Goal: Task Accomplishment & Management: Use online tool/utility

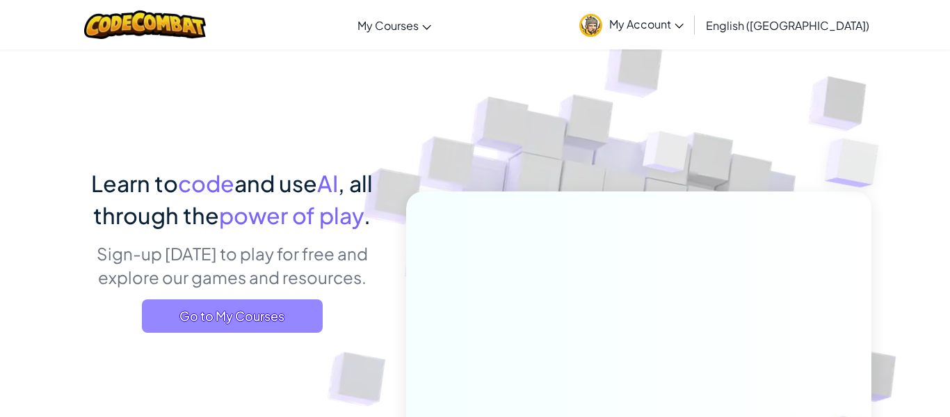
click at [229, 323] on span "Go to My Courses" at bounding box center [232, 315] width 181 height 33
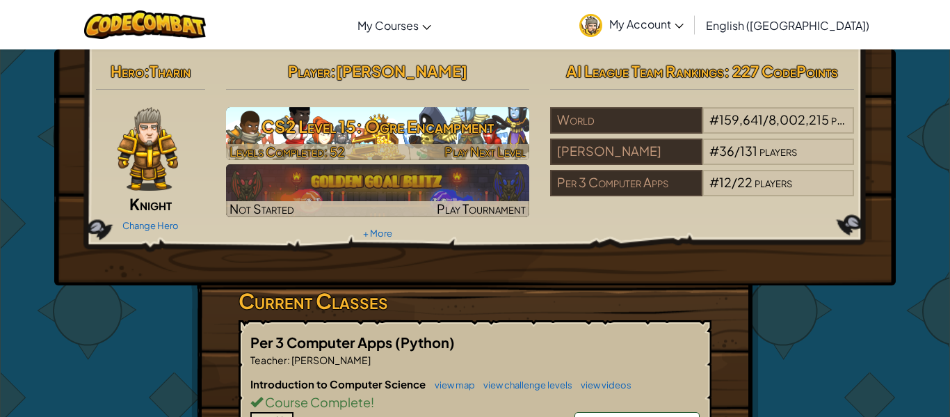
click at [417, 124] on h3 "CS2 Level 15: Ogre Encampment" at bounding box center [378, 126] width 304 height 31
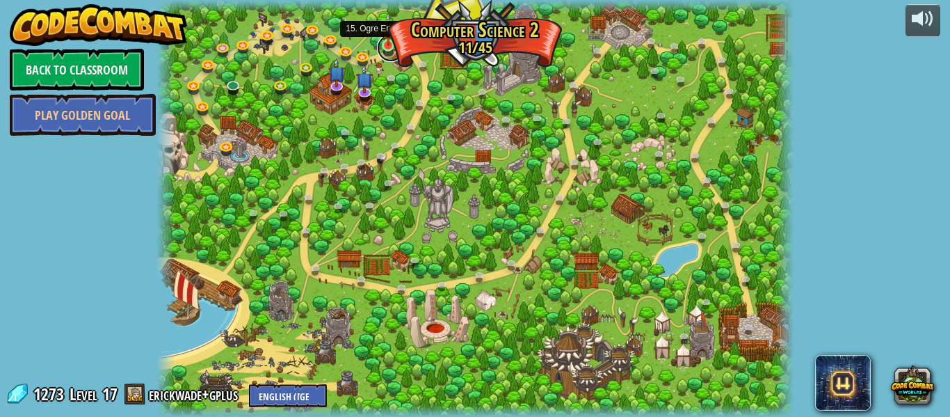
click at [390, 47] on link at bounding box center [391, 48] width 28 height 28
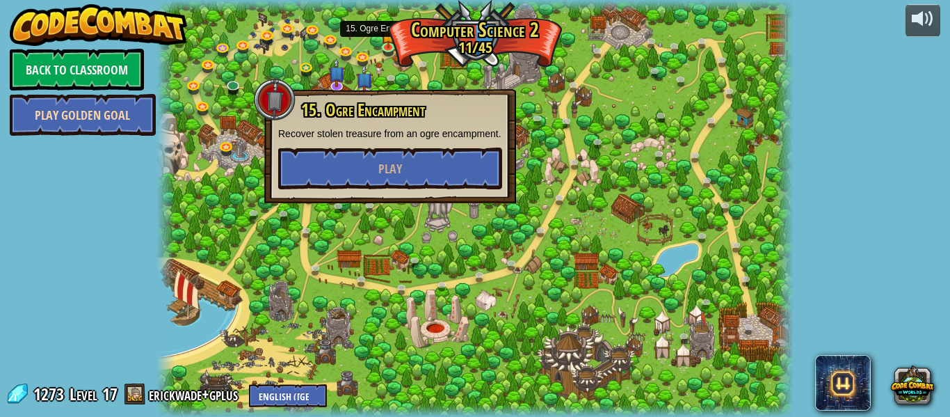
click at [150, 111] on link "Play Golden Goal" at bounding box center [83, 115] width 146 height 42
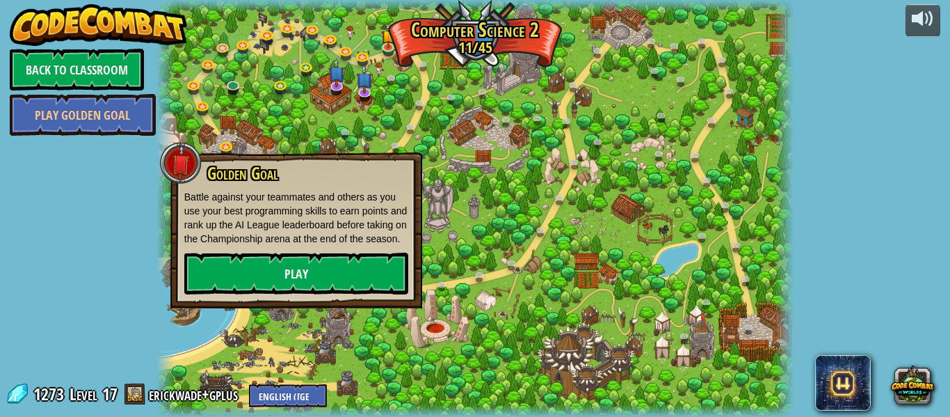
click at [267, 95] on div at bounding box center [474, 208] width 637 height 417
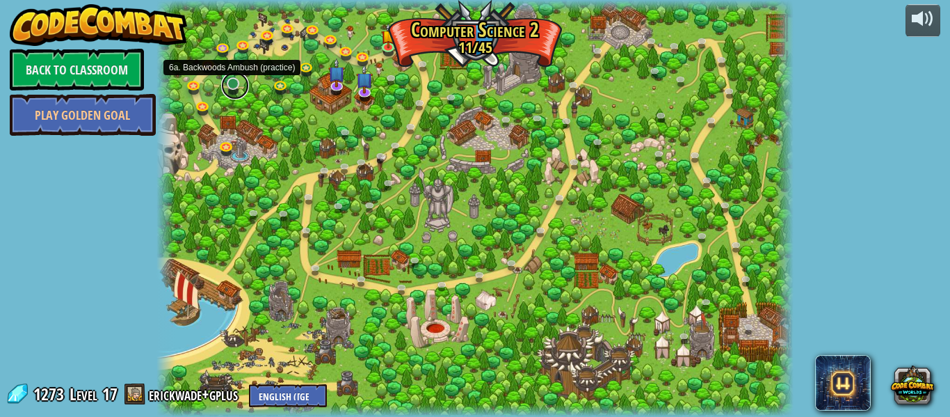
click at [228, 83] on link at bounding box center [235, 86] width 28 height 28
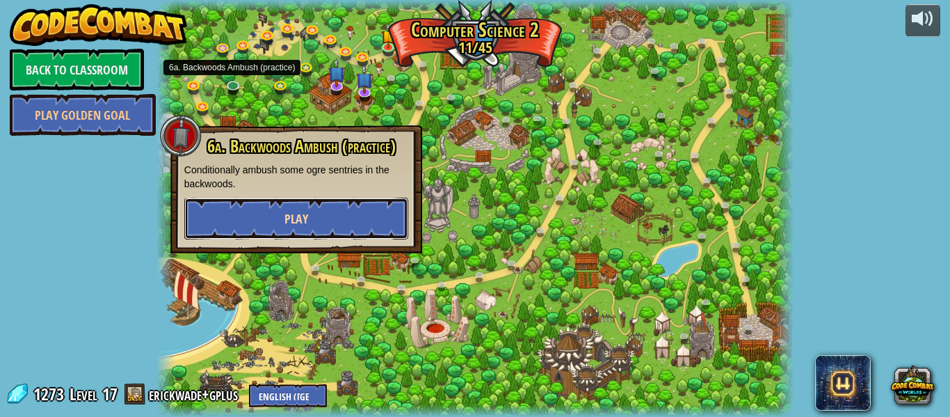
click at [227, 223] on button "Play" at bounding box center [296, 219] width 224 height 42
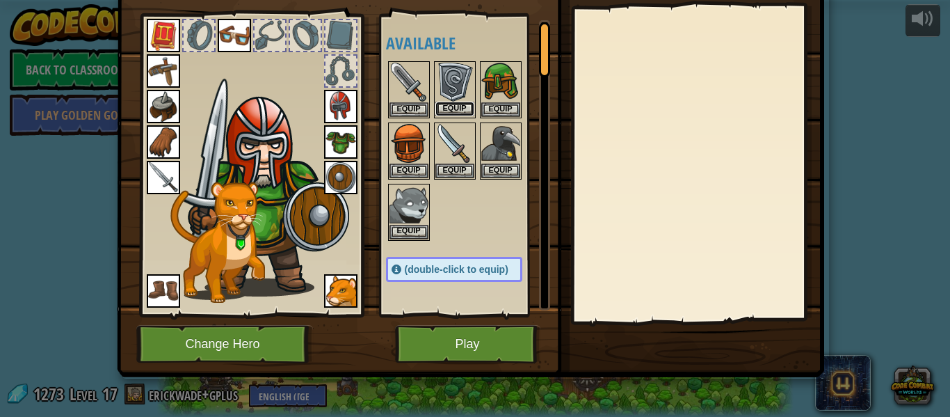
click at [457, 104] on button "Equip" at bounding box center [454, 109] width 39 height 15
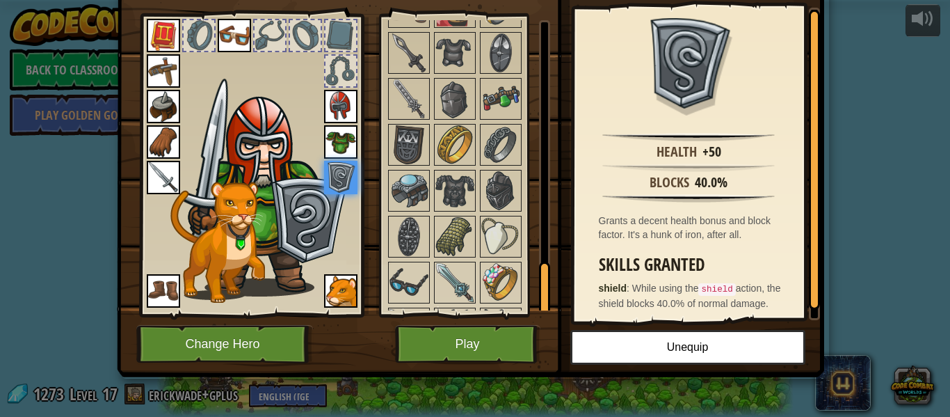
scroll to position [1363, 0]
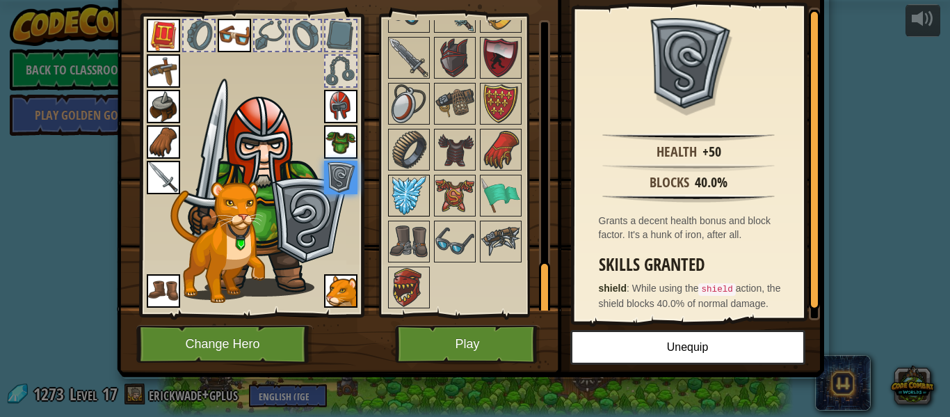
click at [412, 195] on img at bounding box center [408, 195] width 39 height 39
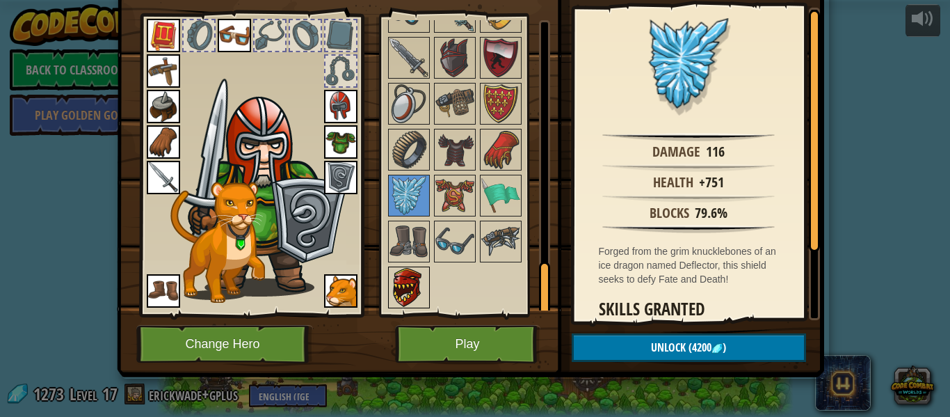
click at [414, 292] on img at bounding box center [408, 287] width 39 height 39
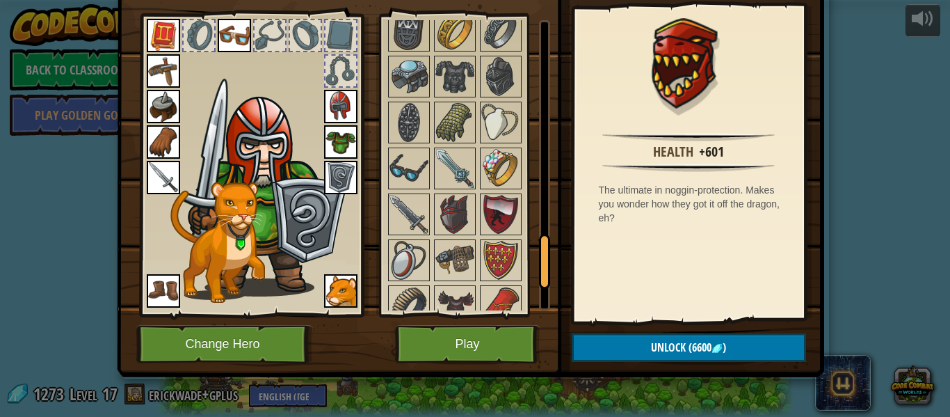
scroll to position [1206, 0]
click at [455, 216] on img at bounding box center [454, 214] width 39 height 39
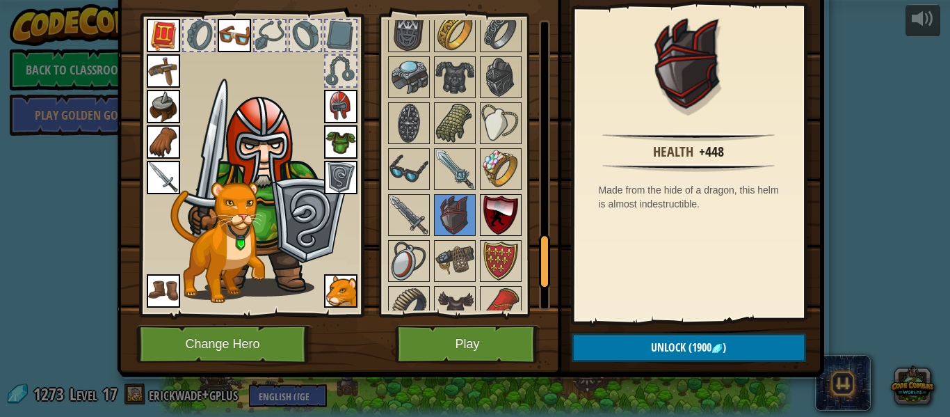
click at [496, 203] on img at bounding box center [500, 214] width 39 height 39
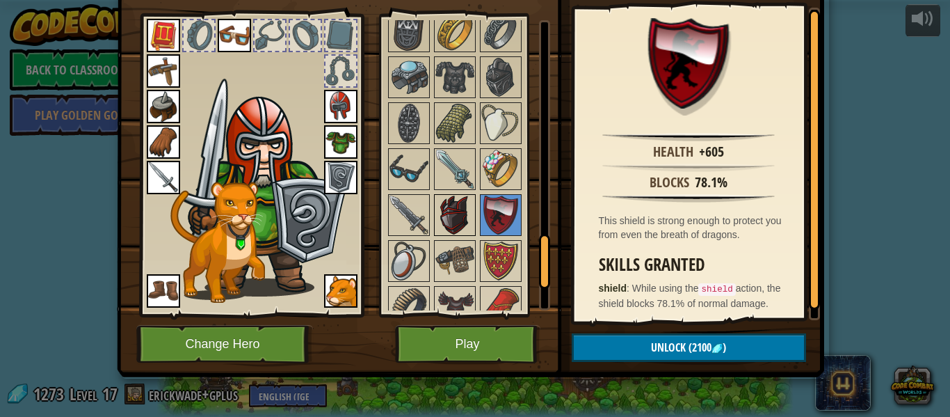
click at [448, 197] on img at bounding box center [454, 214] width 39 height 39
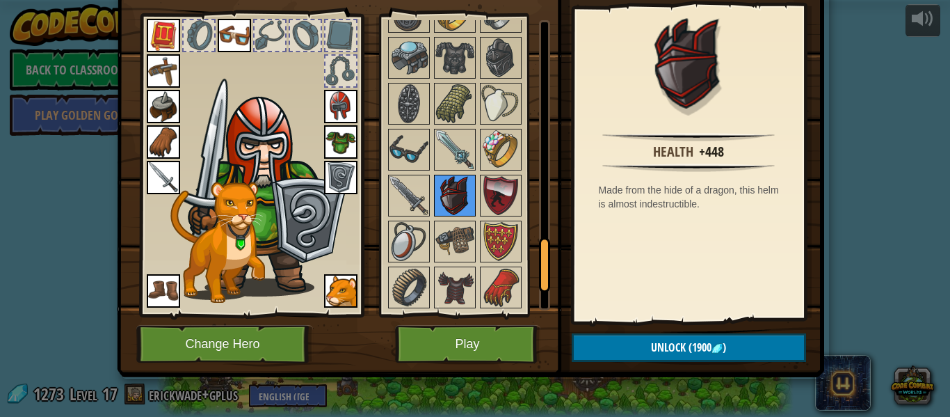
scroll to position [1226, 0]
click at [451, 55] on img at bounding box center [454, 57] width 39 height 39
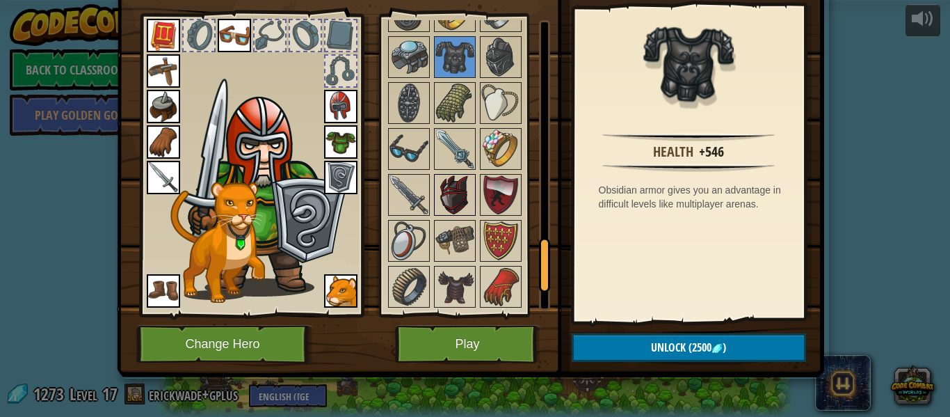
click at [458, 186] on img at bounding box center [454, 194] width 39 height 39
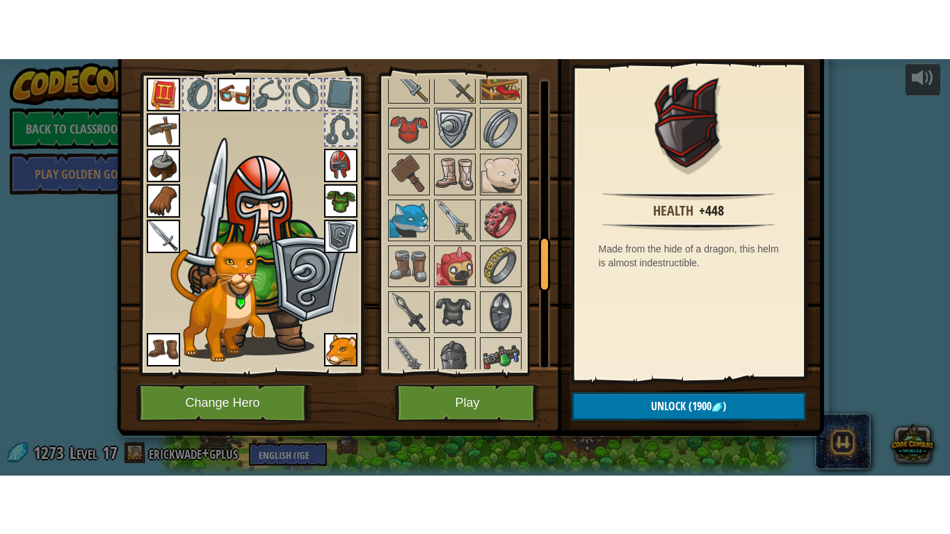
scroll to position [885, 0]
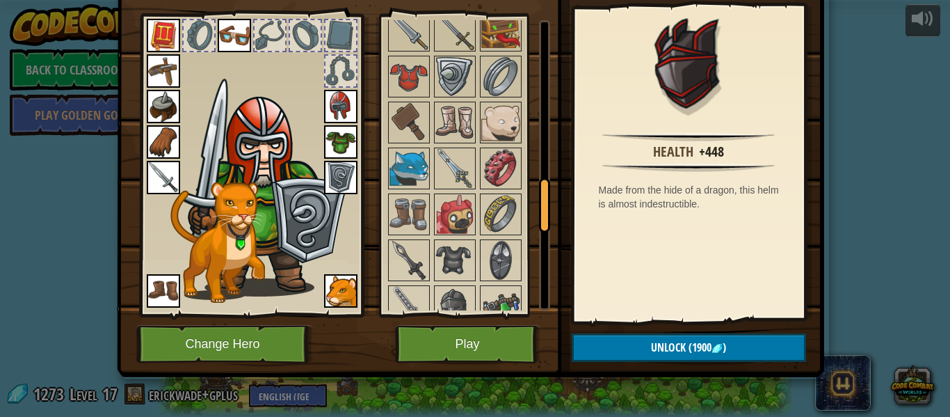
click at [344, 375] on img at bounding box center [470, 124] width 707 height 505
click at [344, 374] on img at bounding box center [470, 124] width 707 height 505
click at [351, 351] on img at bounding box center [470, 124] width 707 height 505
click at [97, 321] on div "Inventory 1273 Available Equip Equip Equip Equip Equip Equip Equip Equip Equip …" at bounding box center [475, 208] width 950 height 417
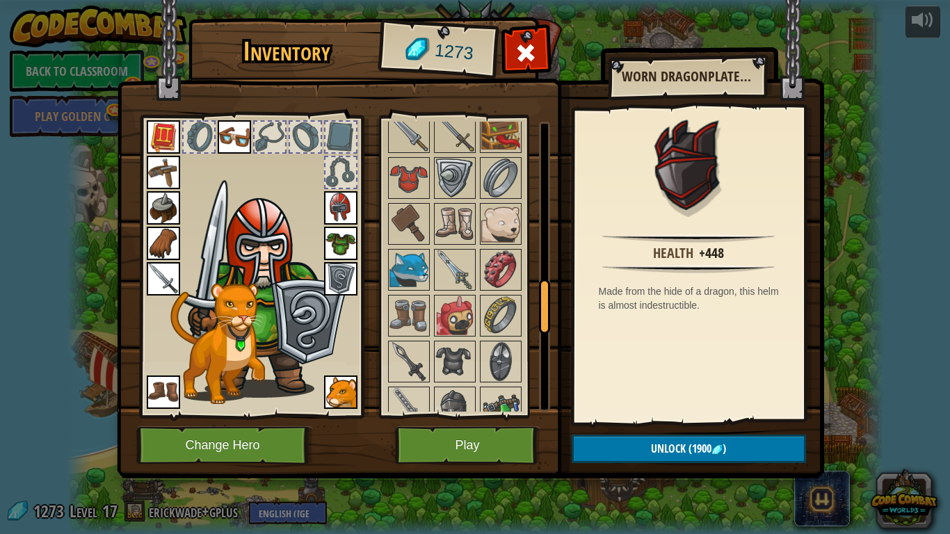
scroll to position [0, 0]
click at [445, 272] on img at bounding box center [454, 269] width 39 height 39
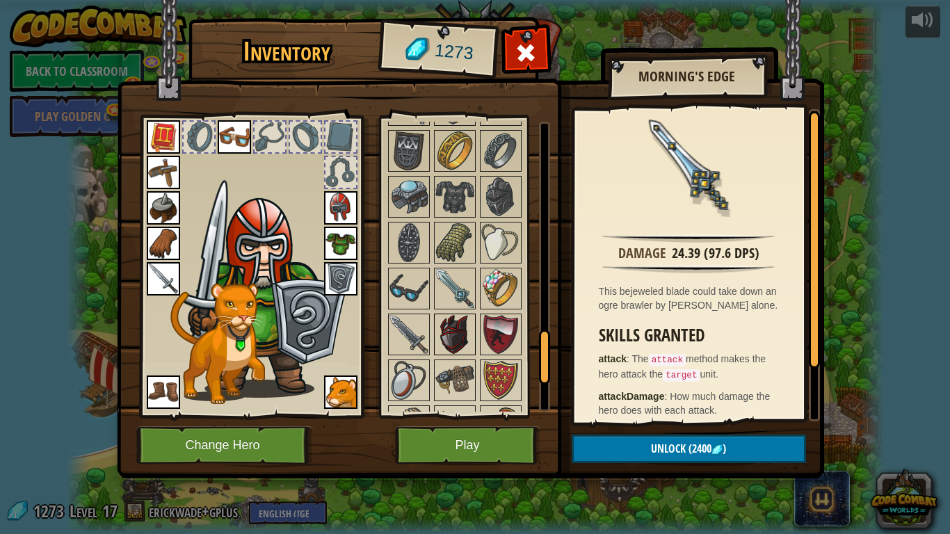
scroll to position [1190, 0]
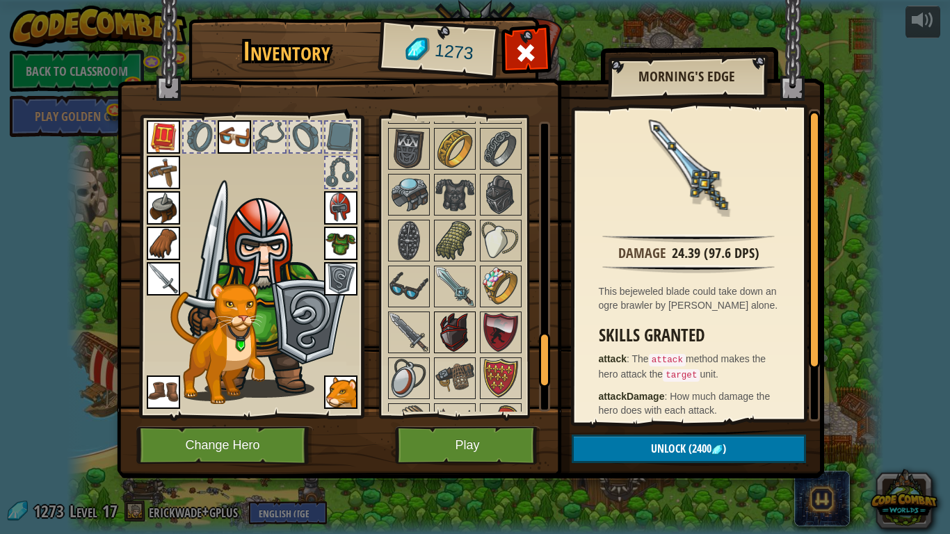
click at [456, 339] on img at bounding box center [454, 332] width 39 height 39
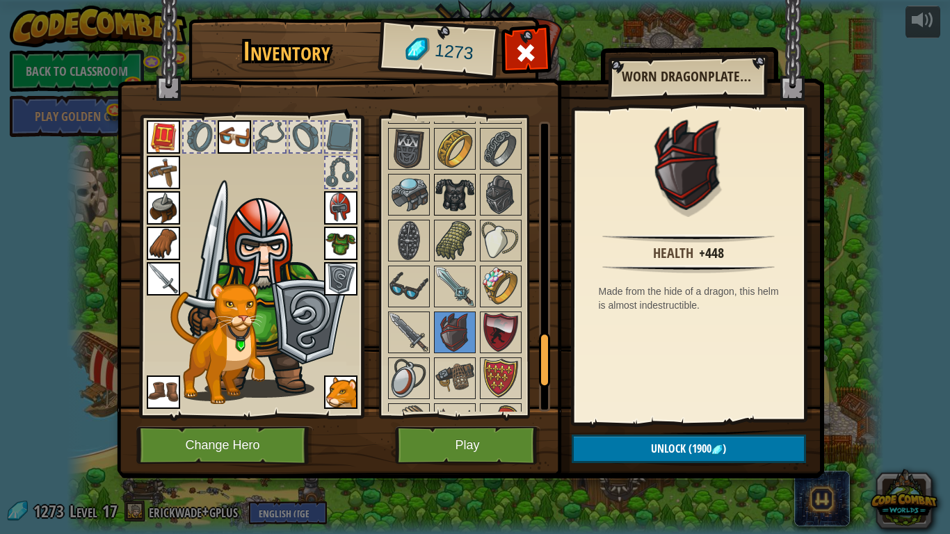
click at [456, 200] on img at bounding box center [454, 194] width 39 height 39
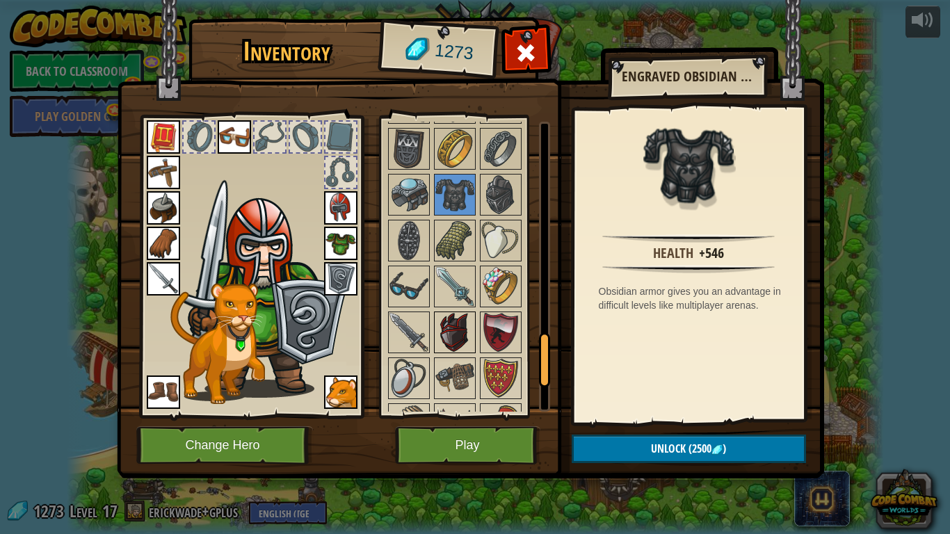
click at [448, 344] on img at bounding box center [454, 332] width 39 height 39
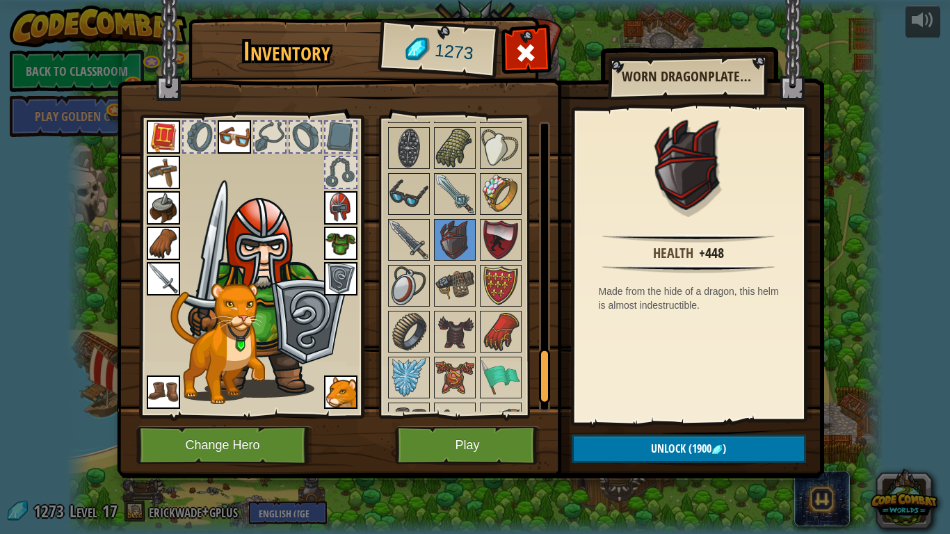
scroll to position [1283, 0]
click at [456, 321] on img at bounding box center [454, 331] width 39 height 39
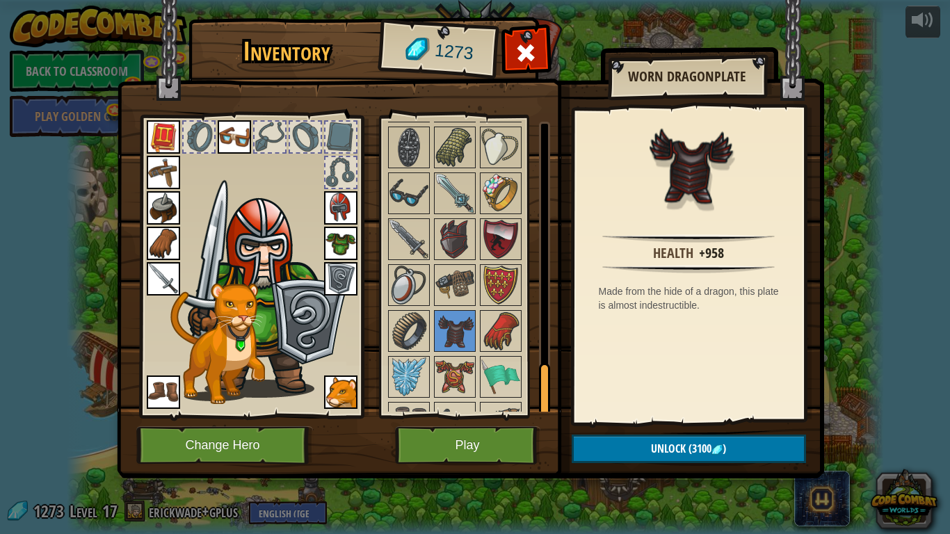
scroll to position [1363, 0]
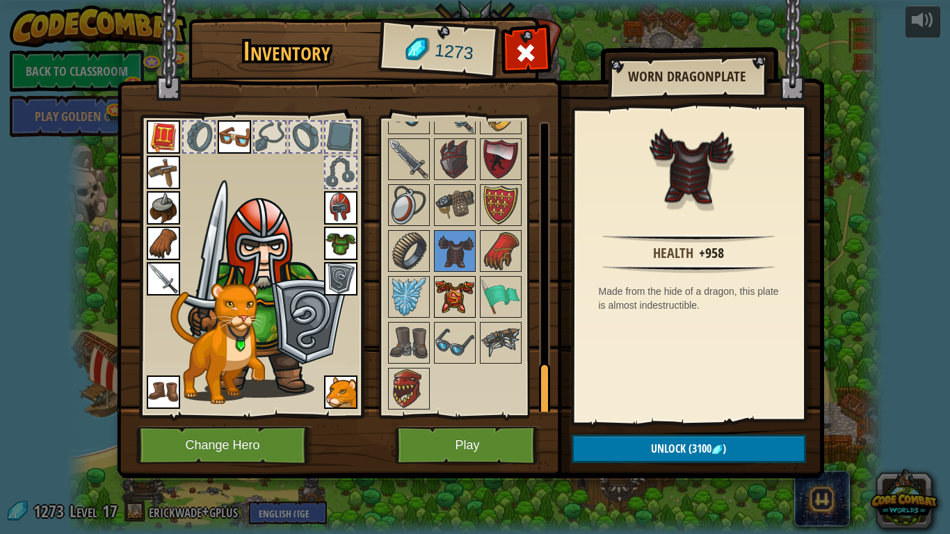
click at [464, 282] on img at bounding box center [454, 296] width 39 height 39
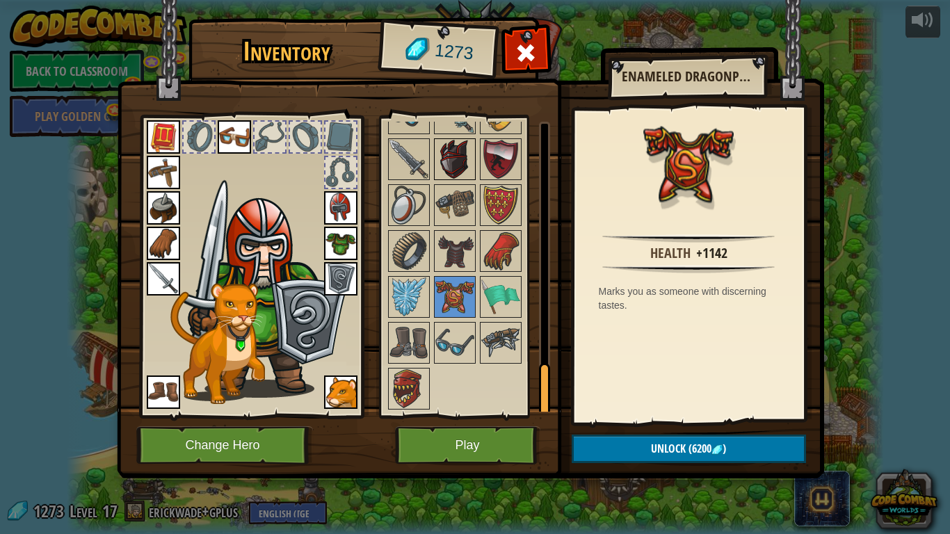
click at [458, 156] on img at bounding box center [454, 159] width 39 height 39
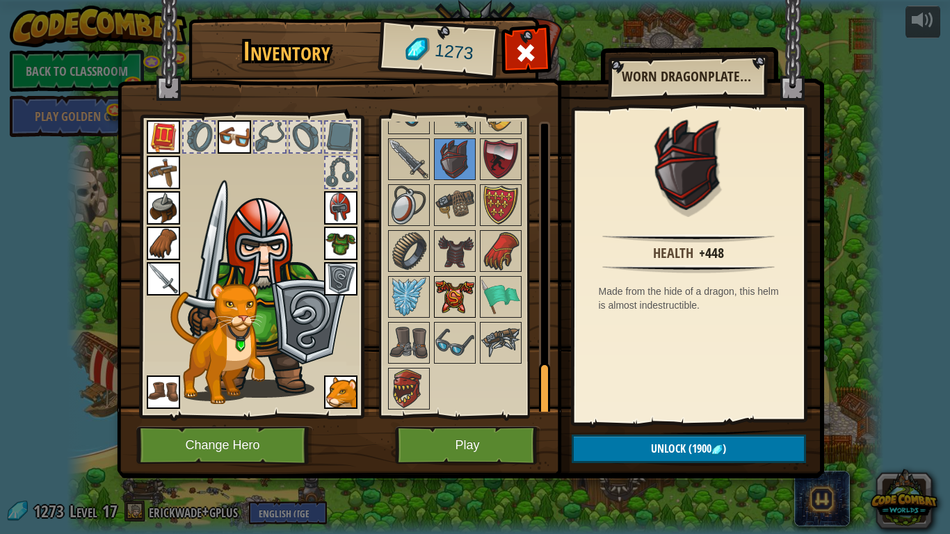
click at [463, 305] on img at bounding box center [454, 296] width 39 height 39
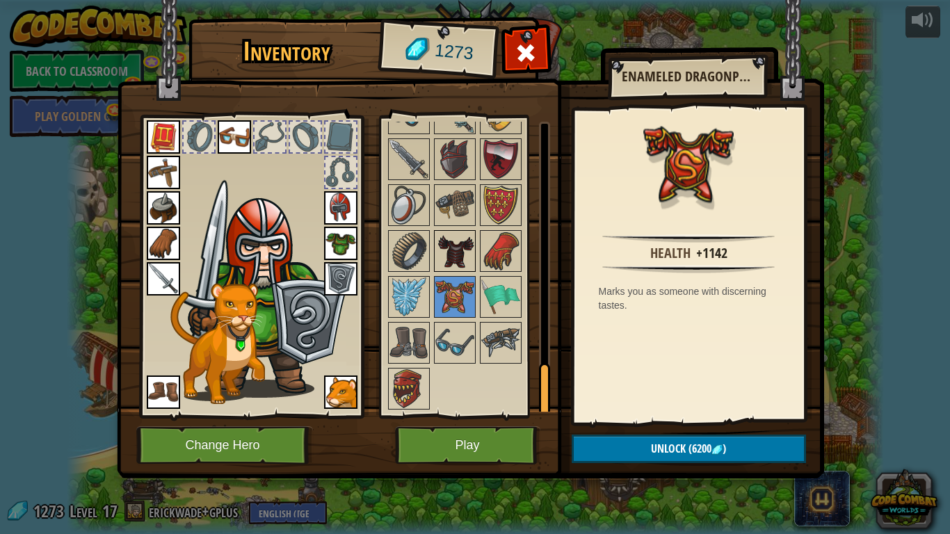
click at [449, 244] on img at bounding box center [454, 251] width 39 height 39
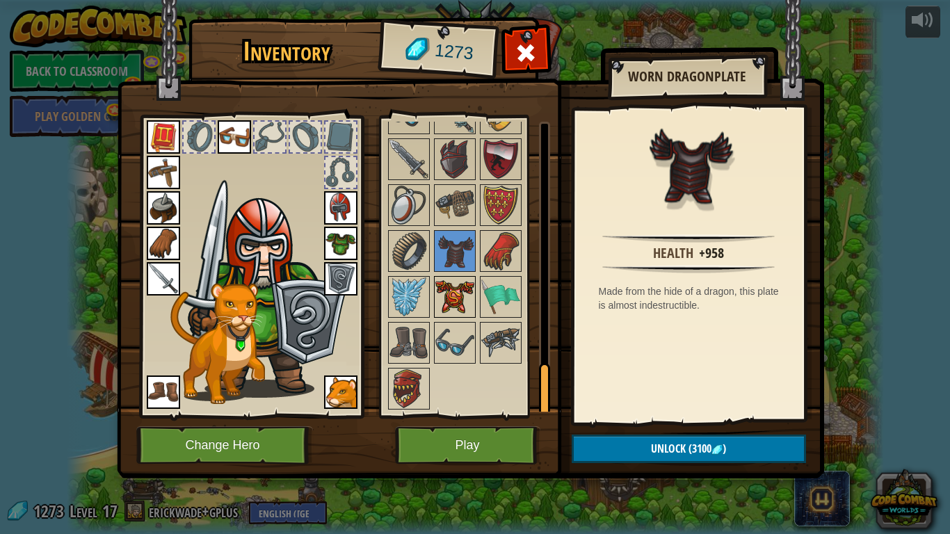
click at [455, 288] on img at bounding box center [454, 296] width 39 height 39
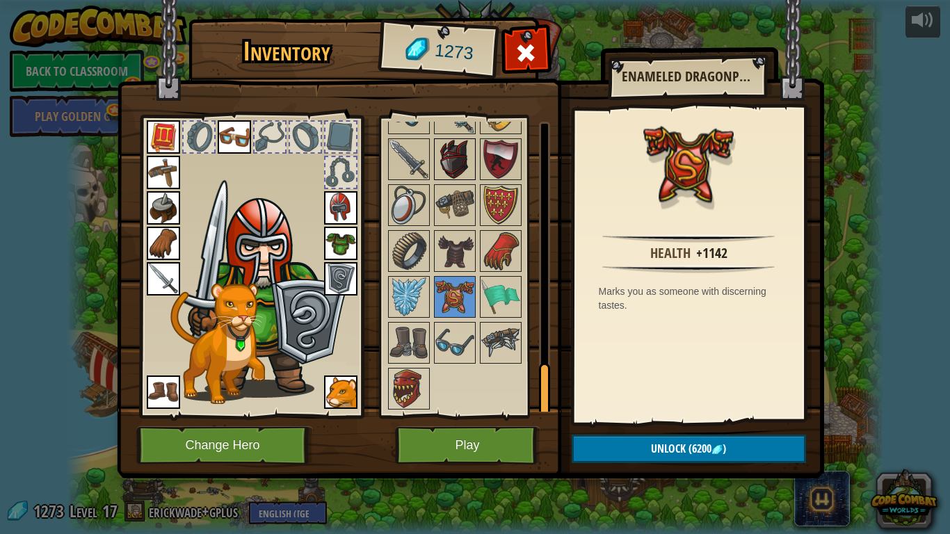
click at [462, 157] on img at bounding box center [454, 159] width 39 height 39
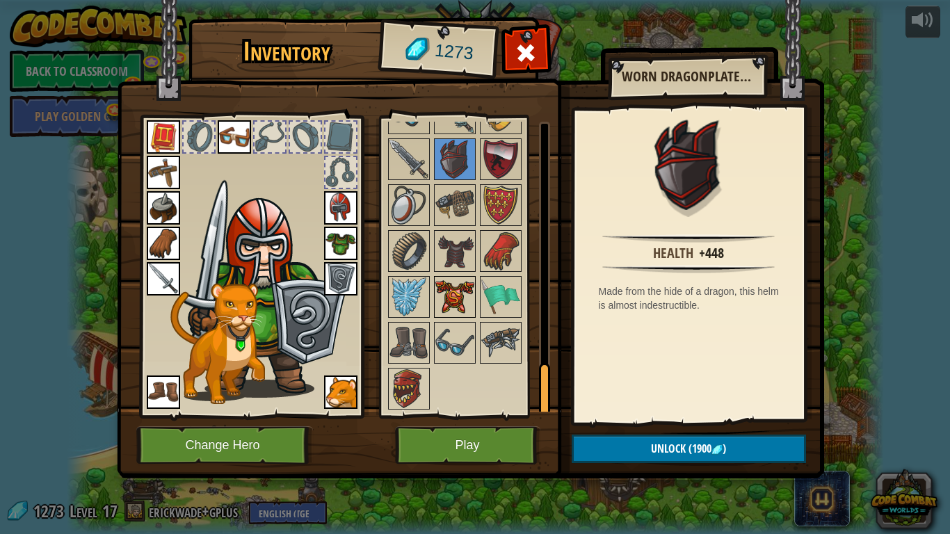
click at [461, 286] on img at bounding box center [454, 296] width 39 height 39
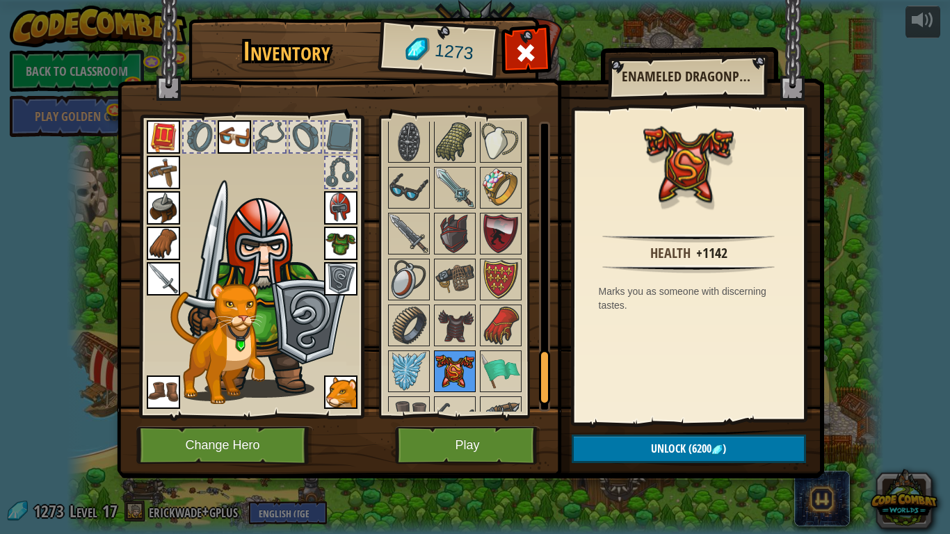
scroll to position [1291, 0]
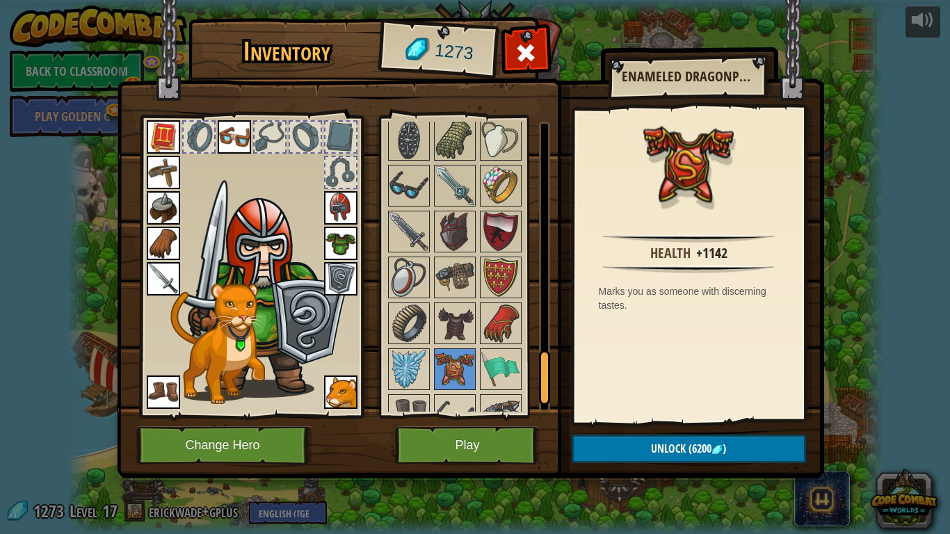
click at [456, 308] on img at bounding box center [454, 323] width 39 height 39
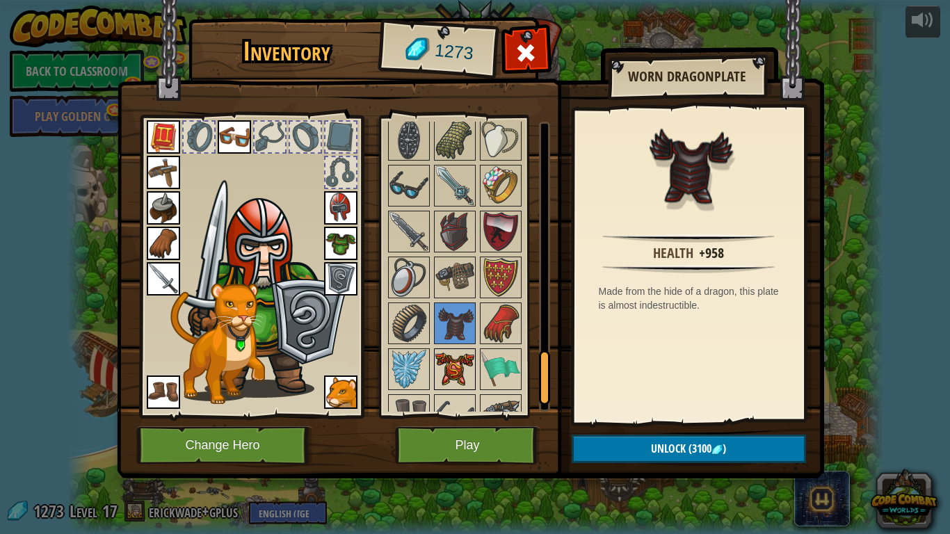
click at [465, 369] on img at bounding box center [454, 369] width 39 height 39
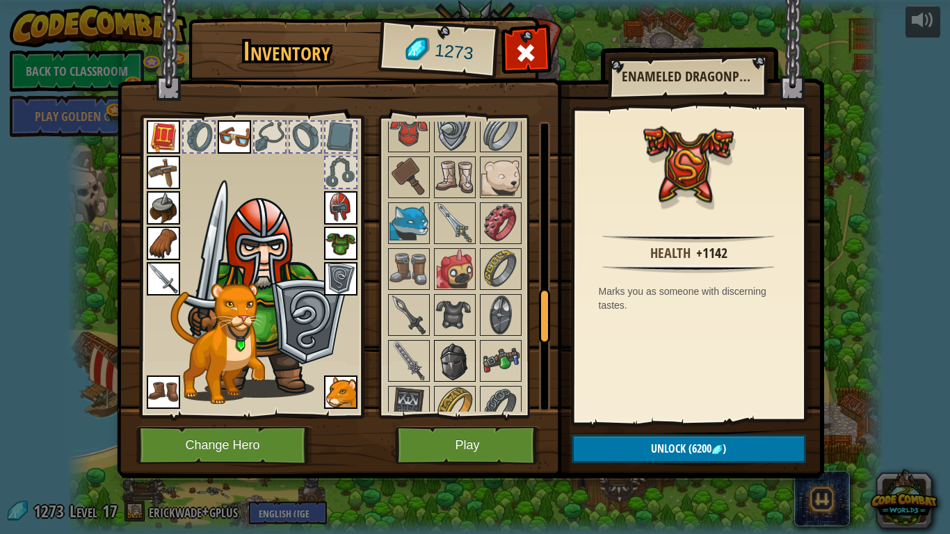
scroll to position [952, 0]
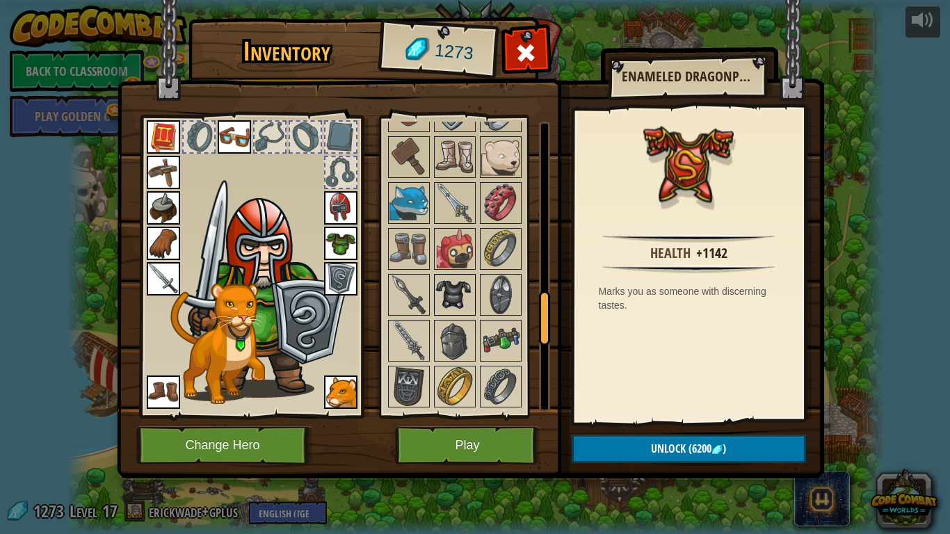
click at [446, 311] on img at bounding box center [454, 294] width 39 height 39
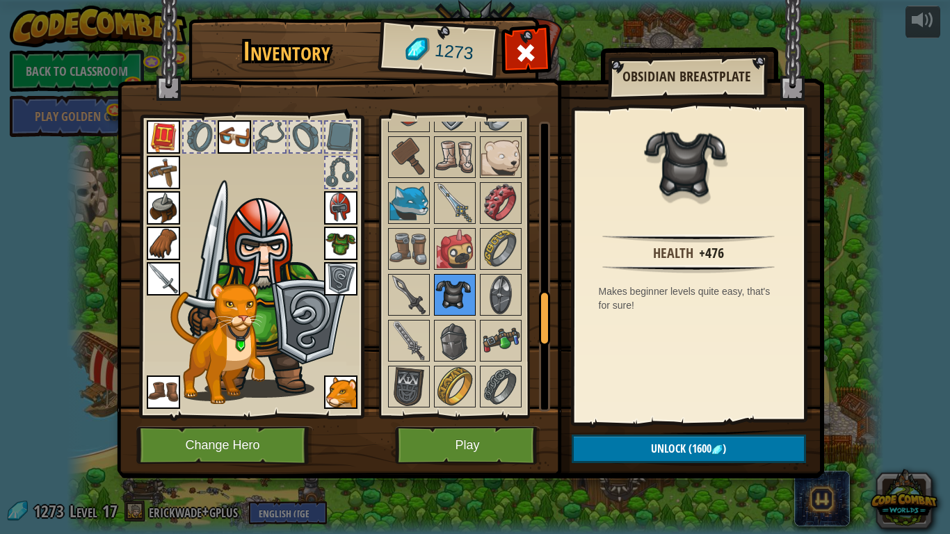
click at [448, 291] on img at bounding box center [454, 294] width 39 height 39
click at [453, 341] on img at bounding box center [454, 340] width 39 height 39
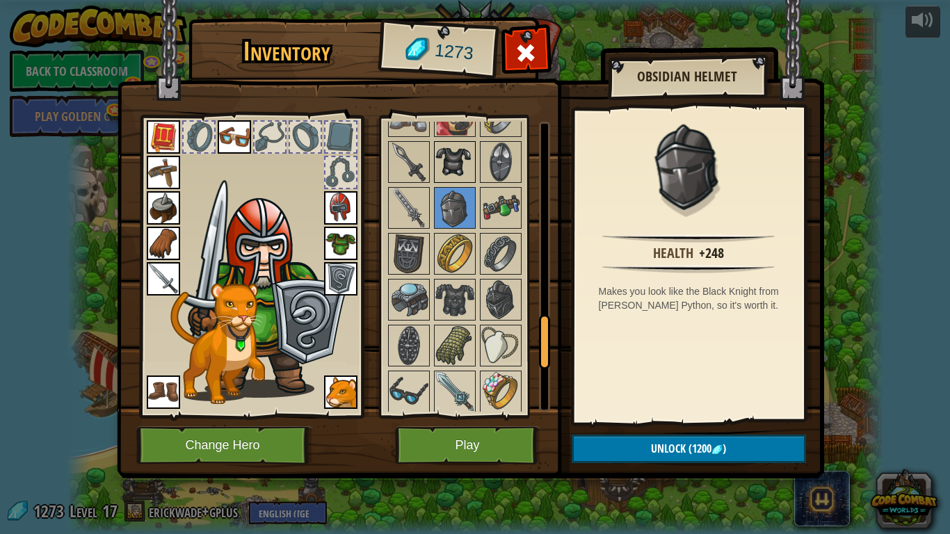
scroll to position [1087, 0]
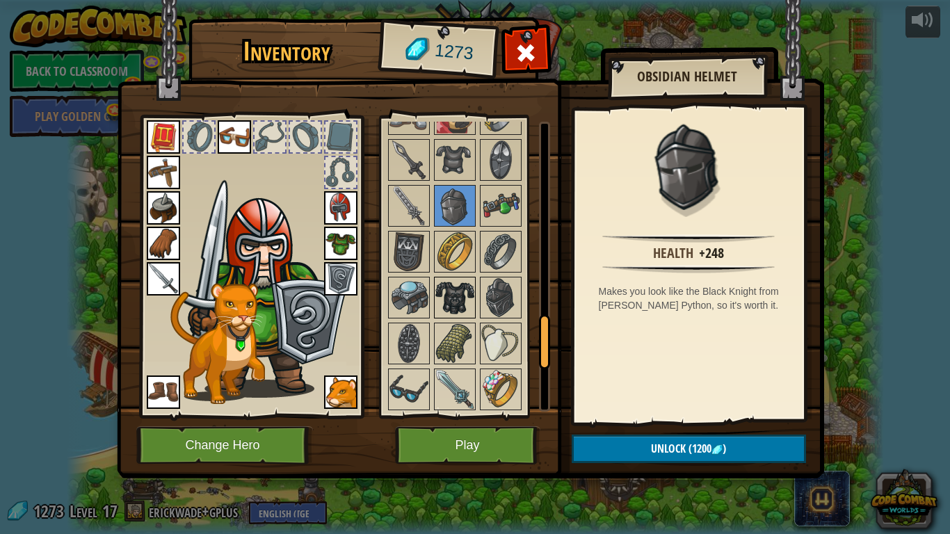
click at [453, 291] on img at bounding box center [454, 297] width 39 height 39
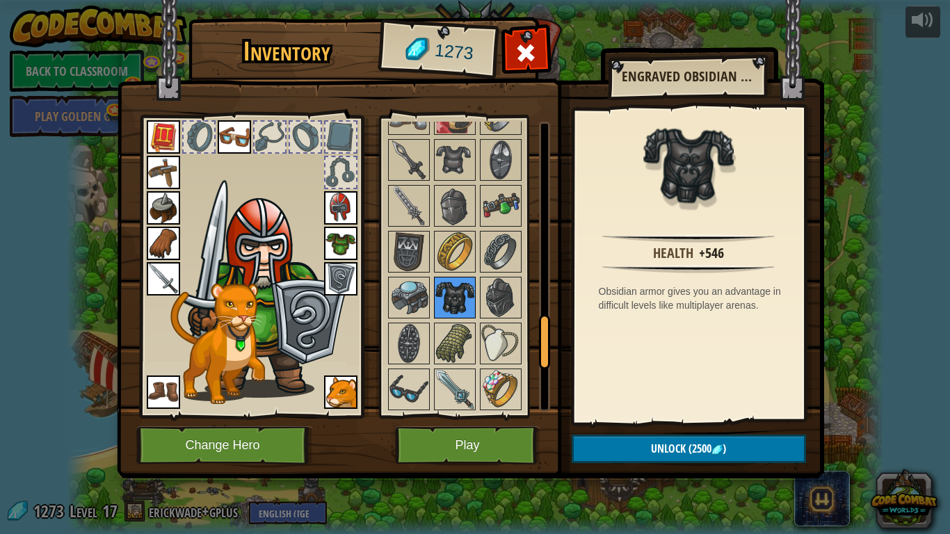
click at [474, 290] on img at bounding box center [454, 297] width 39 height 39
click at [485, 295] on img at bounding box center [500, 297] width 39 height 39
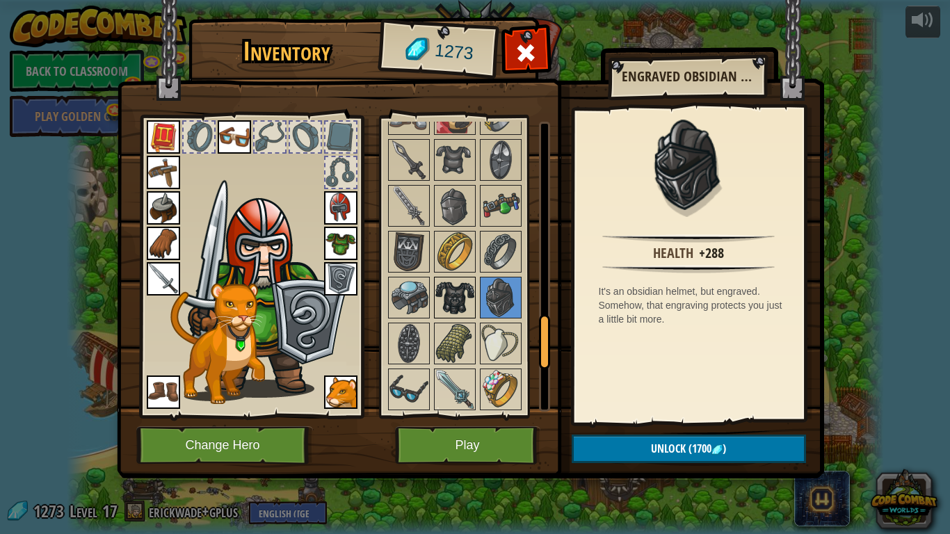
click at [467, 291] on img at bounding box center [454, 297] width 39 height 39
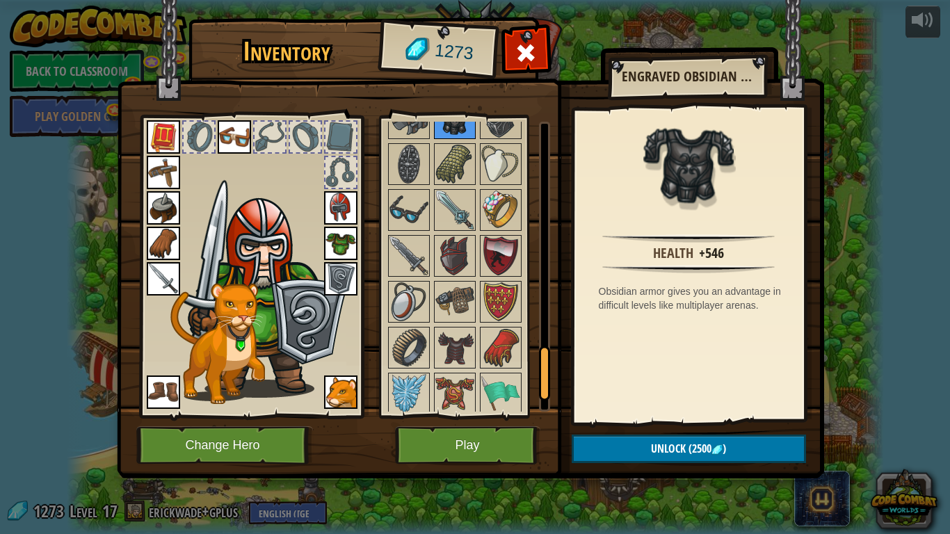
scroll to position [1268, 0]
click at [452, 255] on img at bounding box center [454, 254] width 39 height 39
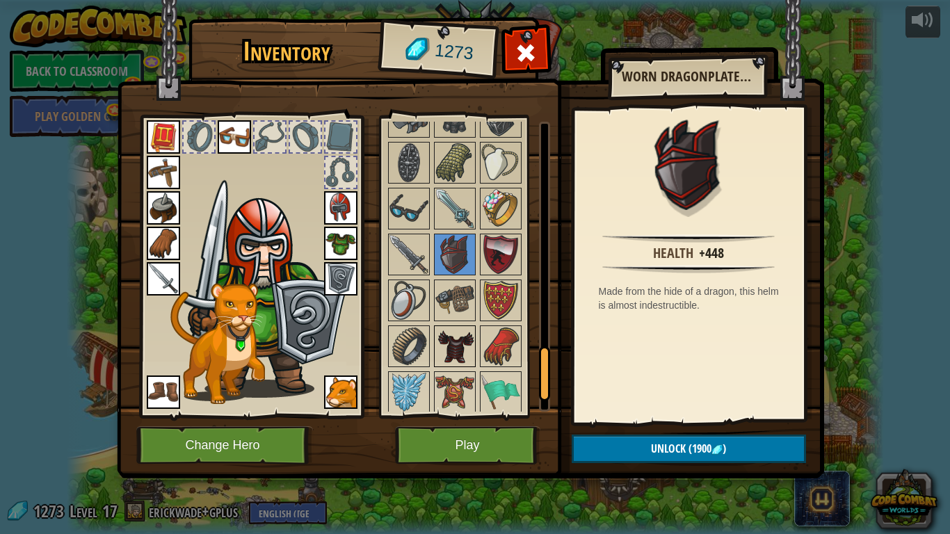
scroll to position [1269, 0]
click at [459, 378] on img at bounding box center [454, 390] width 39 height 39
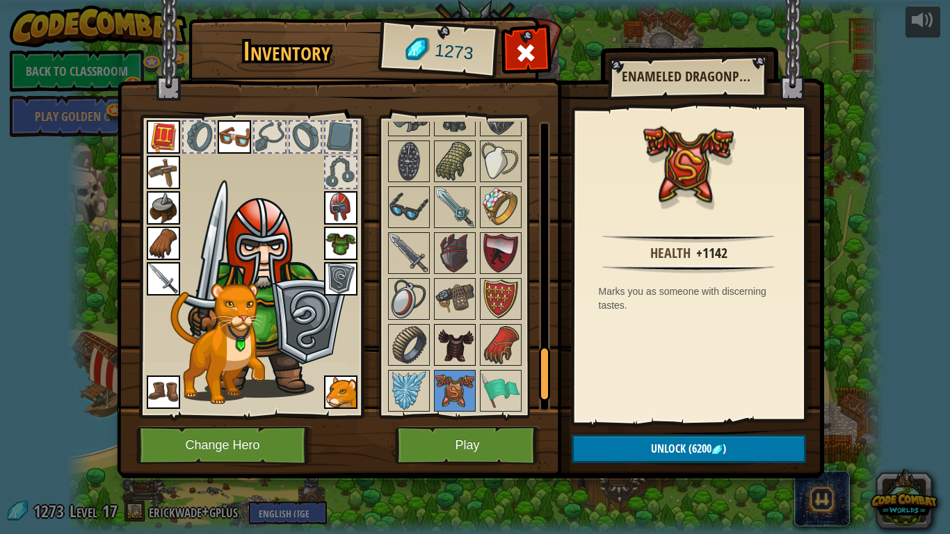
click at [465, 337] on img at bounding box center [454, 344] width 39 height 39
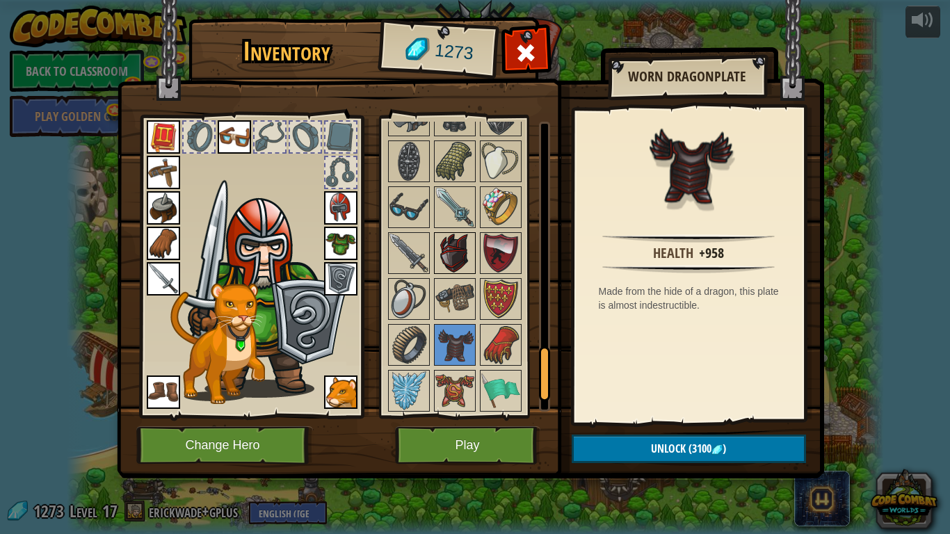
click at [451, 258] on img at bounding box center [454, 253] width 39 height 39
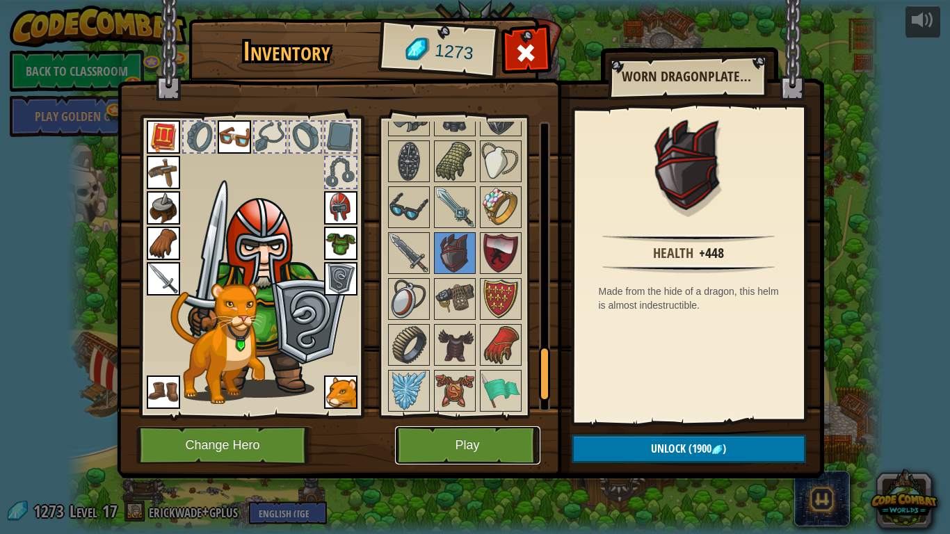
click at [428, 416] on button "Play" at bounding box center [467, 445] width 145 height 38
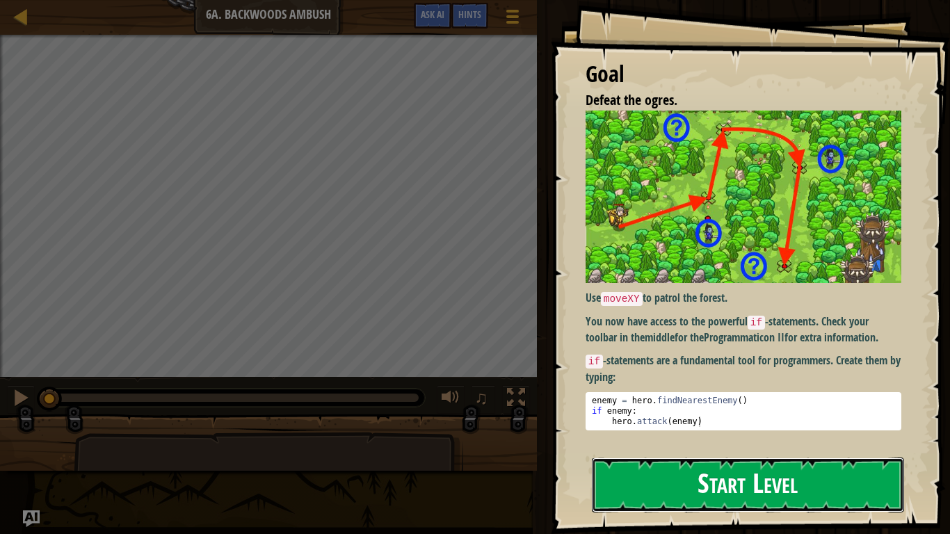
click at [627, 416] on button "Start Level" at bounding box center [748, 485] width 312 height 55
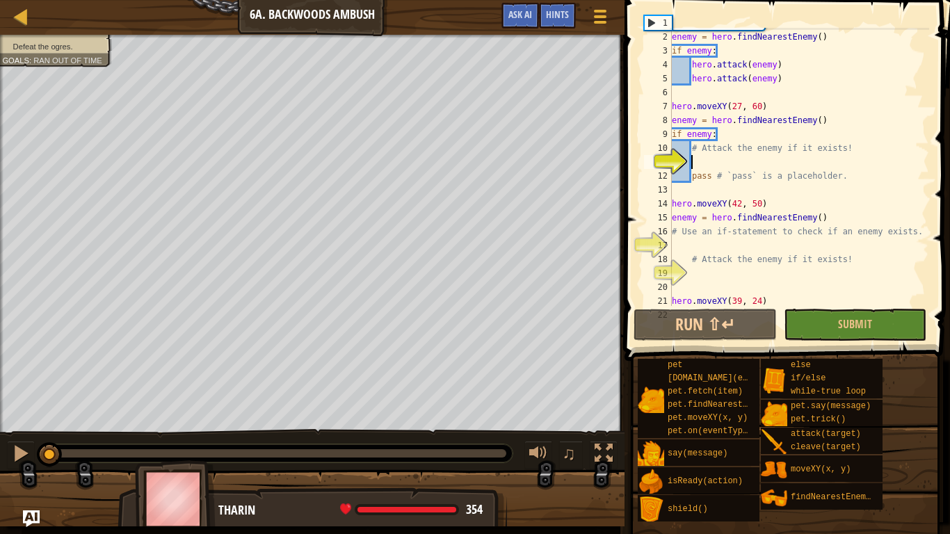
scroll to position [14, 0]
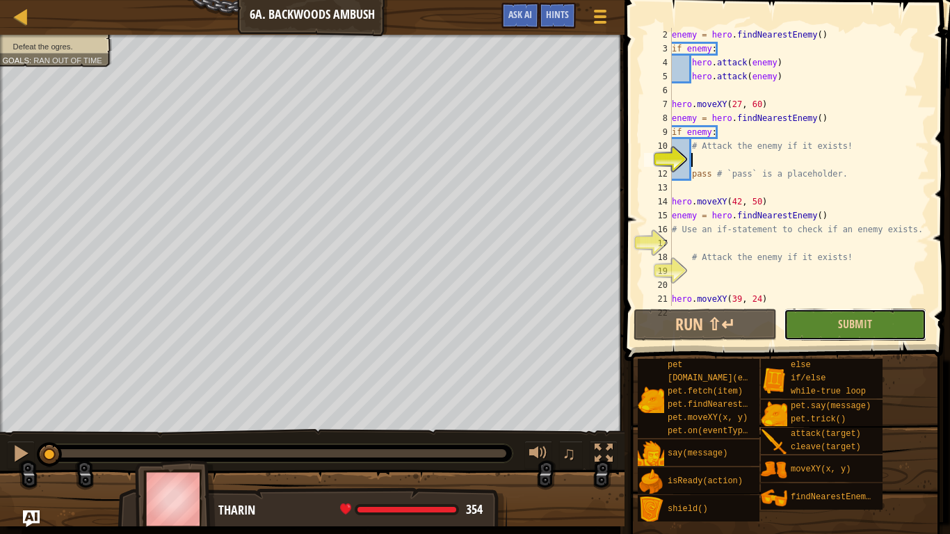
click at [832, 328] on button "Submit" at bounding box center [855, 325] width 143 height 32
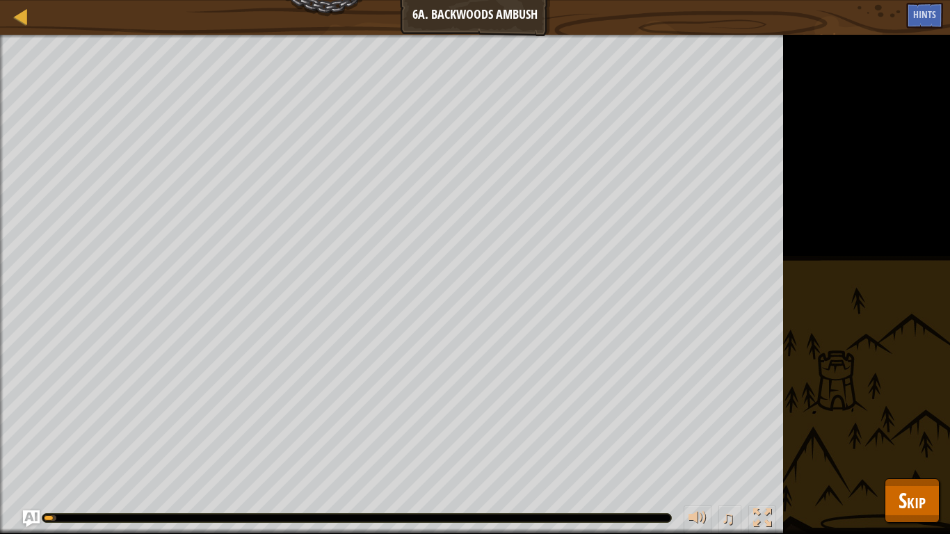
click at [818, 300] on div "Defeat the ogres. Goals : Running... ♫ [PERSON_NAME] 354 x: 6 y: 34 x: 24 y: 42" at bounding box center [475, 284] width 950 height 499
click at [904, 416] on div "Defeat the ogres. Goals : Running... ♫ [PERSON_NAME] 354 x: 6 y: 34 x: 24 y: 42" at bounding box center [475, 284] width 950 height 499
click at [907, 416] on div "Defeat the ogres. Goals : Running... ♫ [PERSON_NAME] 354 x: 6 y: 34 x: 24 y: 42" at bounding box center [475, 284] width 950 height 499
click at [925, 416] on span "Skip" at bounding box center [912, 500] width 27 height 29
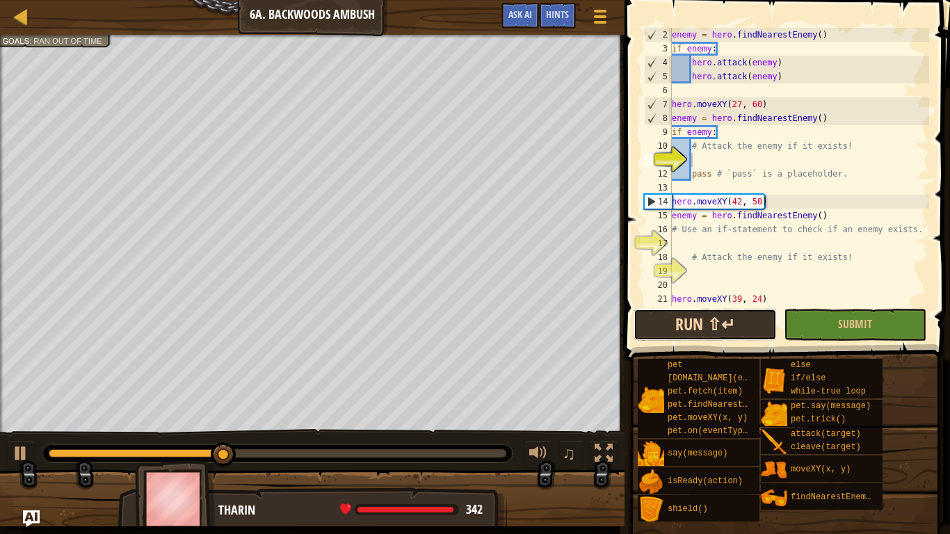
click at [719, 312] on button "Run ⇧↵" at bounding box center [705, 325] width 143 height 32
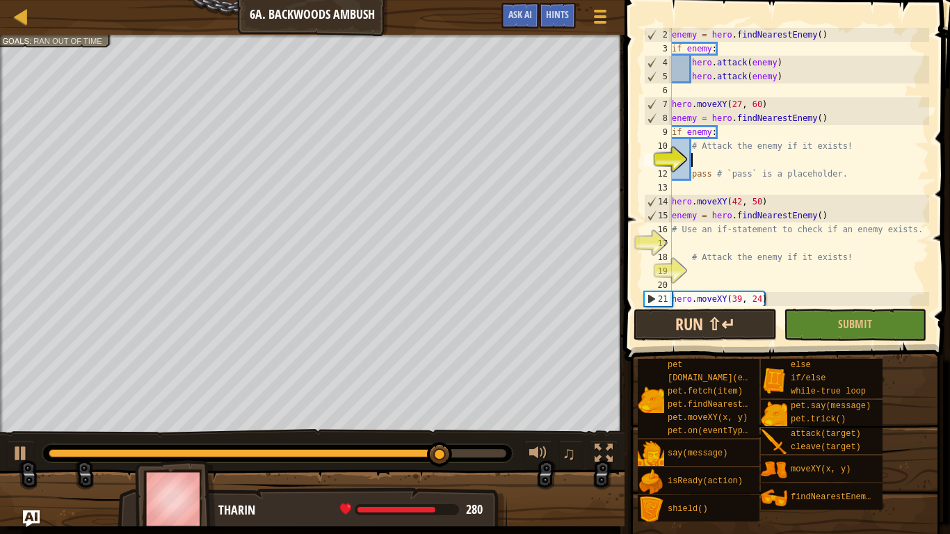
type textarea "a"
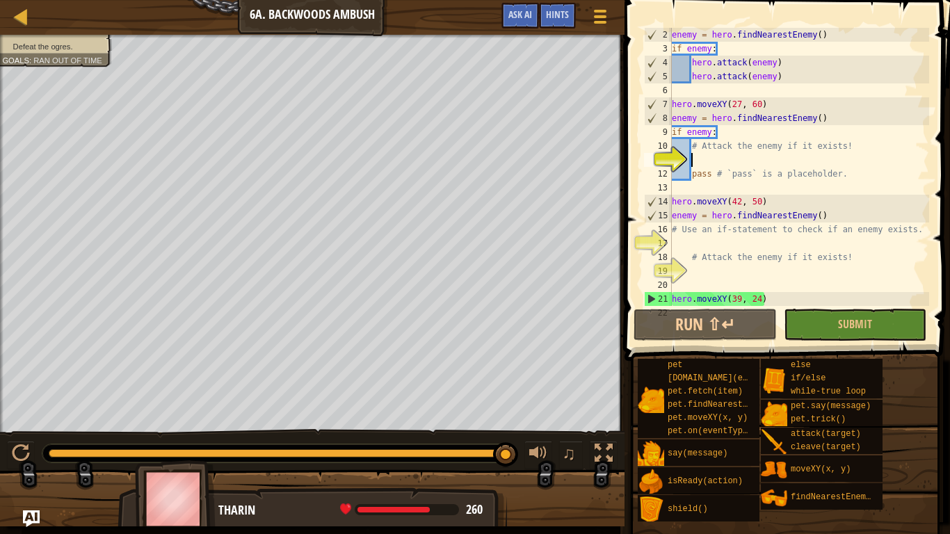
type textarea "f"
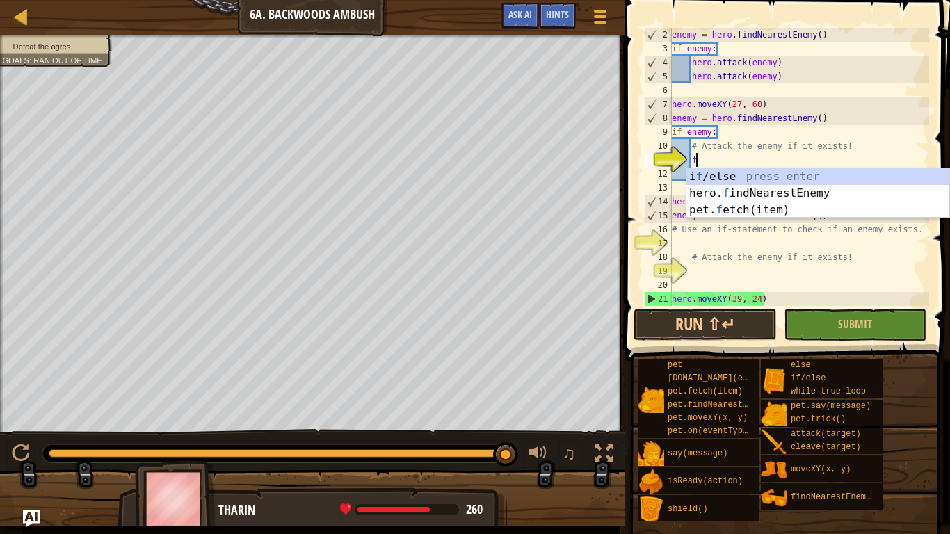
scroll to position [6, 3]
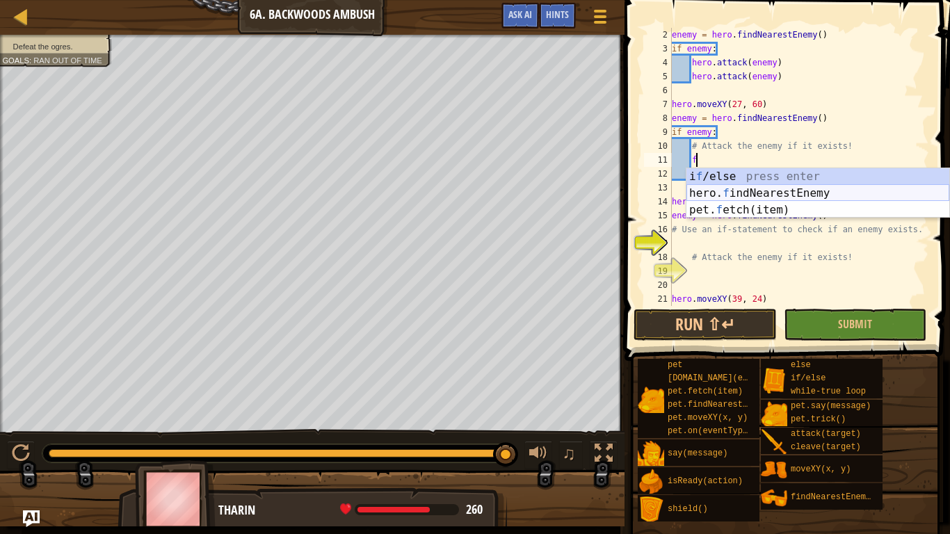
click at [763, 191] on div "i f /else press enter hero. f indNearestEnemy press enter pet. f etch(item) pre…" at bounding box center [817, 209] width 263 height 83
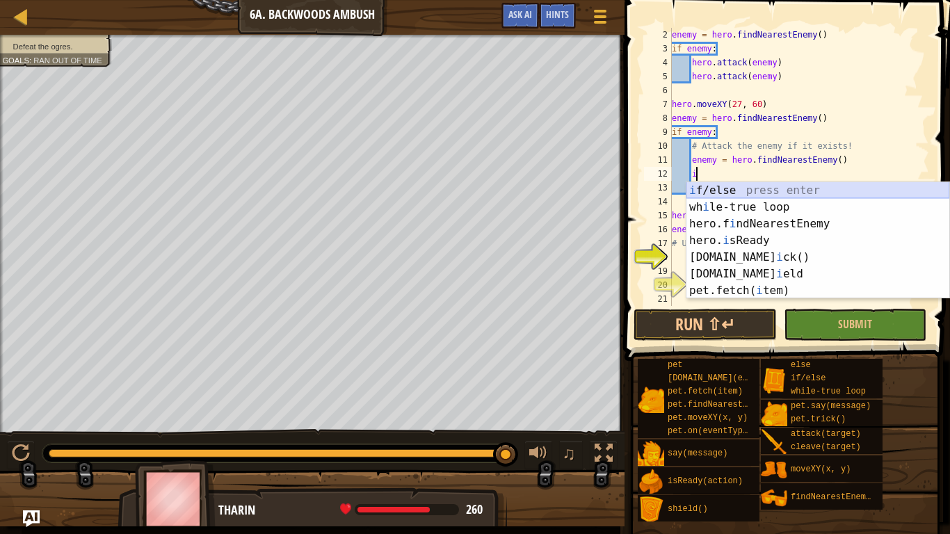
click at [805, 195] on div "i f/else press enter wh i le-true loop press enter hero.f i ndNearestEnemy pres…" at bounding box center [817, 257] width 263 height 150
type textarea "if enemy:"
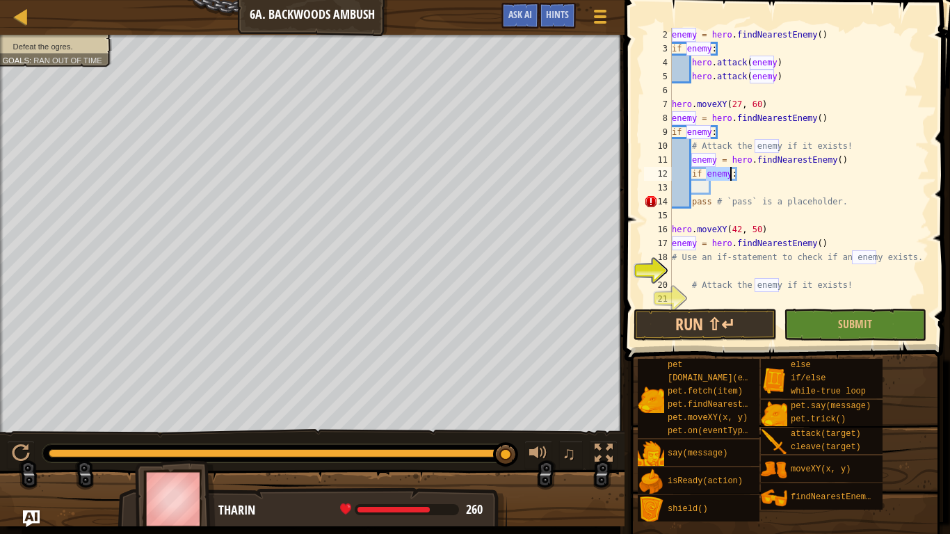
click at [724, 193] on div "enemy = hero . findNearestEnemy ( ) if enemy : hero . attack ( enemy ) hero . a…" at bounding box center [799, 181] width 260 height 306
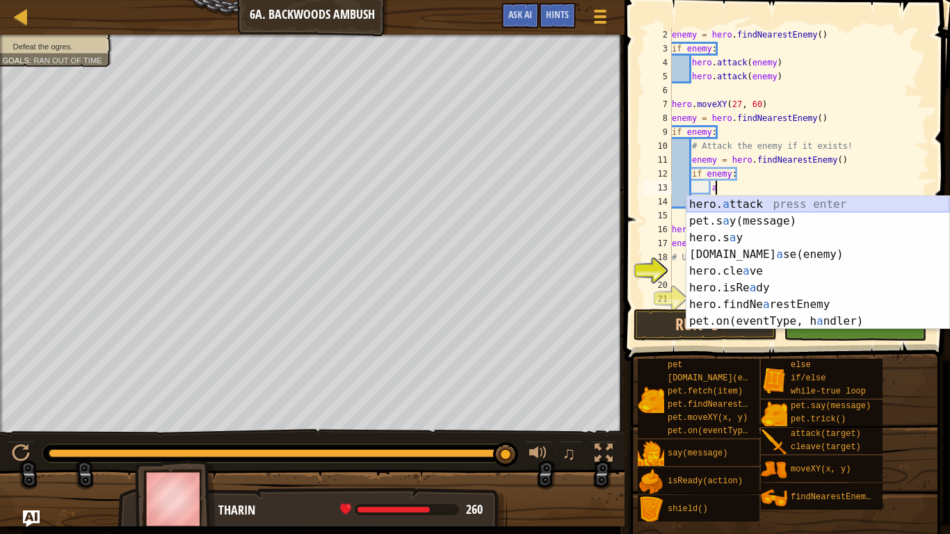
click at [738, 204] on div "hero. a ttack press enter pet.s a y(message) press enter hero.s a y press enter…" at bounding box center [817, 279] width 263 height 167
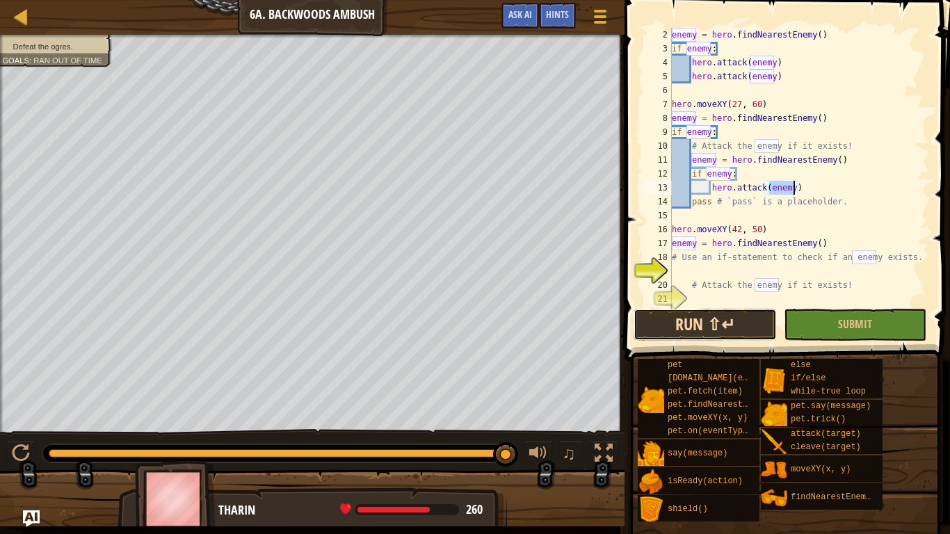
click at [752, 316] on button "Run ⇧↵" at bounding box center [705, 325] width 143 height 32
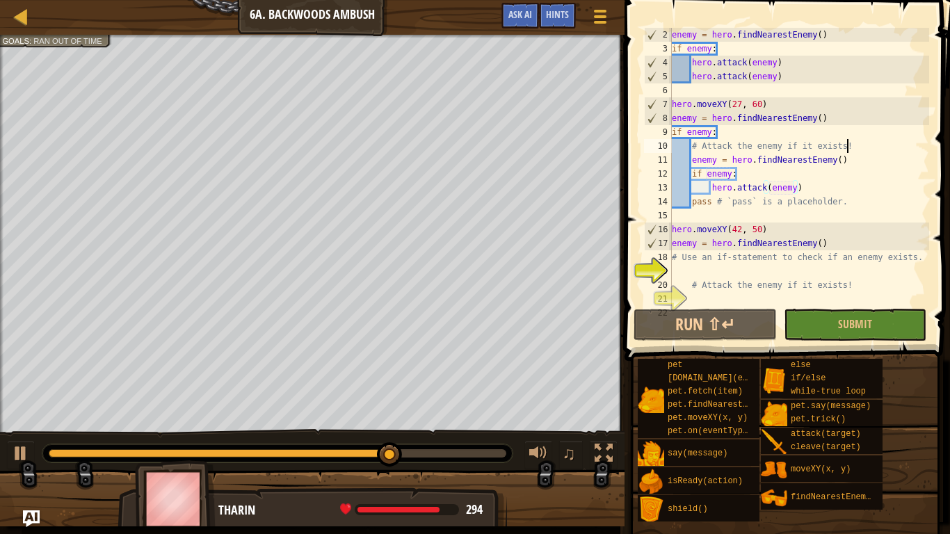
click at [845, 144] on div "enemy = hero . findNearestEnemy ( ) if enemy : hero . attack ( enemy ) hero . a…" at bounding box center [799, 181] width 260 height 306
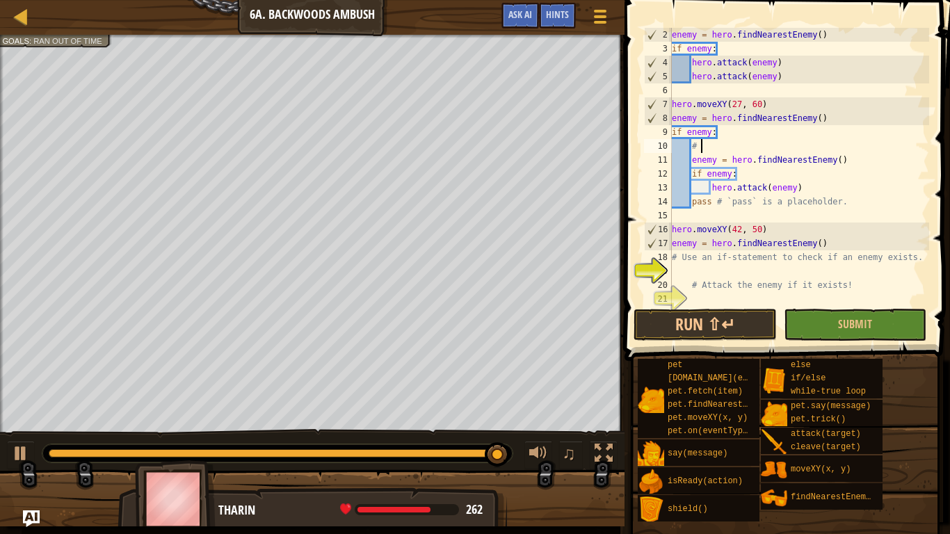
type textarea "#"
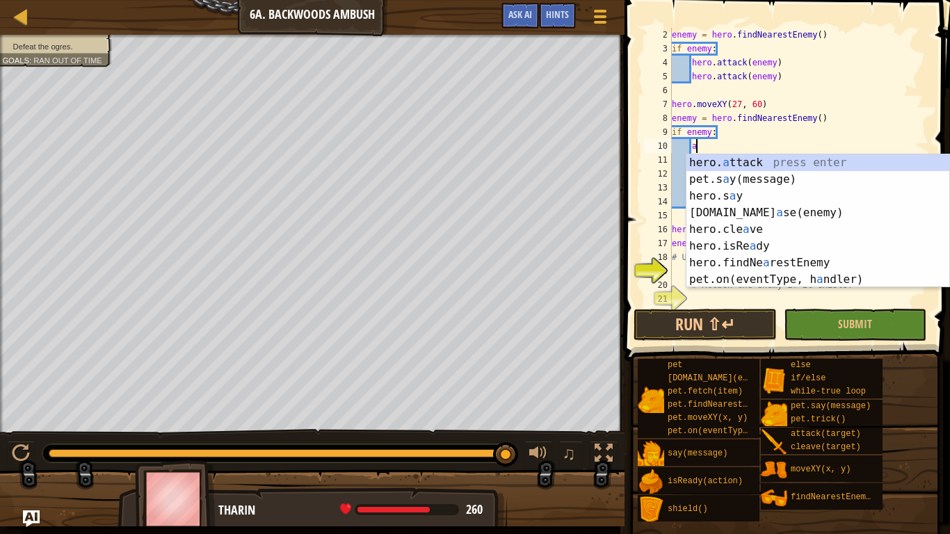
scroll to position [6, 3]
click at [859, 157] on div "hero. a ttack press enter pet.s a y(message) press enter hero.s a y press enter…" at bounding box center [817, 237] width 263 height 167
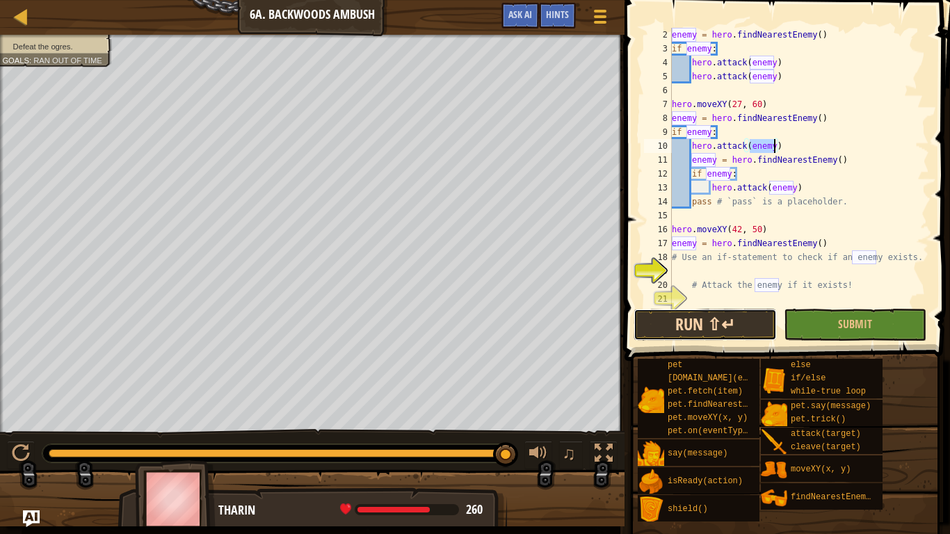
click at [676, 314] on button "Run ⇧↵" at bounding box center [705, 325] width 143 height 32
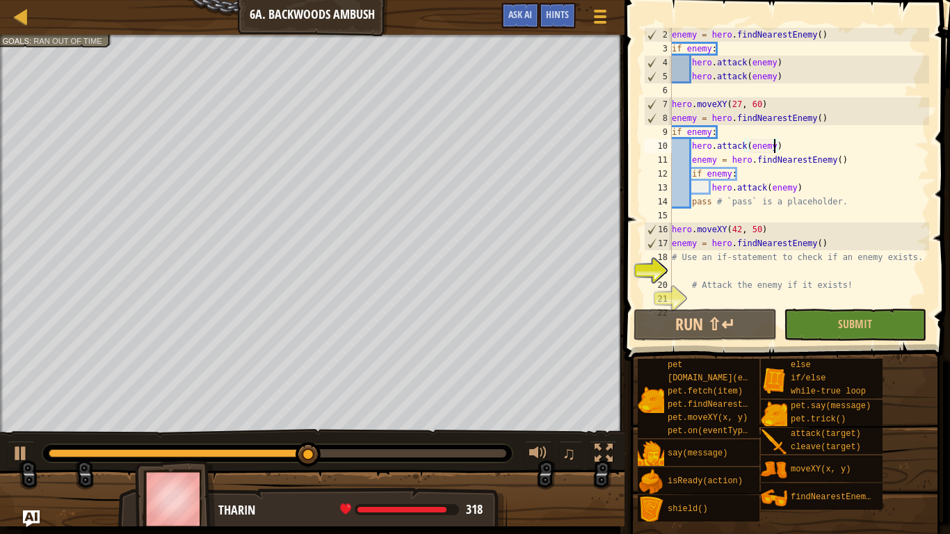
click at [718, 132] on div "enemy = hero . findNearestEnemy ( ) if enemy : hero . attack ( enemy ) hero . a…" at bounding box center [799, 181] width 260 height 306
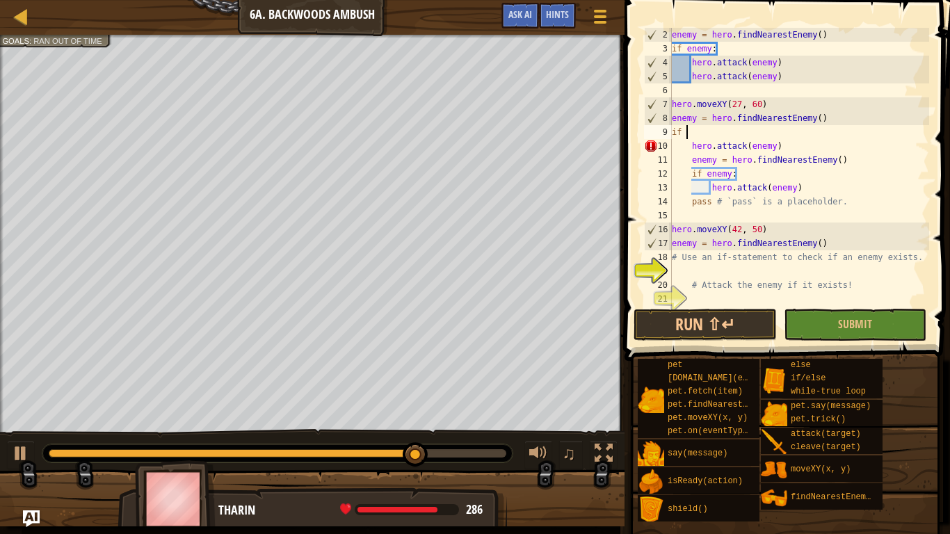
scroll to position [6, 1]
type textarea "i"
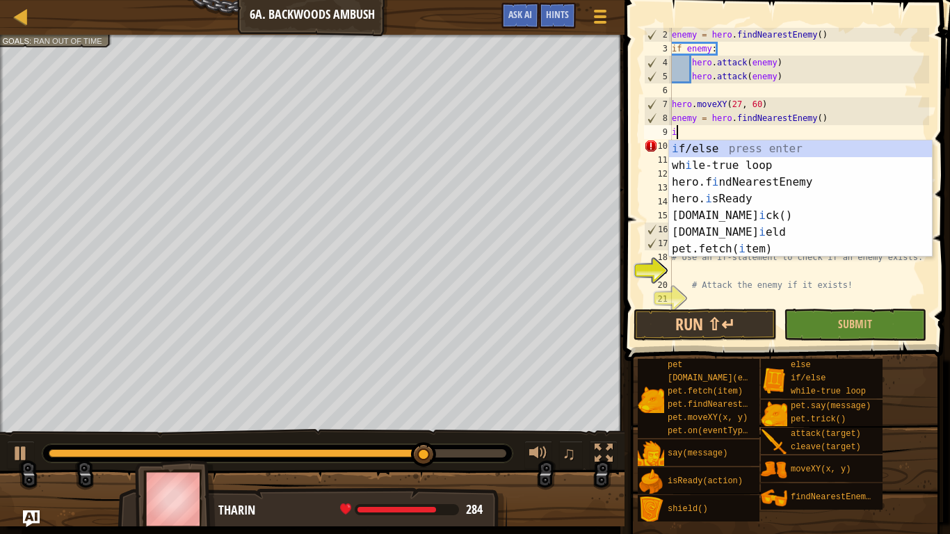
scroll to position [6, 0]
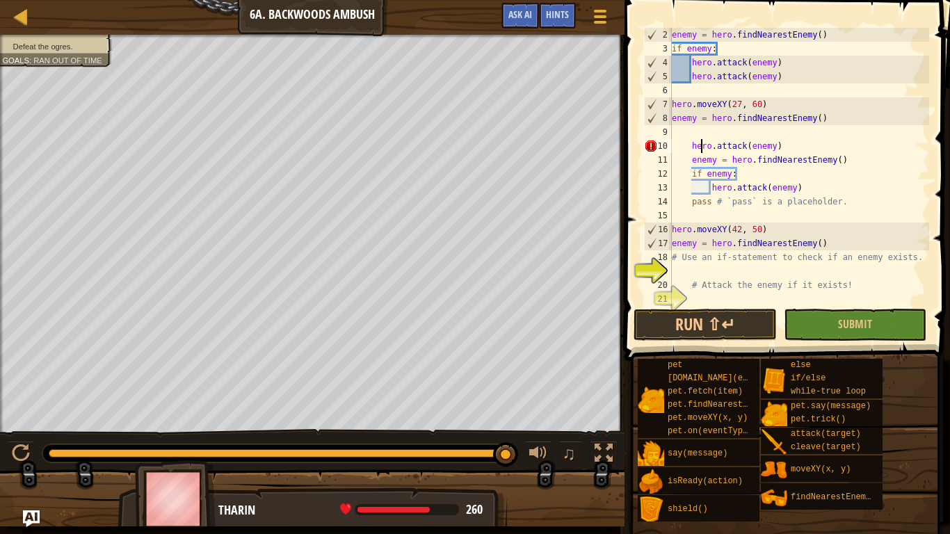
click at [700, 139] on div "enemy = hero . findNearestEnemy ( ) if enemy : hero . attack ( enemy ) hero . a…" at bounding box center [799, 181] width 260 height 306
type textarea "hearo.attack(enemy)"
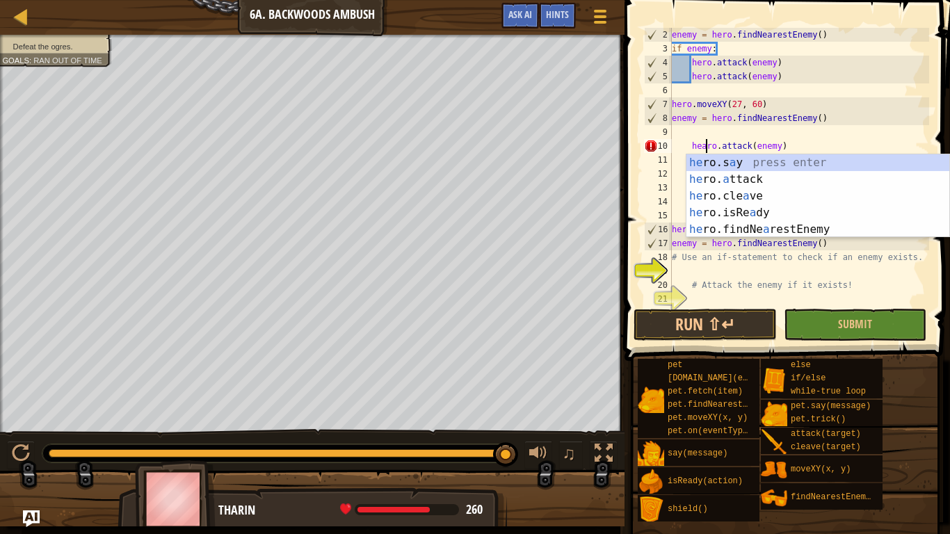
scroll to position [6, 5]
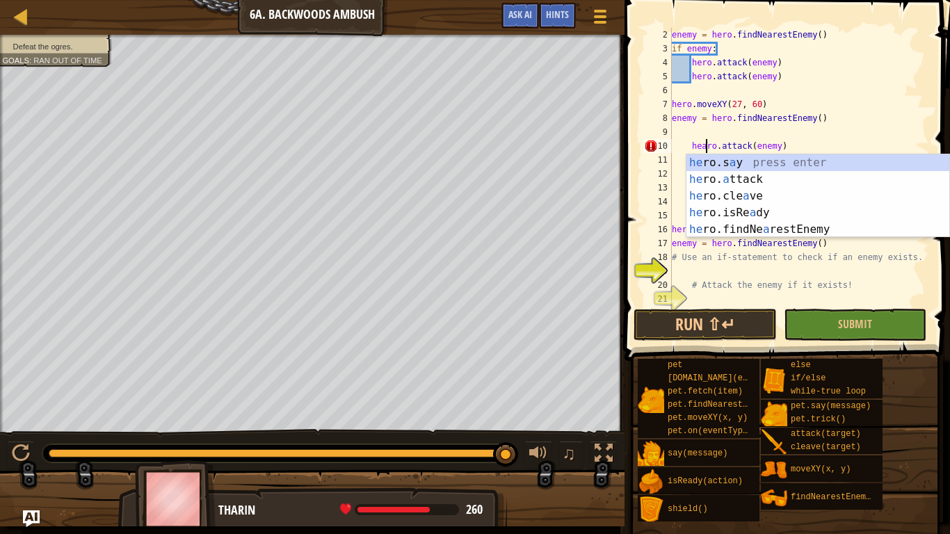
click at [677, 132] on div "enemy = hero . findNearestEnemy ( ) if enemy : hero . attack ( enemy ) hero . a…" at bounding box center [799, 181] width 260 height 306
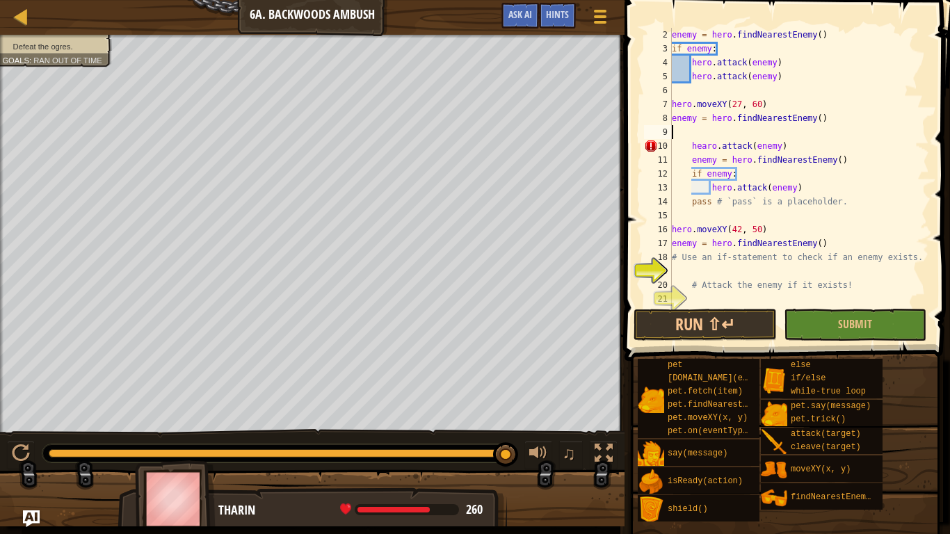
scroll to position [6, 0]
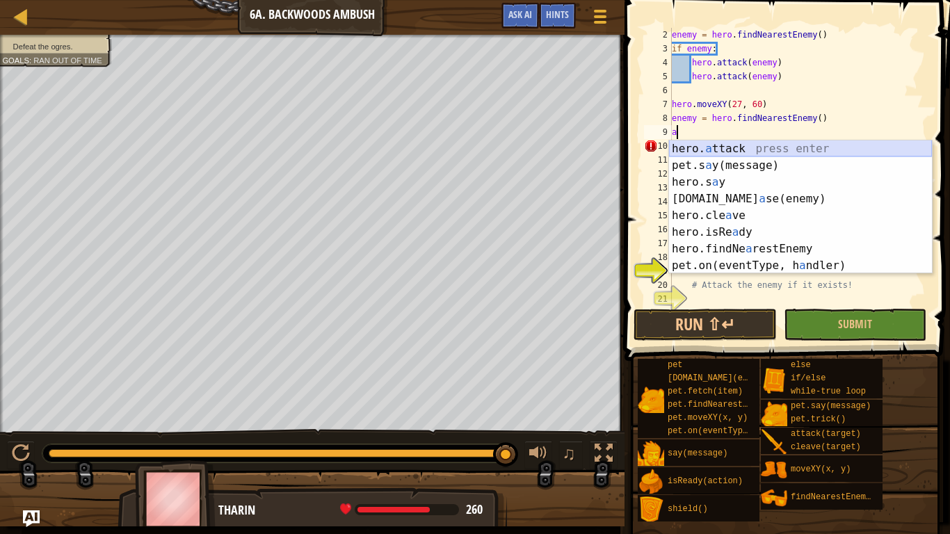
click at [695, 147] on div "hero. a ttack press enter pet.s a y(message) press enter hero.s a y press enter…" at bounding box center [800, 223] width 263 height 167
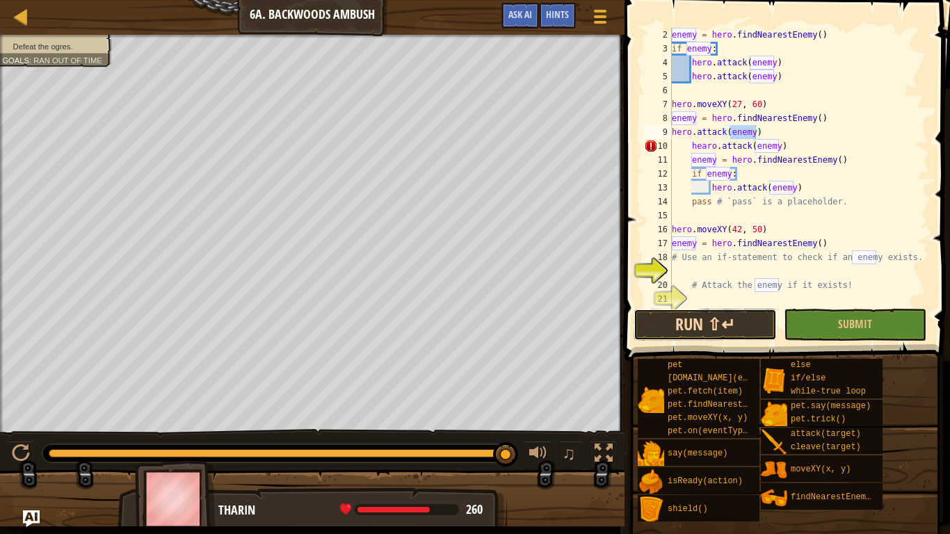
click at [739, 328] on button "Run ⇧↵" at bounding box center [705, 325] width 143 height 32
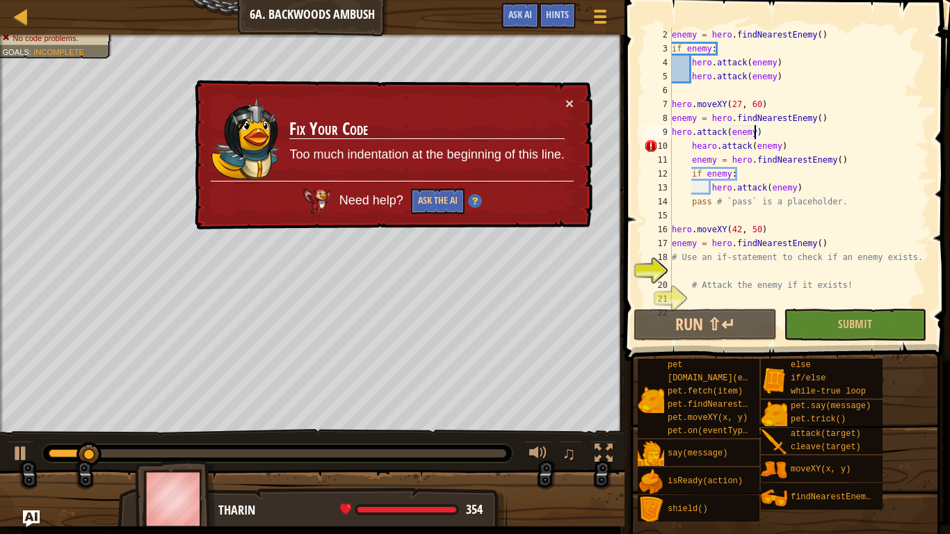
click at [791, 149] on div "enemy = hero . findNearestEnemy ( ) if enemy : hero . attack ( enemy ) hero . a…" at bounding box center [799, 181] width 260 height 306
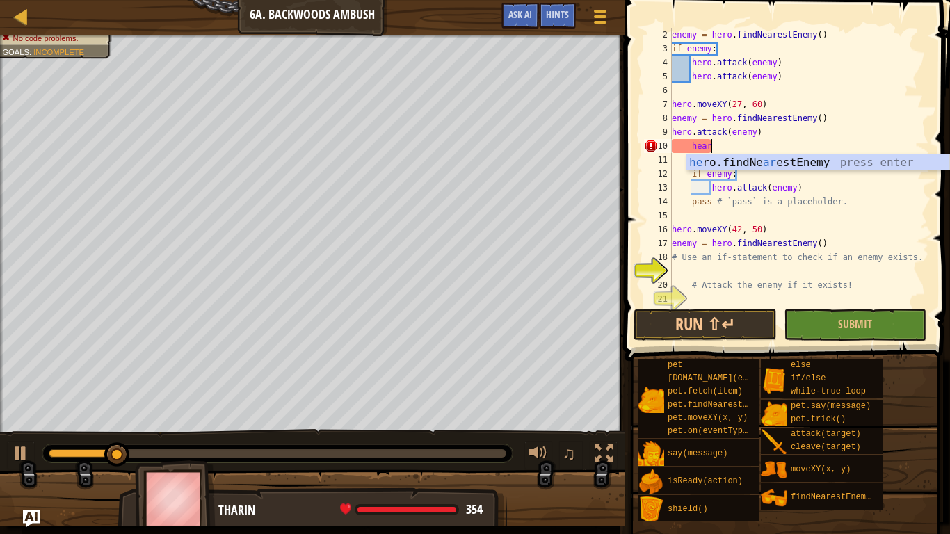
type textarea "h"
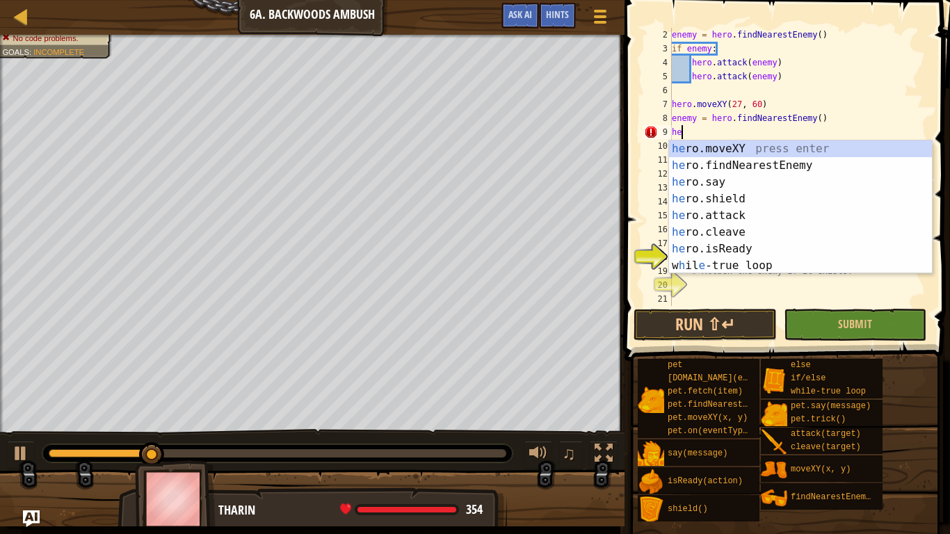
type textarea "h"
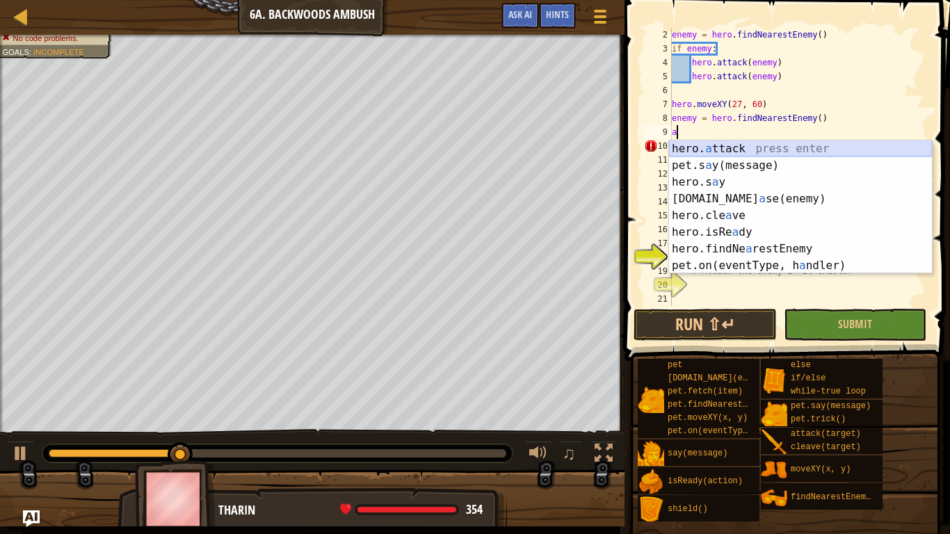
click at [798, 146] on div "hero. a ttack press enter pet.s a y(message) press enter hero.s a y press enter…" at bounding box center [800, 223] width 263 height 167
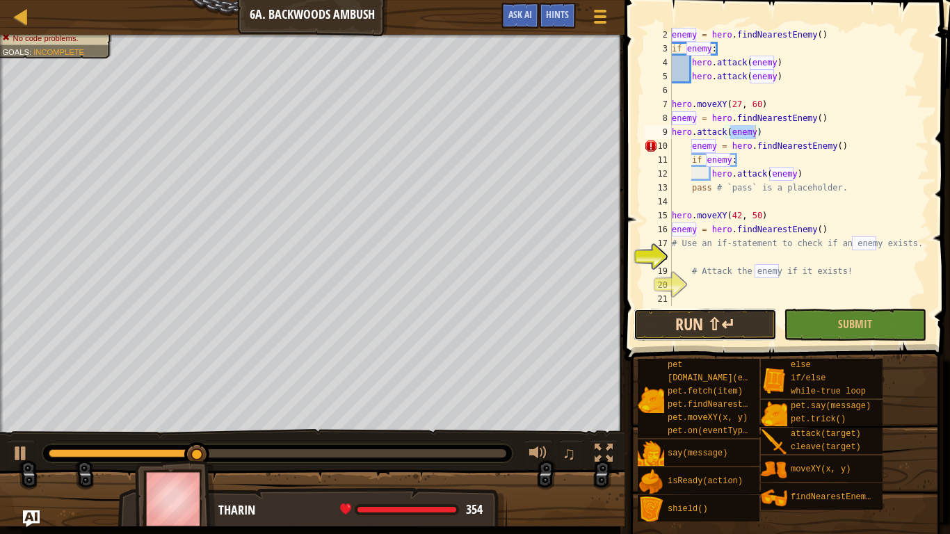
click at [686, 333] on button "Run ⇧↵" at bounding box center [705, 325] width 143 height 32
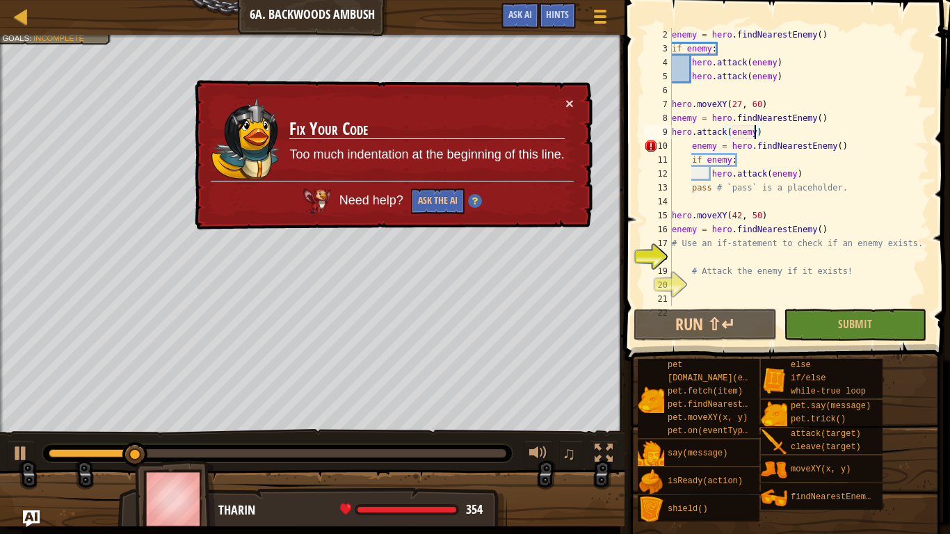
click at [691, 145] on div "enemy = hero . findNearestEnemy ( ) if enemy : hero . attack ( enemy ) hero . a…" at bounding box center [799, 181] width 260 height 306
click at [853, 150] on div "enemy = hero . findNearestEnemy ( ) if enemy : hero . attack ( enemy ) hero . a…" at bounding box center [799, 181] width 260 height 306
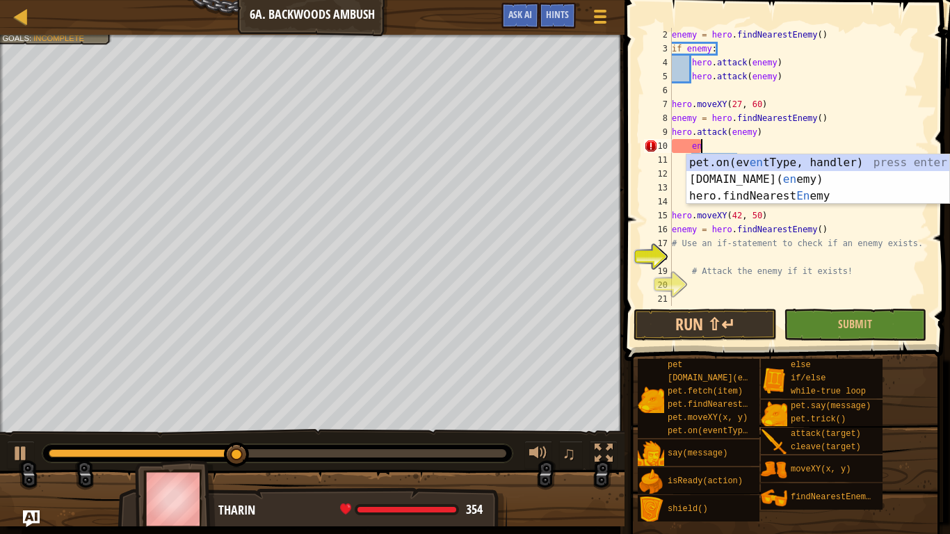
type textarea "e"
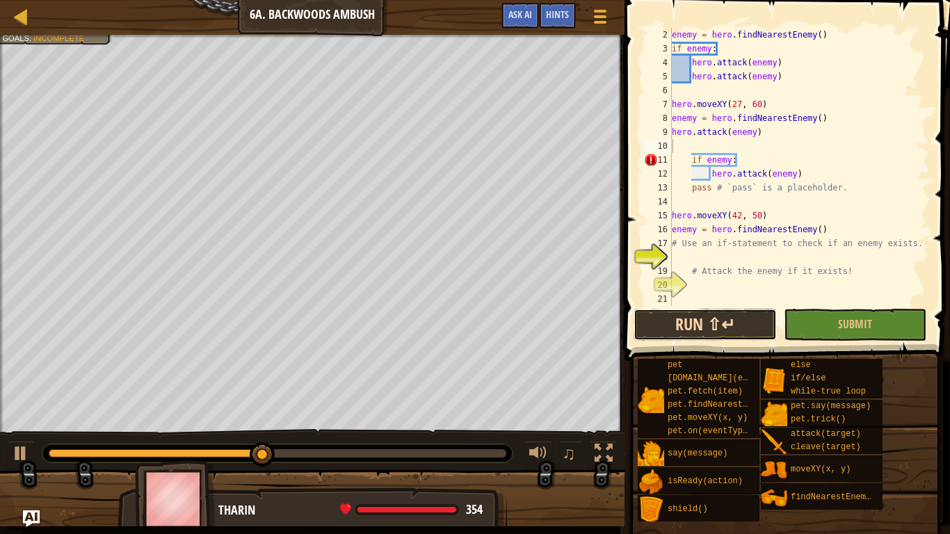
click at [678, 332] on button "Run ⇧↵" at bounding box center [705, 325] width 143 height 32
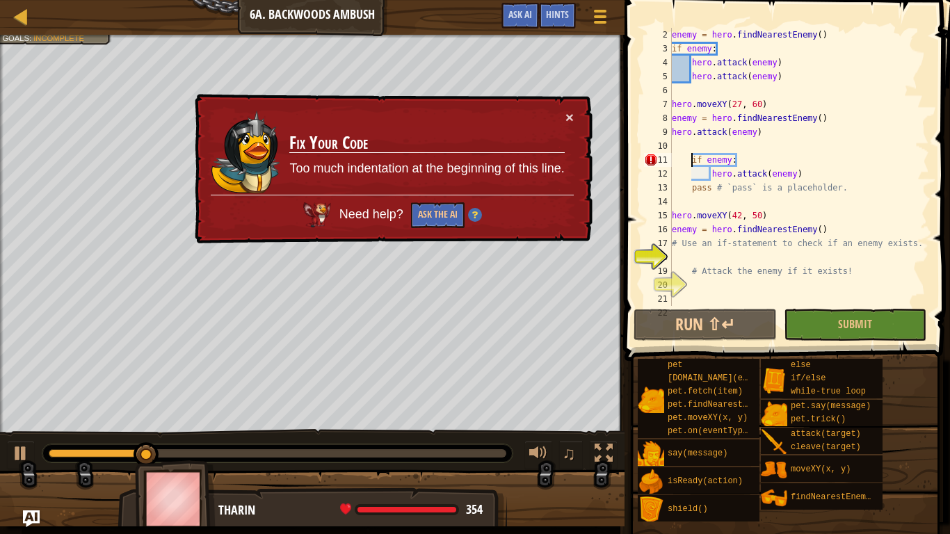
click at [691, 161] on div "enemy = hero . findNearestEnemy ( ) if enemy : hero . attack ( enemy ) hero . a…" at bounding box center [799, 181] width 260 height 306
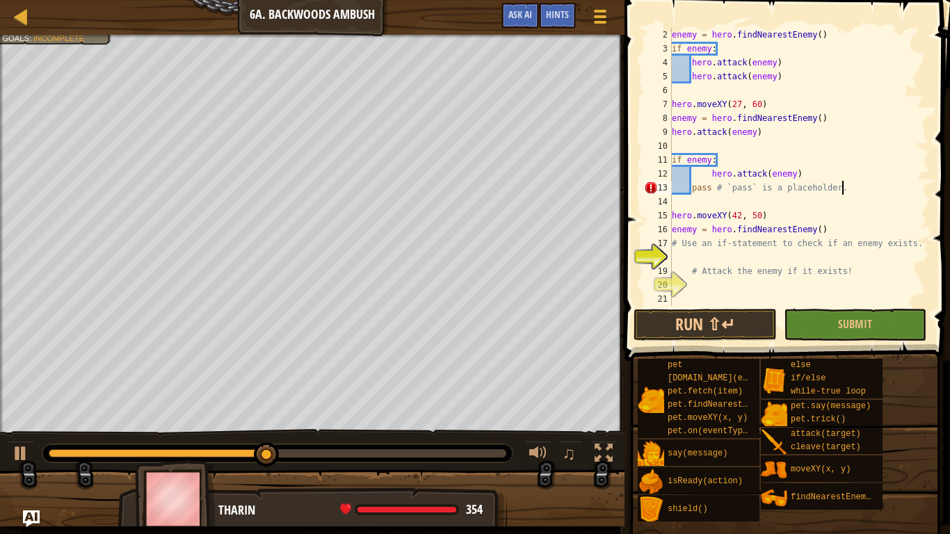
click at [845, 189] on div "enemy = hero . findNearestEnemy ( ) if enemy : hero . attack ( enemy ) hero . a…" at bounding box center [799, 181] width 260 height 306
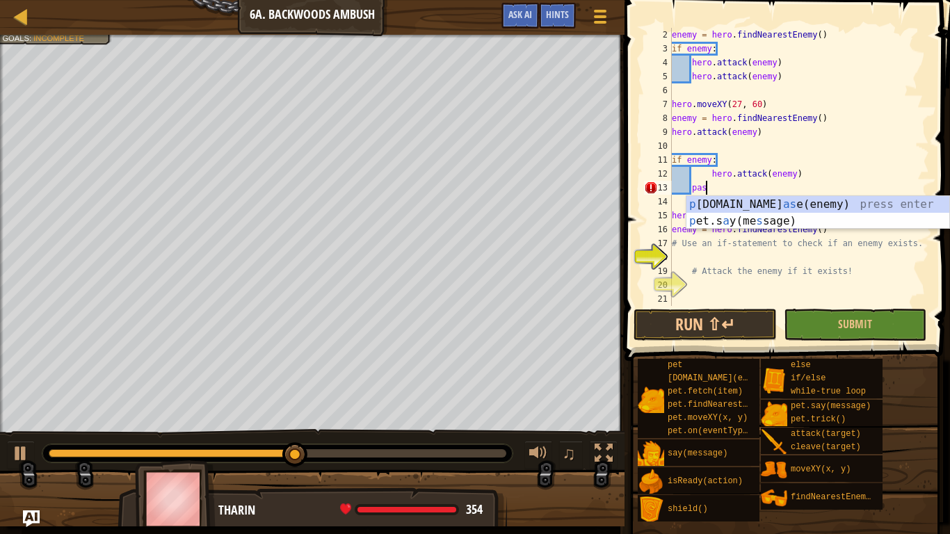
type textarea "p"
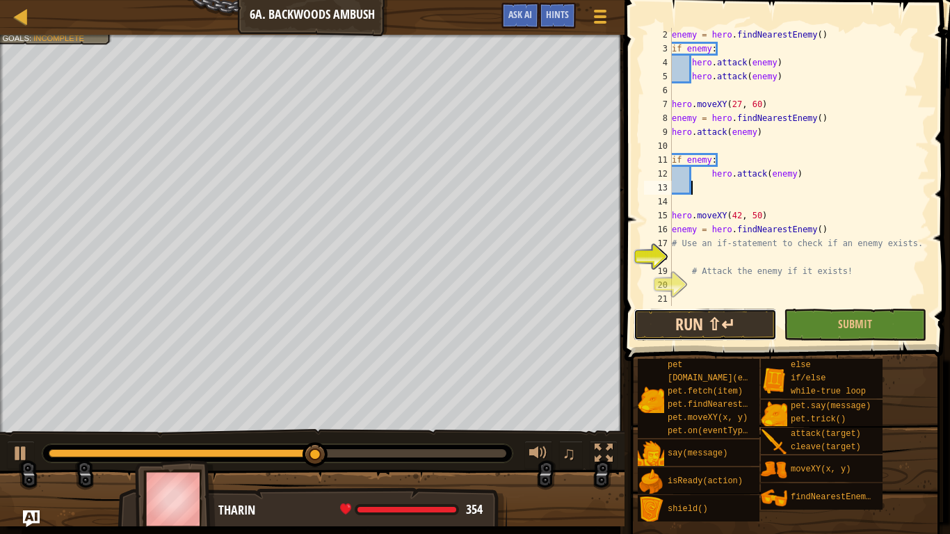
click at [707, 336] on button "Run ⇧↵" at bounding box center [705, 325] width 143 height 32
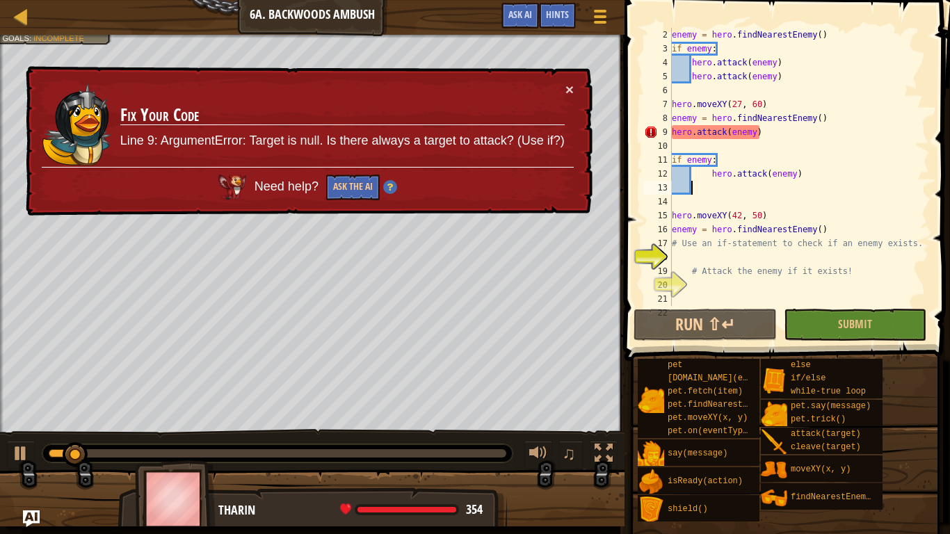
click at [777, 135] on div "enemy = hero . findNearestEnemy ( ) if enemy : hero . attack ( enemy ) hero . a…" at bounding box center [799, 181] width 260 height 306
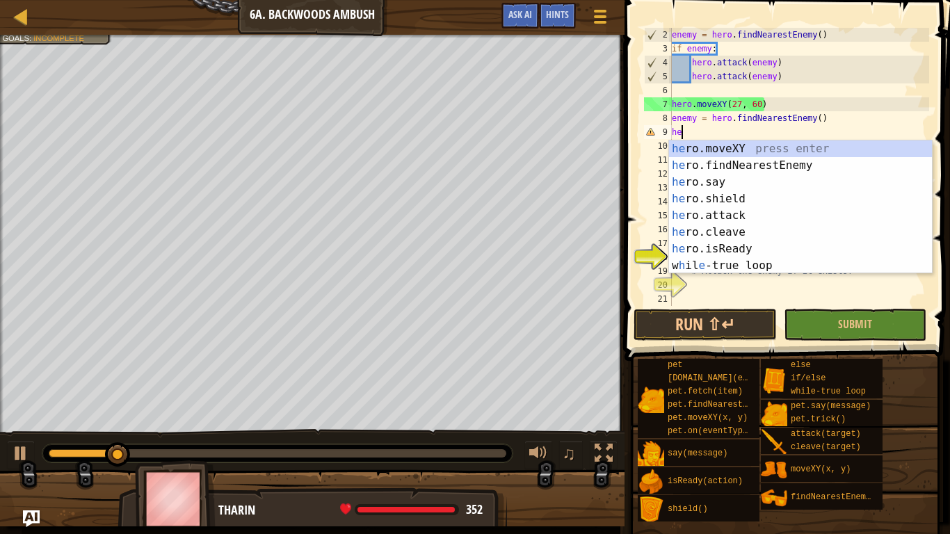
type textarea "h"
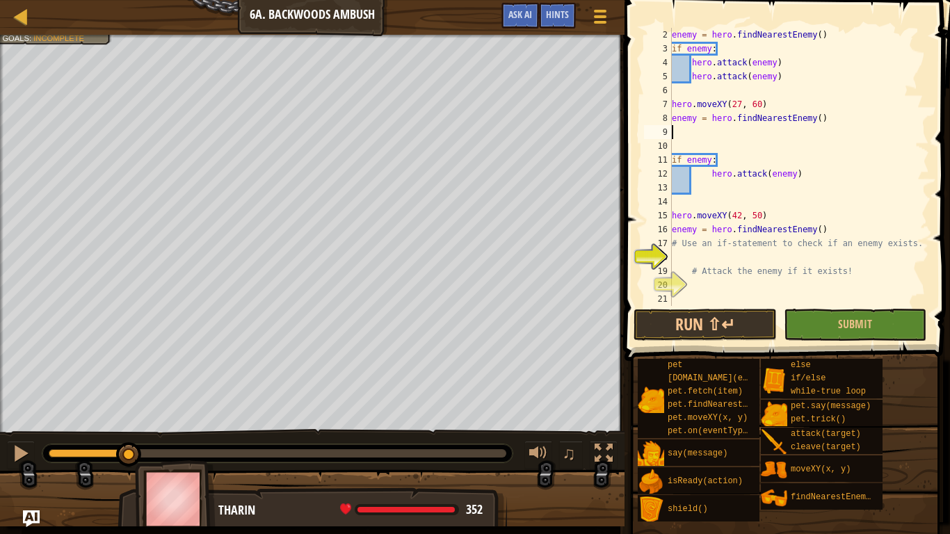
click at [714, 175] on div "enemy = hero . findNearestEnemy ( ) if enemy : hero . attack ( enemy ) hero . a…" at bounding box center [799, 181] width 260 height 306
click at [707, 175] on div "enemy = hero . findNearestEnemy ( ) if enemy : hero . attack ( enemy ) hero . a…" at bounding box center [799, 181] width 260 height 306
click at [711, 175] on div "enemy = hero . findNearestEnemy ( ) if enemy : hero . attack ( enemy ) hero . a…" at bounding box center [799, 181] width 260 height 306
type textarea "hero.attack(enemy)"
click at [701, 182] on div "enemy = hero . findNearestEnemy ( ) if enemy : hero . attack ( enemy ) hero . a…" at bounding box center [799, 181] width 260 height 306
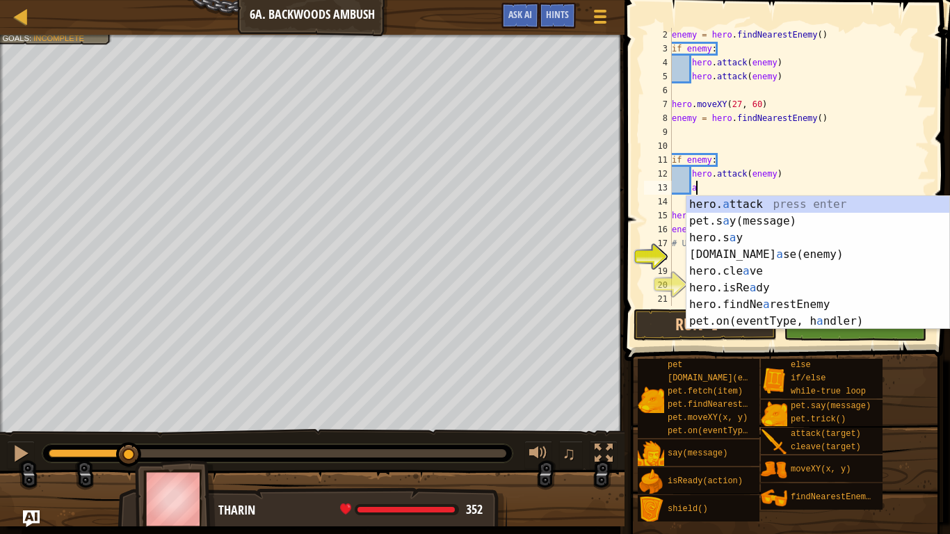
scroll to position [6, 3]
click at [721, 208] on div "hero. a ttack press enter pet.s a y(message) press enter hero.s a y press enter…" at bounding box center [817, 279] width 263 height 167
type textarea "hero.attack(enemy)"
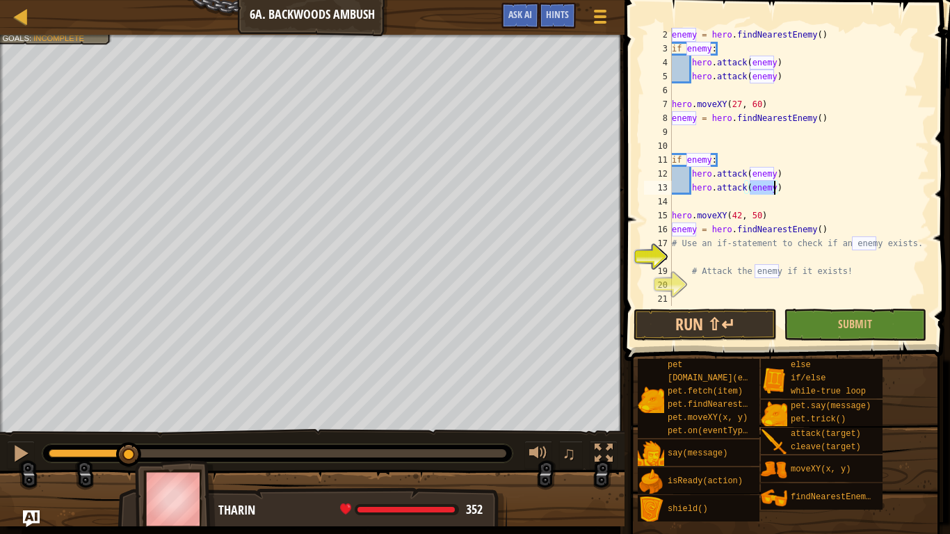
click at [673, 138] on div "enemy = hero . findNearestEnemy ( ) if enemy : hero . attack ( enemy ) hero . a…" at bounding box center [799, 181] width 260 height 306
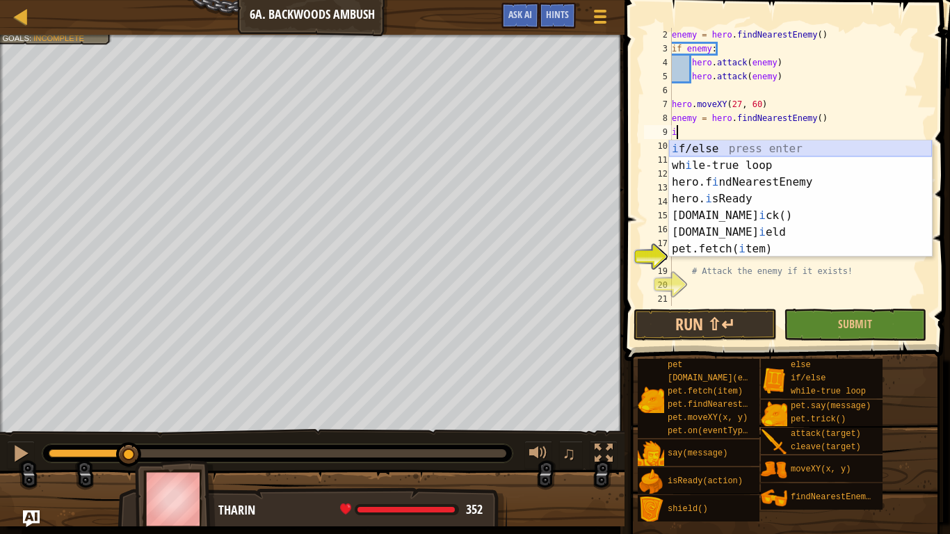
click at [706, 148] on div "i f/else press enter wh i le-true loop press enter hero.f i ndNearestEnemy pres…" at bounding box center [800, 215] width 263 height 150
type textarea "if enemy:"
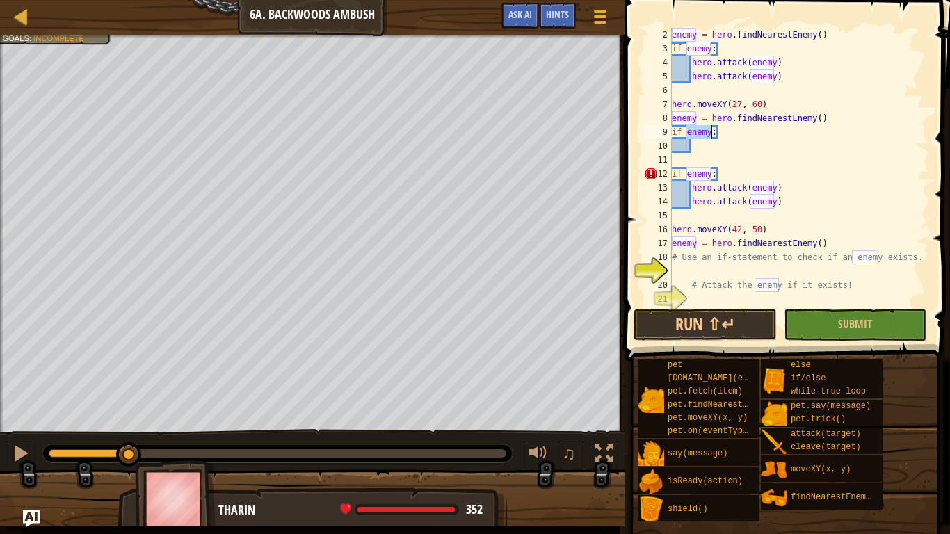
click at [695, 146] on div "enemy = hero . findNearestEnemy ( ) if enemy : hero . attack ( enemy ) hero . a…" at bounding box center [799, 181] width 260 height 306
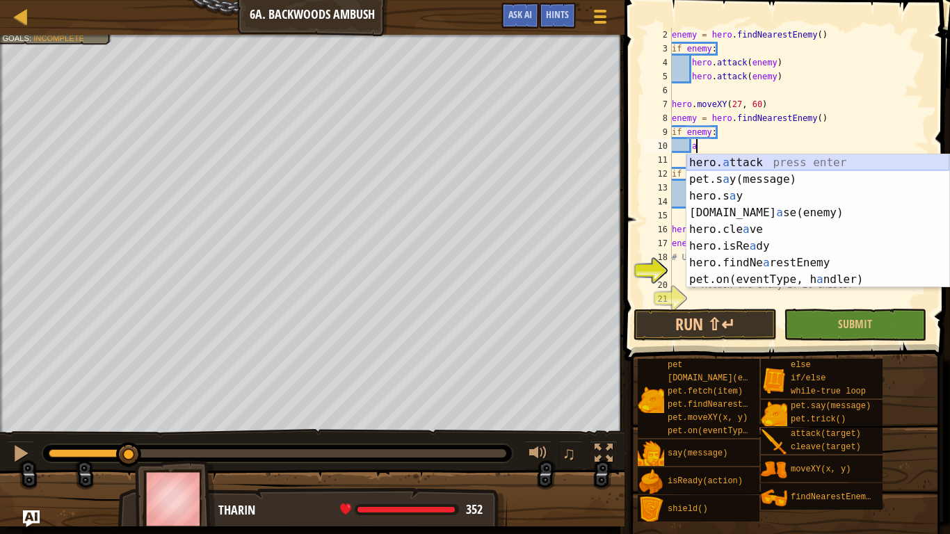
click at [714, 158] on div "hero. a ttack press enter pet.s a y(message) press enter hero.s a y press enter…" at bounding box center [817, 237] width 263 height 167
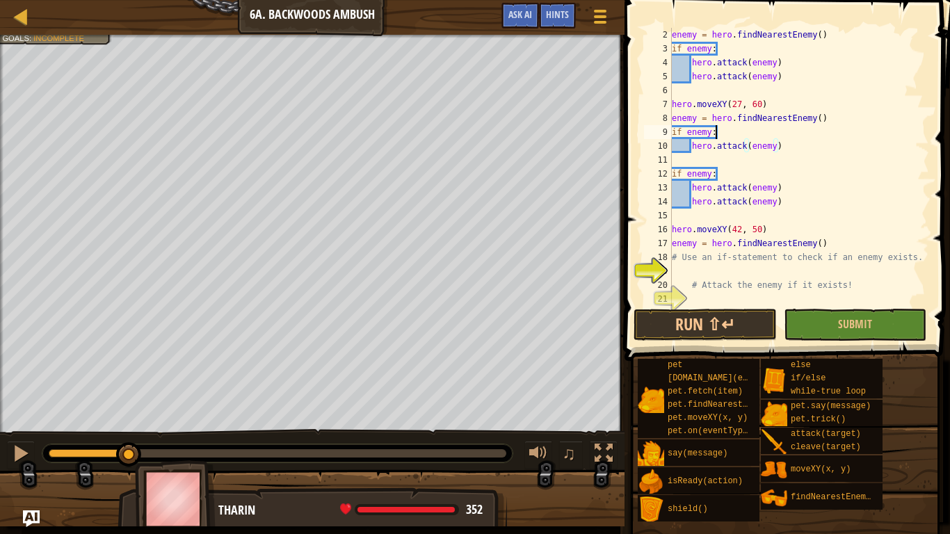
click at [721, 131] on div "enemy = hero . findNearestEnemy ( ) if enemy : hero . attack ( enemy ) hero . a…" at bounding box center [799, 181] width 260 height 306
type textarea "if enemy:"
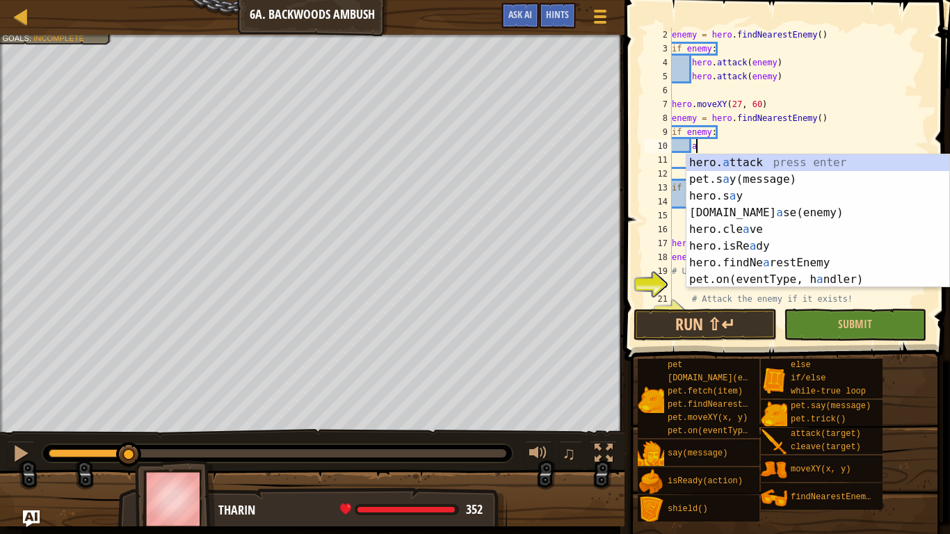
click at [714, 163] on div "hero. a ttack press enter pet.s a y(message) press enter hero.s a y press enter…" at bounding box center [817, 237] width 263 height 167
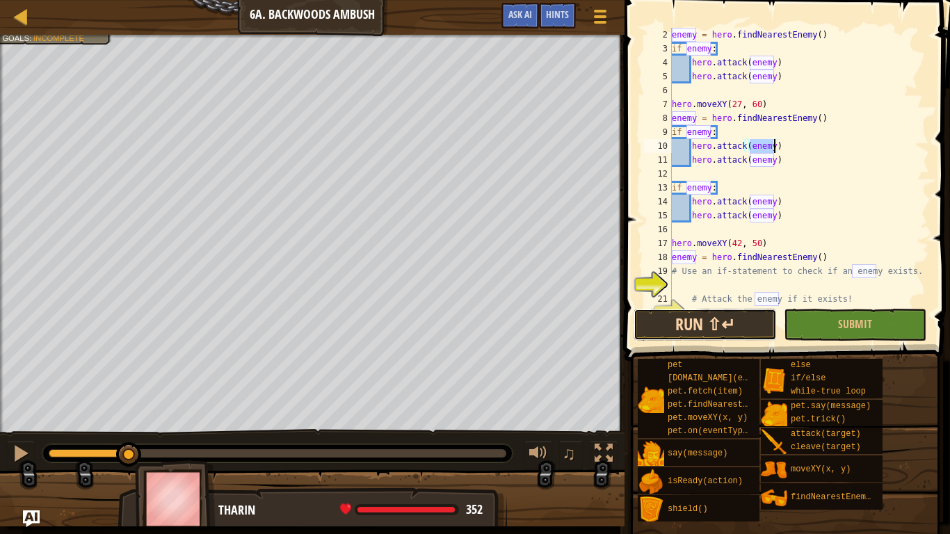
click at [689, 317] on button "Run ⇧↵" at bounding box center [705, 325] width 143 height 32
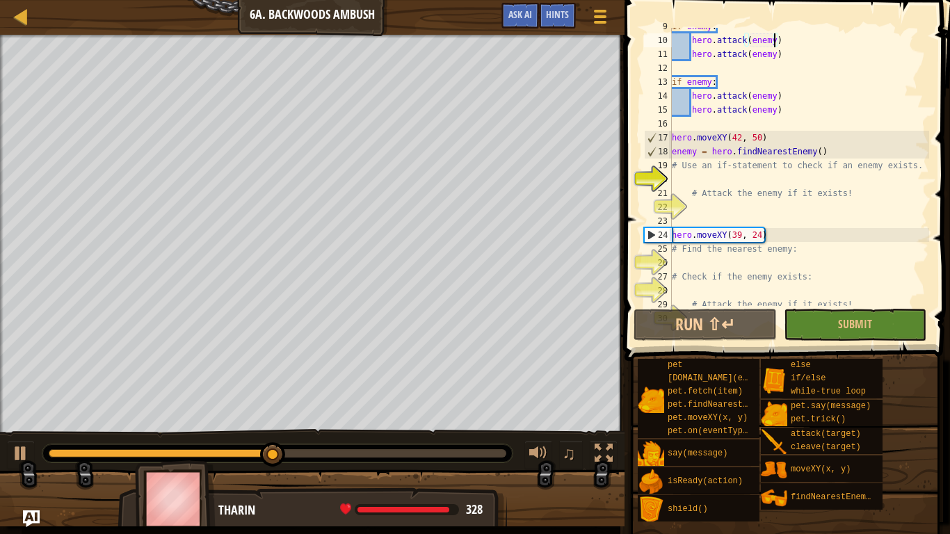
scroll to position [139, 0]
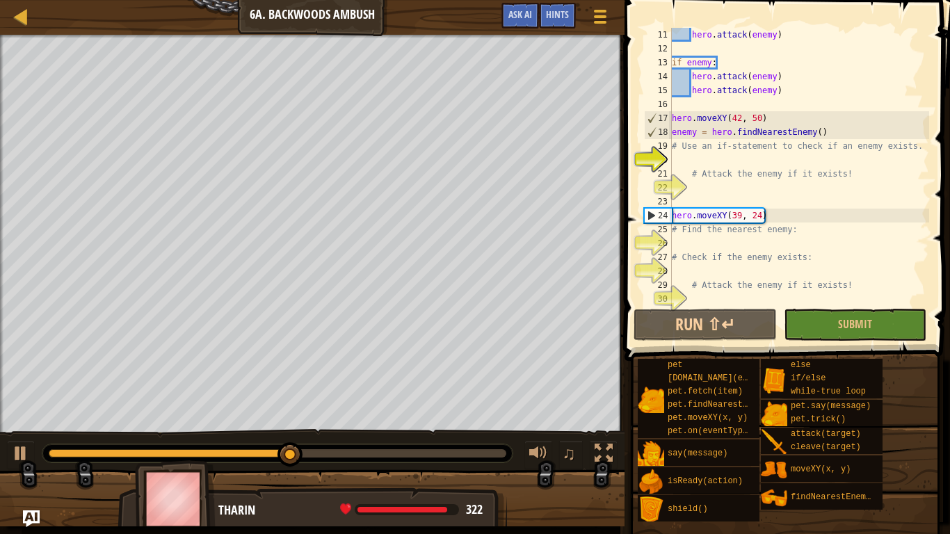
click at [793, 229] on div "hero . attack ( enemy ) if enemy : hero . attack ( enemy ) hero . attack ( enem…" at bounding box center [799, 181] width 260 height 306
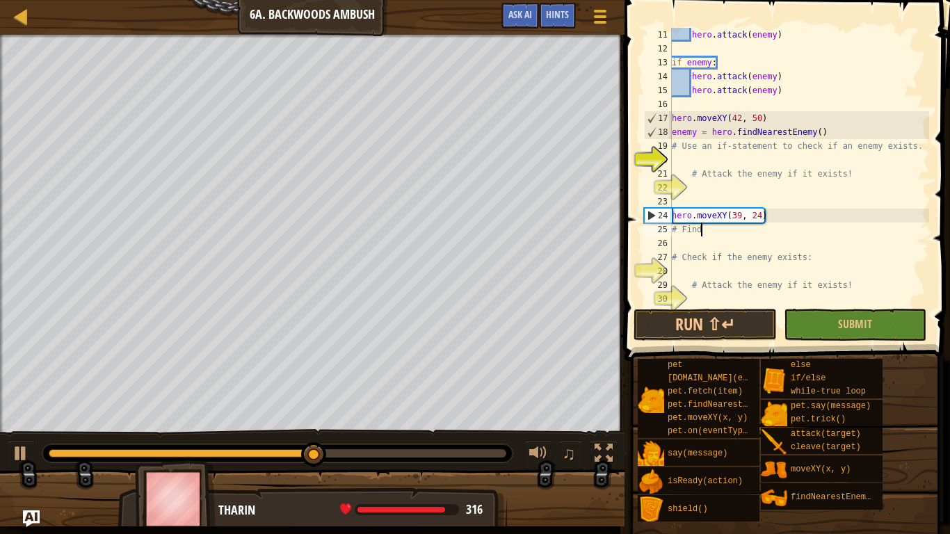
type textarea "#"
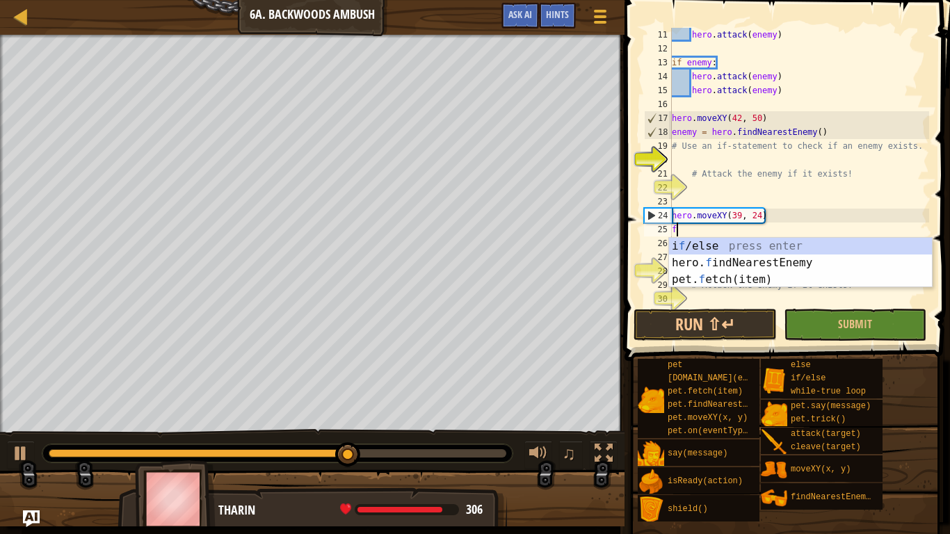
type textarea "f"
click at [835, 260] on div "i f /else press enter hero. f indNearestEnemy press enter pet. f etch(item) pre…" at bounding box center [800, 279] width 263 height 83
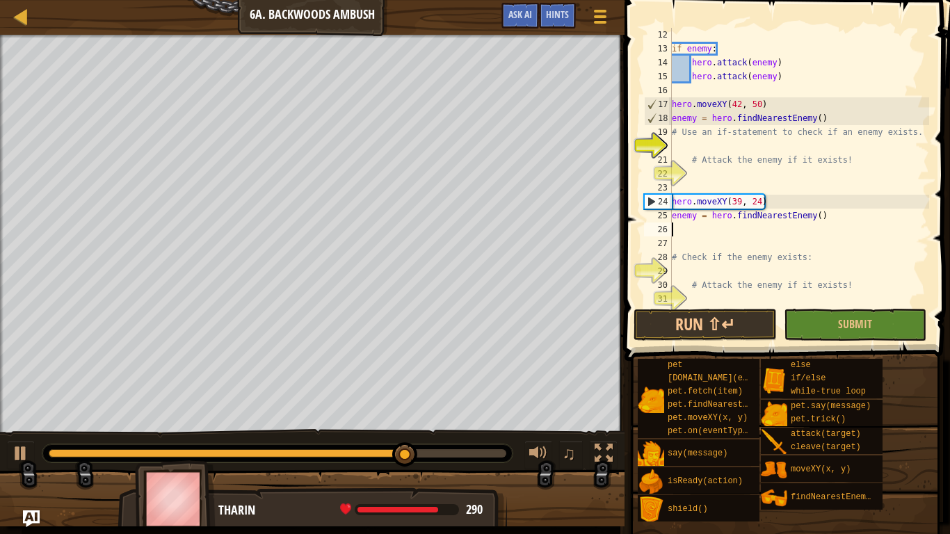
scroll to position [153, 0]
click at [675, 271] on div "if enemy : hero . attack ( enemy ) hero . attack ( enemy ) hero . moveXY ( 42 ,…" at bounding box center [799, 181] width 260 height 306
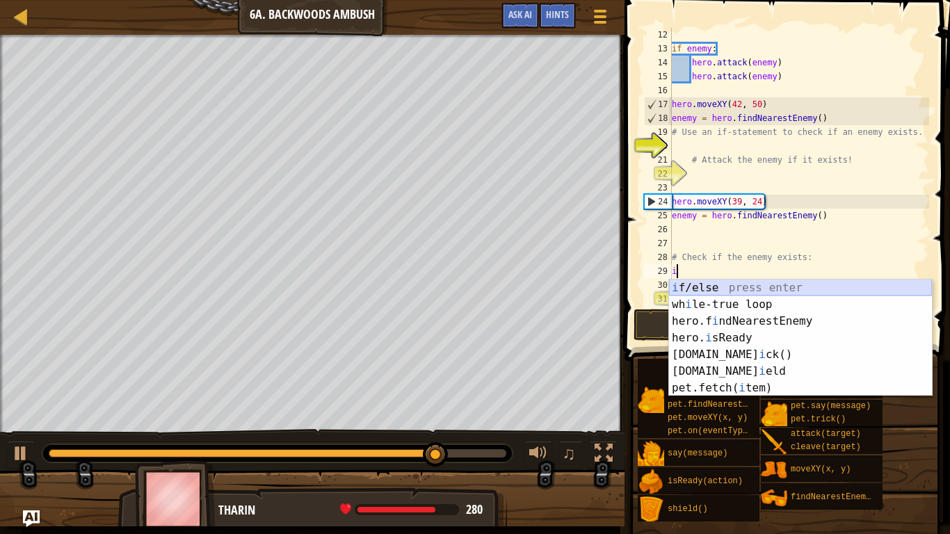
click at [689, 284] on div "i f/else press enter wh i le-true loop press enter hero.f i ndNearestEnemy pres…" at bounding box center [800, 355] width 263 height 150
type textarea "if enemy:"
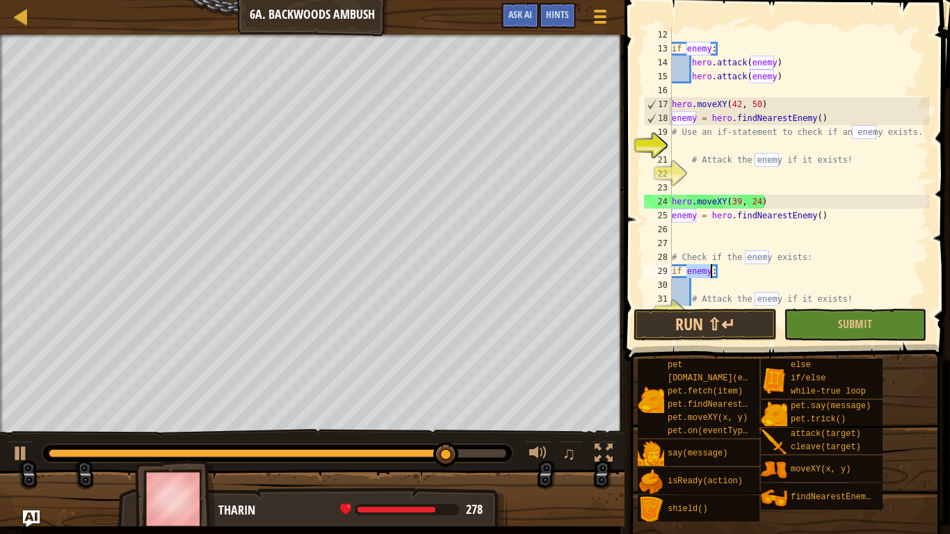
click at [694, 289] on div "if enemy : hero . attack ( enemy ) hero . attack ( enemy ) hero . moveXY ( 42 ,…" at bounding box center [799, 181] width 260 height 306
type textarea "q"
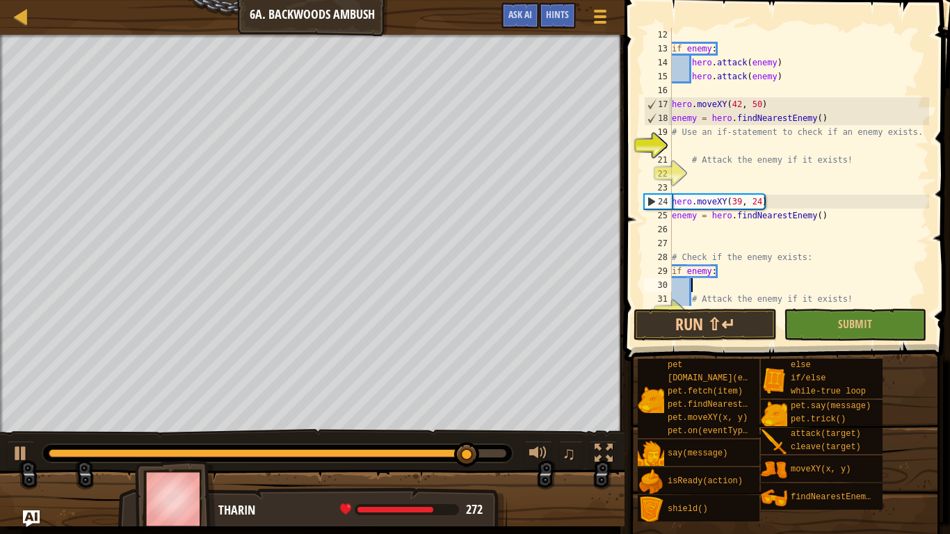
scroll to position [6, 3]
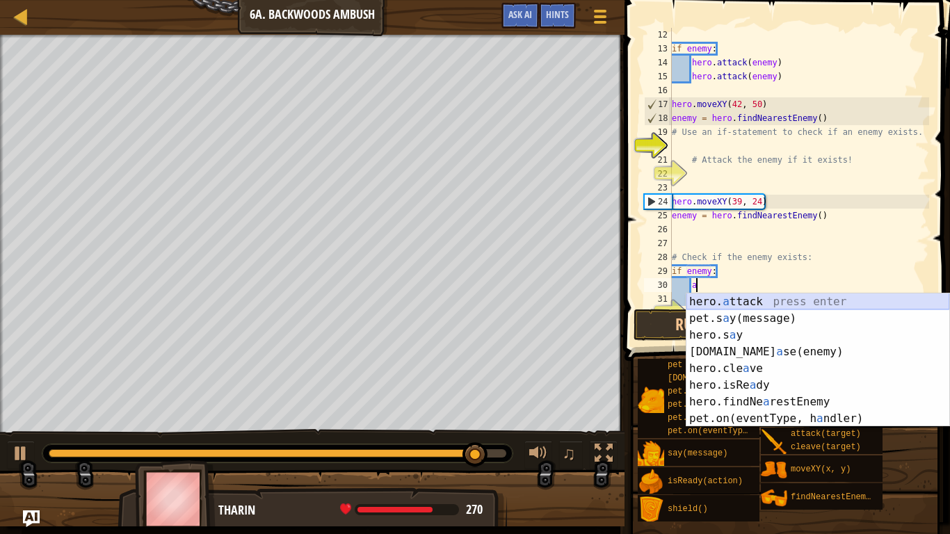
click at [701, 297] on div "hero. a ttack press enter pet.s a y(message) press enter hero.s a y press enter…" at bounding box center [817, 376] width 263 height 167
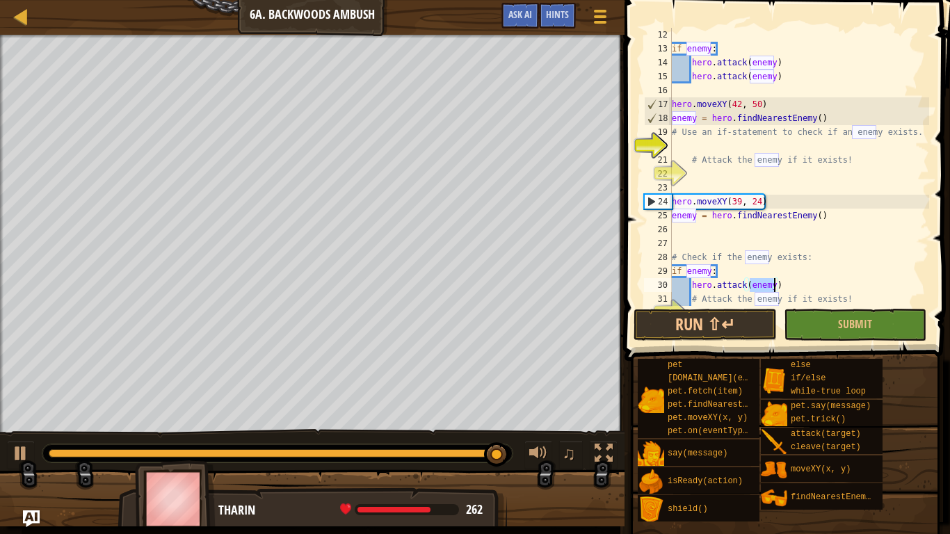
click at [844, 299] on div "if enemy : hero . attack ( enemy ) hero . attack ( enemy ) hero . moveXY ( 42 ,…" at bounding box center [799, 181] width 260 height 306
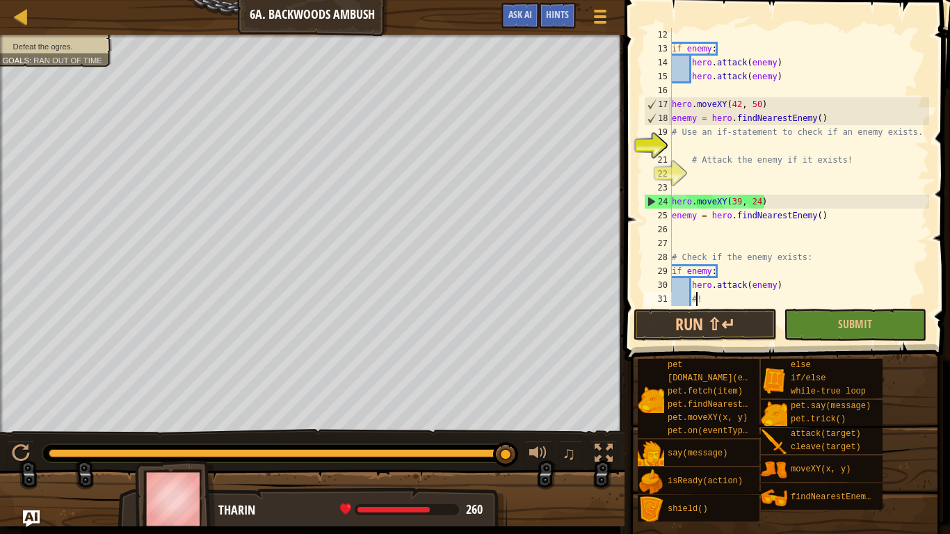
type textarea "!"
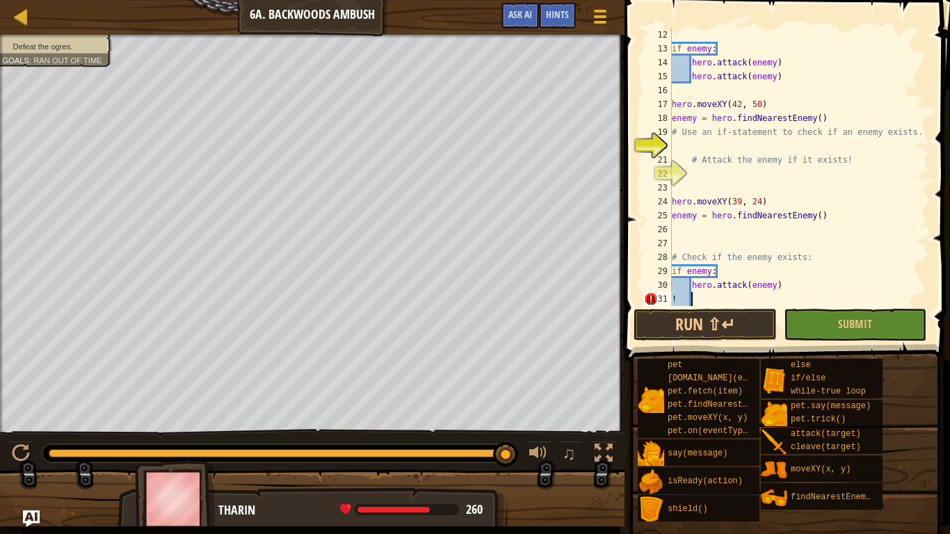
click at [705, 294] on div "if enemy : hero . attack ( enemy ) hero . attack ( enemy ) hero . moveXY ( 42 ,…" at bounding box center [799, 181] width 260 height 306
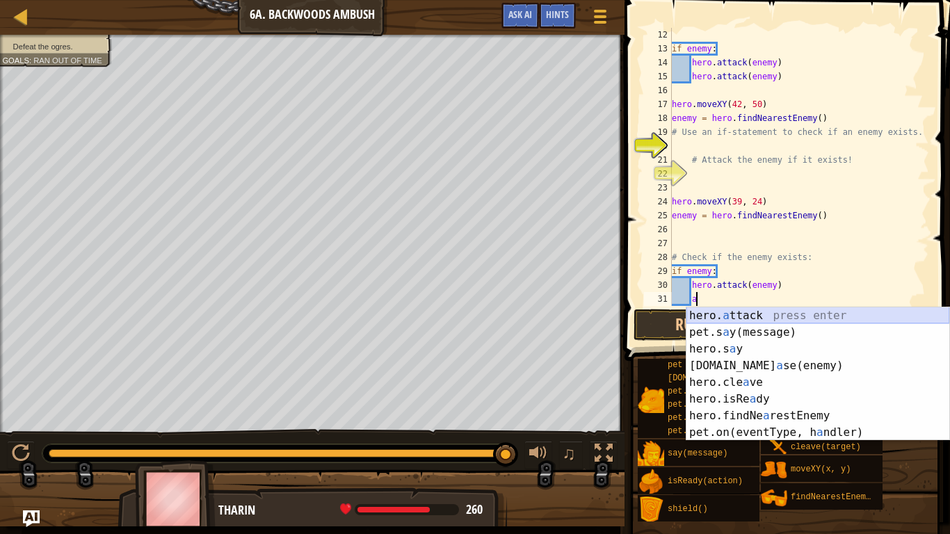
click at [760, 310] on div "hero. a ttack press enter pet.s a y(message) press enter hero.s a y press enter…" at bounding box center [817, 390] width 263 height 167
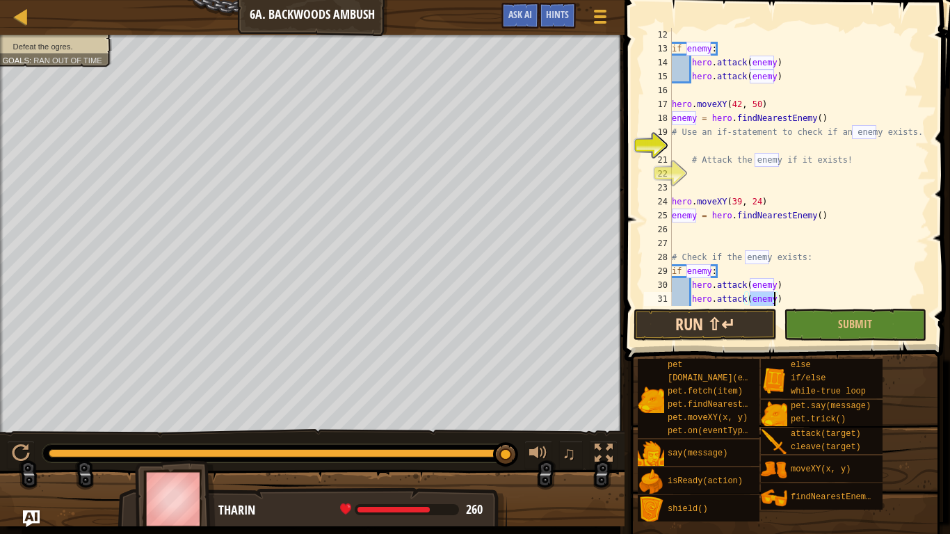
type textarea "hero.attack(enemy)"
click at [734, 324] on button "Run ⇧↵" at bounding box center [705, 325] width 143 height 32
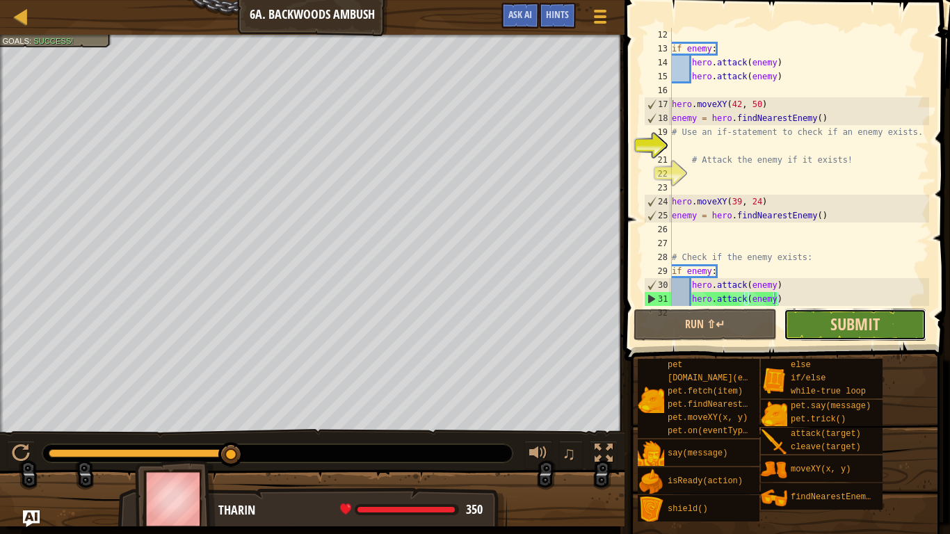
click at [851, 332] on span "Submit" at bounding box center [854, 324] width 49 height 22
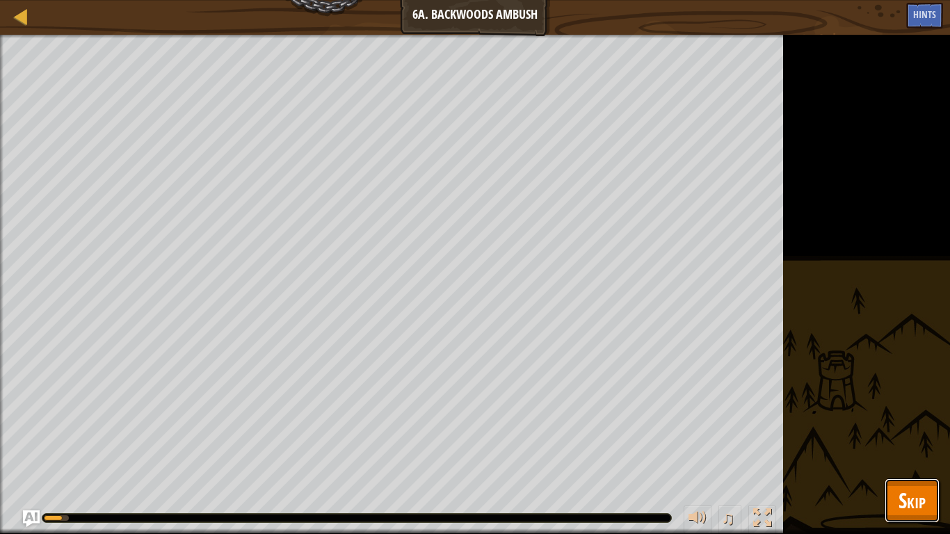
click at [915, 416] on button "Skip" at bounding box center [912, 500] width 55 height 45
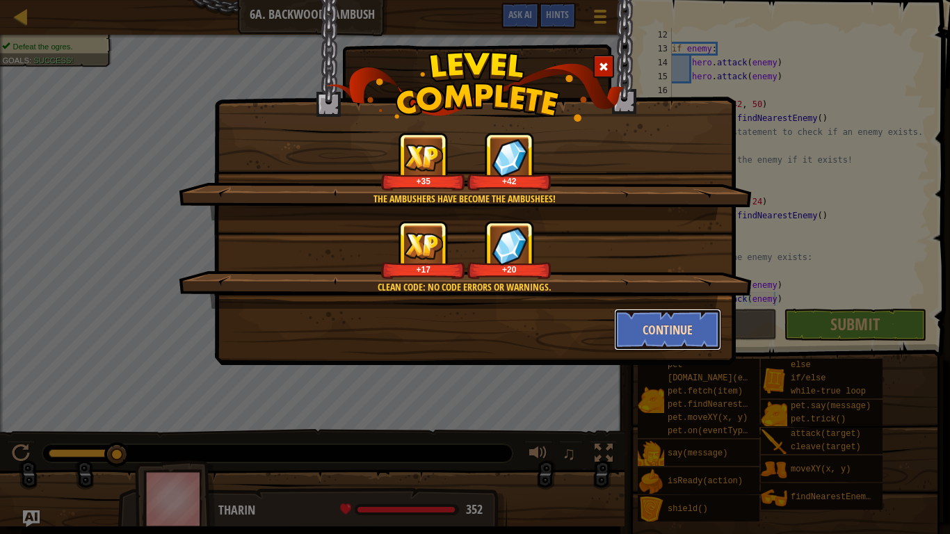
click at [689, 330] on button "Continue" at bounding box center [668, 330] width 108 height 42
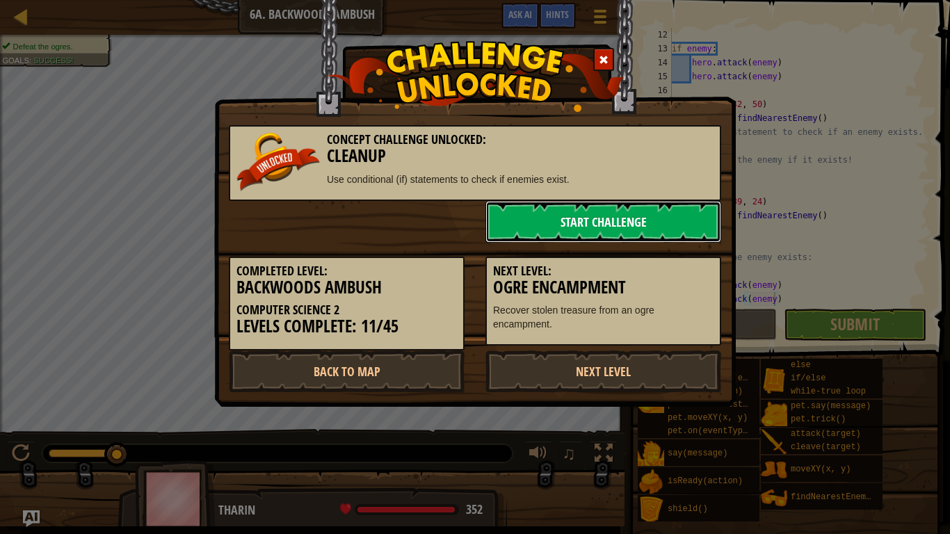
click at [585, 218] on link "Start Challenge" at bounding box center [603, 222] width 236 height 42
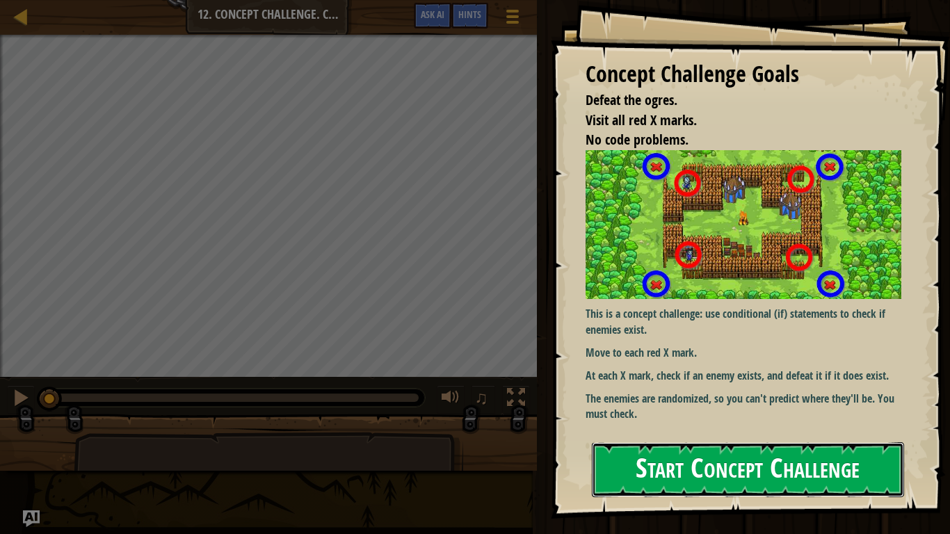
click at [753, 416] on button "Start Concept Challenge" at bounding box center [748, 469] width 312 height 55
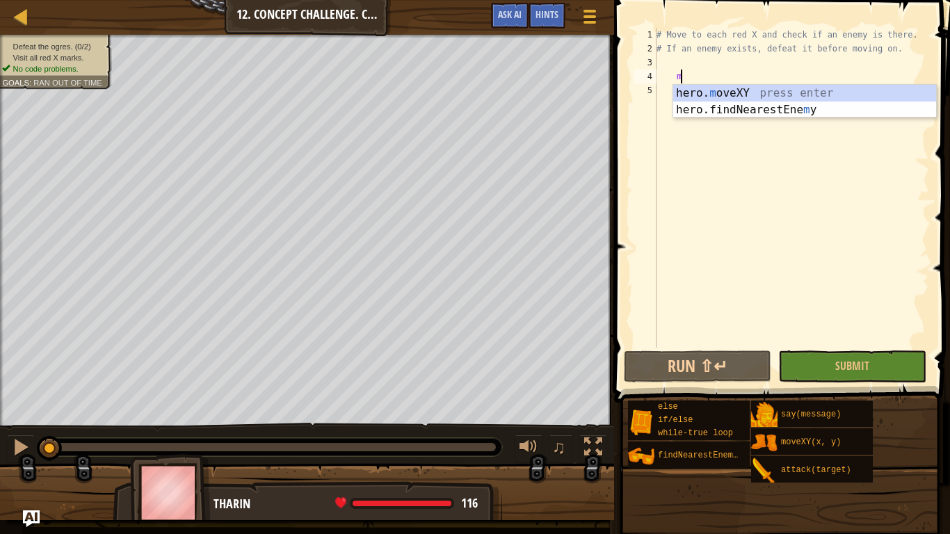
scroll to position [6, 3]
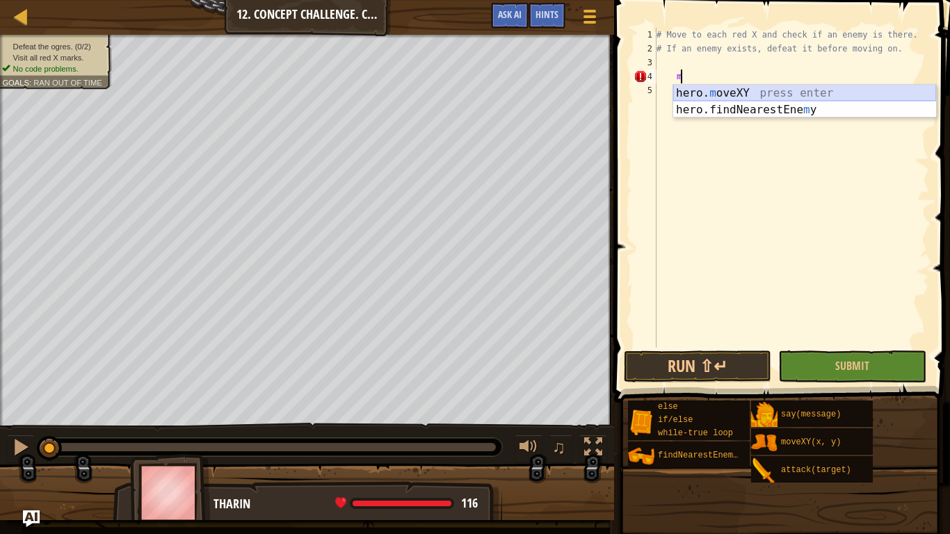
click at [679, 95] on div "hero. m oveXY press enter hero.findNearestEne m y press enter" at bounding box center [804, 118] width 263 height 67
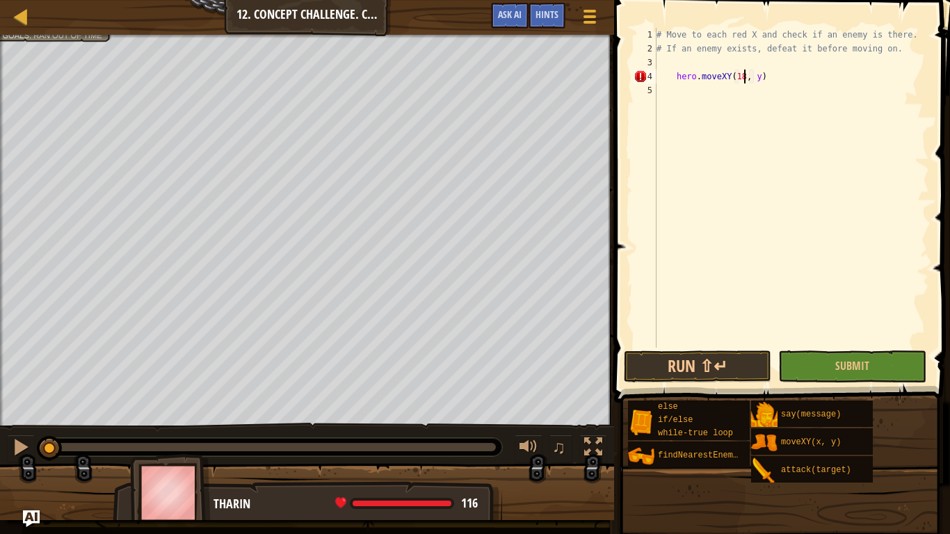
scroll to position [6, 13]
click at [759, 75] on div "# Move to each red X and check if an enemy is there. # If an enemy exists, defe…" at bounding box center [791, 202] width 275 height 348
type textarea "hero.moveXY(18, 54)"
click at [675, 59] on div "# Move to each red X and check if an enemy is there. # If an enemy exists, defe…" at bounding box center [791, 202] width 275 height 348
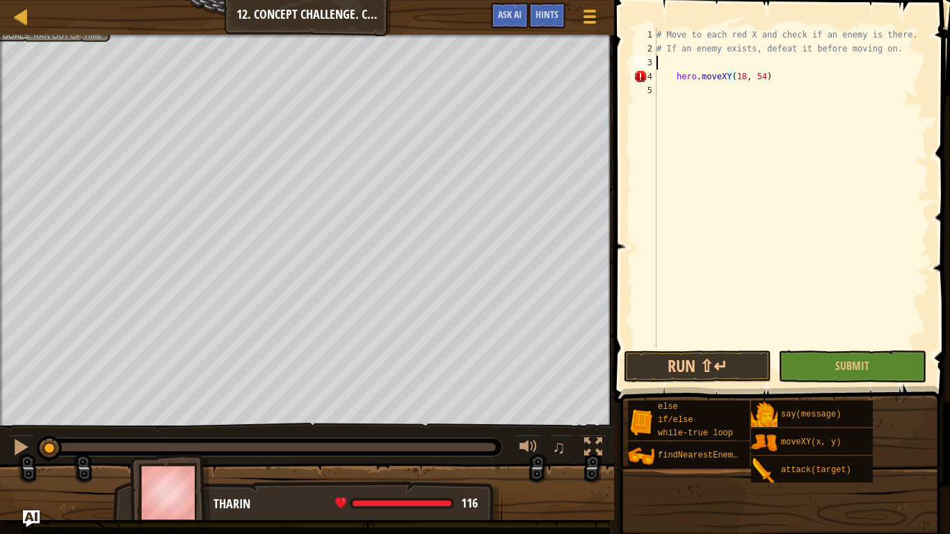
scroll to position [6, 0]
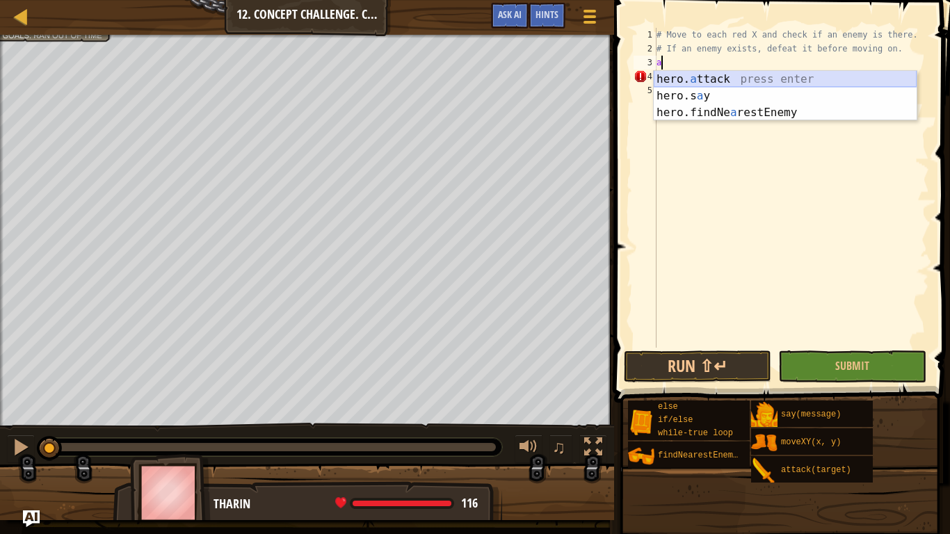
click at [729, 74] on div "hero. a ttack press enter hero.s a y press enter hero.findNe a restEnemy press …" at bounding box center [785, 112] width 263 height 83
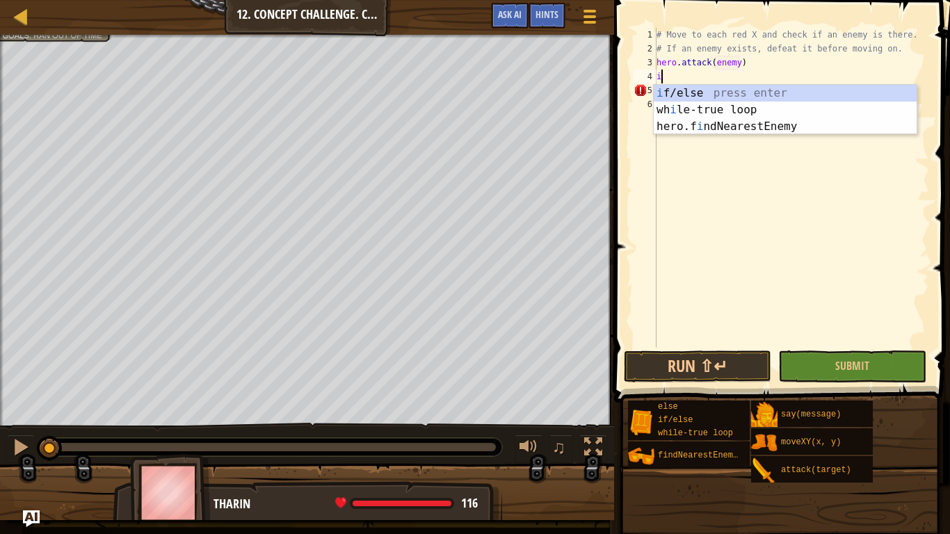
scroll to position [6, 13]
click at [779, 91] on div "i f/else press enter wh i le-true loop press enter hero.f i ndNearestEnemy pres…" at bounding box center [785, 126] width 263 height 83
type textarea "if enemy:"
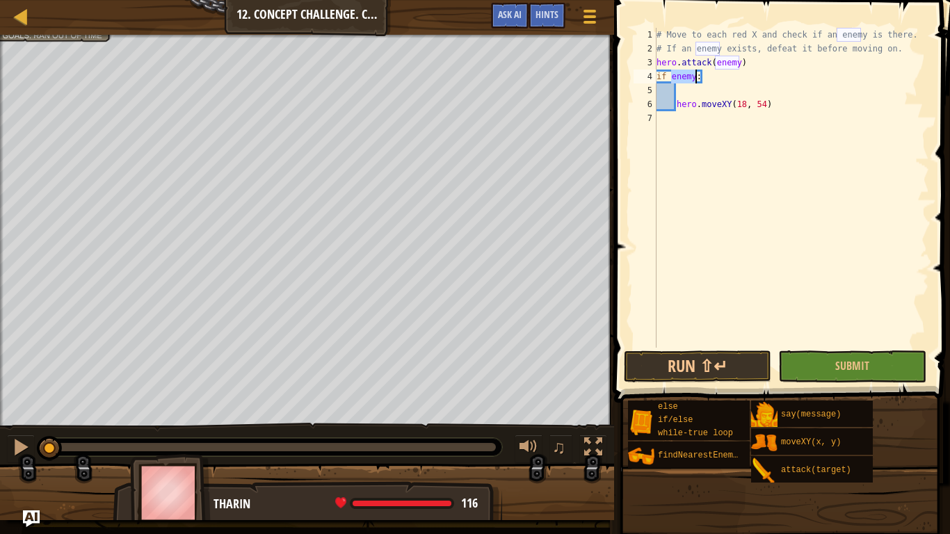
click at [685, 86] on div "# Move to each red X and check if an enemy is there. # If an enemy exists, defe…" at bounding box center [791, 202] width 275 height 348
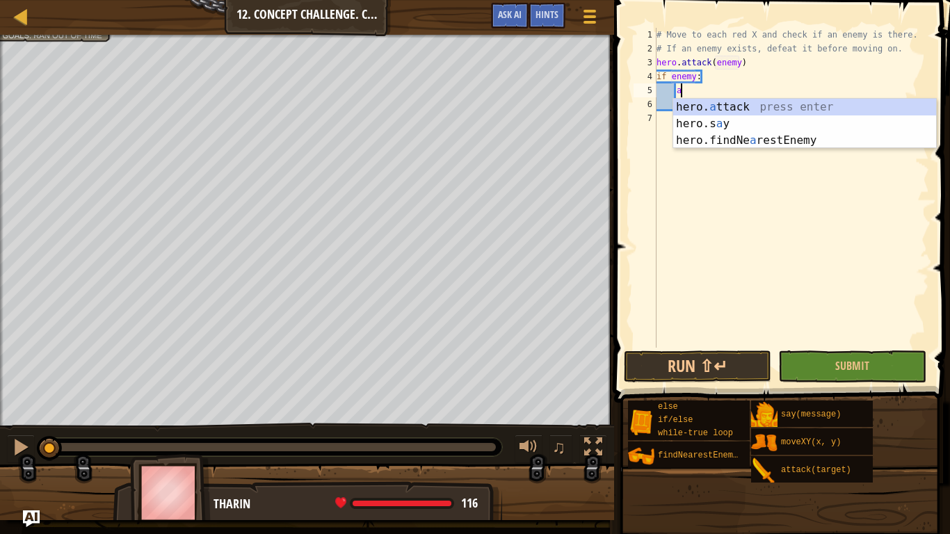
scroll to position [6, 3]
click at [709, 99] on div "hero. a ttack press enter hero.s a y press enter hero.findNe a restEnemy press …" at bounding box center [804, 140] width 263 height 83
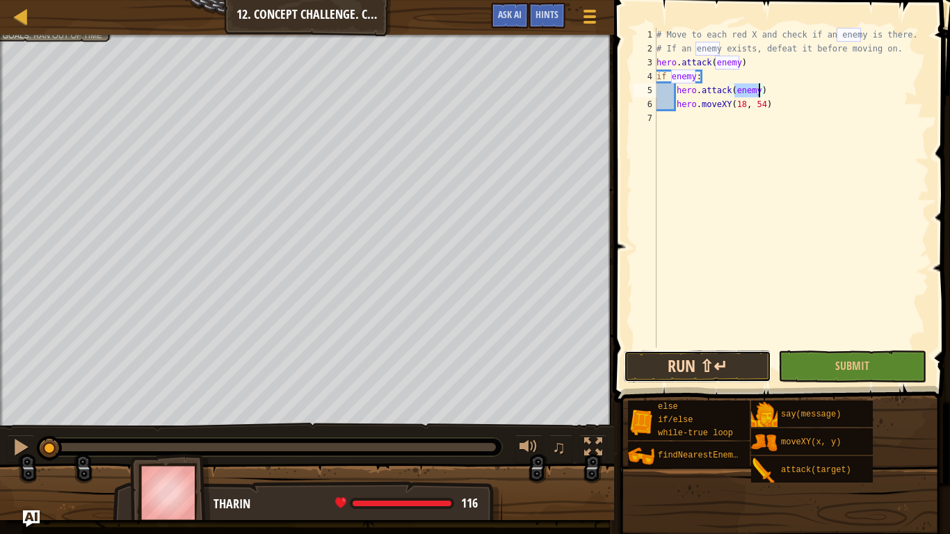
click at [682, 351] on button "Run ⇧↵" at bounding box center [697, 367] width 147 height 32
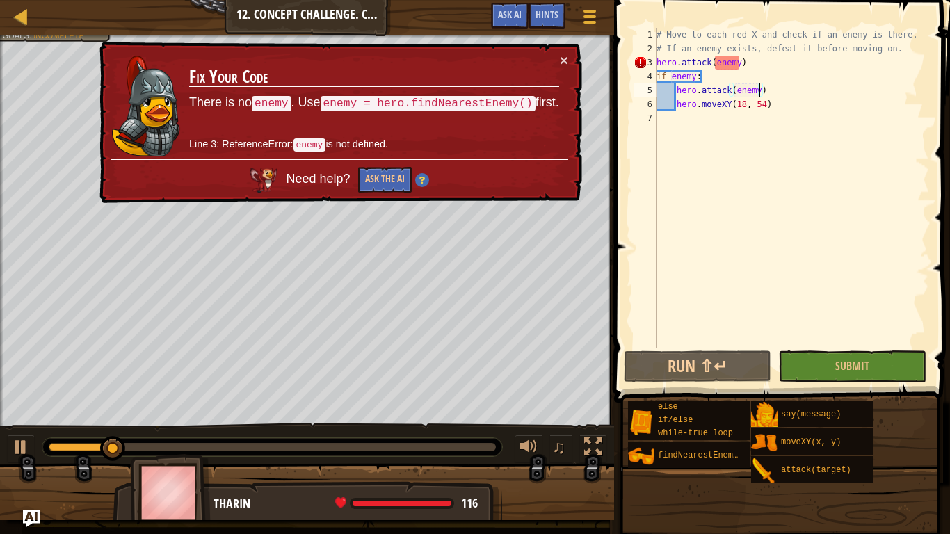
click at [746, 63] on div "# Move to each red X and check if an enemy is there. # If an enemy exists, defe…" at bounding box center [791, 202] width 275 height 348
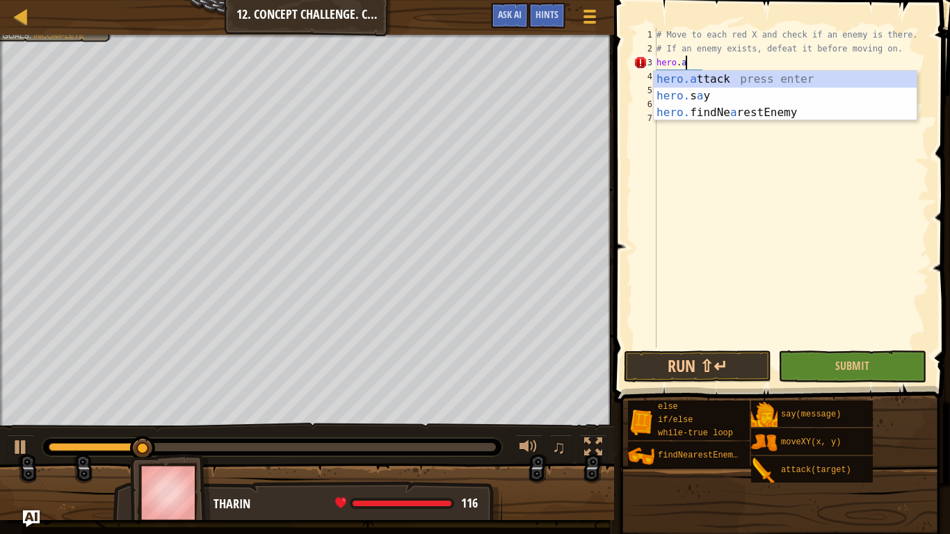
scroll to position [6, 1]
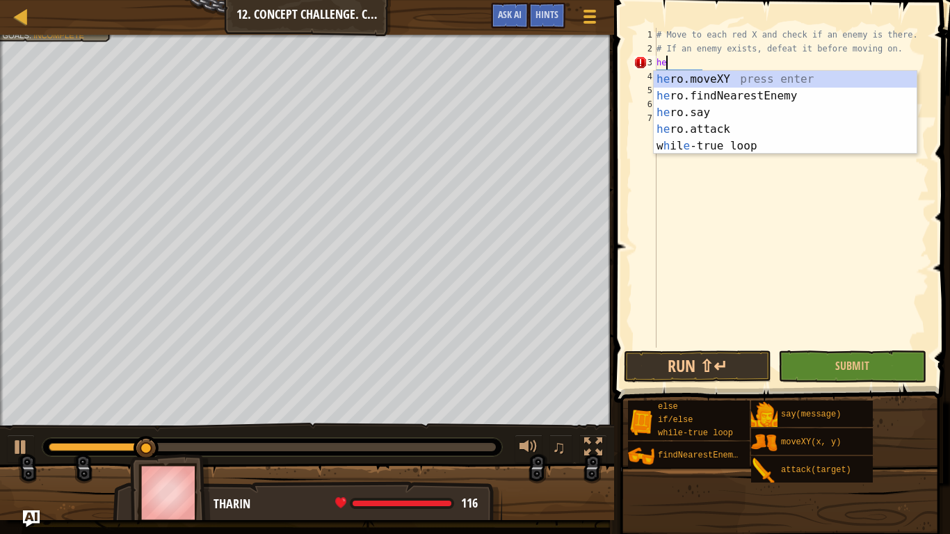
type textarea "h"
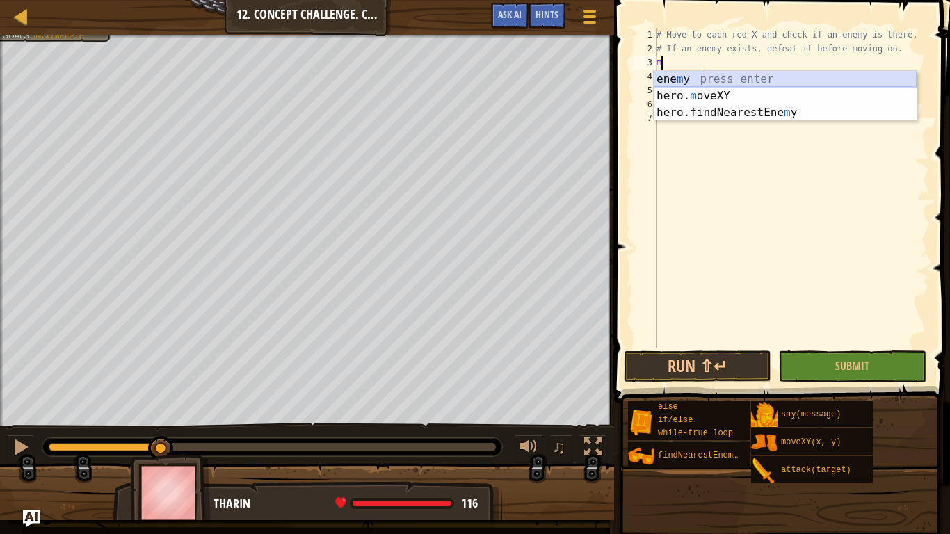
click at [763, 72] on div "ene m y press enter hero. m oveXY press enter hero.findNearestEne m y press ent…" at bounding box center [785, 112] width 263 height 83
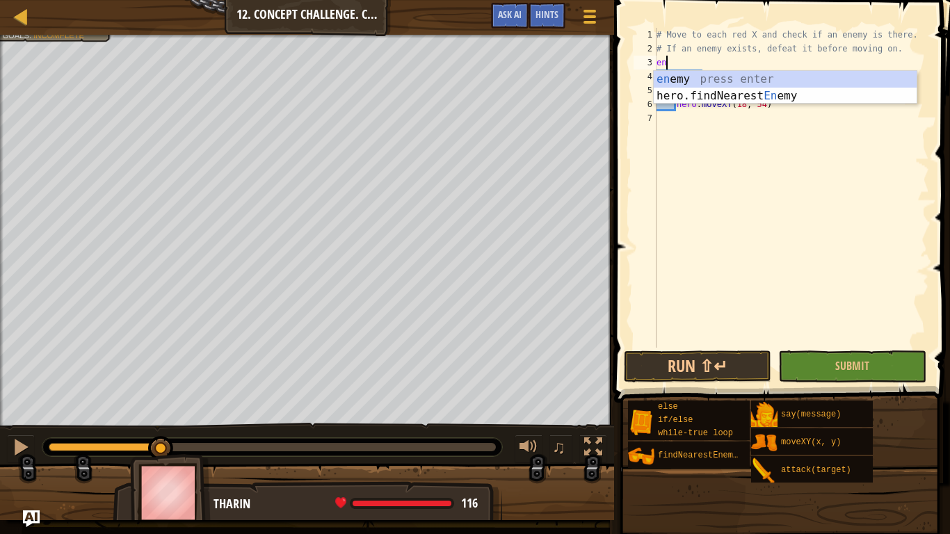
type textarea "e"
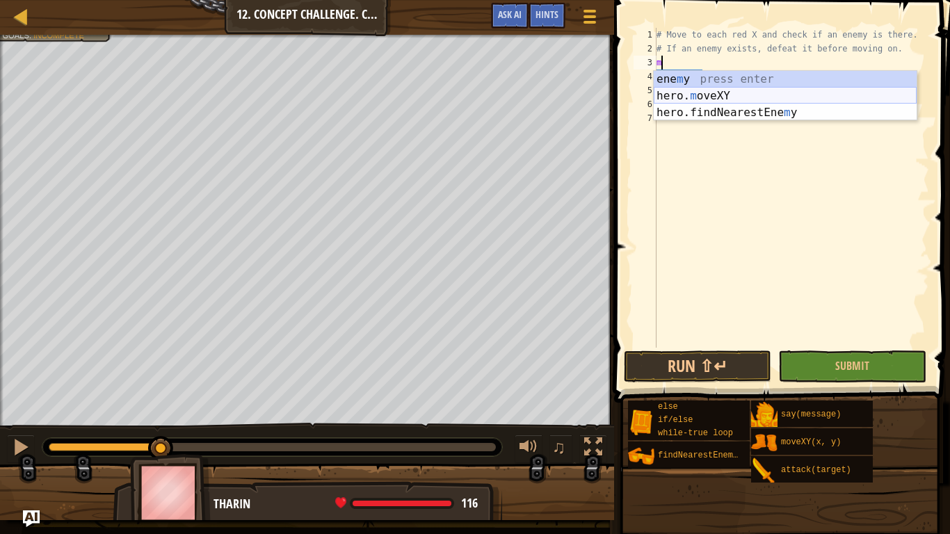
click at [751, 92] on div "ene m y press enter hero. m oveXY press enter hero.findNearestEne m y press ent…" at bounding box center [785, 112] width 263 height 83
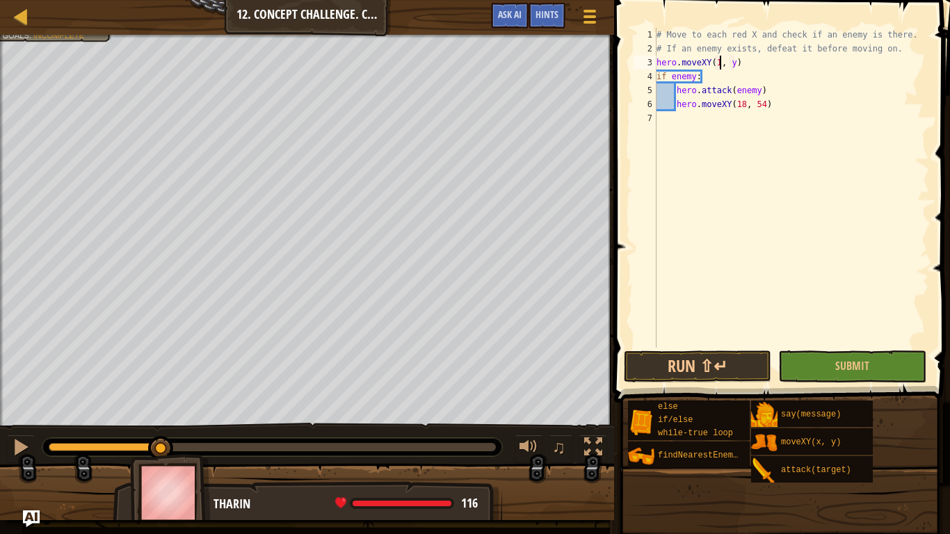
scroll to position [6, 10]
click at [740, 64] on div "# Move to each red X and check if an enemy is there. # If an enemy exists, defe…" at bounding box center [791, 202] width 275 height 348
click at [773, 105] on div "# Move to each red X and check if an enemy is there. # If an enemy exists, defe…" at bounding box center [791, 202] width 275 height 348
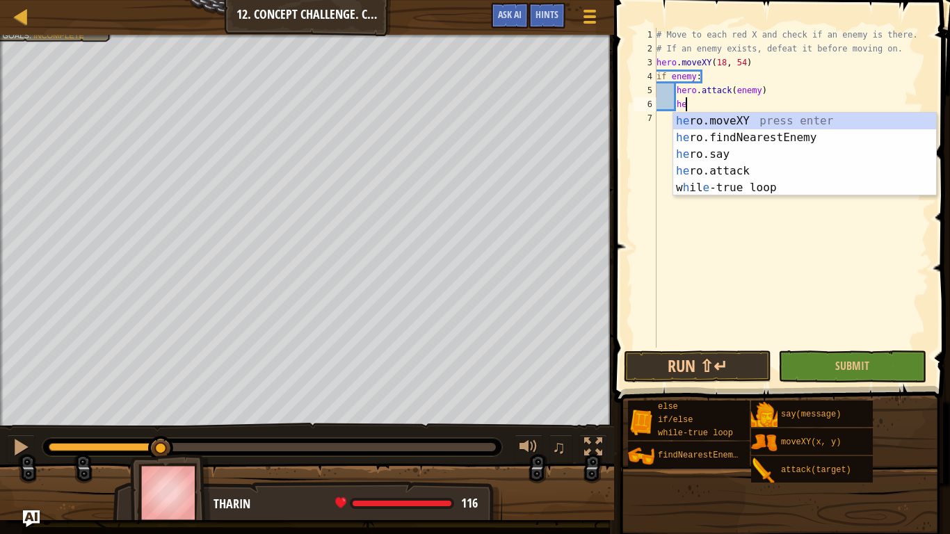
type textarea "h"
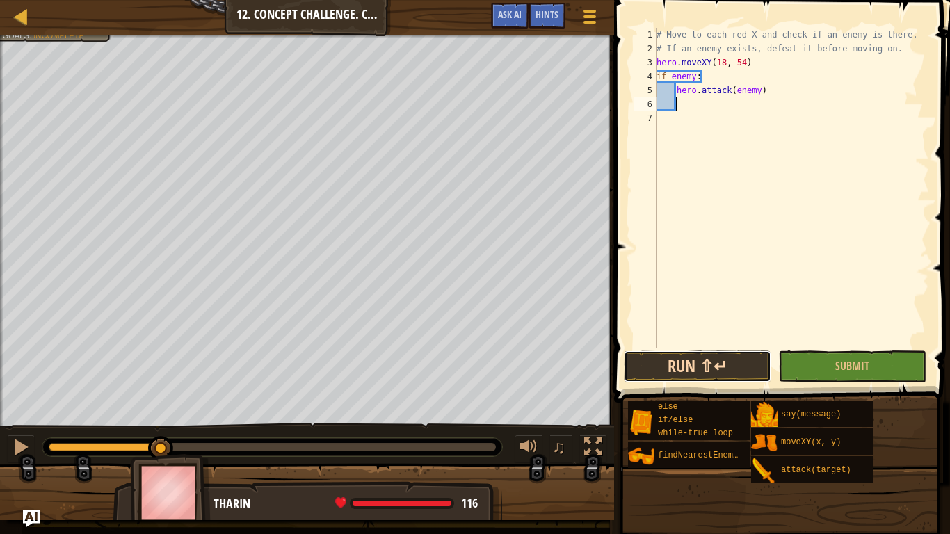
click at [696, 371] on button "Run ⇧↵" at bounding box center [697, 367] width 147 height 32
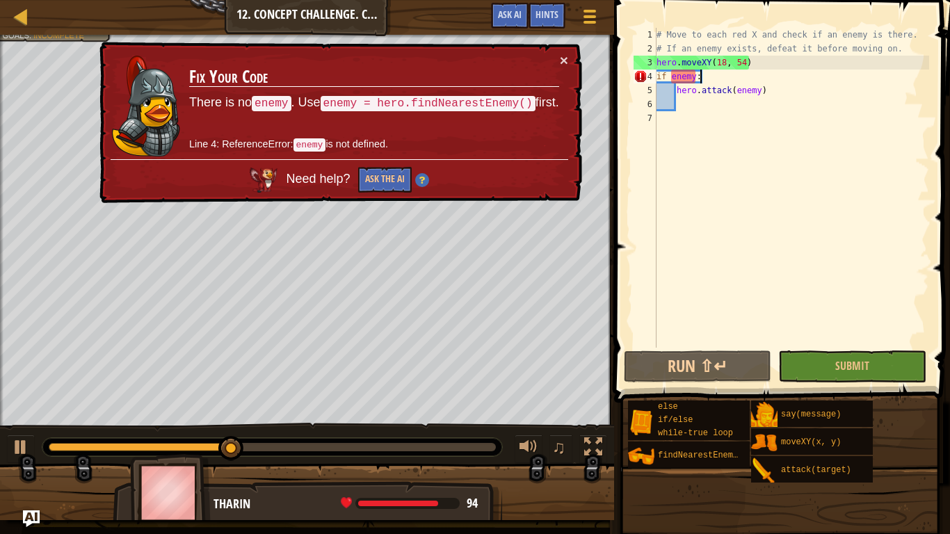
click at [704, 75] on div "# Move to each red X and check if an enemy is there. # If an enemy exists, defe…" at bounding box center [791, 202] width 275 height 348
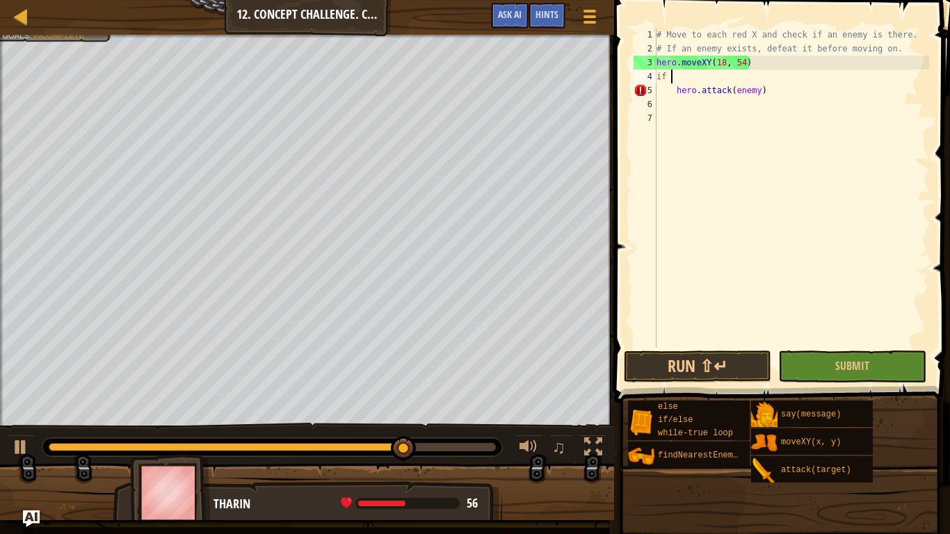
scroll to position [6, 0]
type textarea "i"
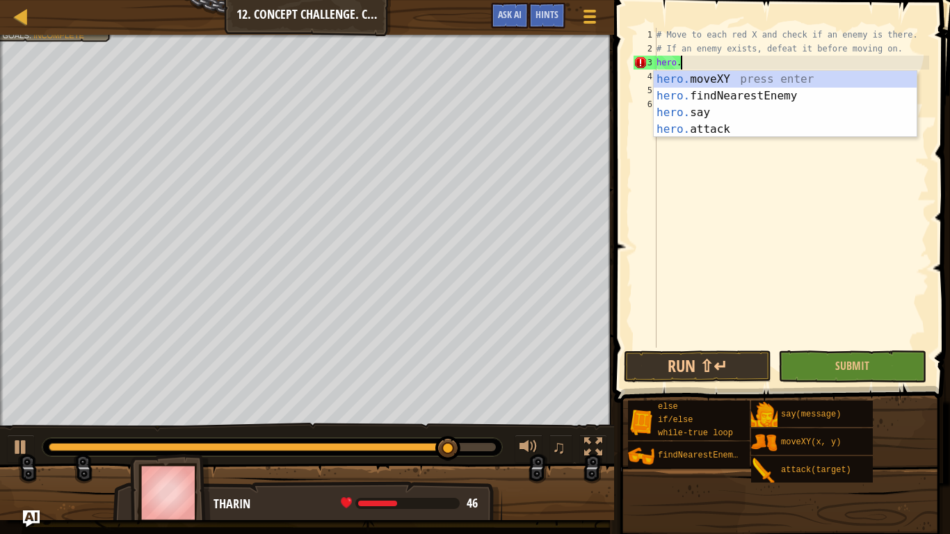
type textarea "h"
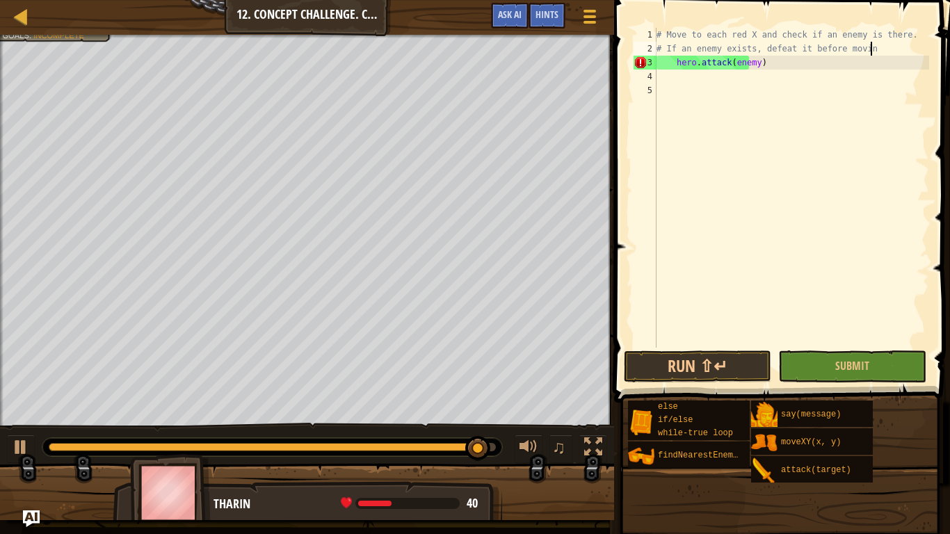
click at [787, 57] on div "# Move to each red X and check if an enemy is there. # If an enemy exists, defe…" at bounding box center [791, 202] width 275 height 348
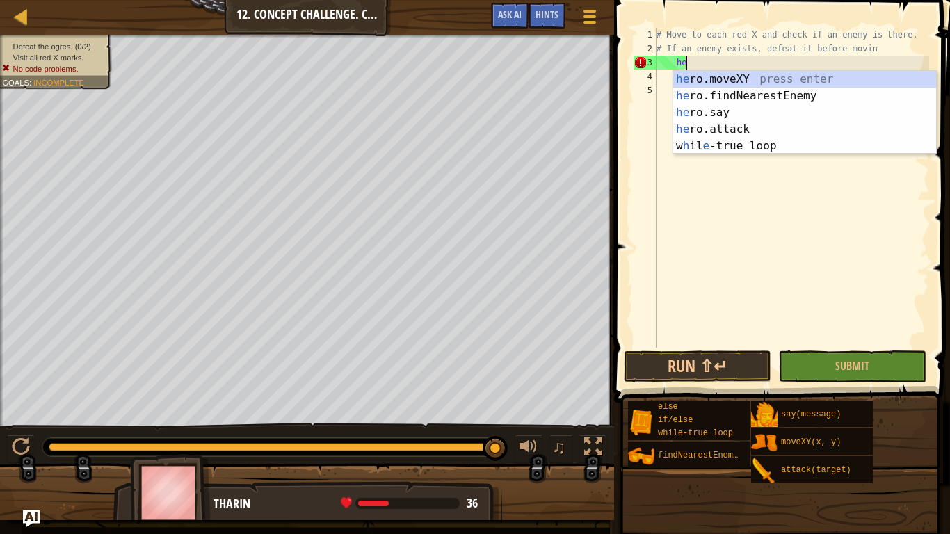
type textarea "h"
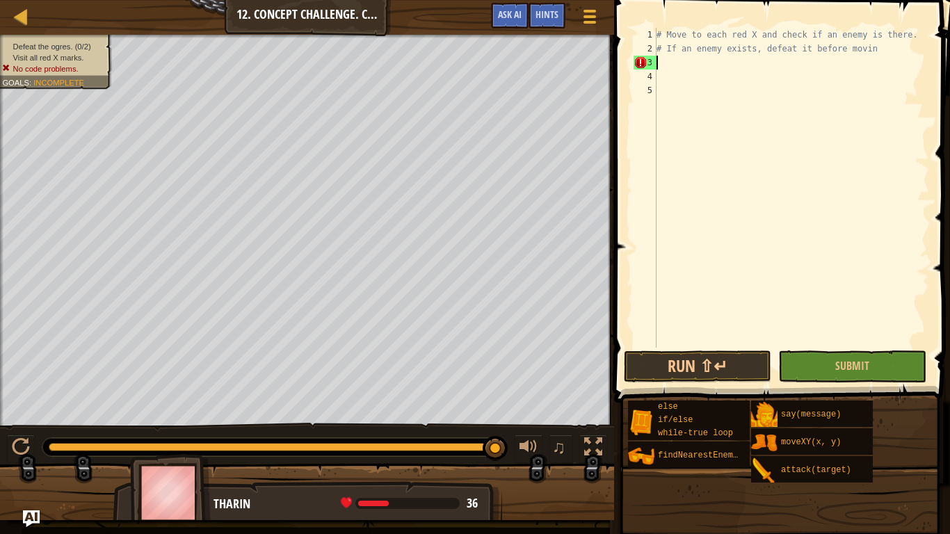
type textarea "# If an enemy exists, defeat it before movin"
click at [662, 60] on div "# Move to each red X and check if an enemy is there. # If an enemy exists, defe…" at bounding box center [791, 202] width 275 height 348
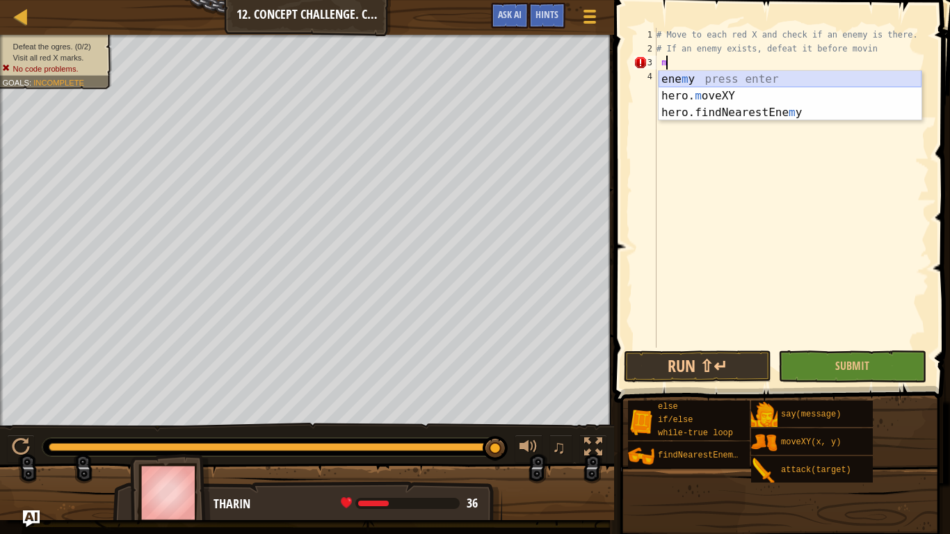
click at [682, 73] on div "ene m y press enter hero. m oveXY press enter hero.findNearestEne m y press ent…" at bounding box center [790, 112] width 263 height 83
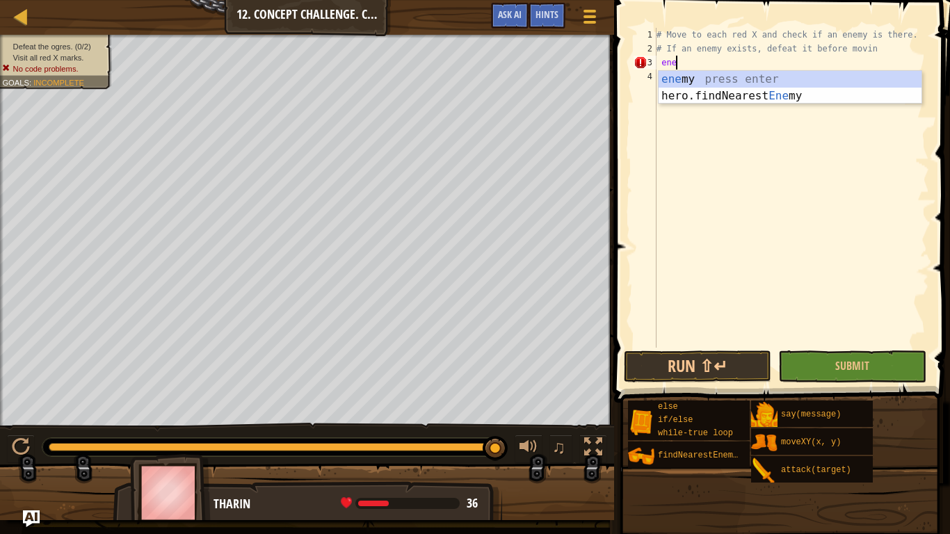
type textarea "e"
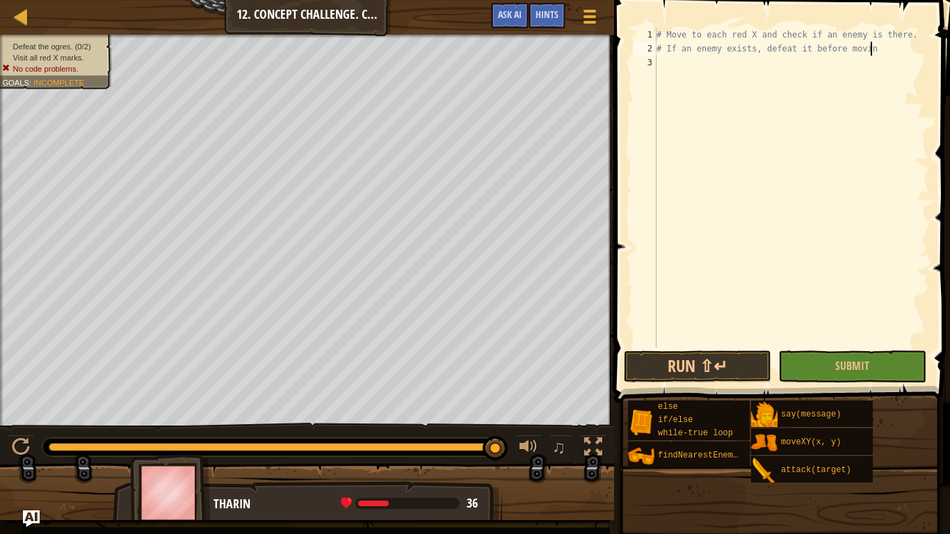
type textarea "# If an enemy exists, defeat it before movinm"
click at [668, 65] on div "# Move to each red X and check if an enemy is there. # If an enemy exists, defe…" at bounding box center [791, 202] width 275 height 348
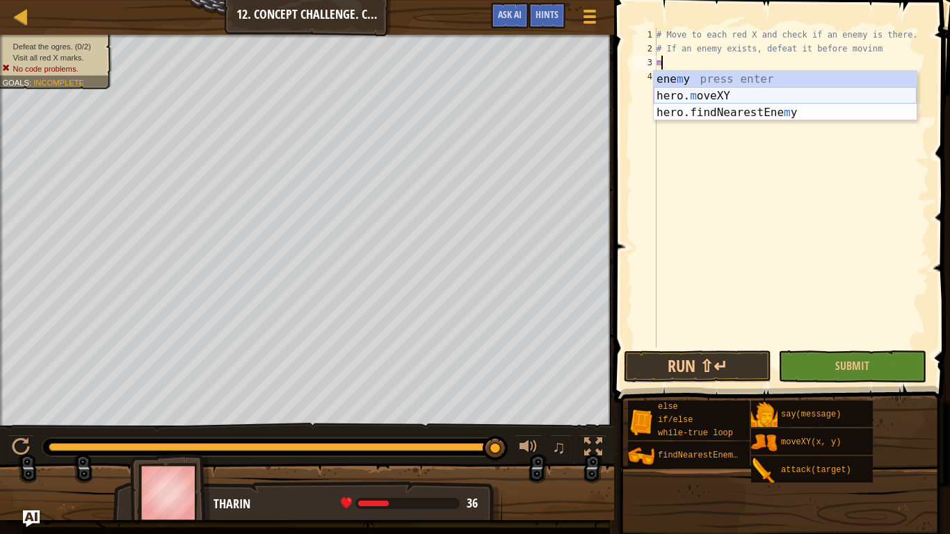
click at [691, 88] on div "ene m y press enter hero. m oveXY press enter hero.findNearestEne m y press ent…" at bounding box center [785, 112] width 263 height 83
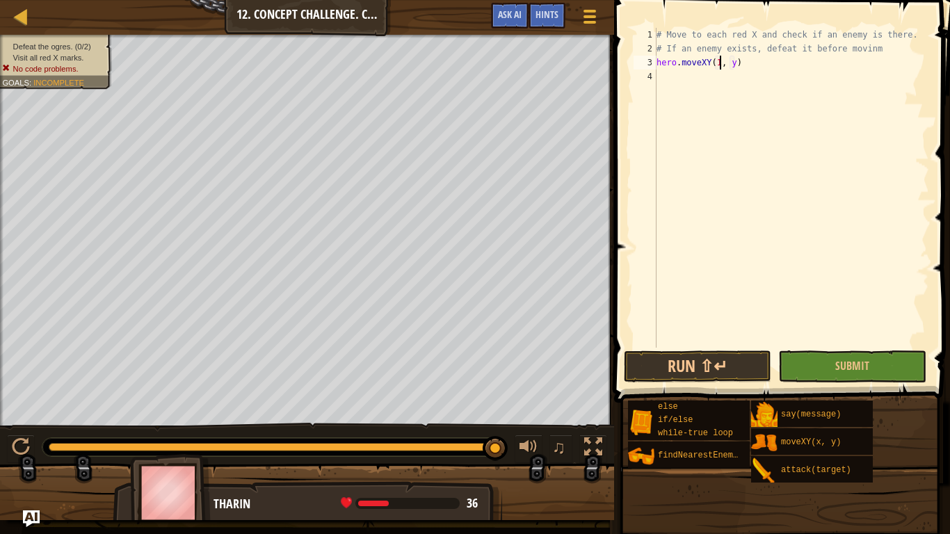
scroll to position [6, 10]
click at [739, 62] on div "# Move to each red X and check if an enemy is there. # If an enemy exists, defe…" at bounding box center [791, 202] width 275 height 348
type textarea "hero.moveXY(18, 54)"
click at [735, 364] on button "Run ⇧↵" at bounding box center [697, 367] width 147 height 32
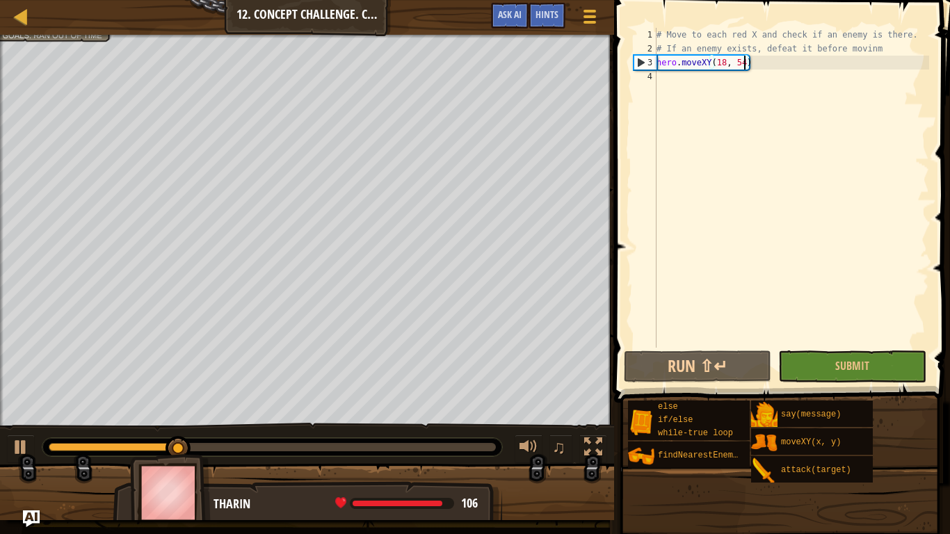
click at [664, 75] on div "# Move to each red X and check if an enemy is there. # If an enemy exists, defe…" at bounding box center [791, 202] width 275 height 348
type textarea "q"
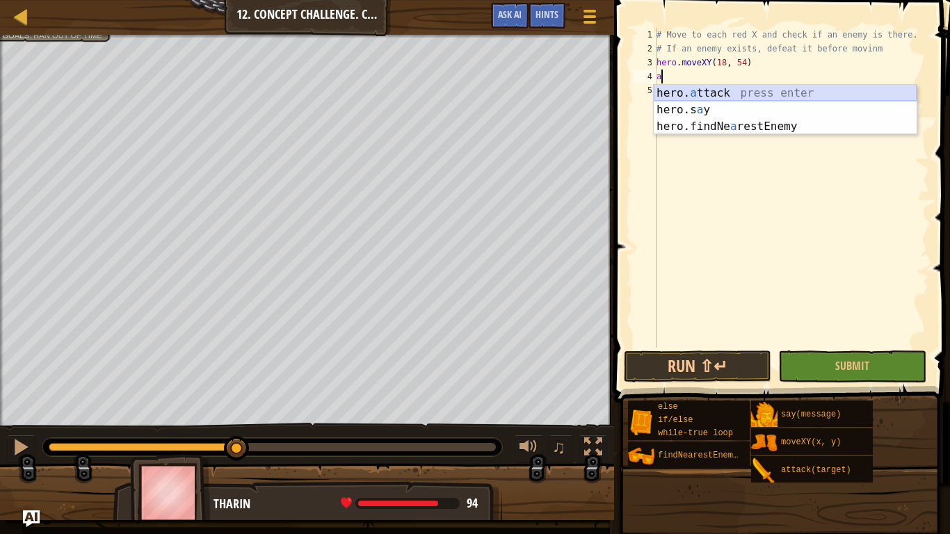
click at [705, 90] on div "hero. a ttack press enter hero.s a y press enter hero.findNe a restEnemy press …" at bounding box center [785, 126] width 263 height 83
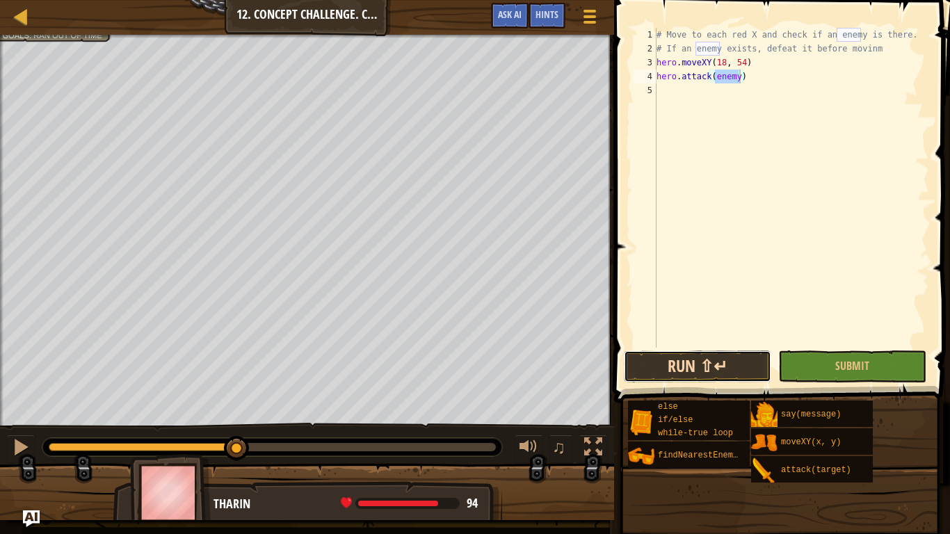
click at [749, 362] on button "Run ⇧↵" at bounding box center [697, 367] width 147 height 32
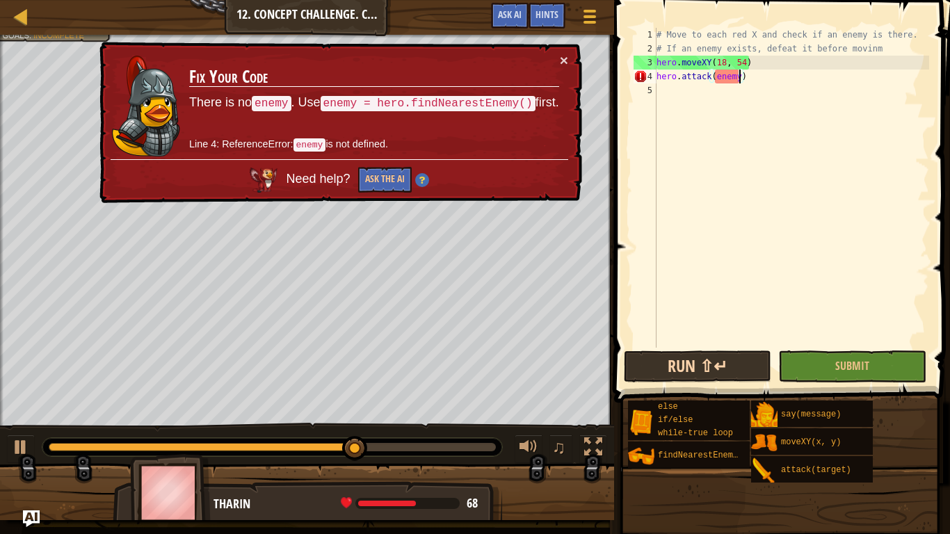
scroll to position [6, 13]
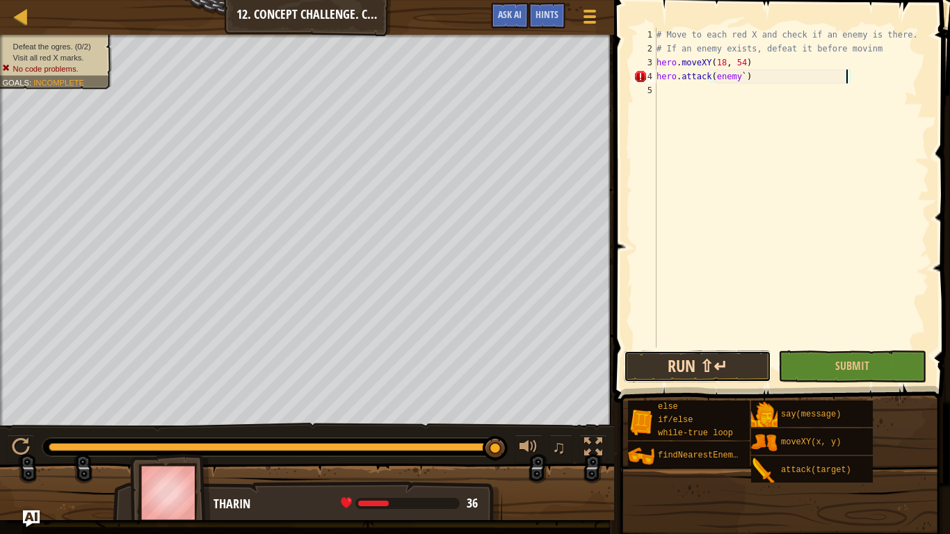
click at [749, 362] on button "Run ⇧↵" at bounding box center [697, 367] width 147 height 32
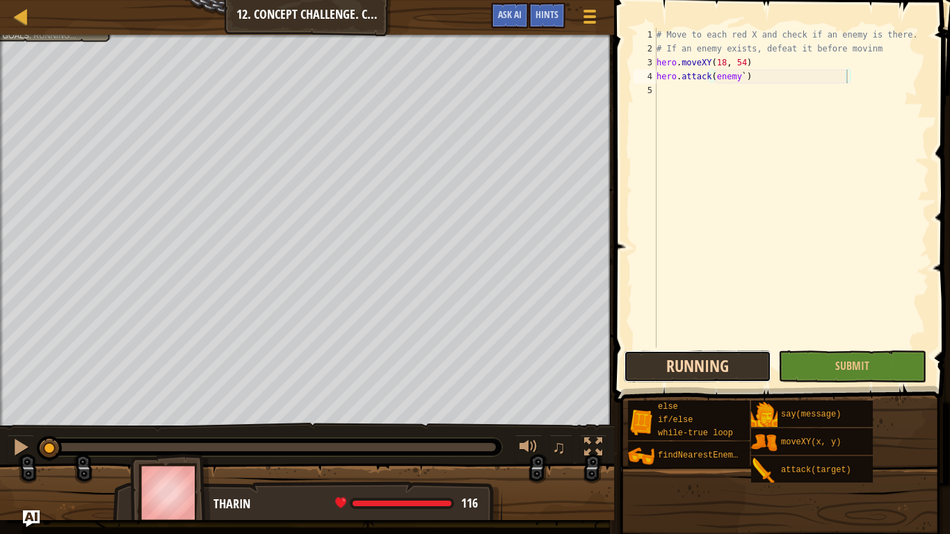
click at [749, 362] on button "Running" at bounding box center [697, 367] width 147 height 32
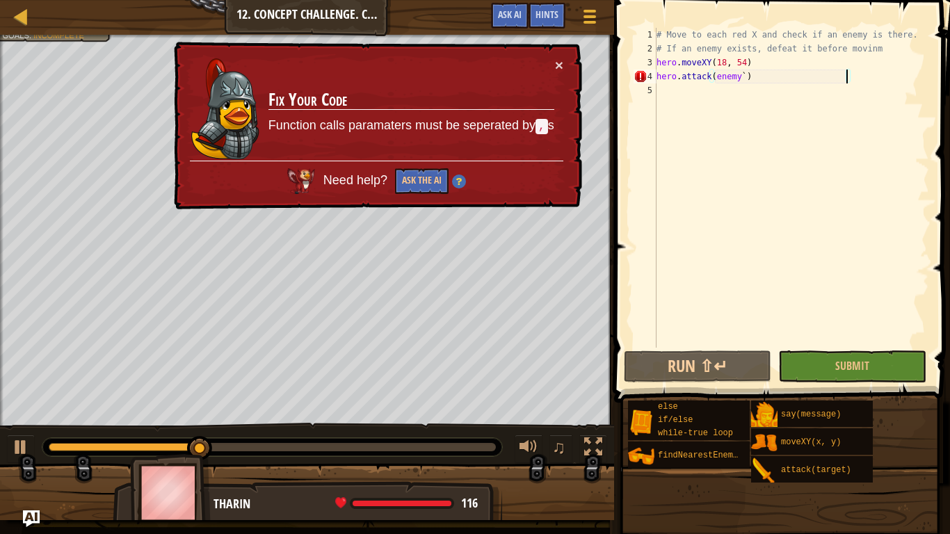
click at [564, 63] on div "× Fix Your Code Function calls paramaters must be seperated by , s Need help? A…" at bounding box center [376, 126] width 411 height 168
click at [563, 67] on button "×" at bounding box center [559, 65] width 8 height 15
click at [561, 67] on button "×" at bounding box center [559, 65] width 8 height 15
drag, startPoint x: 757, startPoint y: 75, endPoint x: 643, endPoint y: 74, distance: 114.1
click at [643, 74] on div "hero.attack(enemy` ) 1 2 3 4 5 # Move to each red X and check if an enemy is th…" at bounding box center [780, 188] width 298 height 320
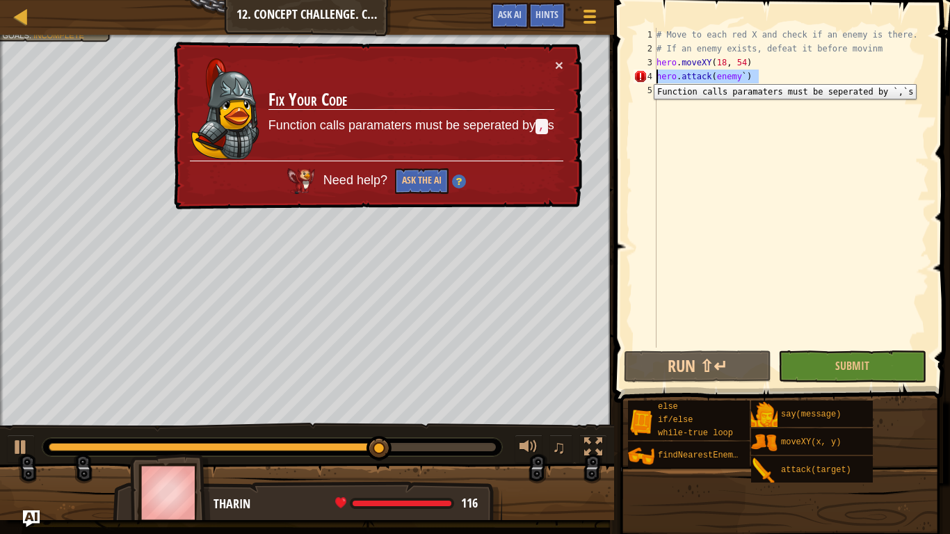
type textarea ")"
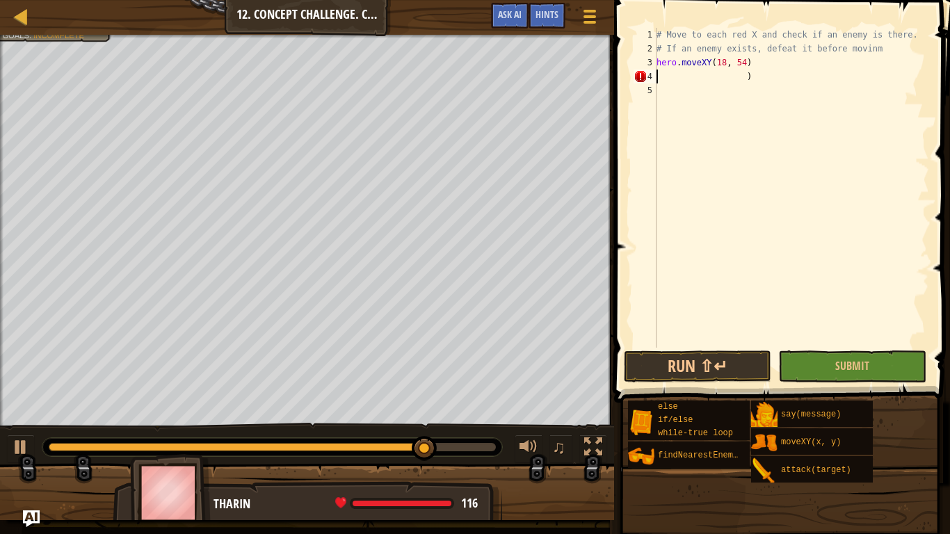
click at [754, 75] on div "# Move to each red X and check if an enemy is there. # If an enemy exists, defe…" at bounding box center [791, 202] width 275 height 348
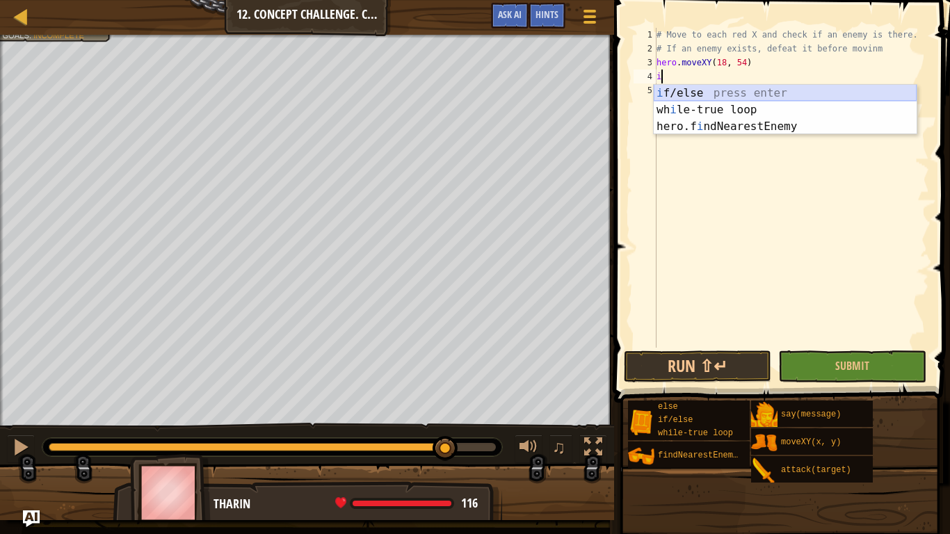
click at [812, 85] on div "i f/else press enter wh i le-true loop press enter hero.f i ndNearestEnemy pres…" at bounding box center [785, 126] width 263 height 83
type textarea "if enemy:"
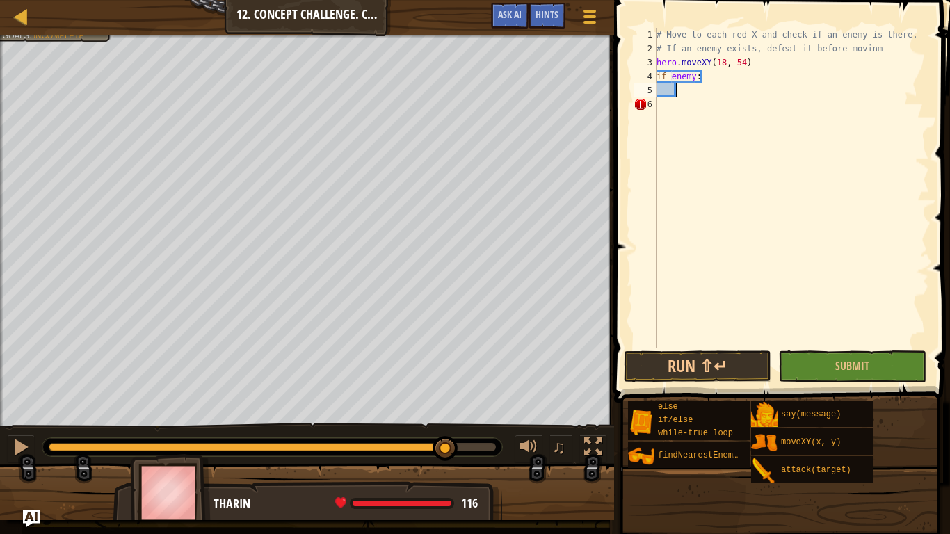
click at [683, 86] on div "# Move to each red X and check if an enemy is there. # If an enemy exists, defe…" at bounding box center [791, 202] width 275 height 348
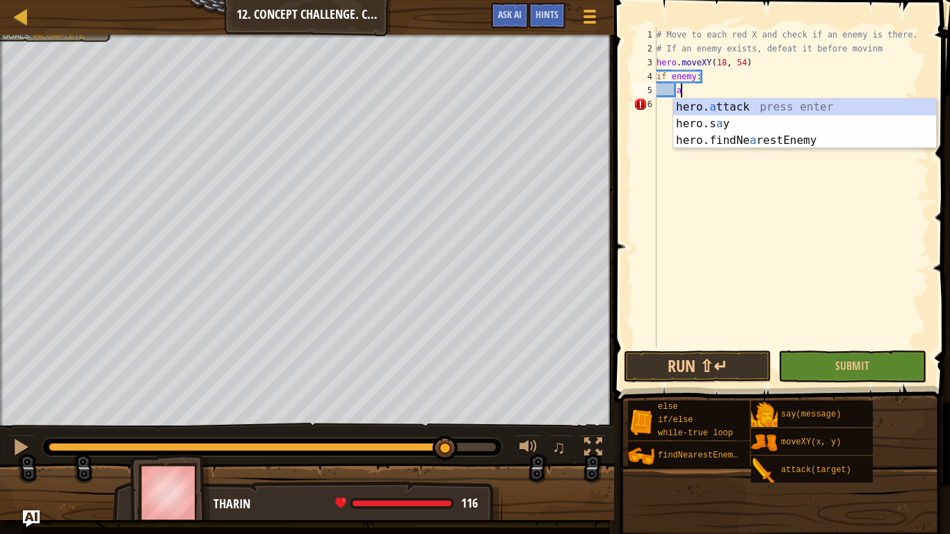
scroll to position [6, 3]
click at [708, 104] on div "hero. a ttack press enter hero.s a y press enter hero.findNe a restEnemy press …" at bounding box center [804, 140] width 263 height 83
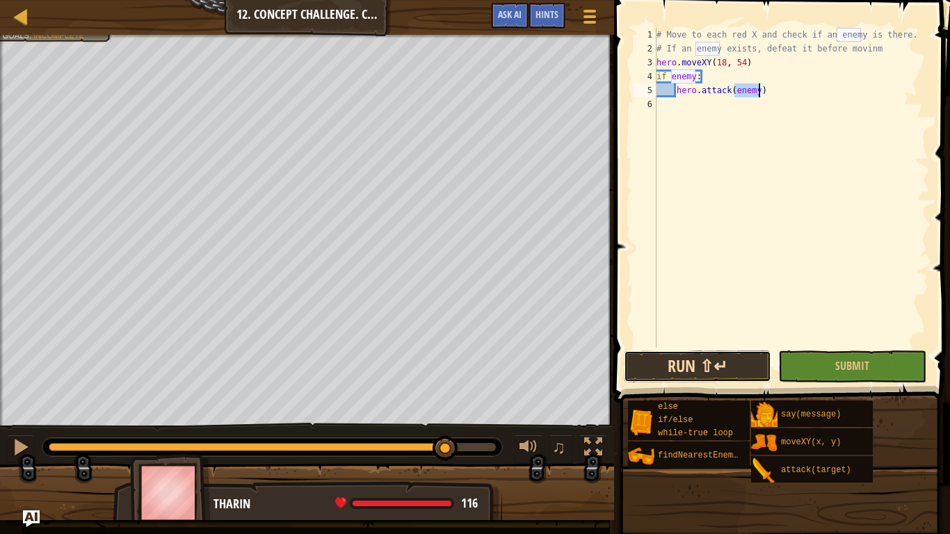
click at [730, 363] on button "Run ⇧↵" at bounding box center [697, 367] width 147 height 32
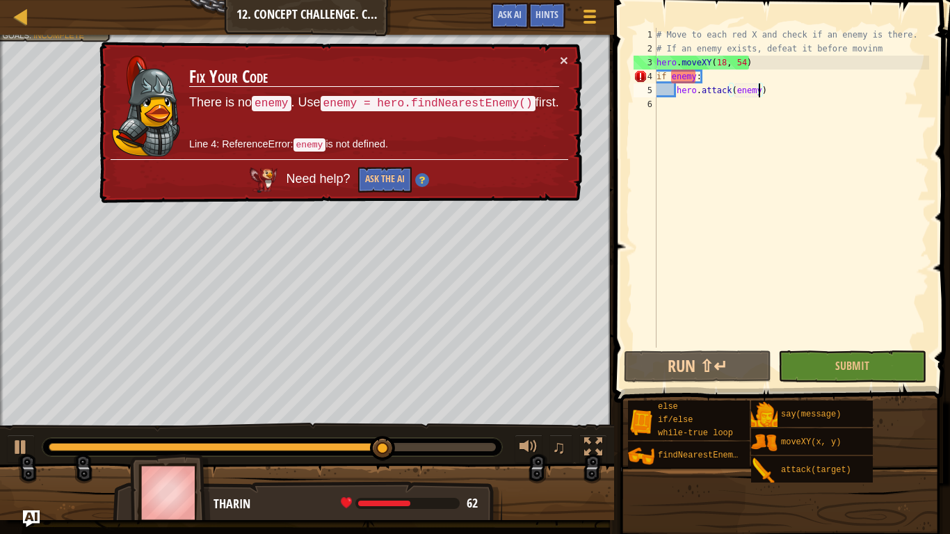
click at [759, 58] on div "# Move to each red X and check if an enemy is there. # If an enemy exists, defe…" at bounding box center [791, 202] width 275 height 348
type textarea "hero.moveXY(18, 54)"
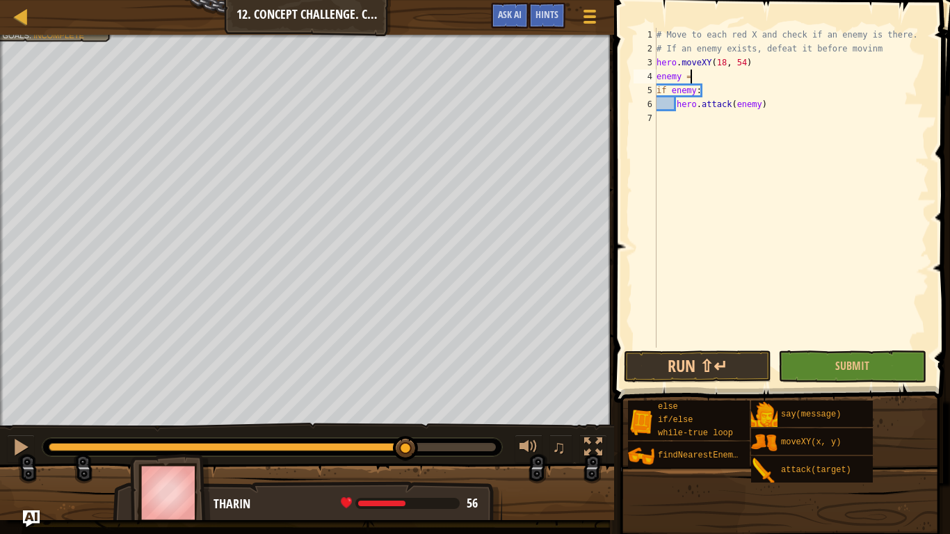
scroll to position [6, 4]
type textarea "enemy = h"
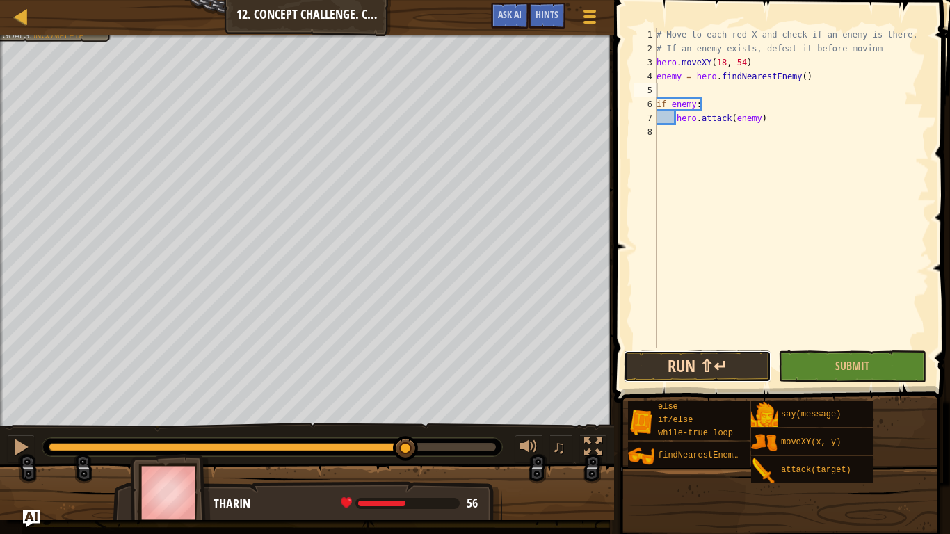
click at [694, 368] on button "Run ⇧↵" at bounding box center [697, 367] width 147 height 32
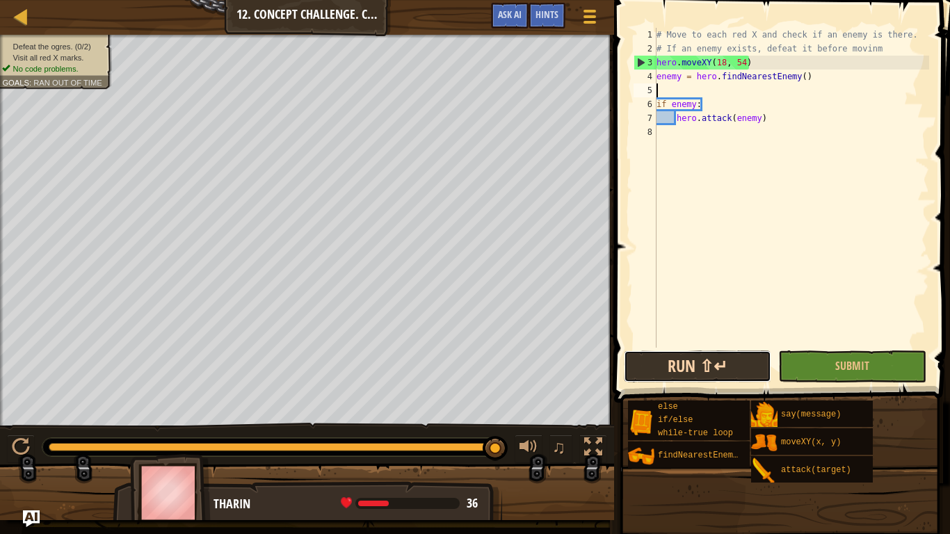
click at [694, 368] on button "Run ⇧↵" at bounding box center [697, 367] width 147 height 32
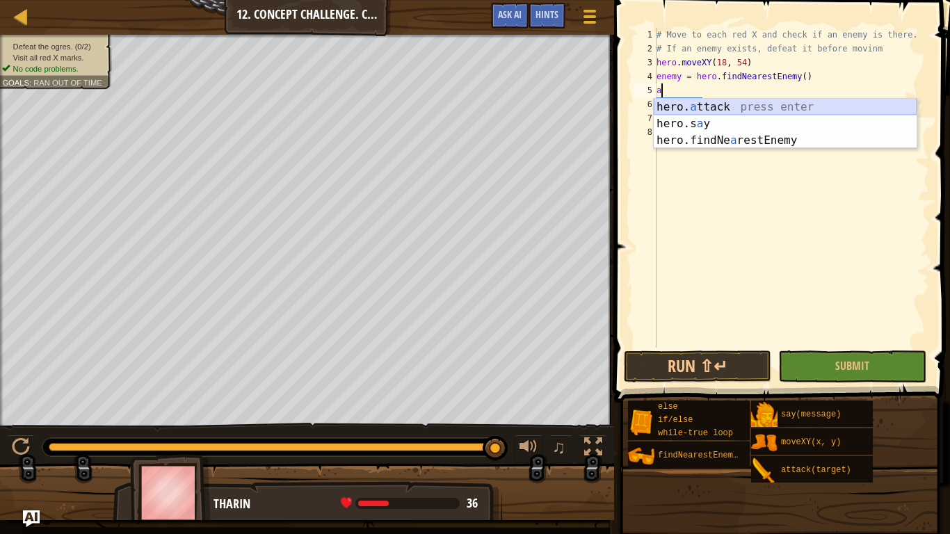
click at [709, 108] on div "hero. a ttack press enter hero.s a y press enter hero.findNe a restEnemy press …" at bounding box center [785, 140] width 263 height 83
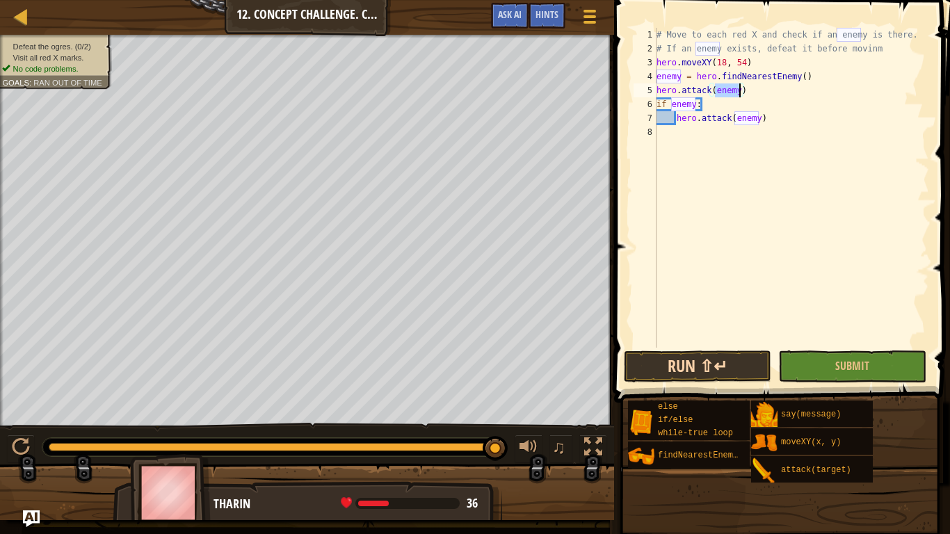
type textarea "hero.attack(enemy)"
click at [705, 364] on button "Run ⇧↵" at bounding box center [697, 367] width 147 height 32
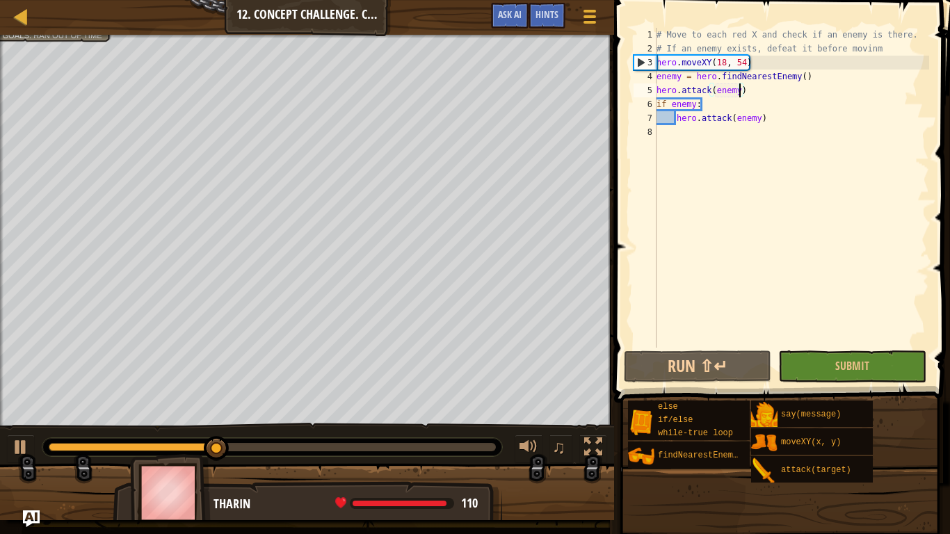
click at [666, 132] on div "# Move to each red X and check if an enemy is there. # If an enemy exists, defe…" at bounding box center [791, 202] width 275 height 348
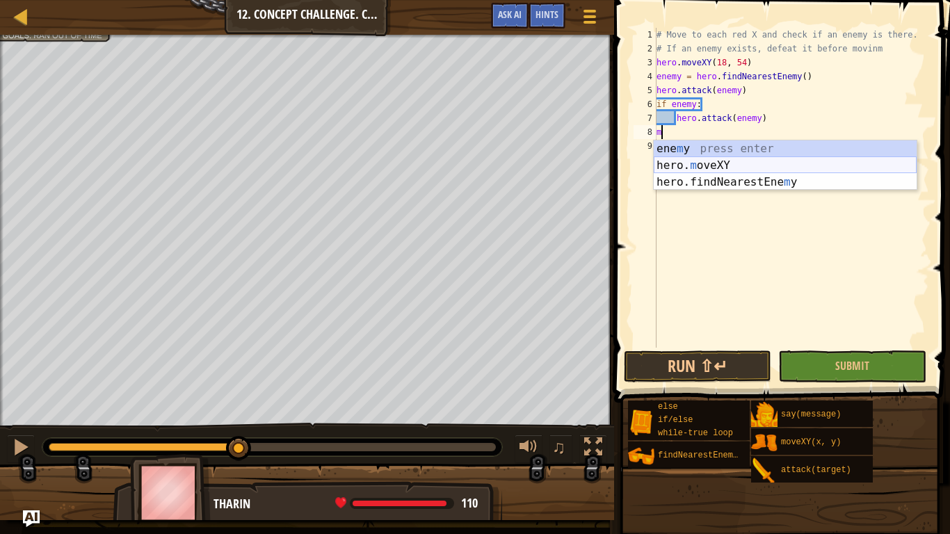
click at [692, 158] on div "ene m y press enter hero. m oveXY press enter hero.findNearestEne m y press ent…" at bounding box center [785, 181] width 263 height 83
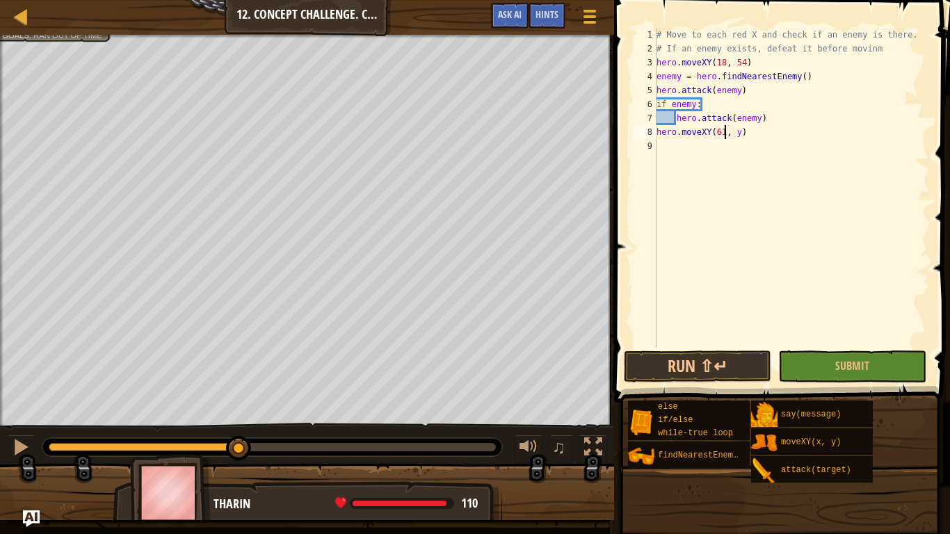
scroll to position [6, 10]
click at [741, 134] on div "# Move to each red X and check if an enemy is there. # If an enemy exists, defe…" at bounding box center [791, 202] width 275 height 348
click at [713, 365] on button "Run ⇧↵" at bounding box center [697, 367] width 147 height 32
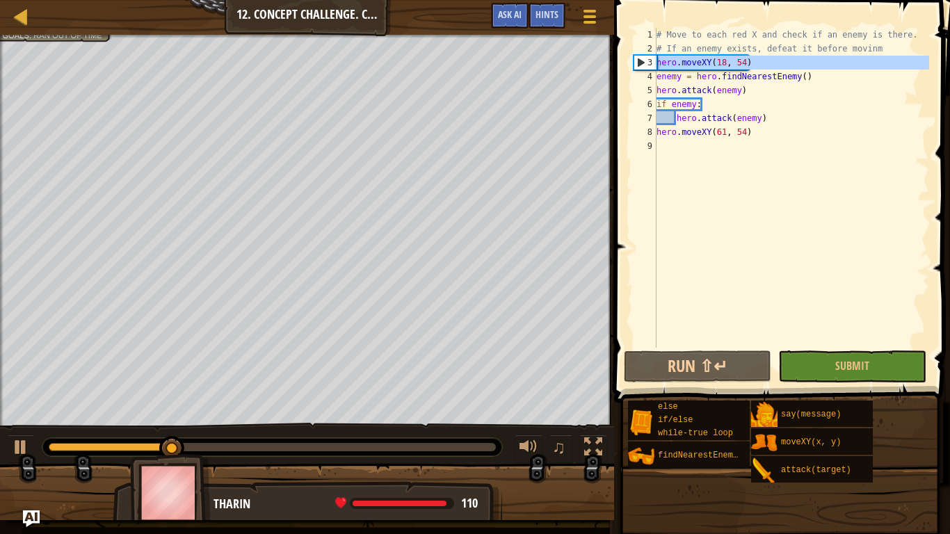
click at [656, 58] on div "3" at bounding box center [645, 63] width 22 height 14
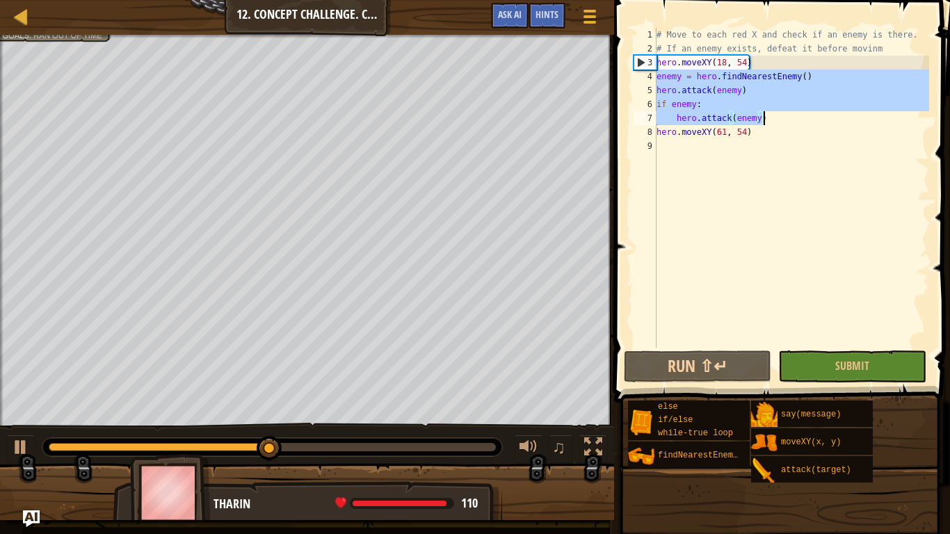
drag, startPoint x: 657, startPoint y: 75, endPoint x: 764, endPoint y: 119, distance: 116.4
click at [764, 119] on div "# Move to each red X and check if an enemy is there. # If an enemy exists, defe…" at bounding box center [791, 202] width 275 height 348
type textarea "c"
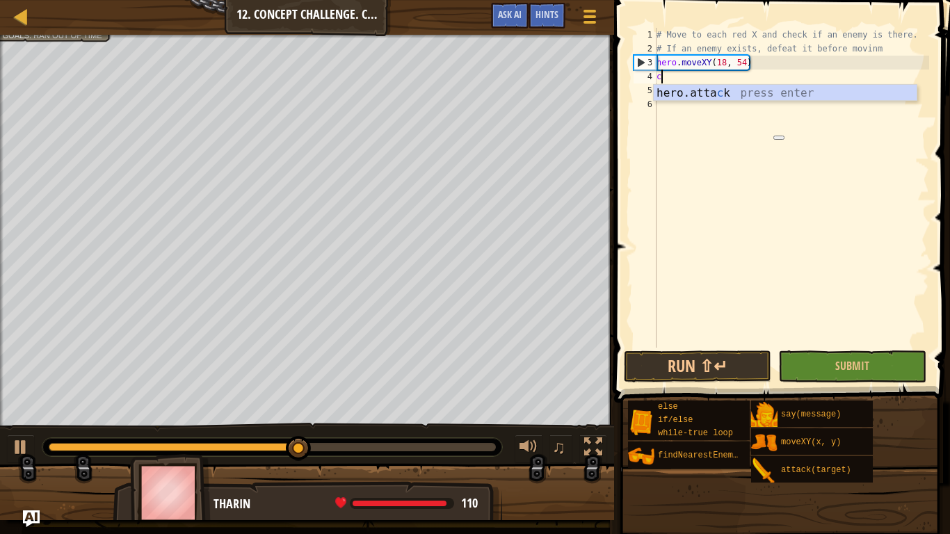
scroll to position [6, 0]
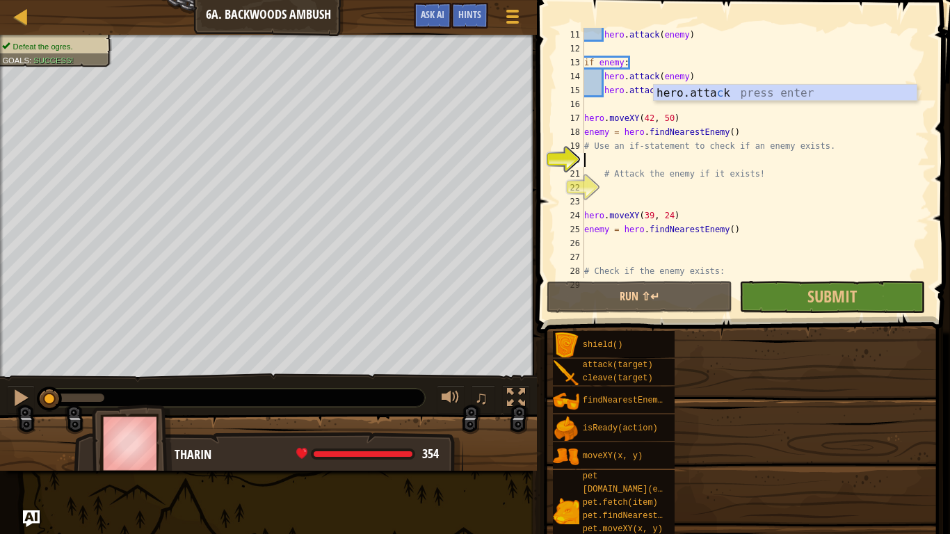
scroll to position [139, 0]
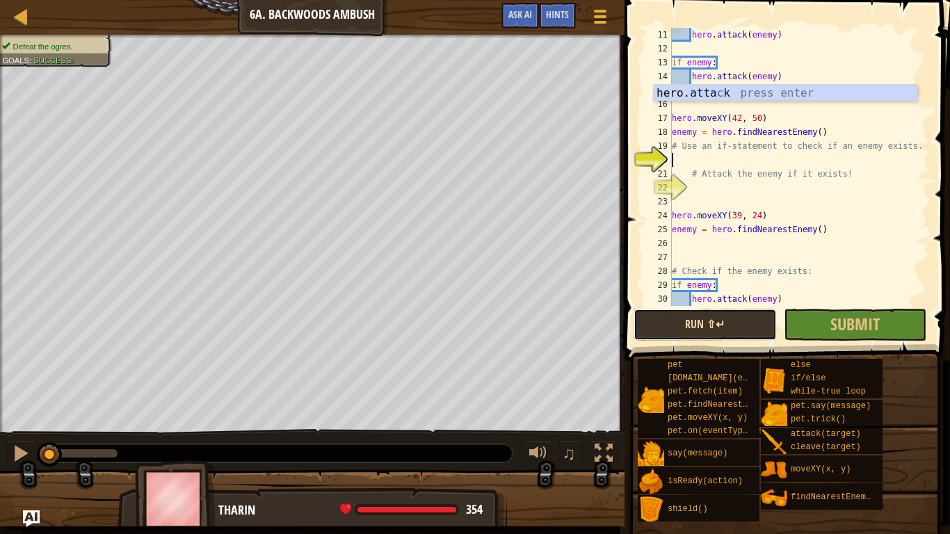
click at [718, 325] on button "Run ⇧↵" at bounding box center [705, 325] width 143 height 32
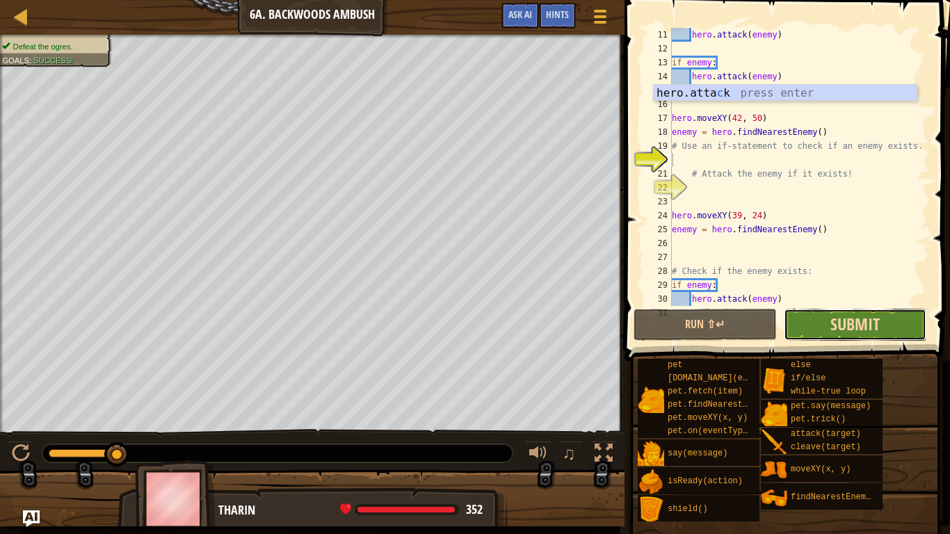
click at [846, 319] on span "Submit" at bounding box center [854, 324] width 49 height 22
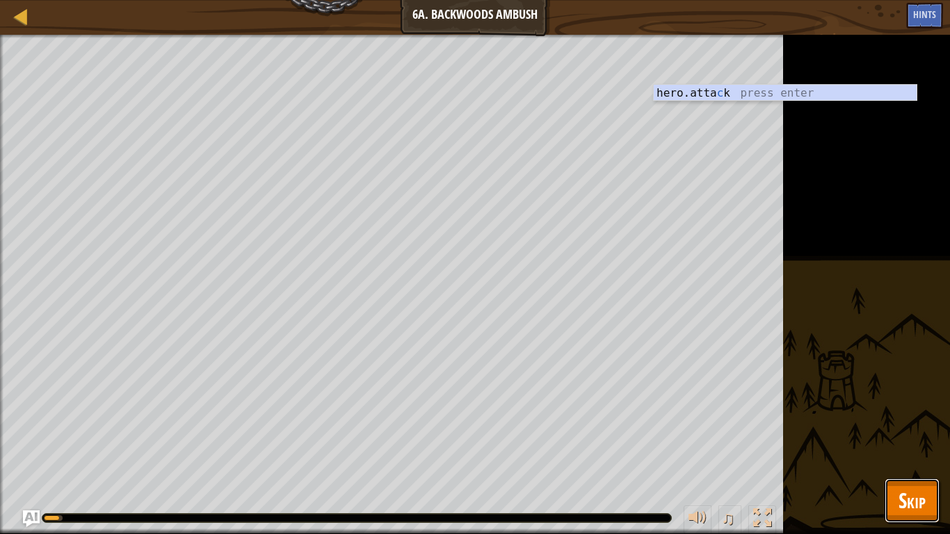
click at [905, 416] on span "Skip" at bounding box center [912, 500] width 27 height 29
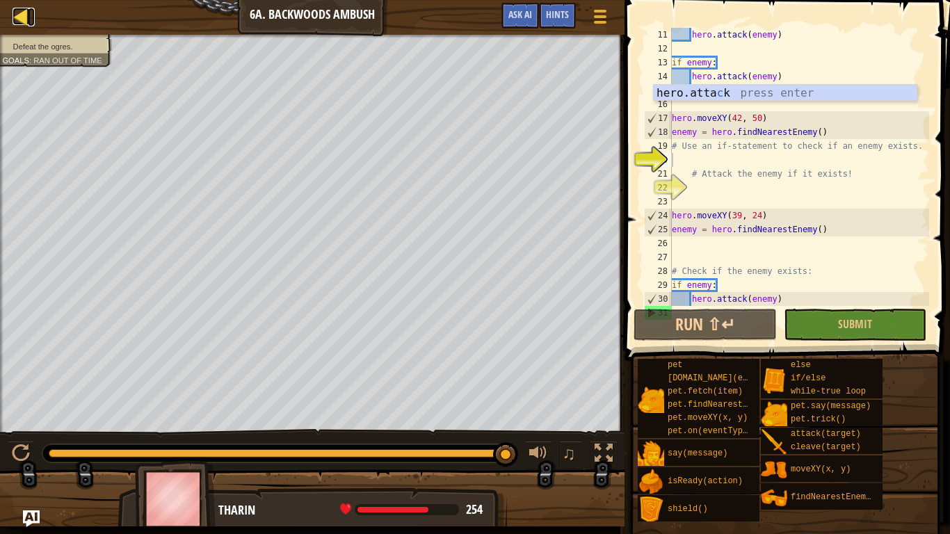
click at [33, 13] on link "Map" at bounding box center [31, 17] width 7 height 19
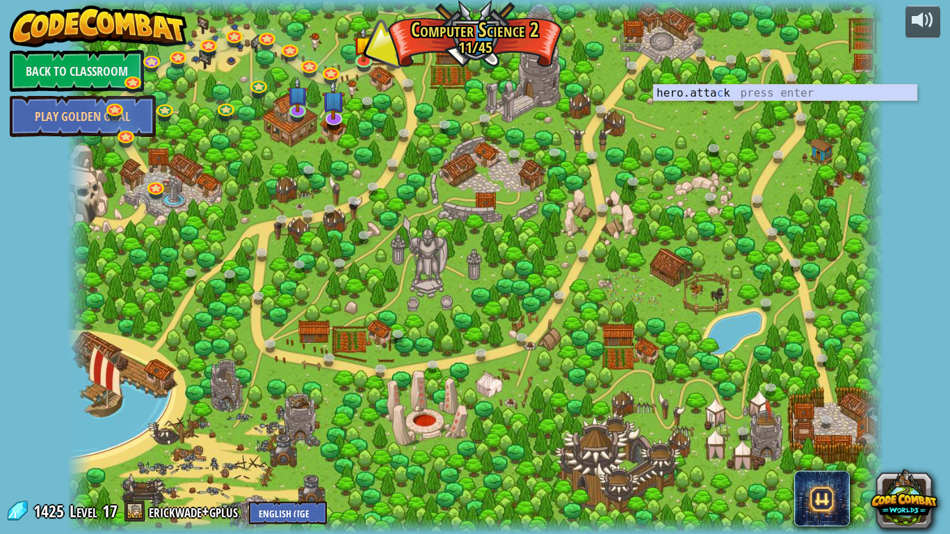
click at [327, 56] on div at bounding box center [475, 267] width 817 height 534
click at [300, 106] on img at bounding box center [297, 85] width 21 height 47
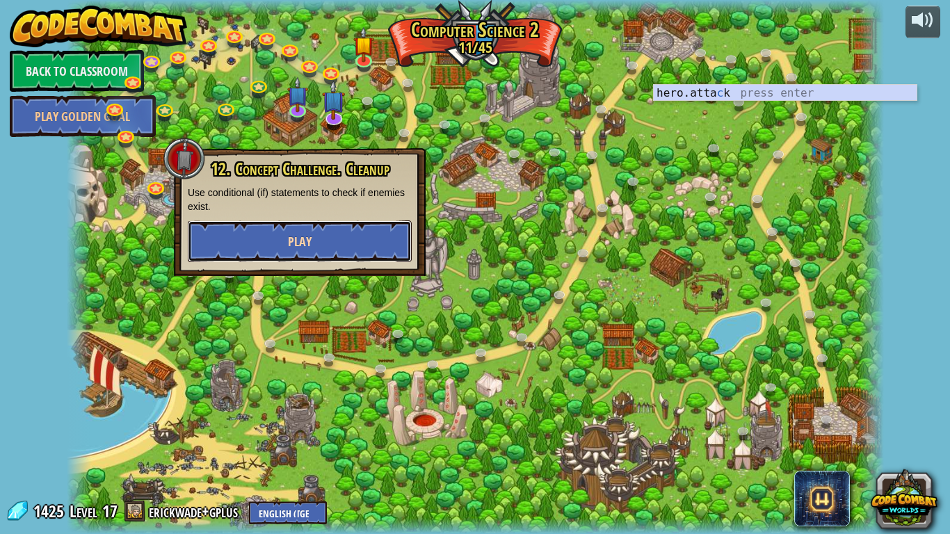
click at [332, 248] on button "Play" at bounding box center [300, 241] width 224 height 42
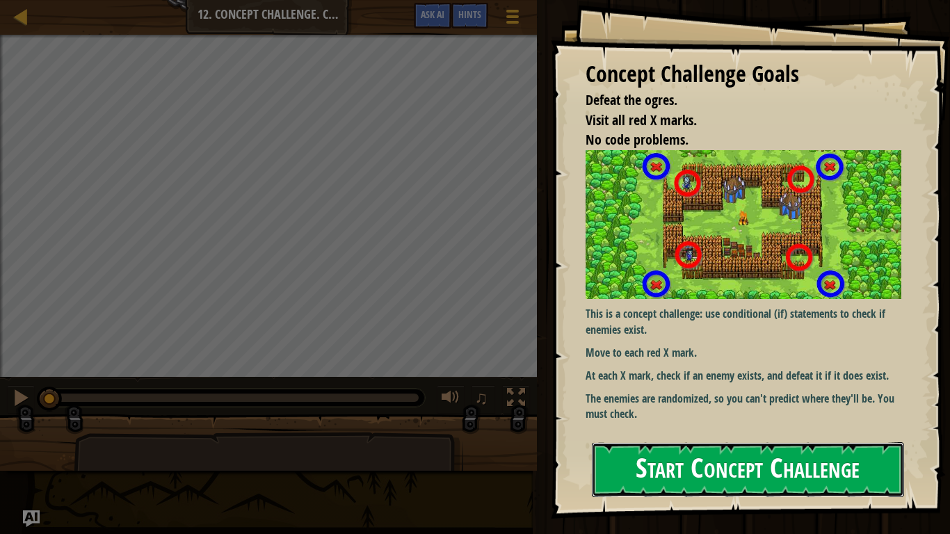
click at [749, 416] on button "Start Concept Challenge" at bounding box center [748, 469] width 312 height 55
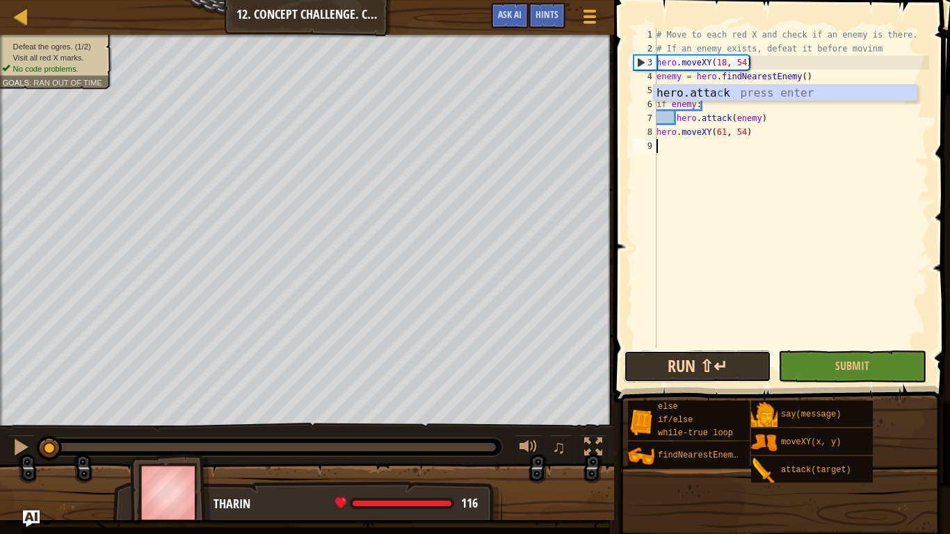
click at [716, 363] on button "Run ⇧↵" at bounding box center [697, 367] width 147 height 32
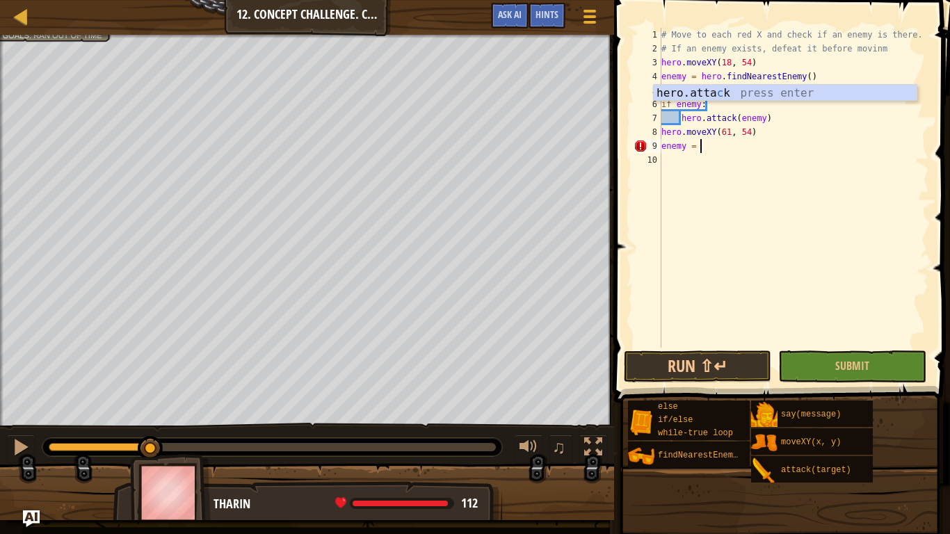
scroll to position [6, 6]
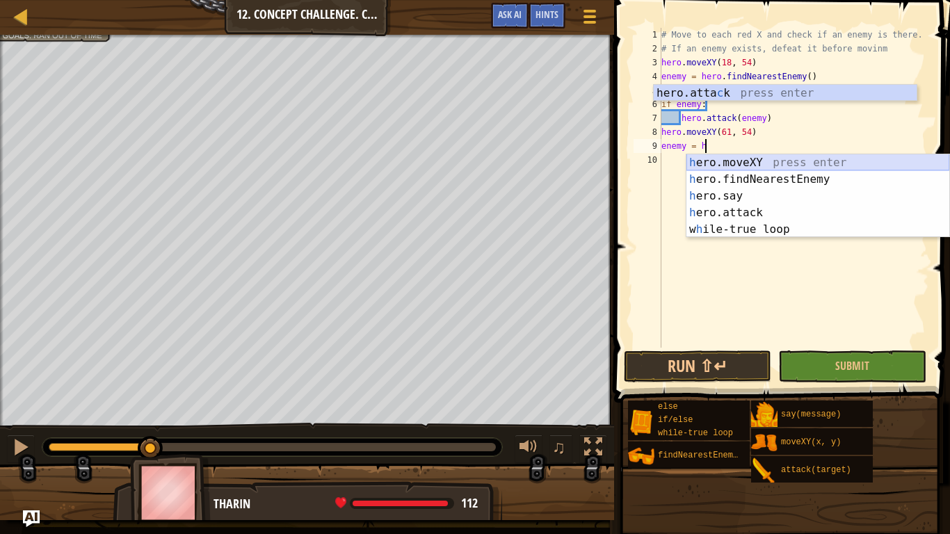
click at [743, 169] on div "h ero.moveXY press enter h ero.findNearestEnemy press enter h ero.say press ent…" at bounding box center [817, 212] width 263 height 117
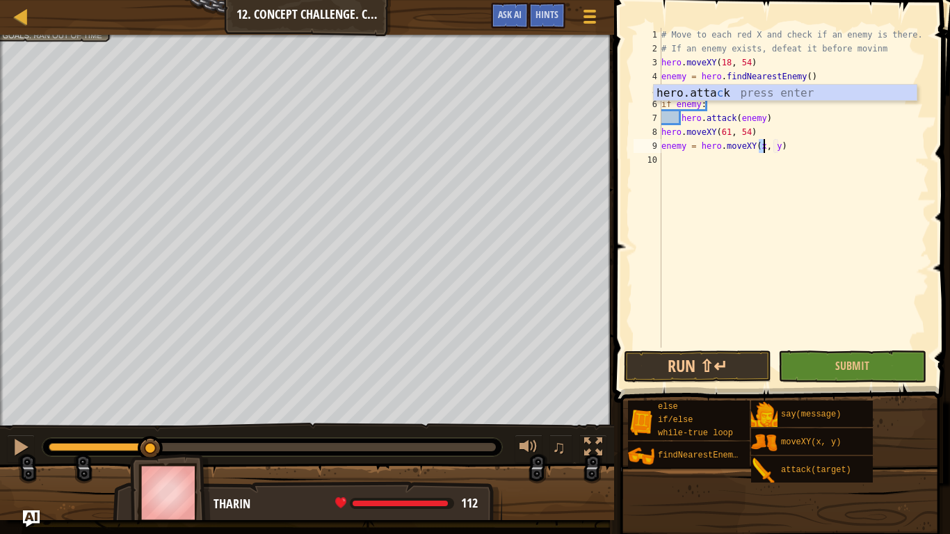
click at [789, 147] on div "# Move to each red X and check if an enemy is there. # If an enemy exists, defe…" at bounding box center [794, 202] width 271 height 348
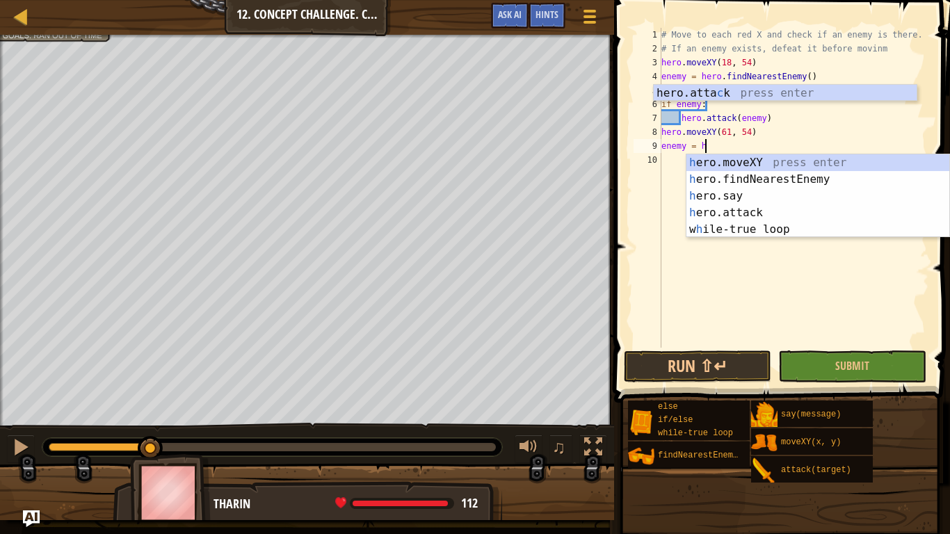
scroll to position [6, 5]
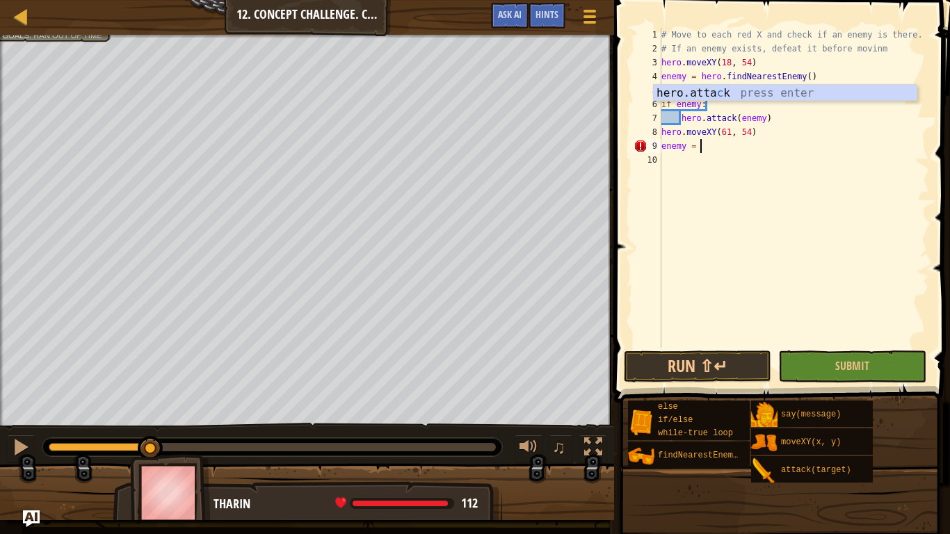
type textarea "enemy = h"
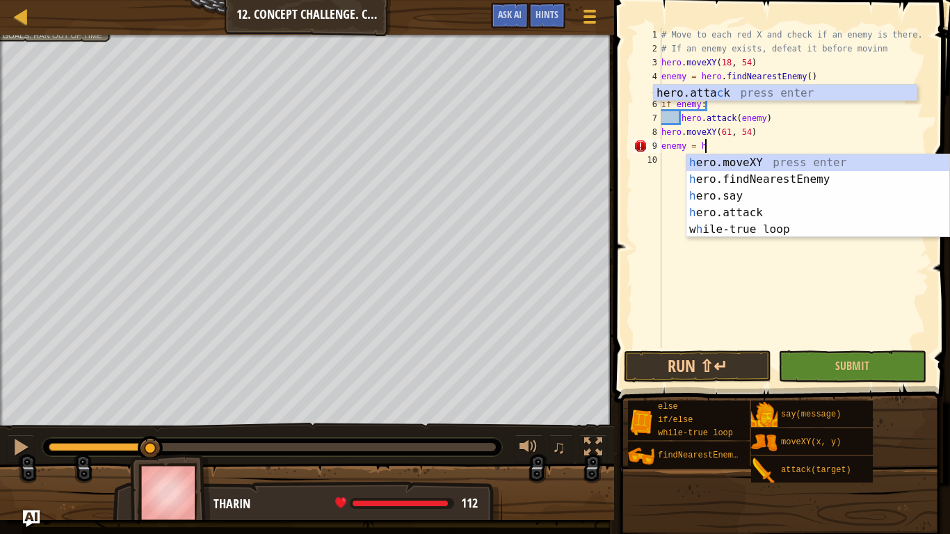
scroll to position [6, 6]
click at [835, 175] on div "h ero.moveXY press enter h ero.findNearestEnemy press enter h ero.say press ent…" at bounding box center [817, 212] width 263 height 117
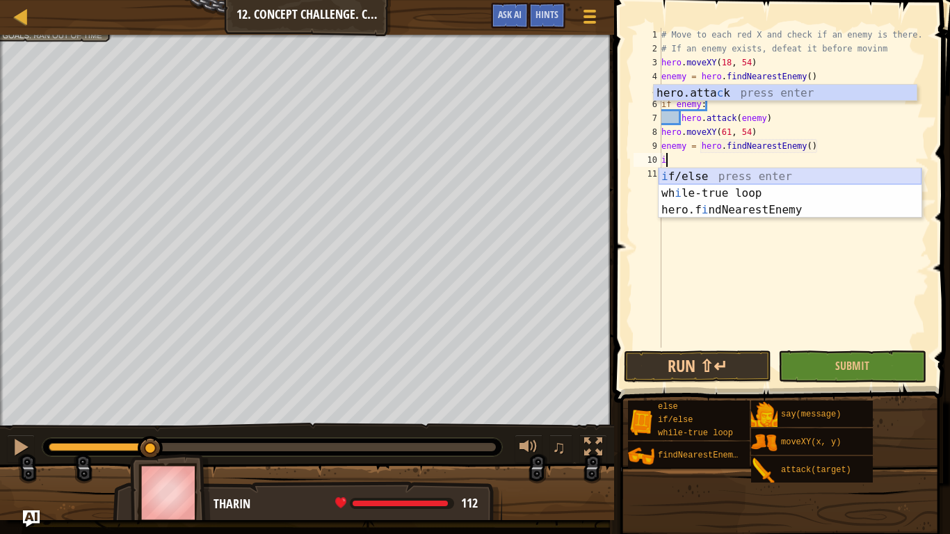
click at [677, 178] on div "i f/else press enter wh i le-true loop press enter hero.f i ndNearestEnemy pres…" at bounding box center [790, 209] width 263 height 83
type textarea "if enemy:"
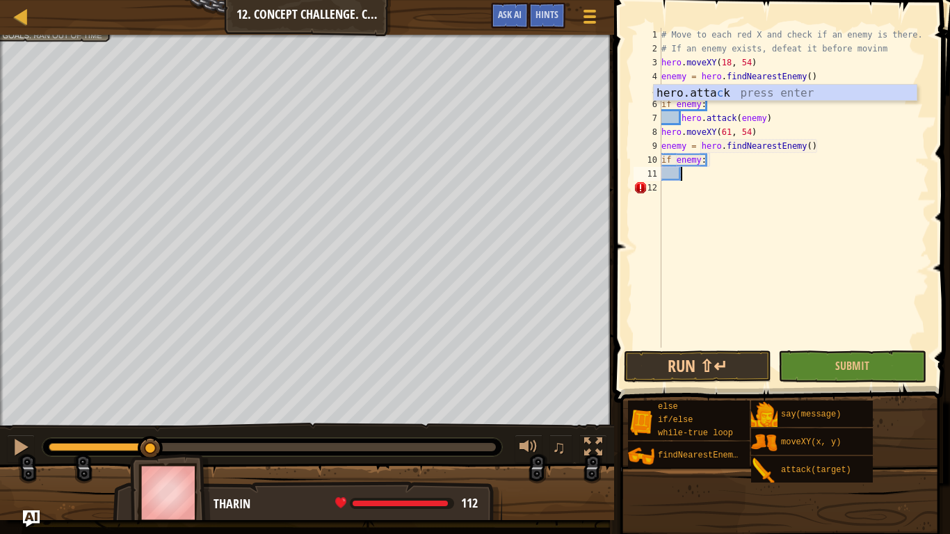
click at [686, 178] on div "# Move to each red X and check if an enemy is there. # If an enemy exists, defe…" at bounding box center [794, 202] width 271 height 348
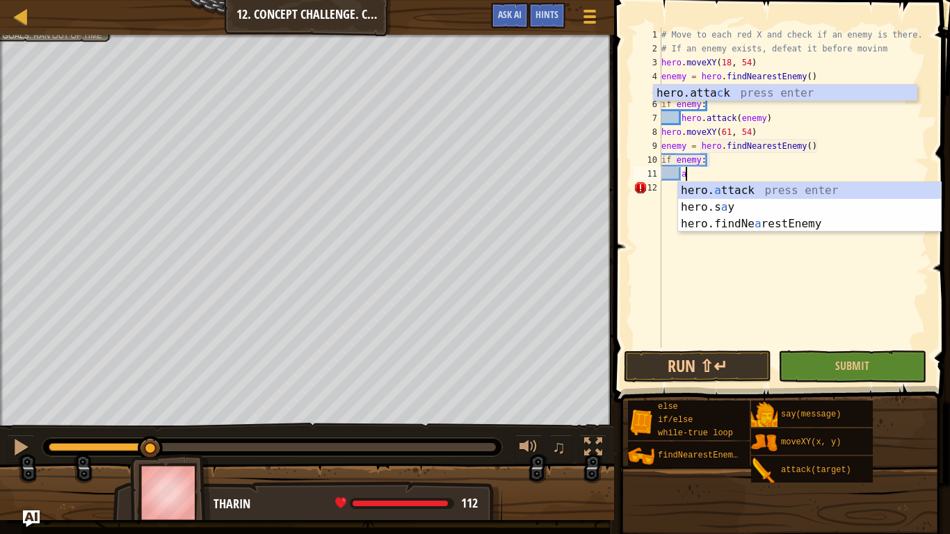
scroll to position [6, 3]
click at [721, 190] on div "hero. a ttack press enter hero.s a y press enter hero.findNe a restEnemy press …" at bounding box center [809, 223] width 263 height 83
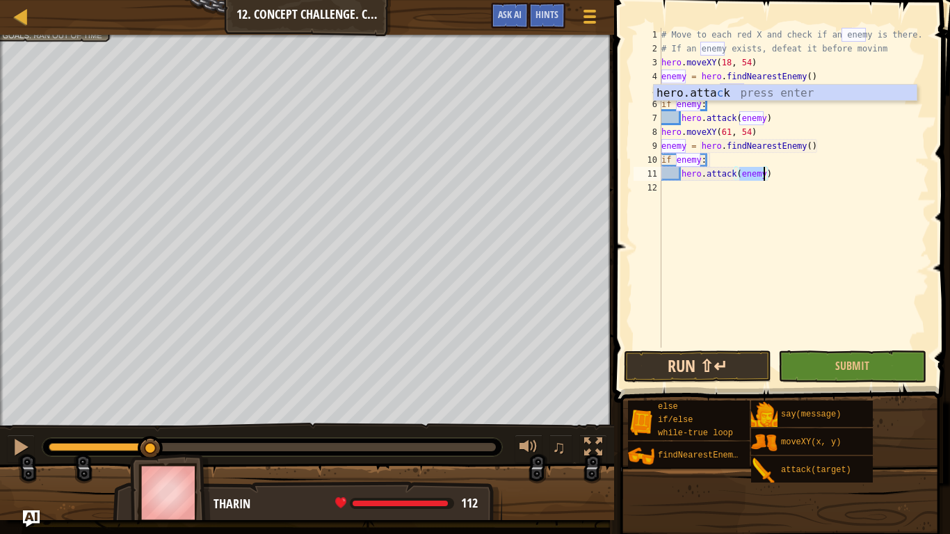
type textarea "hero.attack(enemy)"
click at [671, 362] on button "Run ⇧↵" at bounding box center [697, 367] width 147 height 32
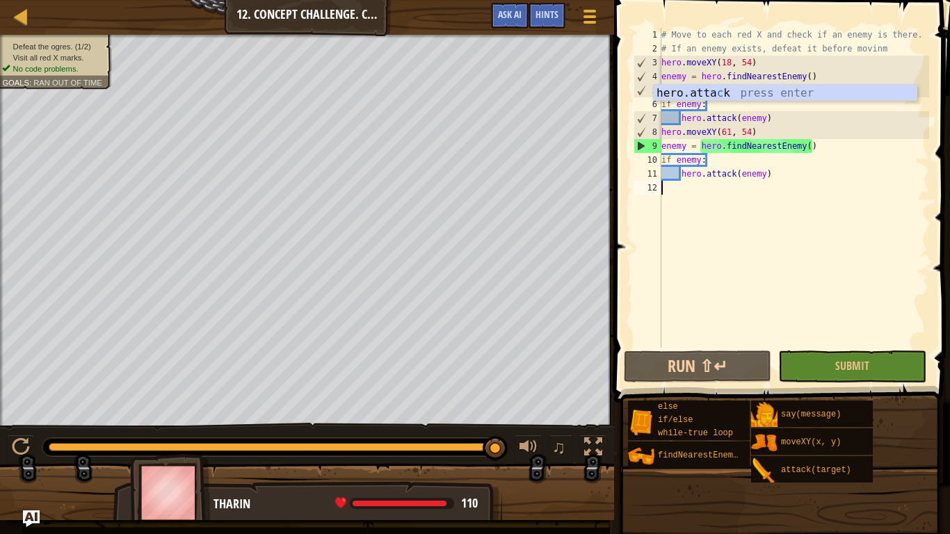
click at [668, 186] on div "# Move to each red X and check if an enemy is there. # If an enemy exists, defe…" at bounding box center [794, 202] width 271 height 348
click at [695, 354] on button "Run ⇧↵" at bounding box center [697, 367] width 147 height 32
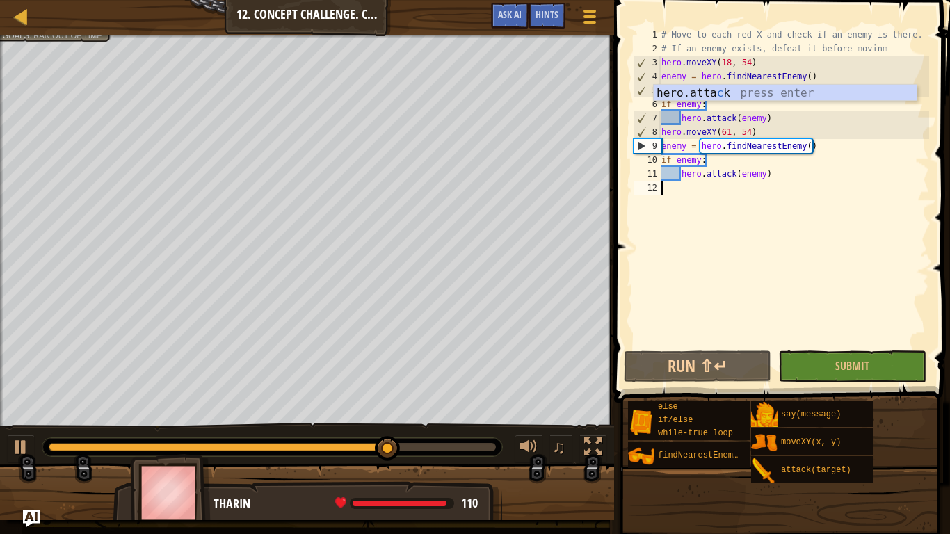
click at [727, 132] on div "# Move to each red X and check if an enemy is there. # If an enemy exists, defe…" at bounding box center [794, 202] width 271 height 348
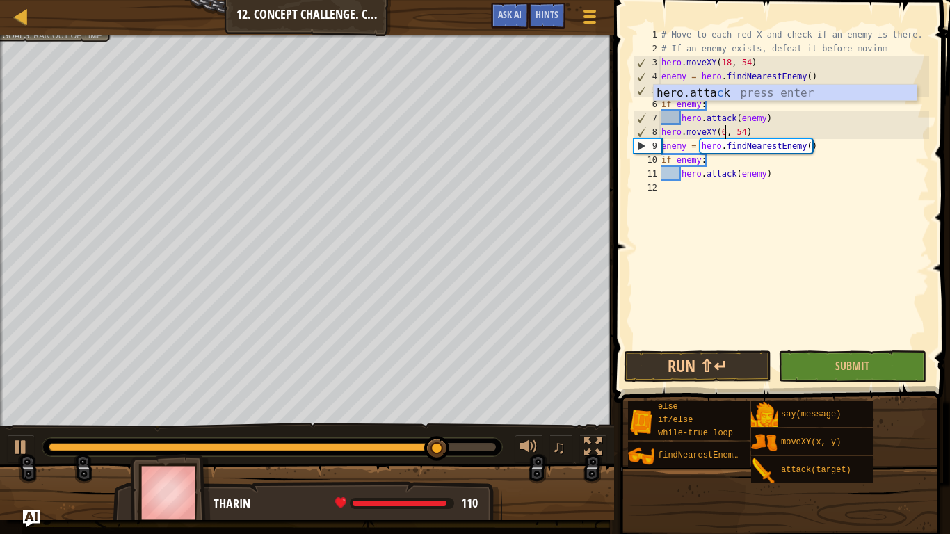
scroll to position [6, 10]
type textarea "hero.moveXY(63, 54)"
click at [743, 365] on button "Run ⇧↵" at bounding box center [697, 367] width 147 height 32
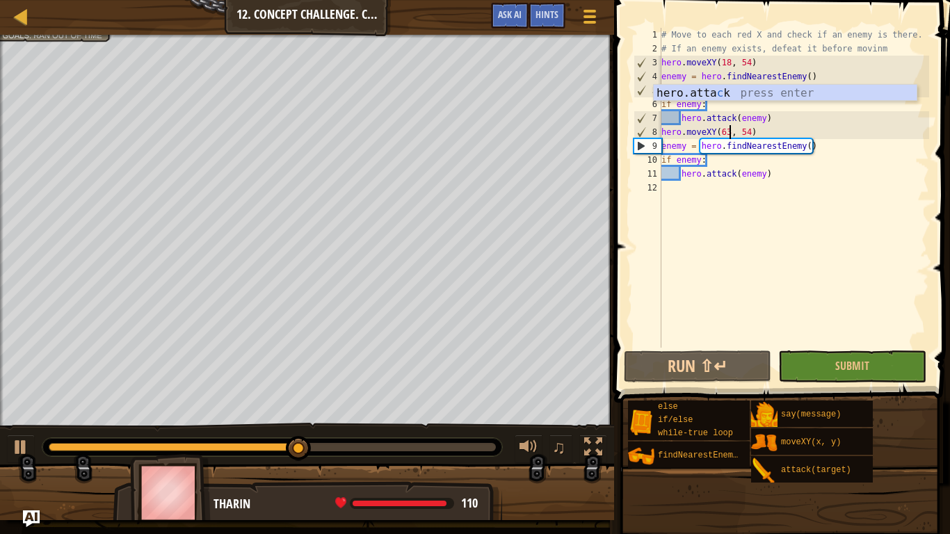
click at [666, 190] on div "# Move to each red X and check if an enemy is there. # If an enemy exists, defe…" at bounding box center [794, 202] width 271 height 348
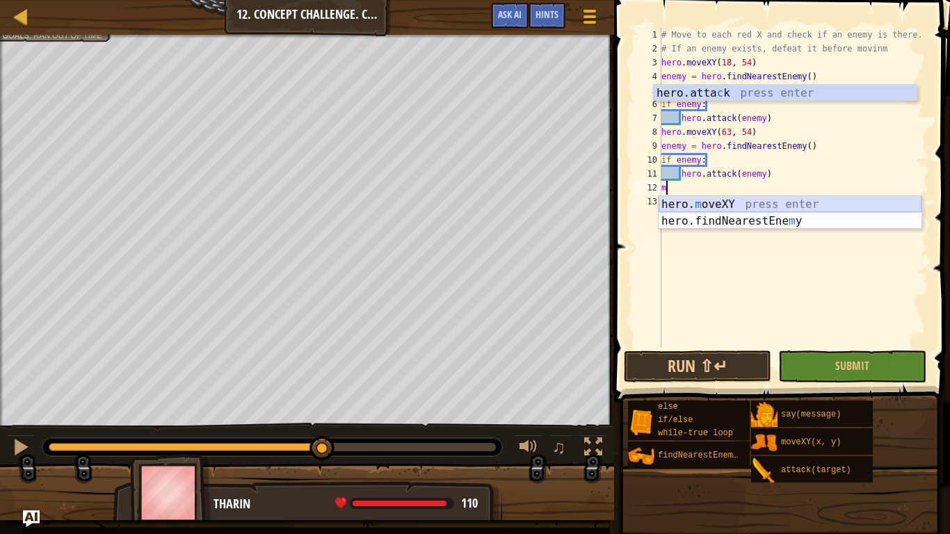
click at [719, 207] on div "hero. m oveXY press enter hero.findNearestEne m y press enter" at bounding box center [790, 229] width 263 height 67
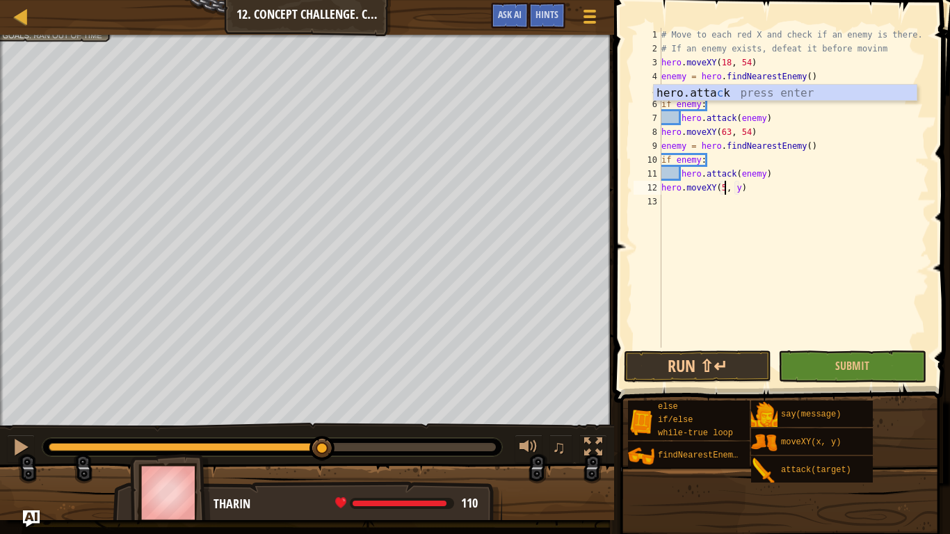
scroll to position [6, 10]
click at [746, 189] on div "# Move to each red X and check if an enemy is there. # If an enemy exists, defe…" at bounding box center [794, 202] width 271 height 348
click at [694, 358] on button "Run ⇧↵" at bounding box center [697, 367] width 147 height 32
click at [730, 188] on div "# Move to each red X and check if an enemy is there. # If an enemy exists, defe…" at bounding box center [794, 202] width 271 height 348
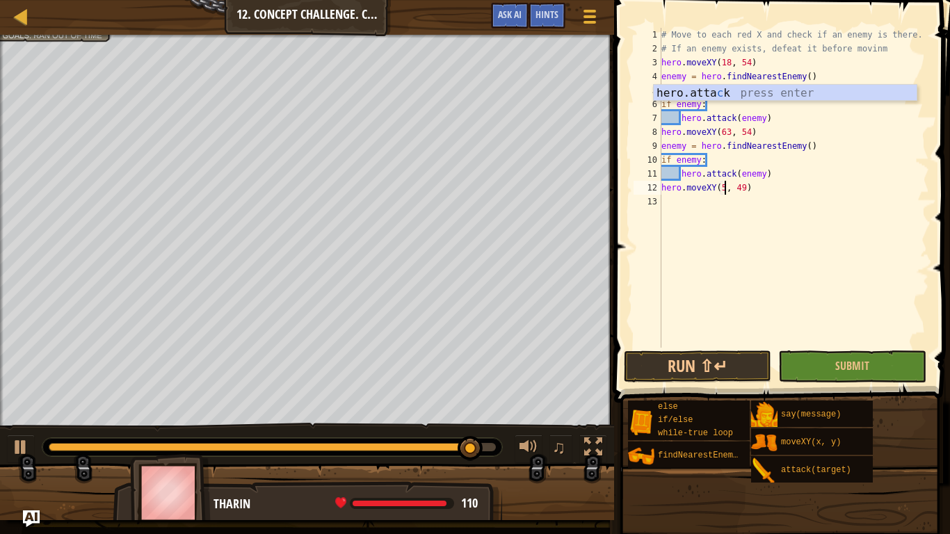
scroll to position [6, 10]
type textarea "hero.moveXY(53, 49)"
click at [712, 376] on button "Run ⇧↵" at bounding box center [697, 367] width 147 height 32
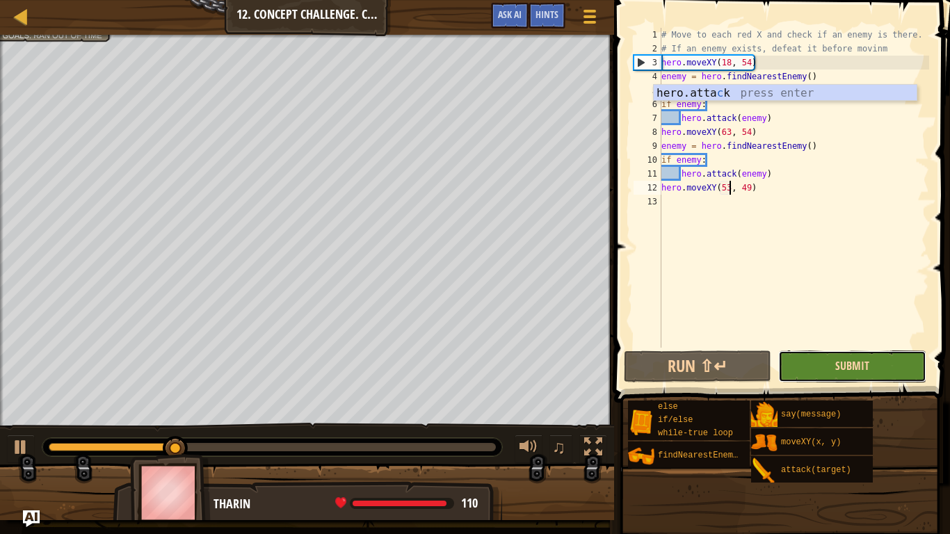
click at [851, 373] on span "Submit" at bounding box center [852, 365] width 34 height 15
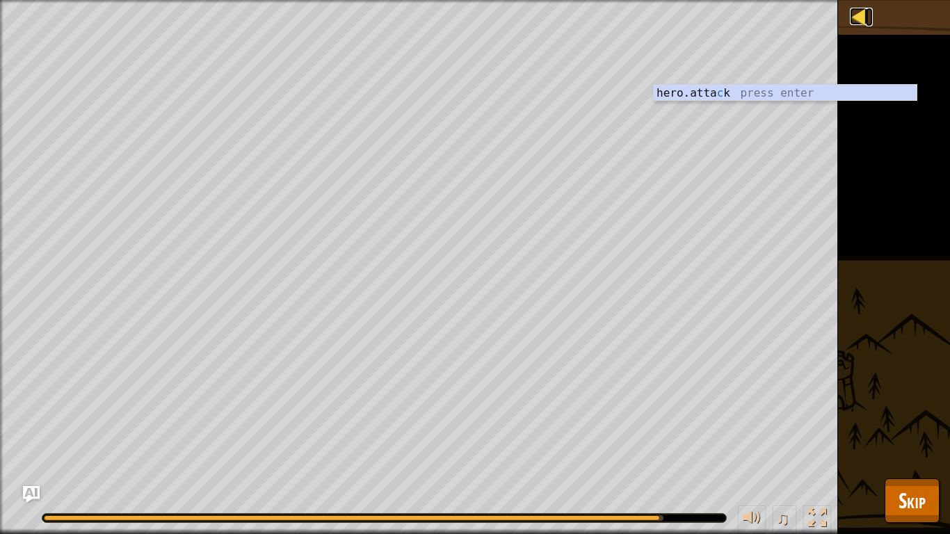
click at [860, 18] on div at bounding box center [858, 16] width 17 height 17
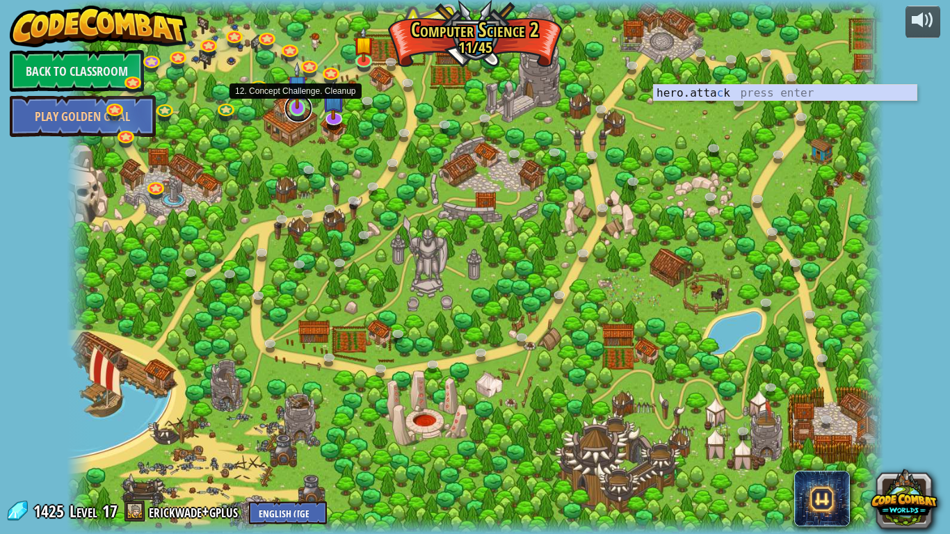
click at [297, 115] on link at bounding box center [298, 109] width 28 height 28
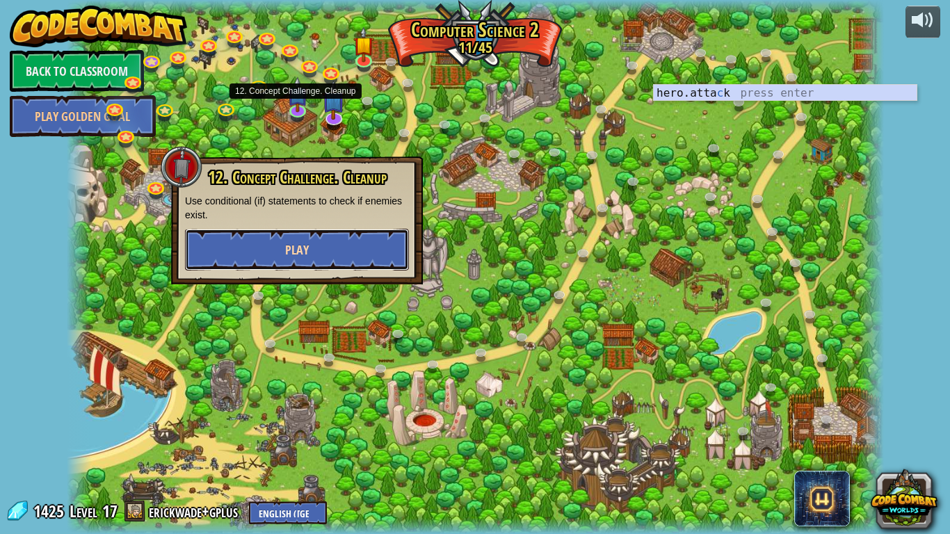
click at [294, 251] on span "Play" at bounding box center [297, 249] width 24 height 17
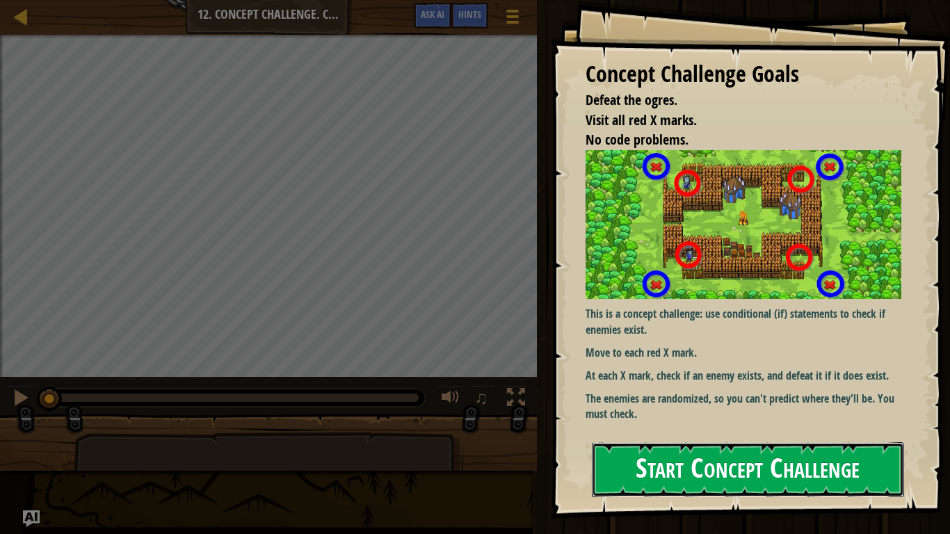
click at [714, 416] on button "Start Concept Challenge" at bounding box center [748, 469] width 312 height 55
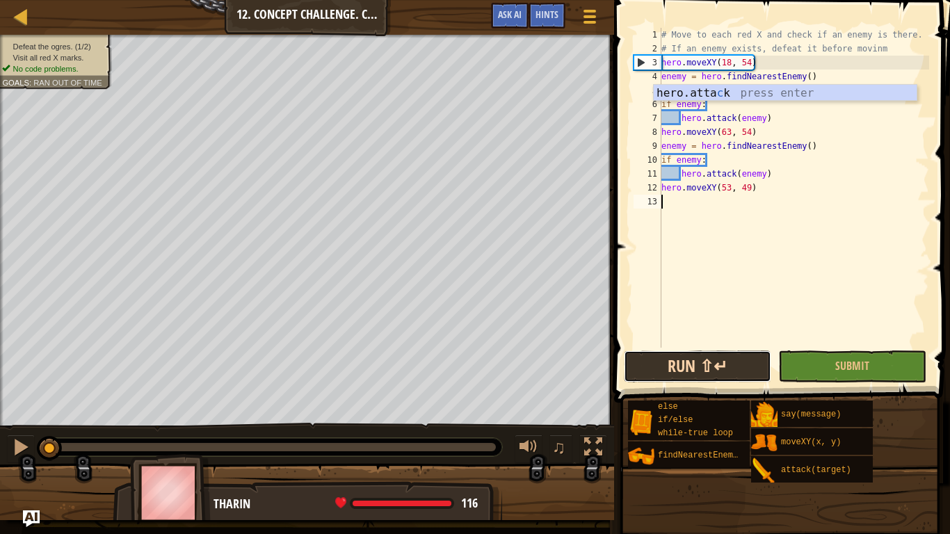
click at [719, 376] on button "Run ⇧↵" at bounding box center [697, 367] width 147 height 32
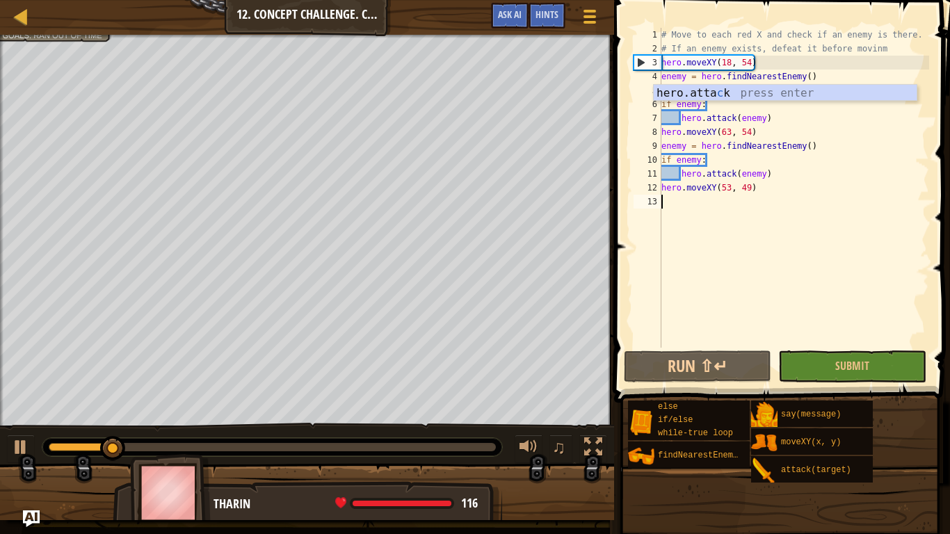
click at [771, 193] on div "# Move to each red X and check if an enemy is there. # If an enemy exists, defe…" at bounding box center [794, 202] width 271 height 348
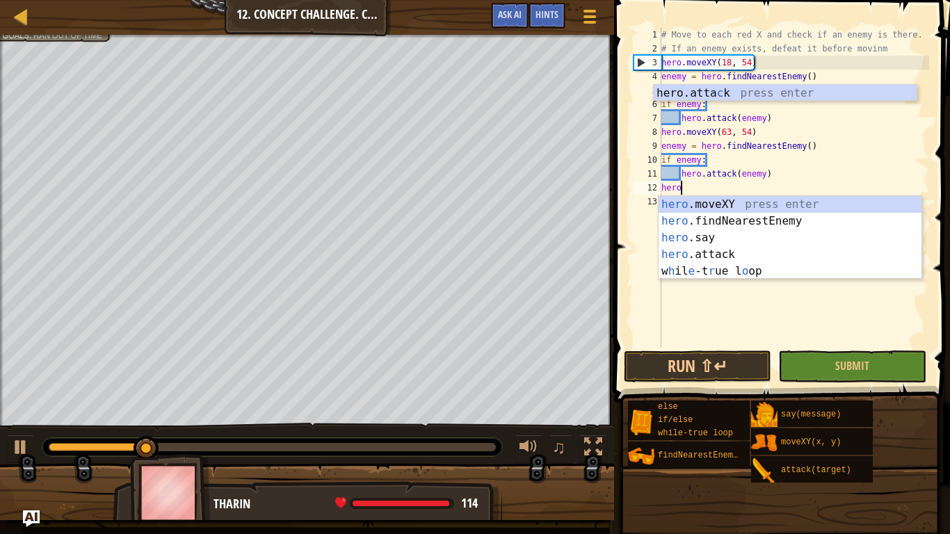
type textarea "h"
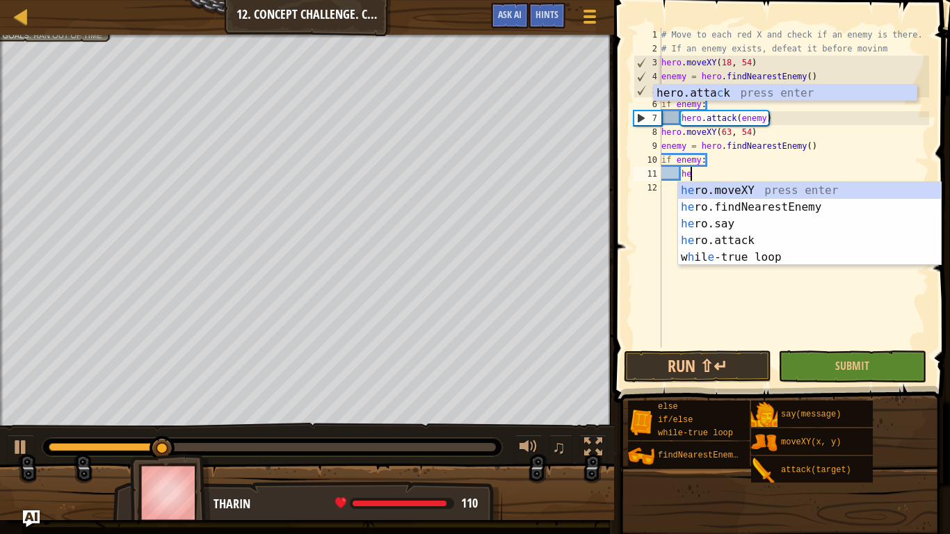
type textarea "h"
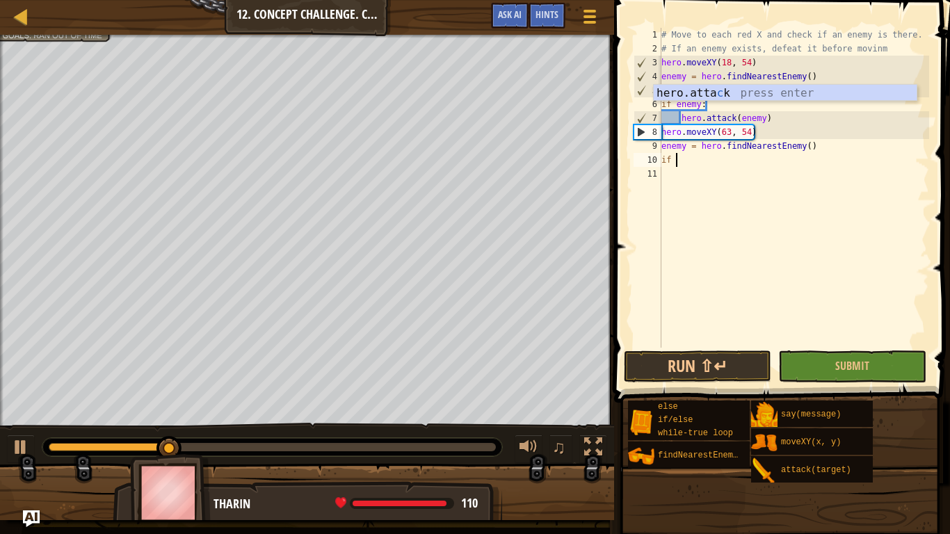
type textarea "i"
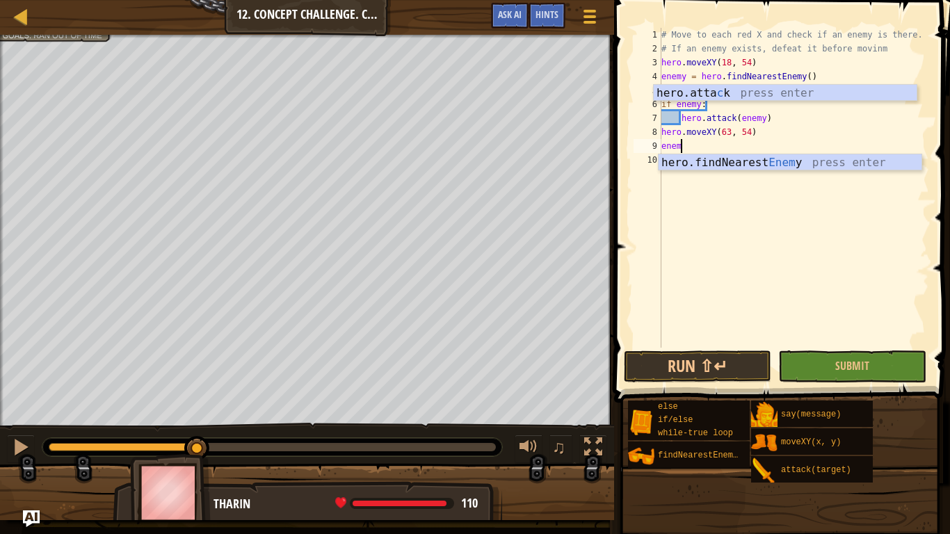
type textarea "e"
type textarea "hero.moveXY(63, 54)"
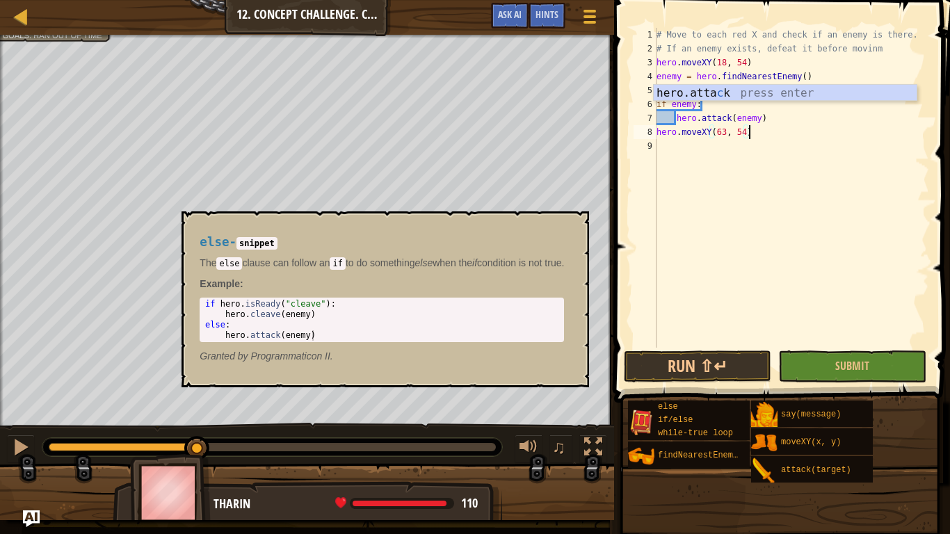
click at [631, 416] on img at bounding box center [641, 422] width 26 height 26
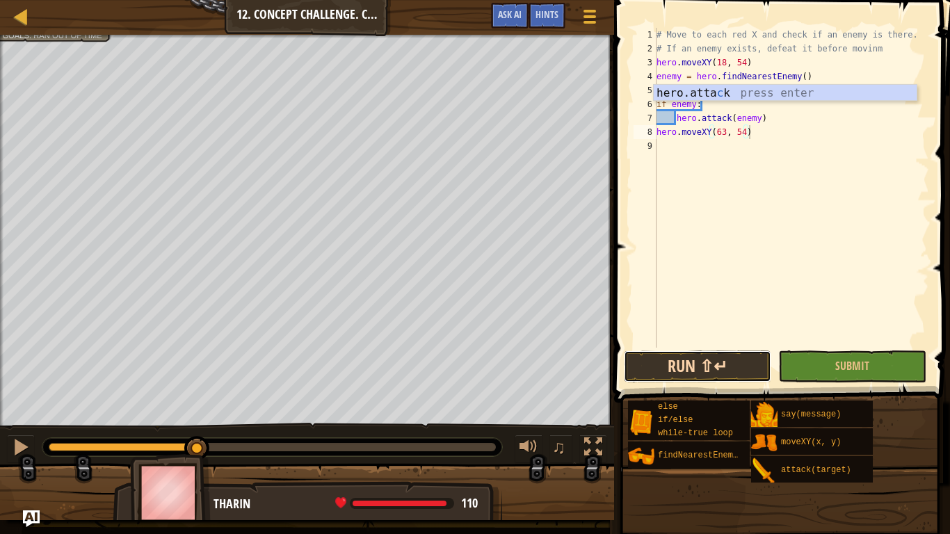
click at [652, 372] on button "Run ⇧↵" at bounding box center [697, 367] width 147 height 32
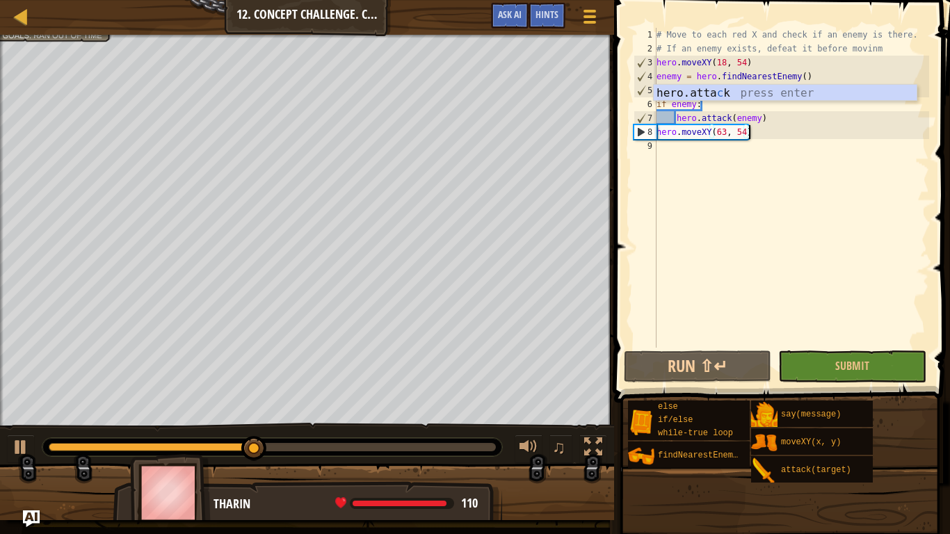
click at [660, 152] on div "# Move to each red X and check if an enemy is there. # If an enemy exists, defe…" at bounding box center [791, 202] width 275 height 348
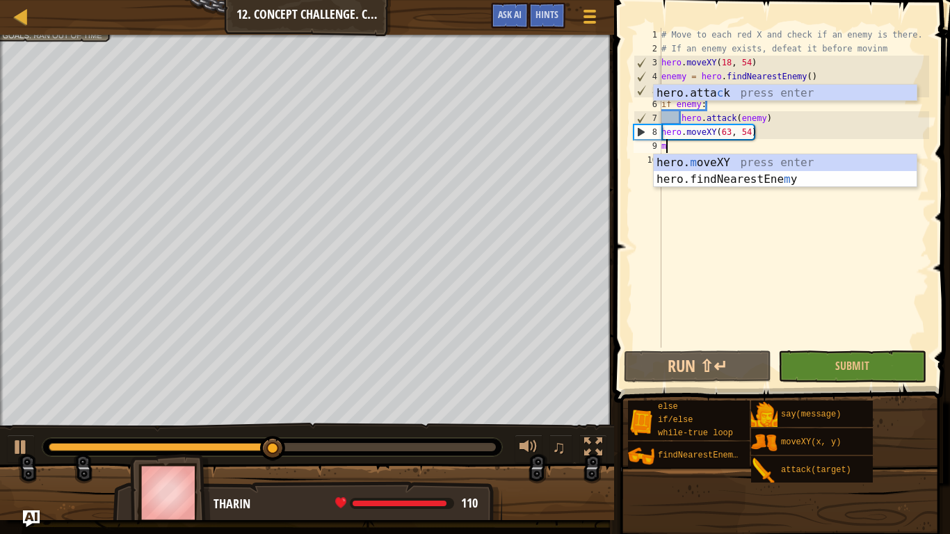
scroll to position [6, 0]
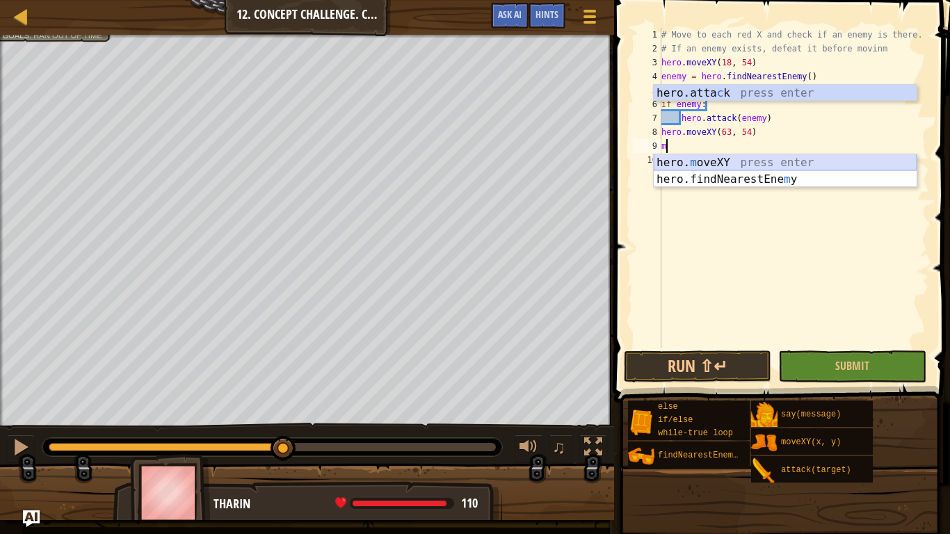
click at [745, 160] on div "hero. m oveXY press enter hero.findNearestEne m y press enter" at bounding box center [785, 187] width 263 height 67
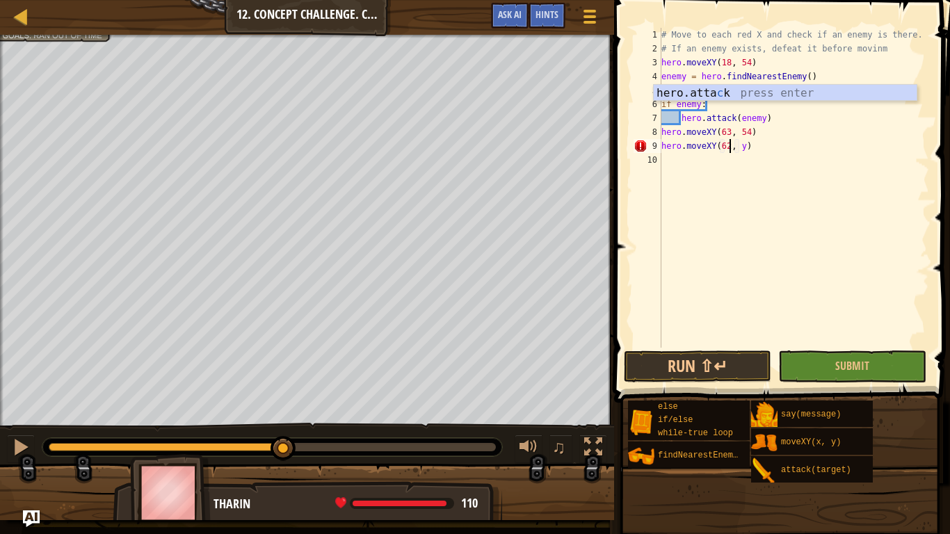
scroll to position [6, 10]
click at [745, 145] on div "# Move to each red X and check if an enemy is there. # If an enemy exists, defe…" at bounding box center [794, 202] width 271 height 348
type textarea "hero.moveXY(62, 14)"
click at [721, 371] on button "Run ⇧↵" at bounding box center [697, 367] width 147 height 32
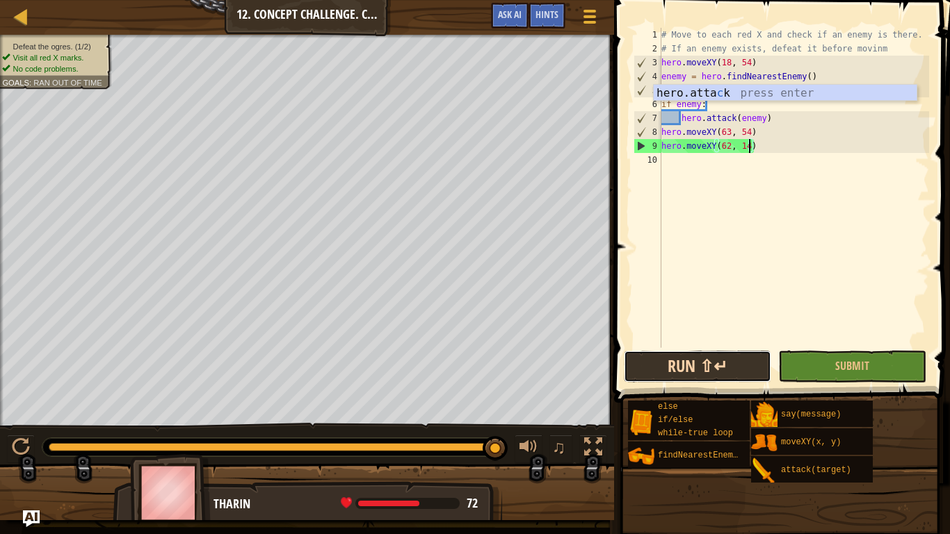
click at [691, 362] on button "Run ⇧↵" at bounding box center [697, 367] width 147 height 32
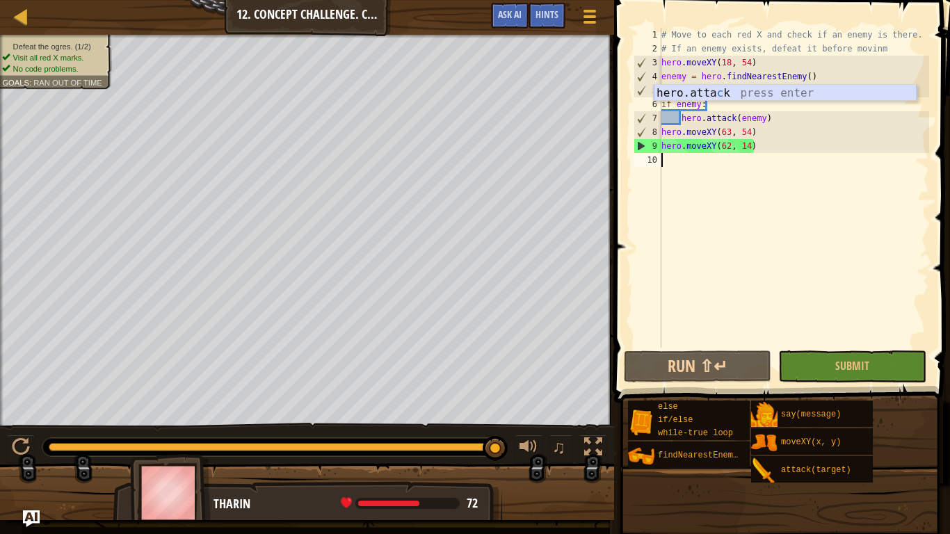
click at [759, 94] on div "hero.[PERSON_NAME] press enter" at bounding box center [785, 110] width 263 height 50
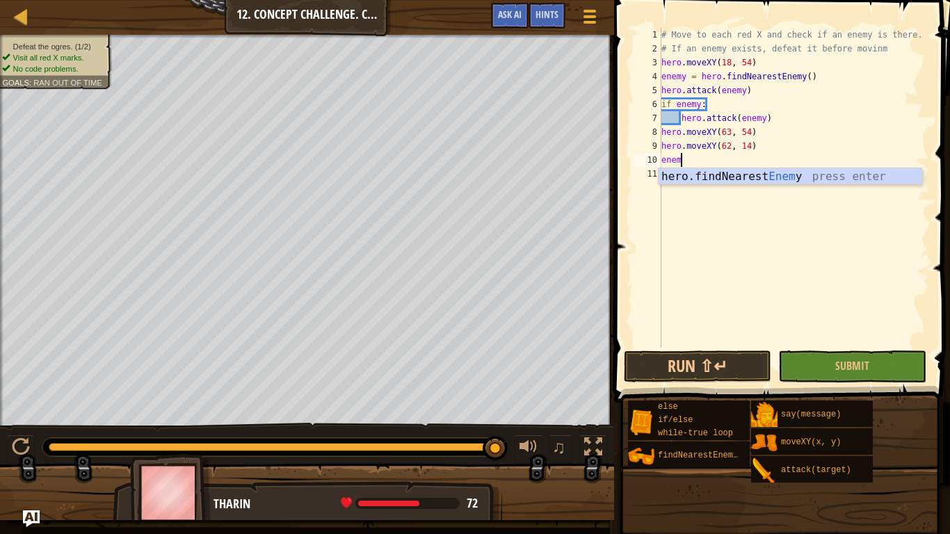
scroll to position [6, 3]
type textarea "enemy"
click at [728, 170] on div "hero.findNearest Enemy press enter" at bounding box center [790, 193] width 263 height 50
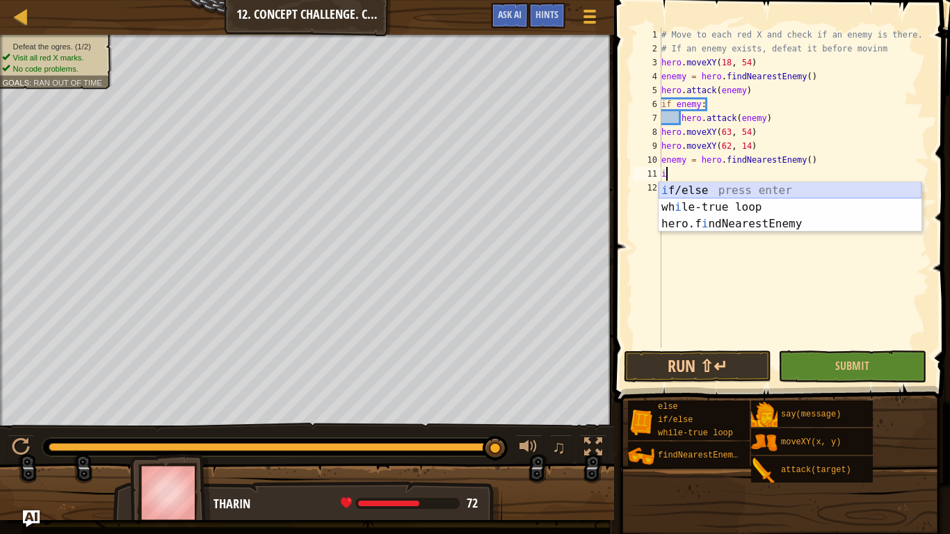
click at [689, 187] on div "i f/else press enter wh i le-true loop press enter hero.f i ndNearestEnemy pres…" at bounding box center [790, 223] width 263 height 83
type textarea "if enemy:"
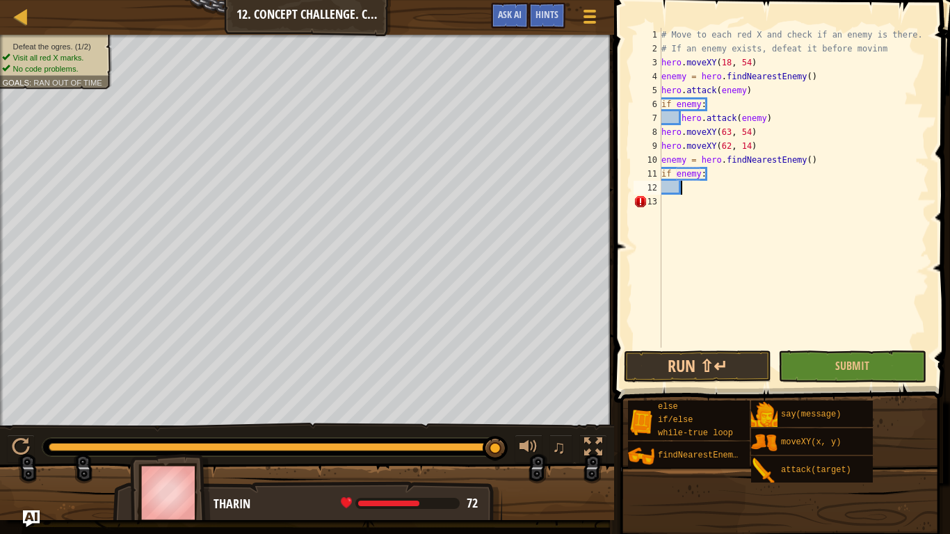
click at [683, 193] on div "# Move to each red X and check if an enemy is there. # If an enemy exists, defe…" at bounding box center [794, 202] width 271 height 348
type textarea "q"
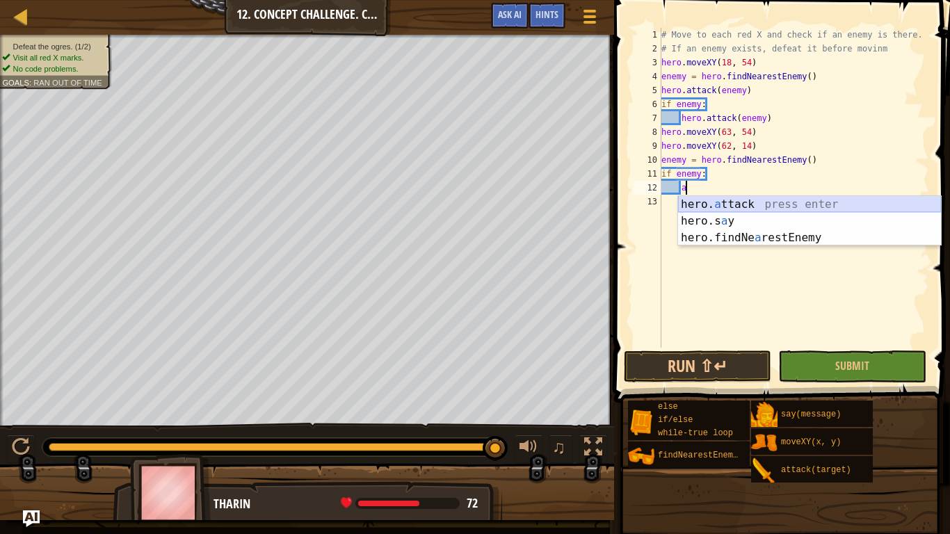
click at [697, 203] on div "hero. a ttack press enter hero.s a y press enter hero.findNe a restEnemy press …" at bounding box center [809, 237] width 263 height 83
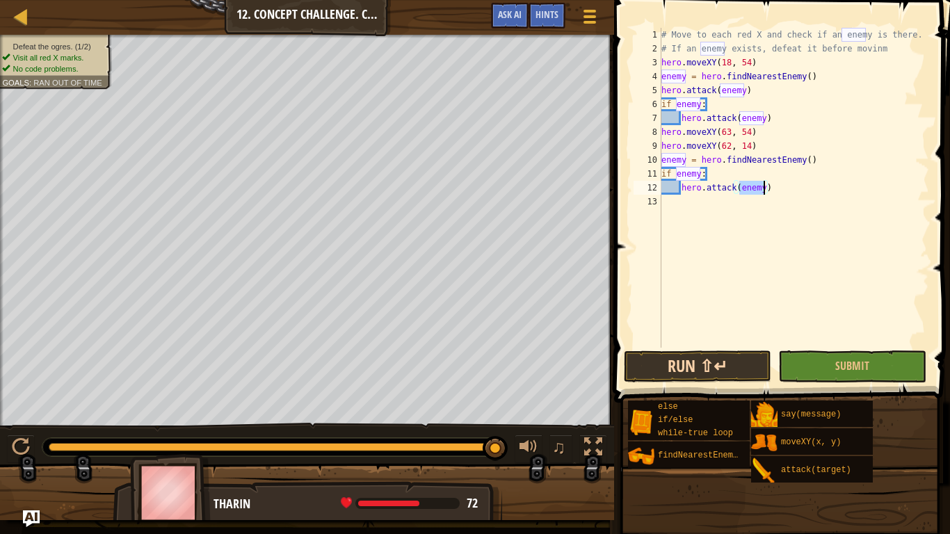
type textarea "hero.attack(enemy)"
click at [677, 353] on button "Run ⇧↵" at bounding box center [697, 367] width 147 height 32
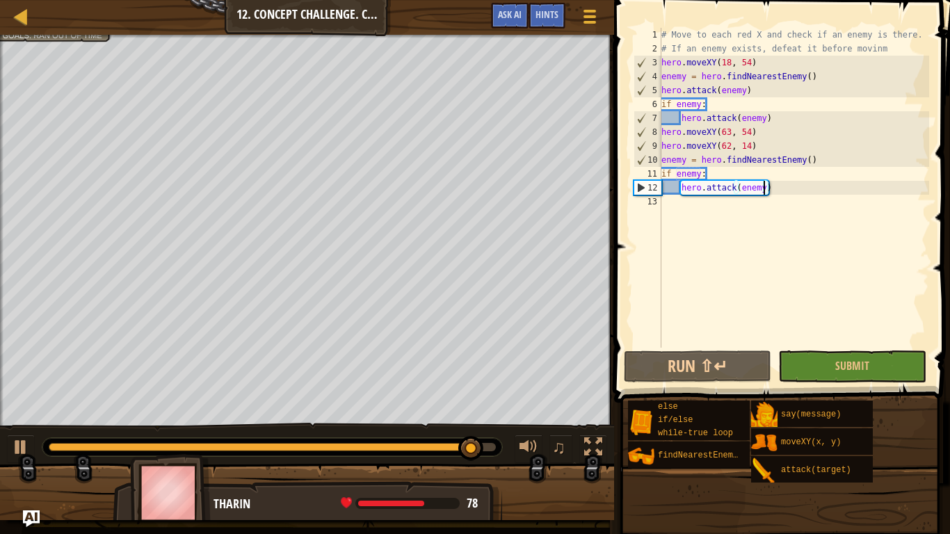
click at [778, 198] on div "# Move to each red X and check if an enemy is there. # If an enemy exists, defe…" at bounding box center [794, 202] width 271 height 348
click at [707, 168] on div "# Move to each red X and check if an enemy is there. # If an enemy exists, defe…" at bounding box center [794, 202] width 271 height 348
type textarea "if enemy:"
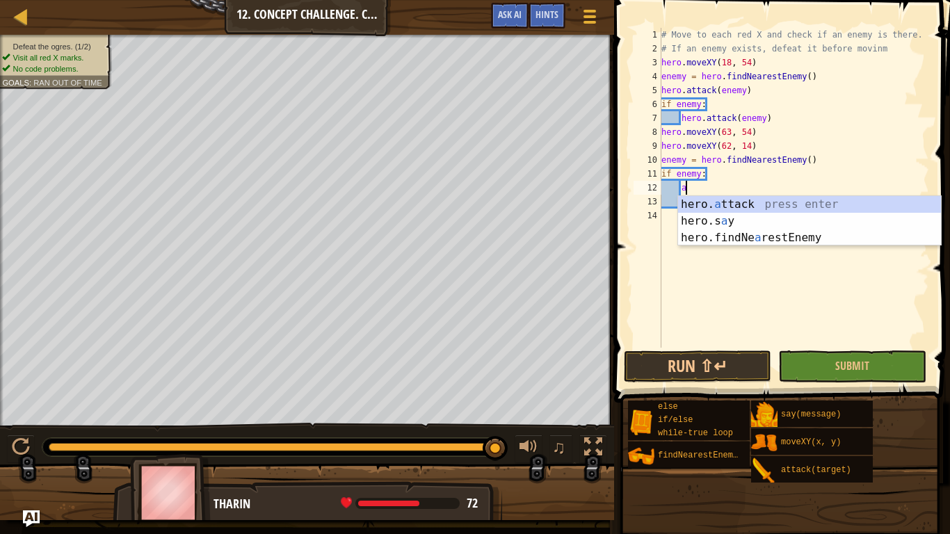
scroll to position [6, 3]
click at [709, 208] on div "hero. a ttack press enter hero.s a y press enter hero.findNe a restEnemy press …" at bounding box center [809, 237] width 263 height 83
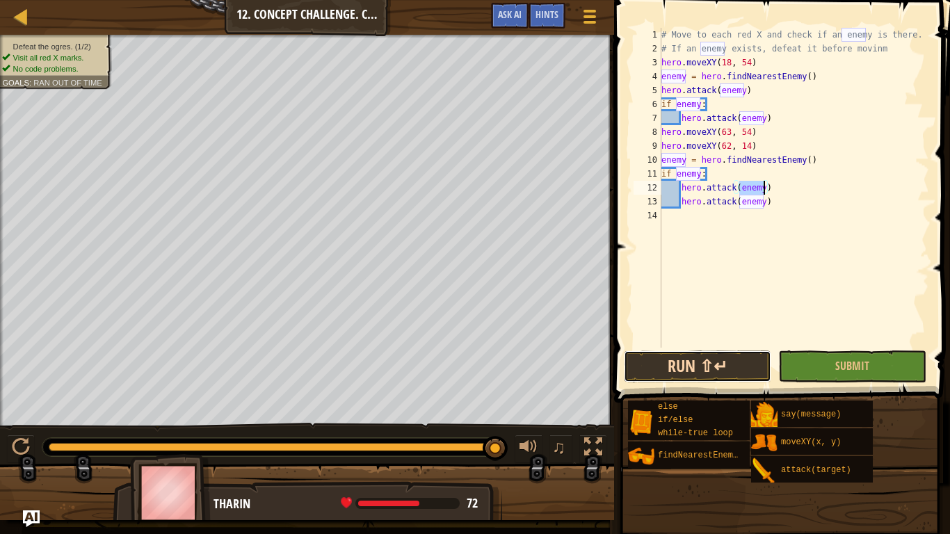
click at [726, 360] on button "Run ⇧↵" at bounding box center [697, 367] width 147 height 32
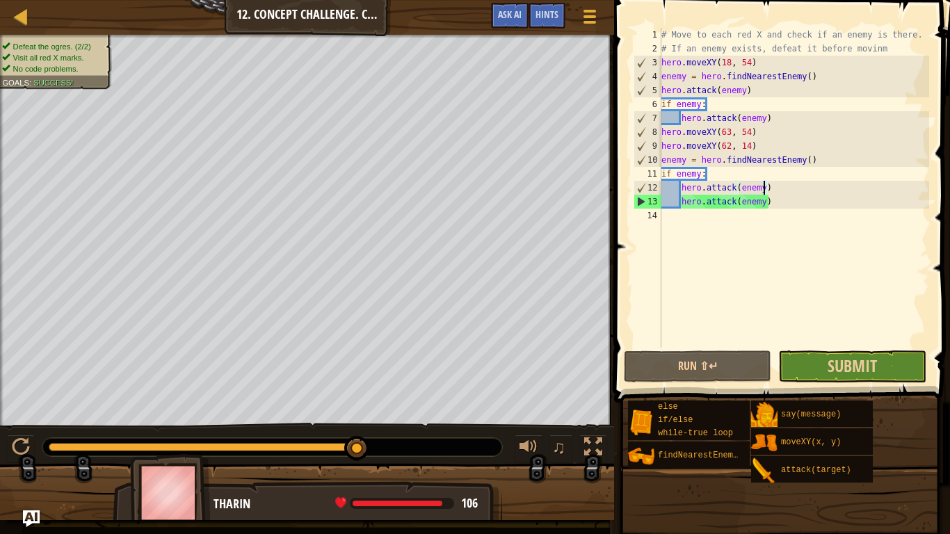
type textarea "hero.attack(enem)"
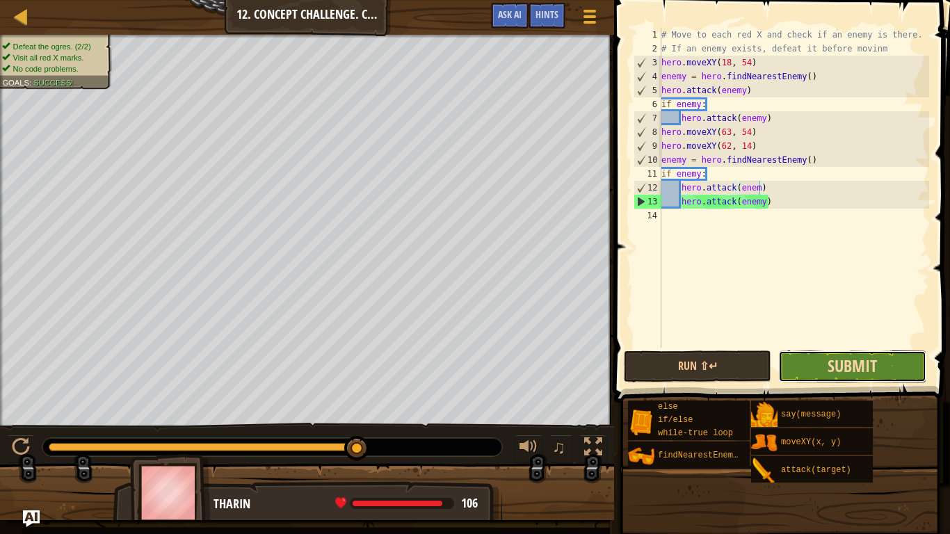
click at [837, 375] on span "Submit" at bounding box center [852, 366] width 49 height 22
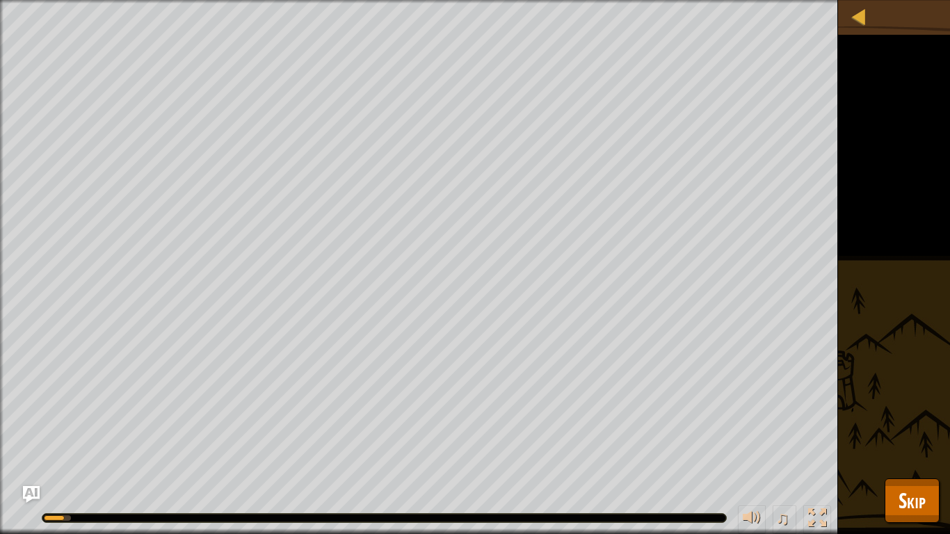
click at [864, 139] on div "Defeat the ogres. (2/2) Visit all red X marks. No code problems. Goals : Runnin…" at bounding box center [475, 267] width 950 height 534
click at [852, 12] on div at bounding box center [858, 16] width 17 height 17
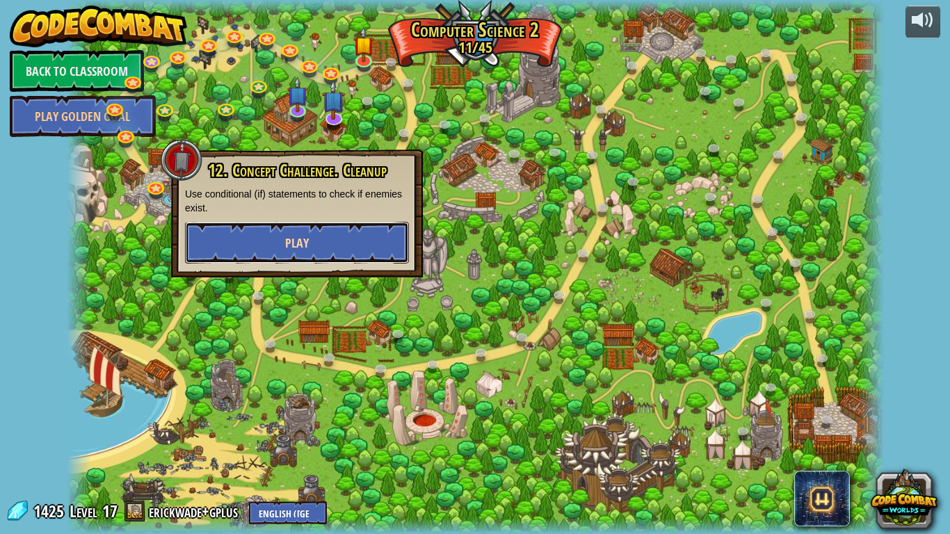
click at [294, 223] on button "Play" at bounding box center [297, 243] width 224 height 42
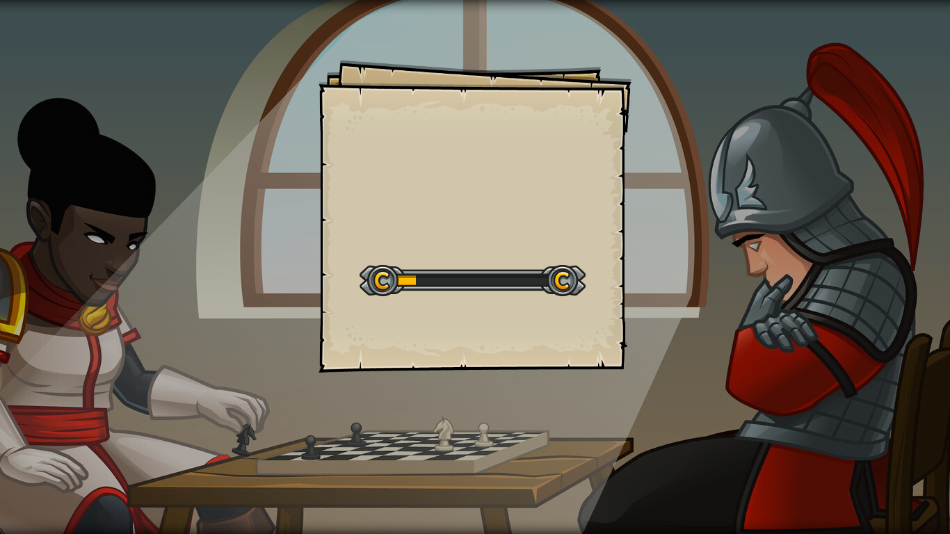
click at [294, 223] on div "Goals Start Level Error loading from server. Try refreshing the page. You'll ne…" at bounding box center [475, 267] width 950 height 534
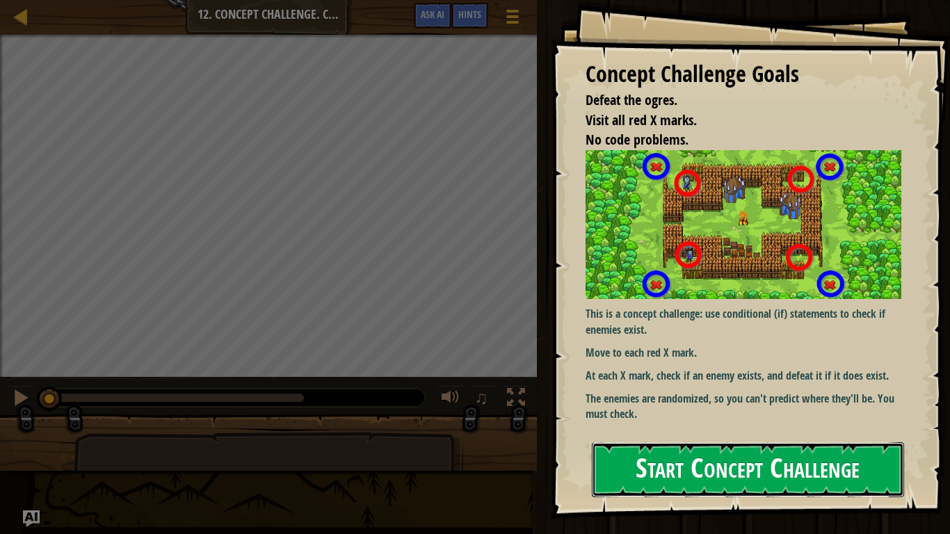
click at [685, 416] on button "Start Concept Challenge" at bounding box center [748, 469] width 312 height 55
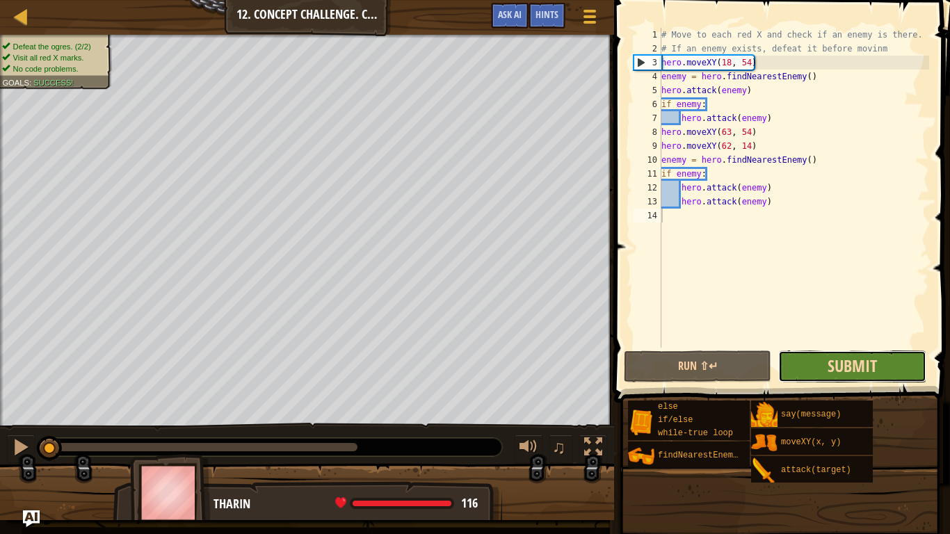
click at [856, 360] on span "Submit" at bounding box center [852, 366] width 49 height 22
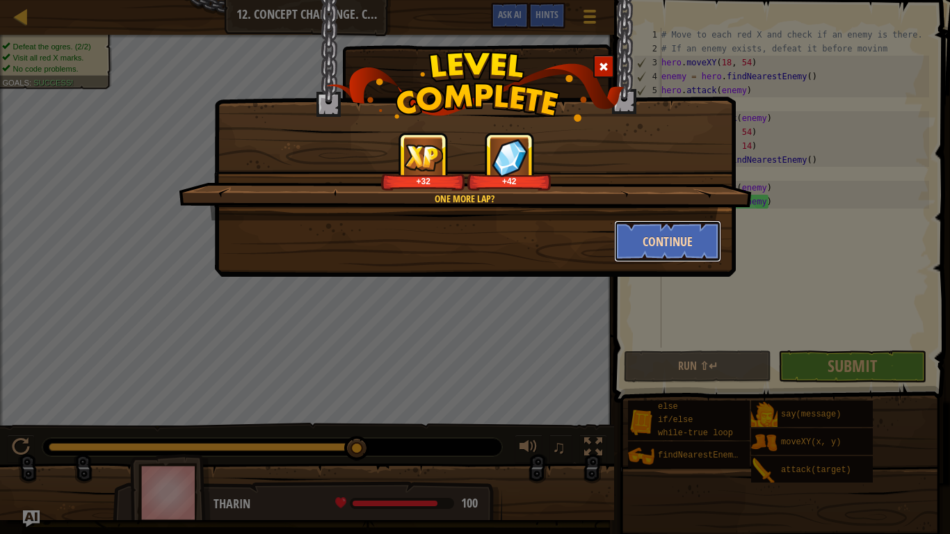
click at [657, 242] on button "Continue" at bounding box center [668, 241] width 108 height 42
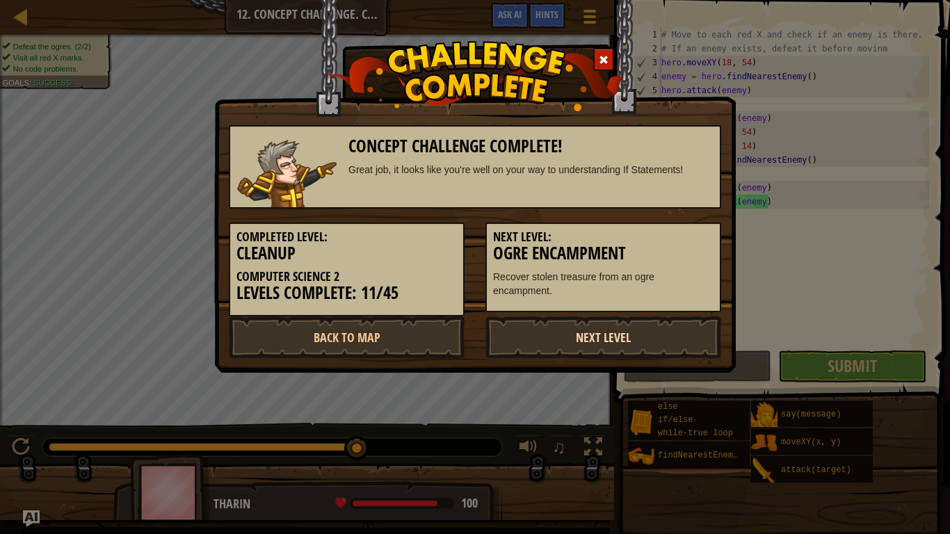
click at [604, 353] on link "Next Level" at bounding box center [603, 337] width 236 height 42
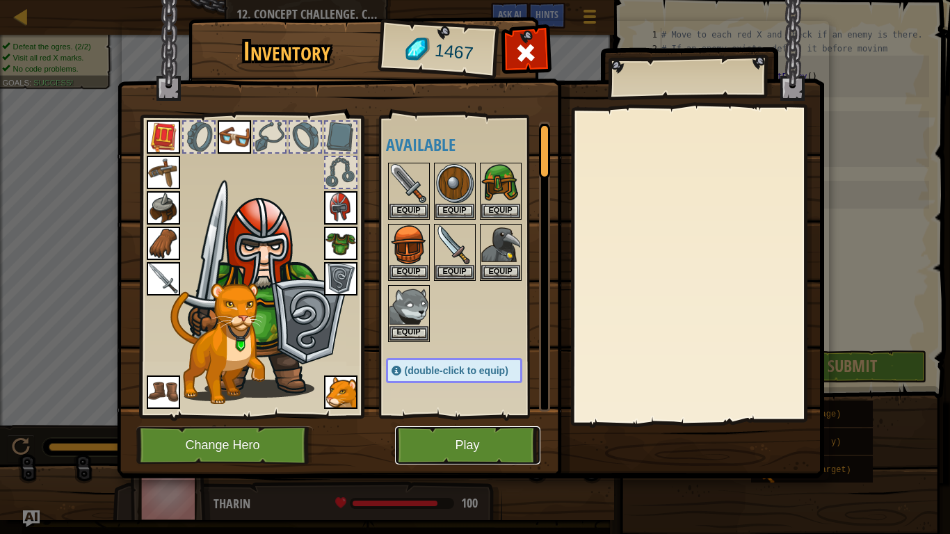
click at [499, 416] on button "Play" at bounding box center [467, 445] width 145 height 38
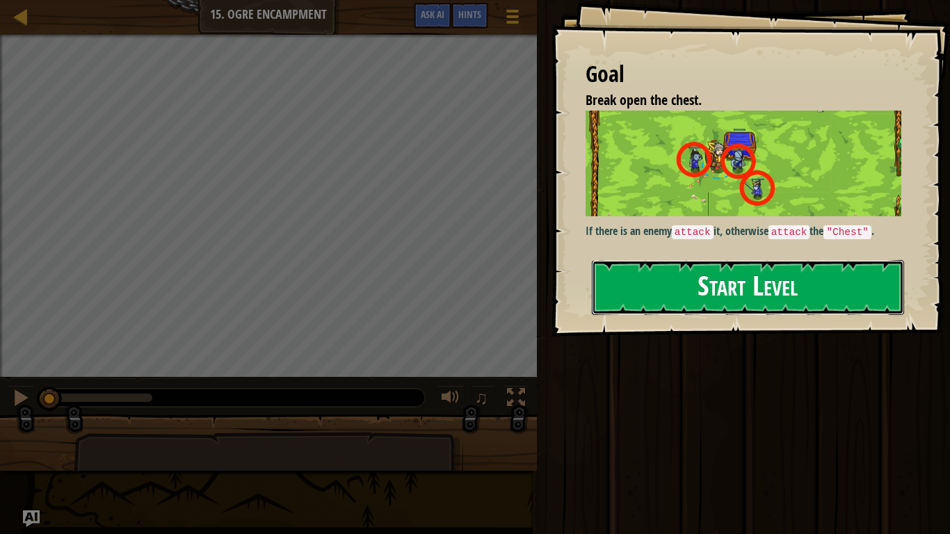
click at [855, 275] on button "Start Level" at bounding box center [748, 287] width 312 height 55
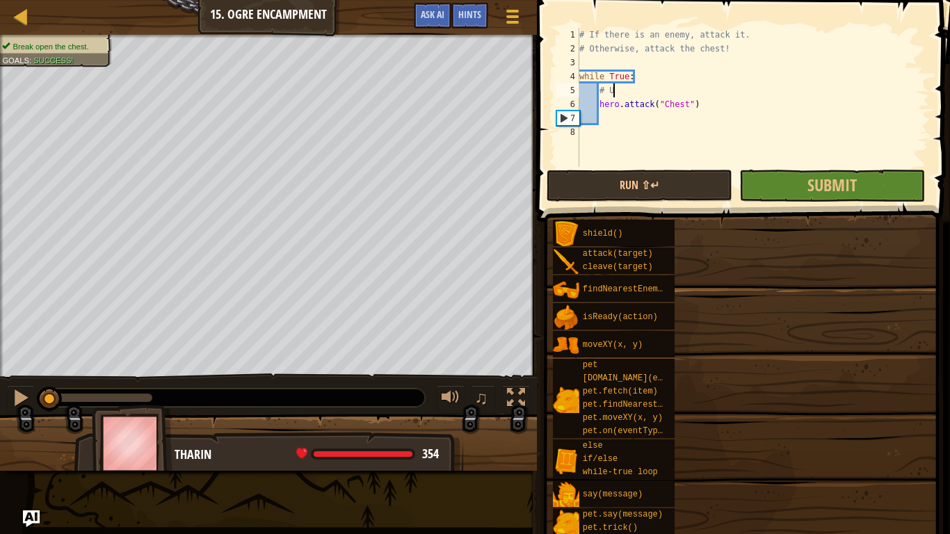
type textarea "#"
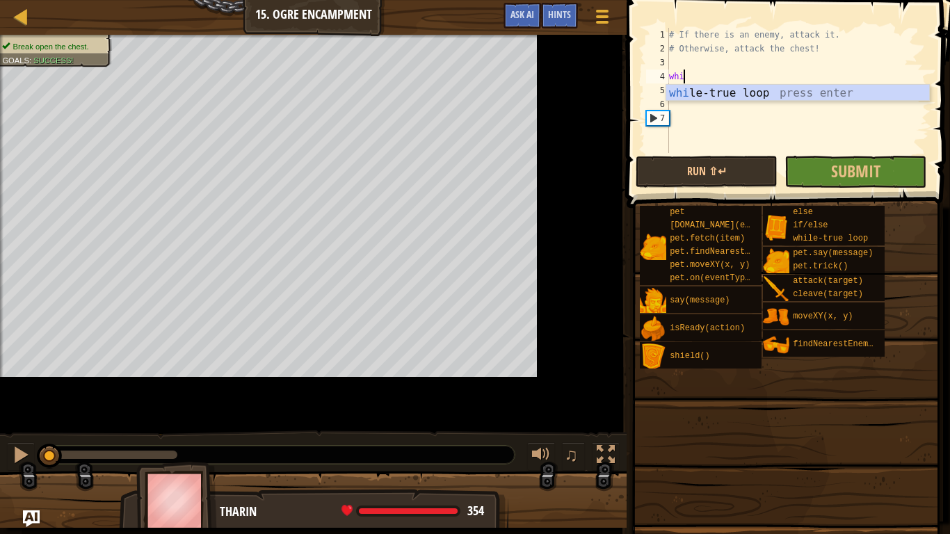
type textarea "w"
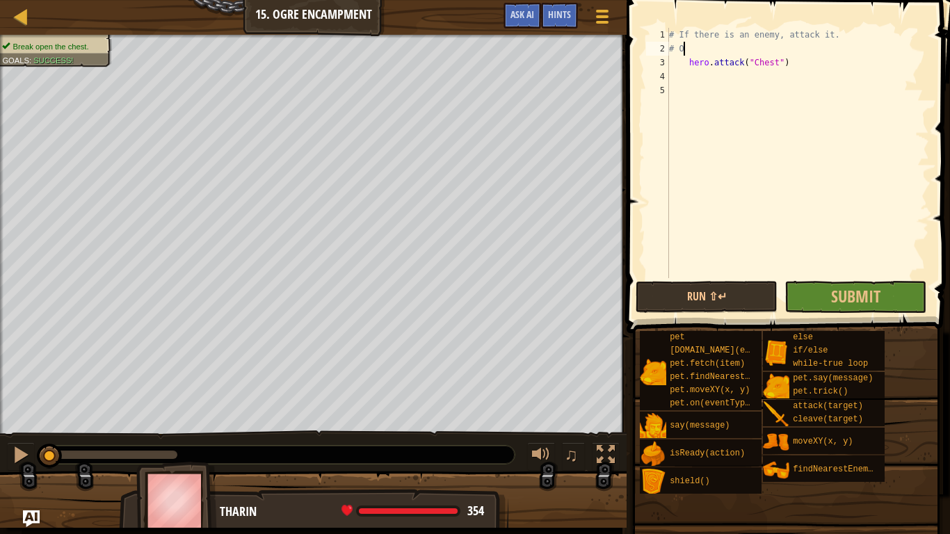
type textarea "#"
type textarea "hero.attack("Chest")"
click at [690, 51] on div "hero . attack ( "Chest" )" at bounding box center [797, 167] width 263 height 278
click at [743, 293] on button "Run ⇧↵" at bounding box center [707, 297] width 142 height 32
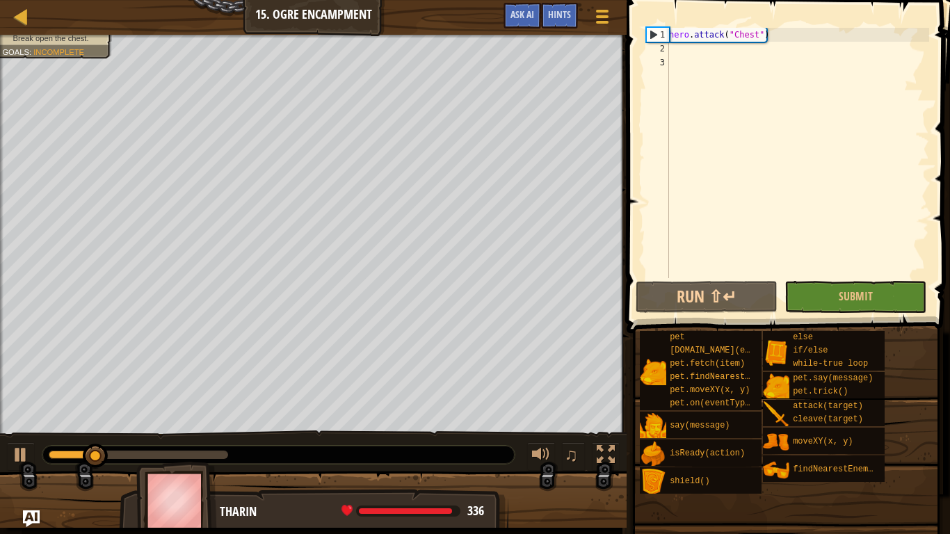
click at [685, 48] on div "hero . attack ( "Chest" )" at bounding box center [797, 167] width 263 height 278
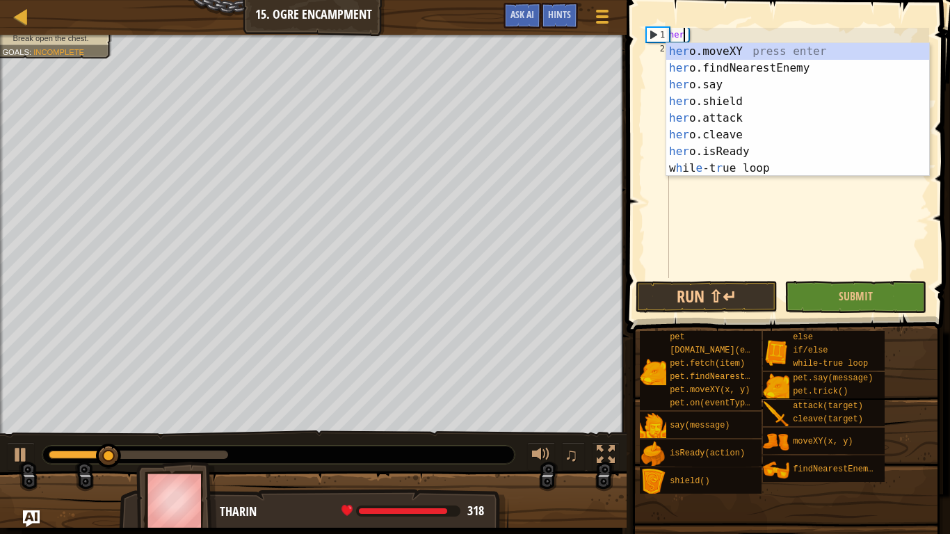
type textarea "h"
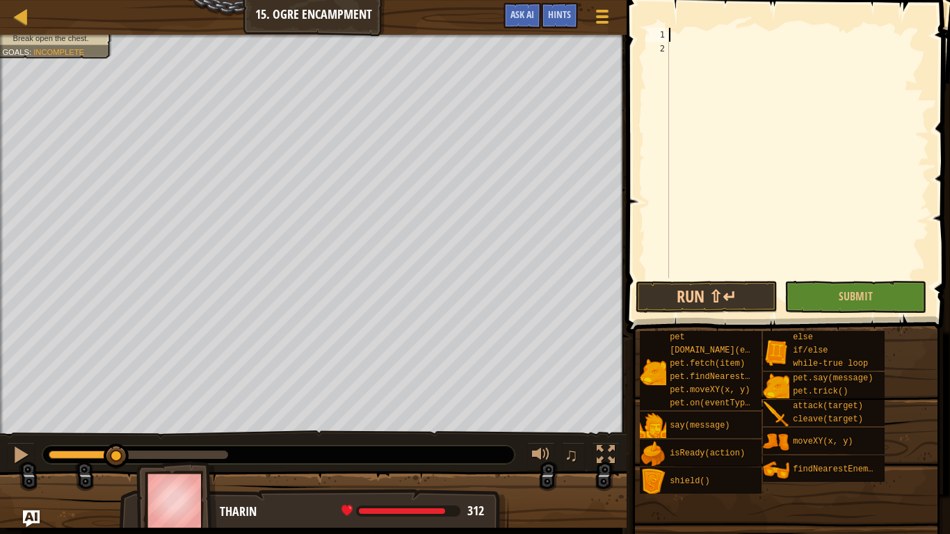
click at [675, 31] on div at bounding box center [797, 167] width 263 height 278
type textarea "a"
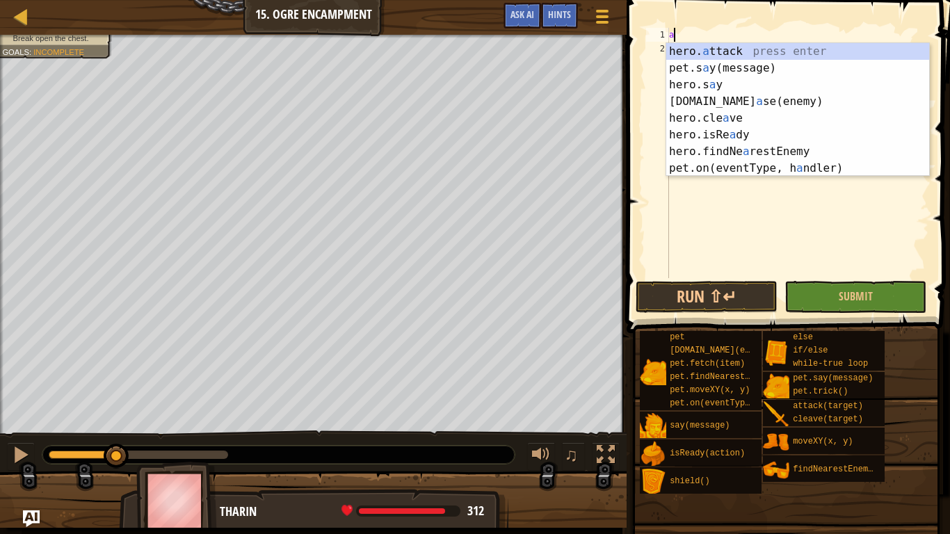
scroll to position [6, 0]
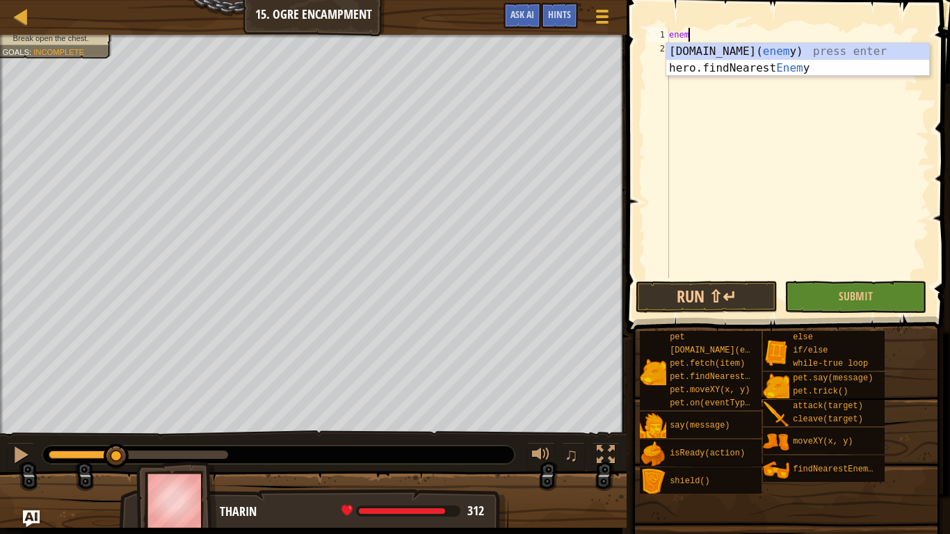
type textarea "enemy"
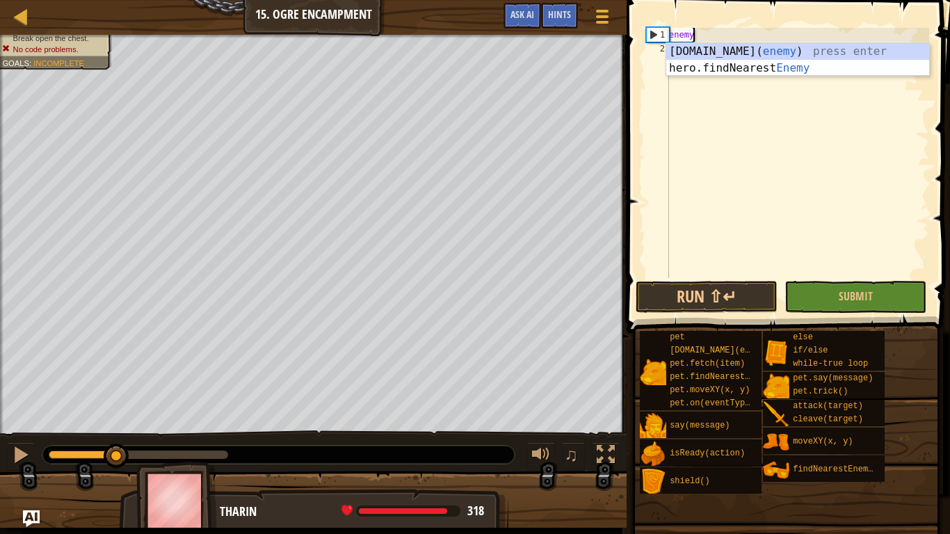
scroll to position [6, 3]
click at [753, 67] on div "[DOMAIN_NAME]( enemy ) press enter hero.findNearest Enemy press enter" at bounding box center [797, 76] width 263 height 67
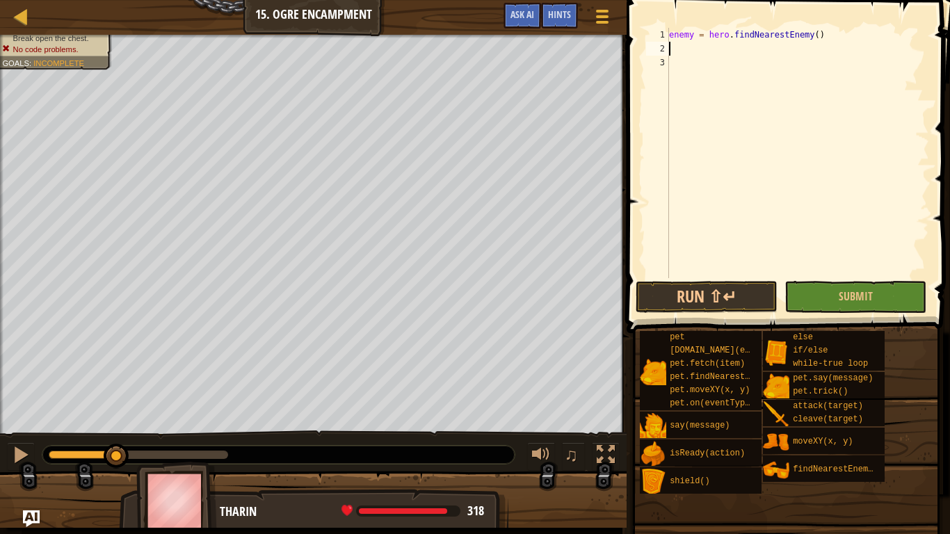
type textarea "6"
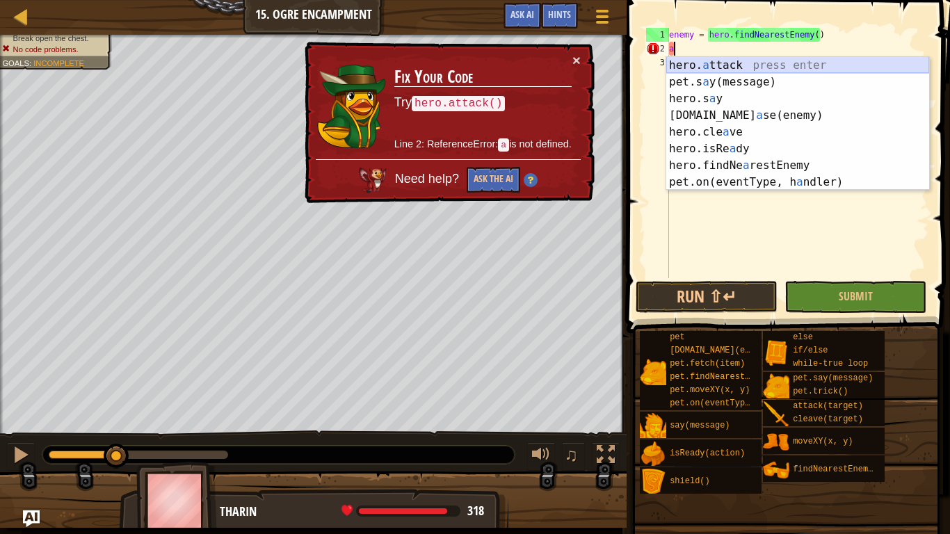
click at [778, 65] on div "hero. a ttack press enter pet.s a y(message) press enter hero.s a y press enter…" at bounding box center [797, 140] width 263 height 167
type textarea "hero.attack(enemy)"
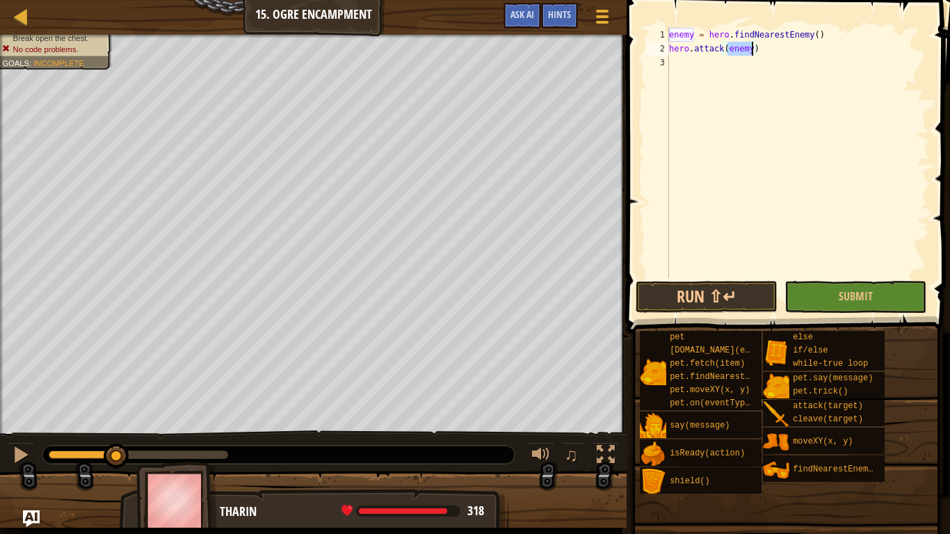
click at [684, 70] on div "enemy = hero . findNearestEnemy ( ) hero . attack ( enemy )" at bounding box center [797, 167] width 263 height 278
click at [675, 67] on div "enemy = hero . findNearestEnemy ( ) hero . attack ( enemy )" at bounding box center [797, 167] width 263 height 278
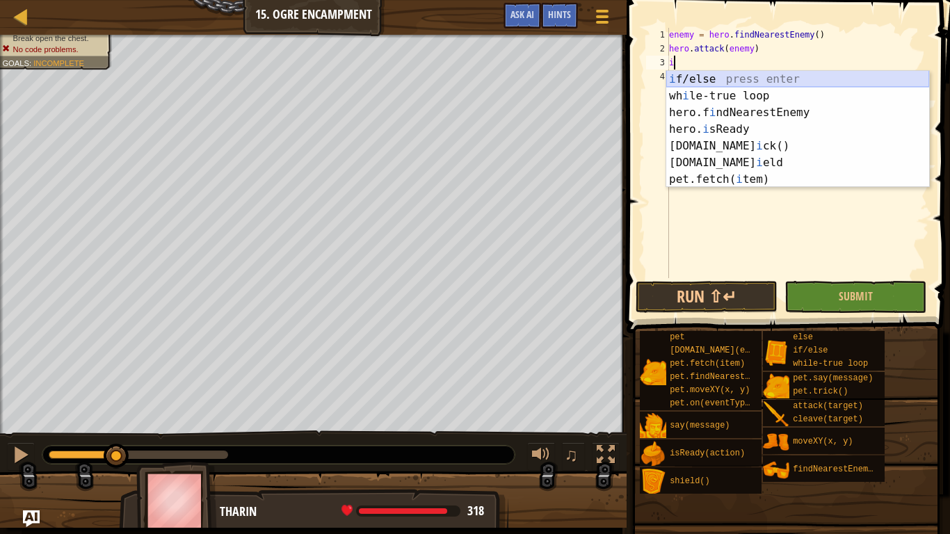
click at [698, 83] on div "i f/else press enter wh i le-true loop press enter hero.f i ndNearestEnemy pres…" at bounding box center [797, 146] width 263 height 150
type textarea "if enemy:"
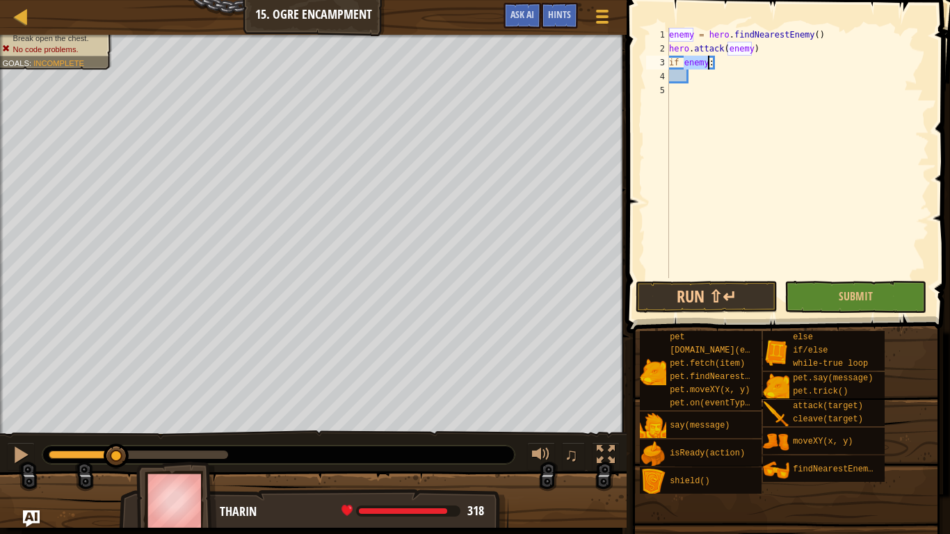
click at [694, 82] on div "enemy = hero . findNearestEnemy ( ) hero . attack ( enemy ) if enemy :" at bounding box center [797, 167] width 263 height 278
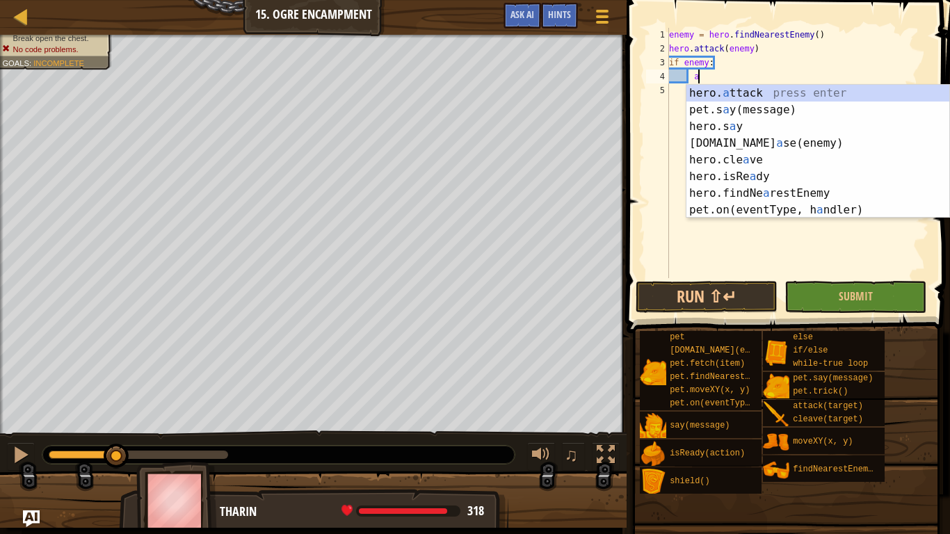
click at [730, 83] on div "enemy = hero . findNearestEnemy ( ) hero . attack ( enemy ) if enemy : a" at bounding box center [797, 167] width 263 height 278
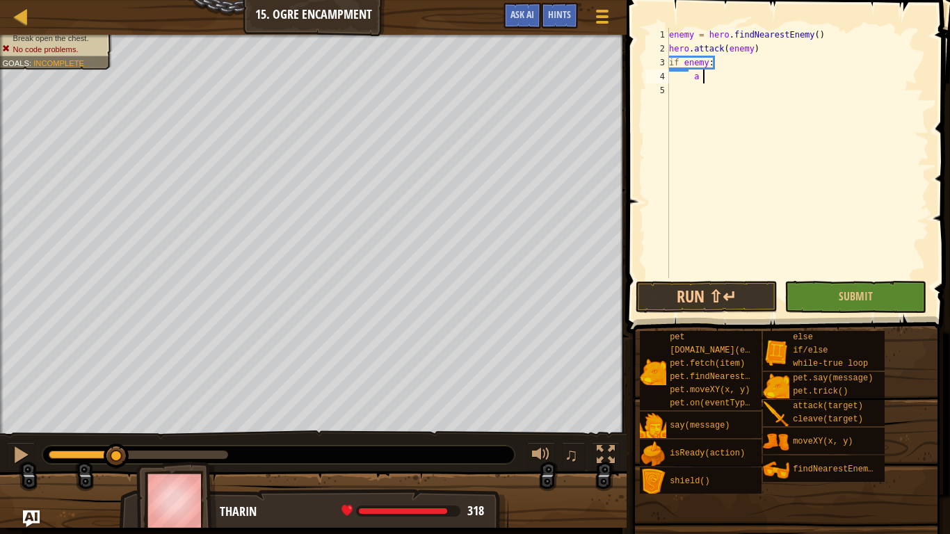
scroll to position [6, 3]
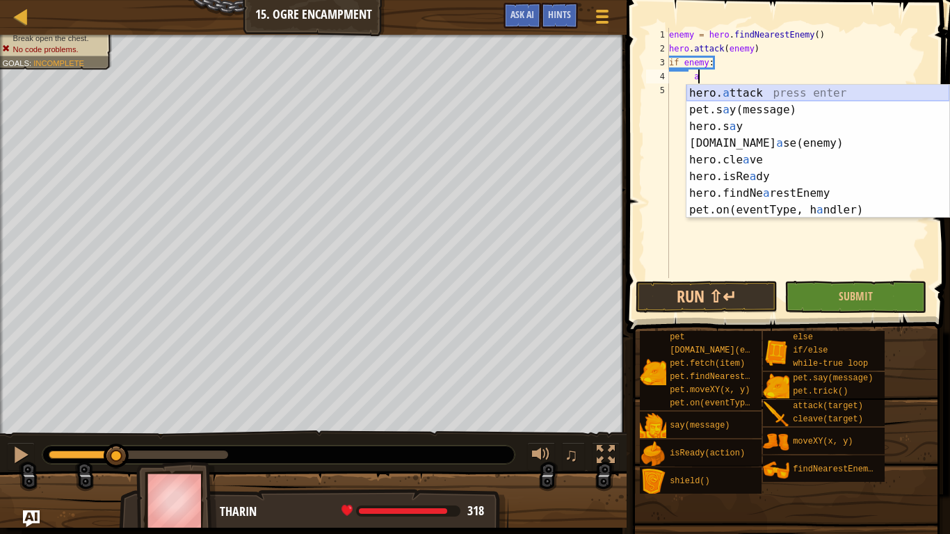
click at [713, 88] on div "hero. a ttack press enter pet.s a y(message) press enter hero.s a y press enter…" at bounding box center [817, 168] width 263 height 167
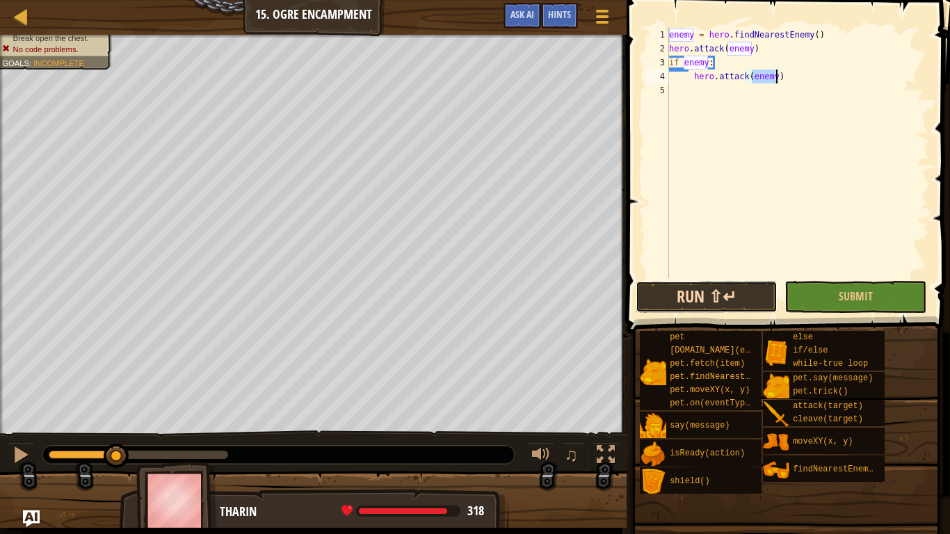
click at [698, 304] on button "Run ⇧↵" at bounding box center [707, 297] width 142 height 32
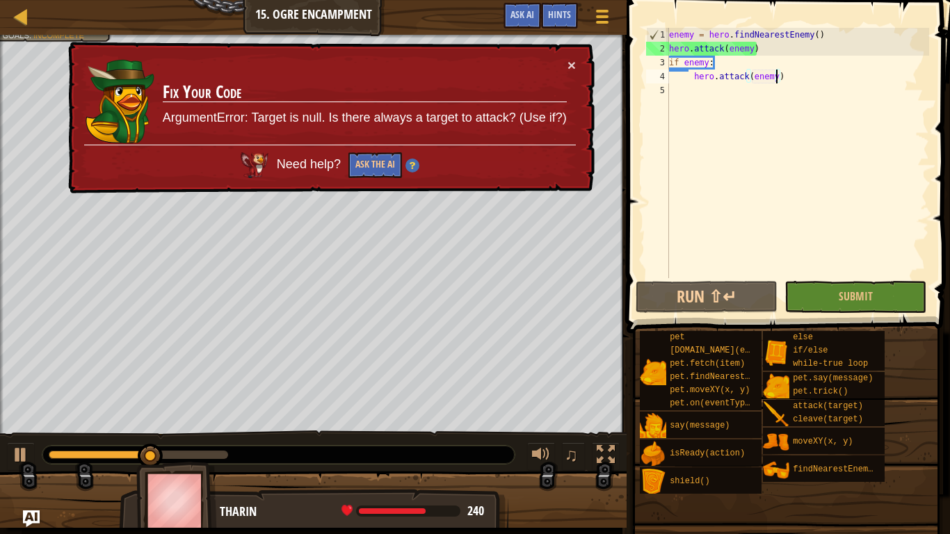
click at [694, 76] on div "enemy = hero . findNearestEnemy ( ) hero . attack ( enemy ) if enemy : hero . a…" at bounding box center [797, 167] width 263 height 278
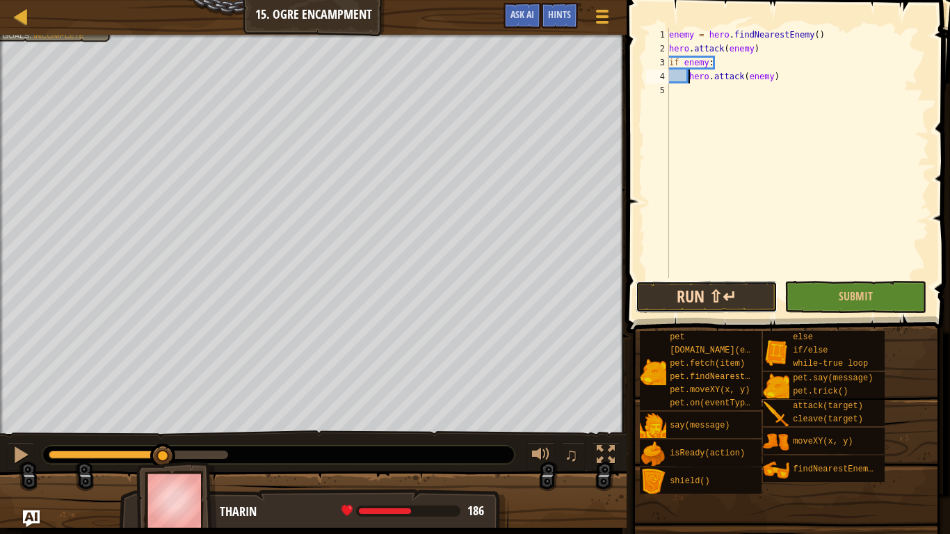
click at [687, 291] on button "Run ⇧↵" at bounding box center [707, 297] width 142 height 32
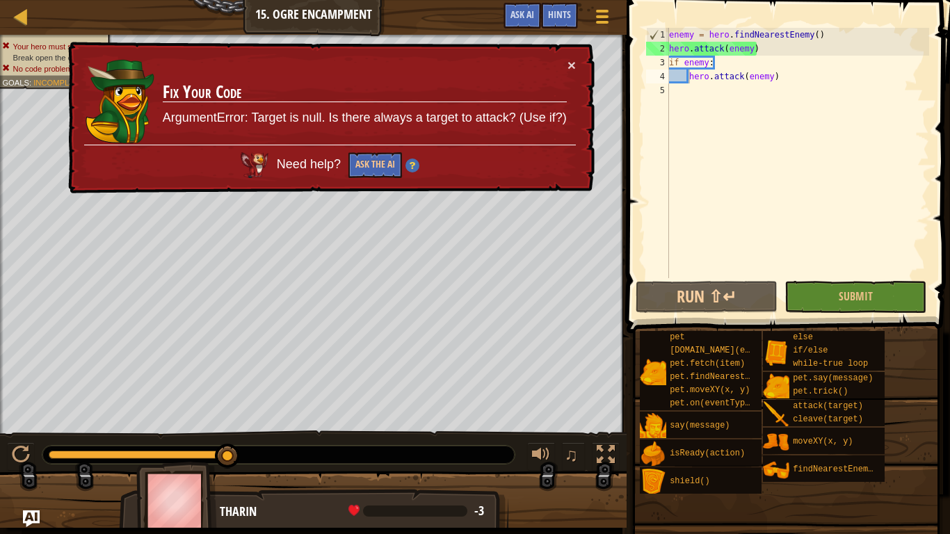
click at [512, 178] on div "× Fix Your Code ArgumentError: Target is null. Is there always a target to atta…" at bounding box center [329, 118] width 529 height 152
click at [570, 67] on button "×" at bounding box center [572, 65] width 8 height 15
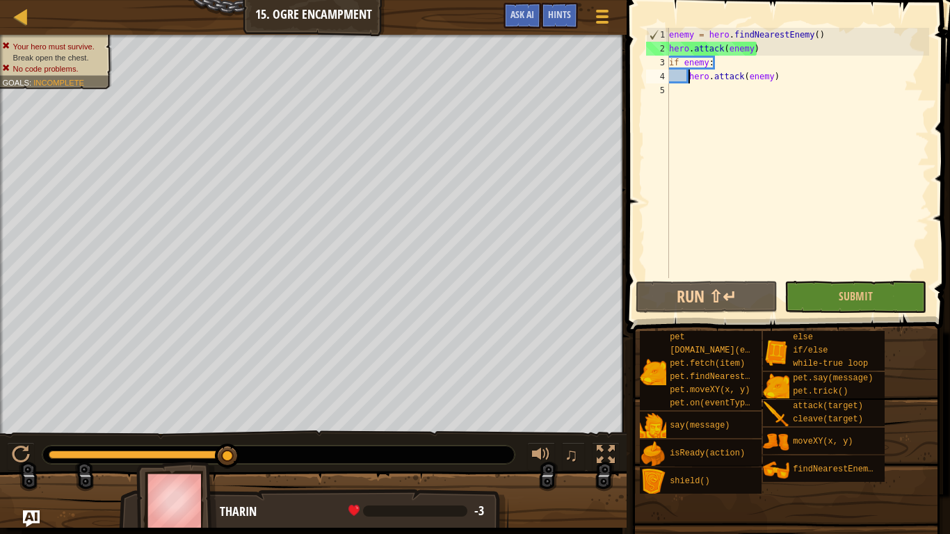
click at [796, 65] on div "enemy = hero . findNearestEnemy ( ) hero . attack ( enemy ) if enemy : hero . a…" at bounding box center [797, 167] width 263 height 278
click at [789, 76] on div "enemy = hero . findNearestEnemy ( ) hero . attack ( enemy ) if enemy : hero . a…" at bounding box center [797, 167] width 263 height 278
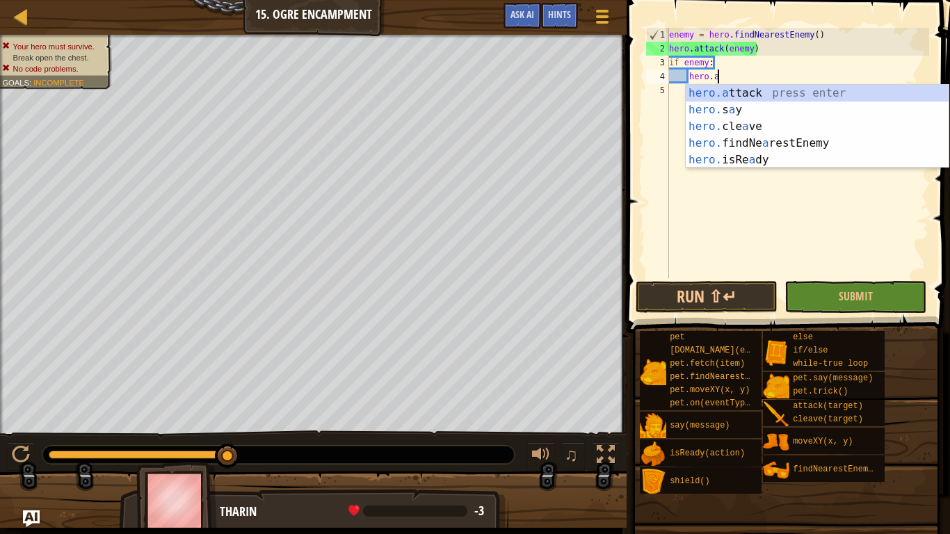
type textarea "h"
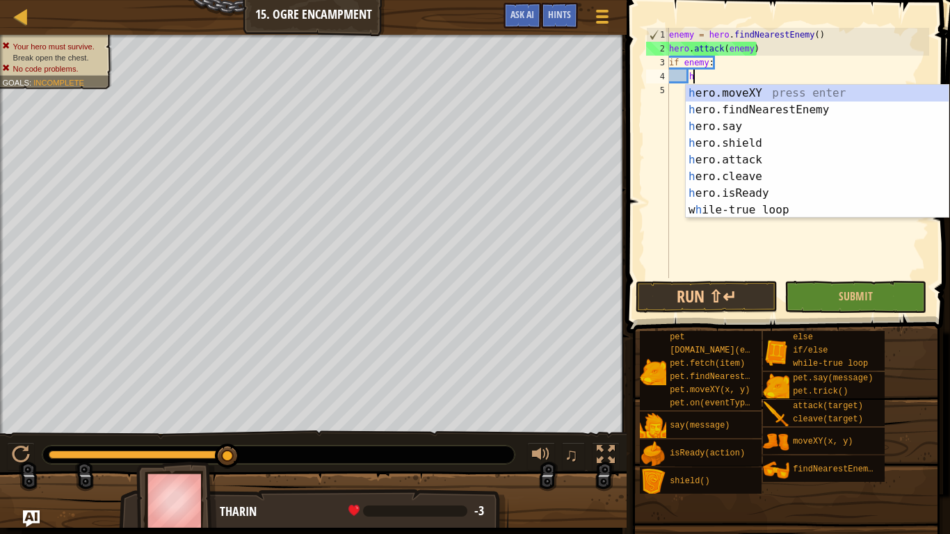
scroll to position [6, 0]
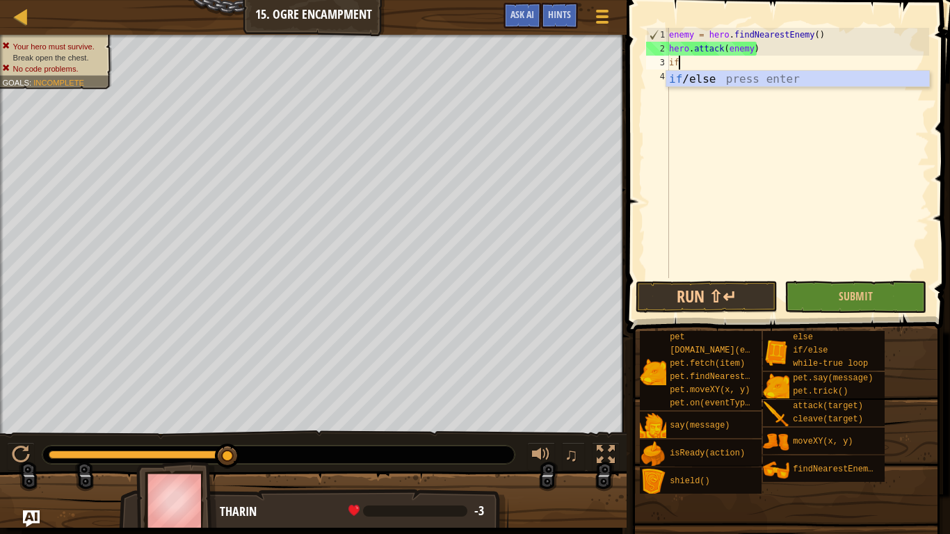
type textarea "i"
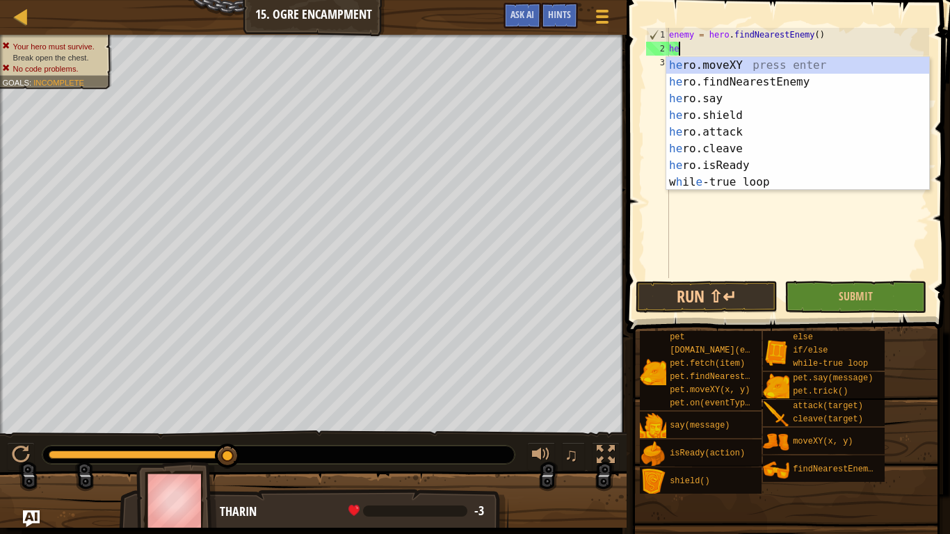
type textarea "h"
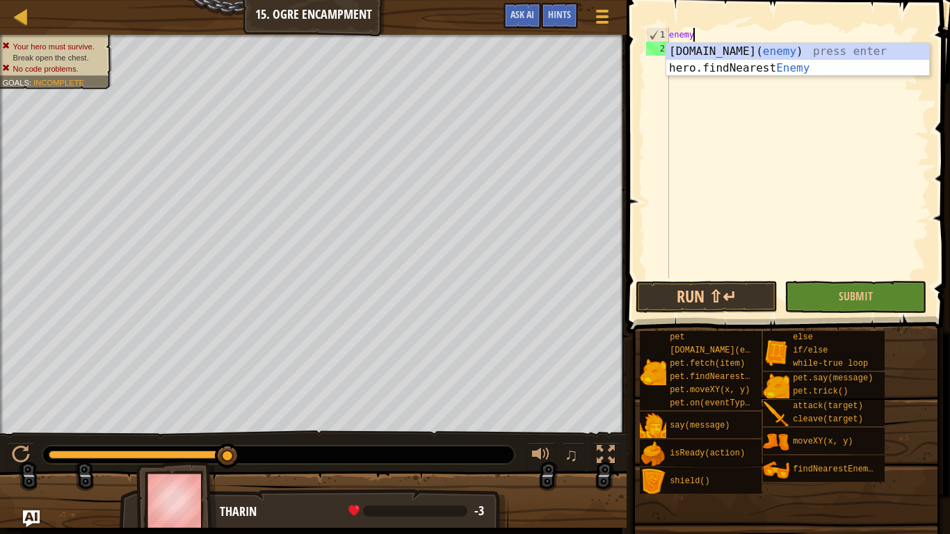
type textarea "e"
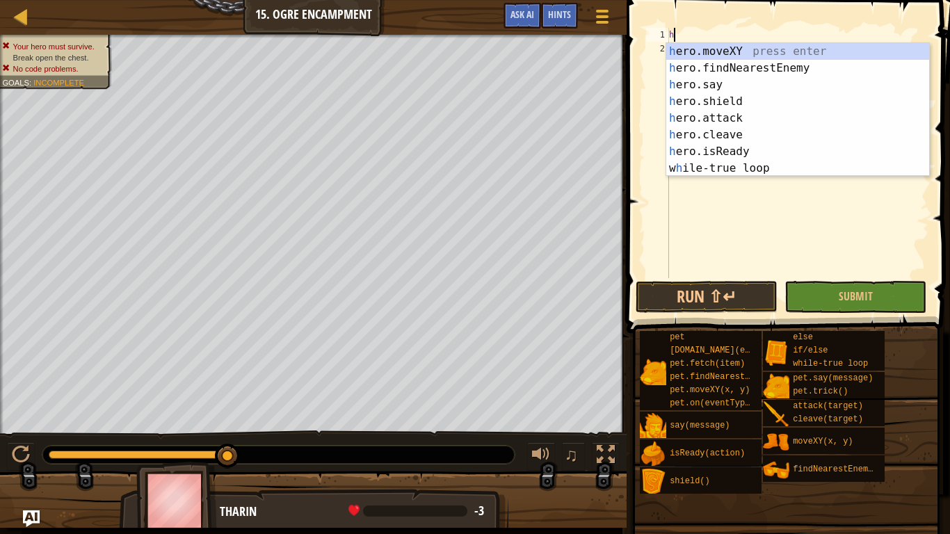
type textarea "h"
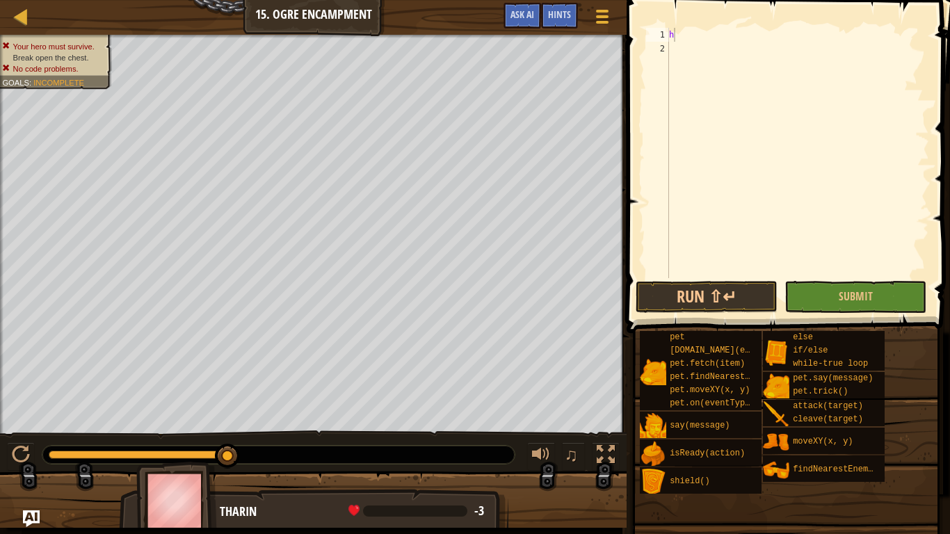
click at [766, 26] on span at bounding box center [789, 147] width 335 height 374
type textarea "m"
type textarea "h"
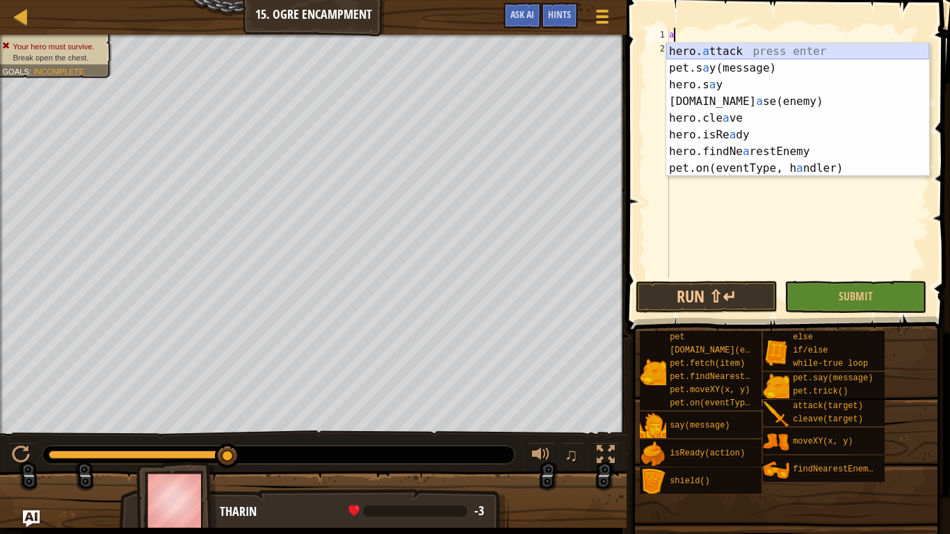
click at [768, 54] on div "hero. a ttack press enter pet.s a y(message) press enter hero.s a y press enter…" at bounding box center [797, 126] width 263 height 167
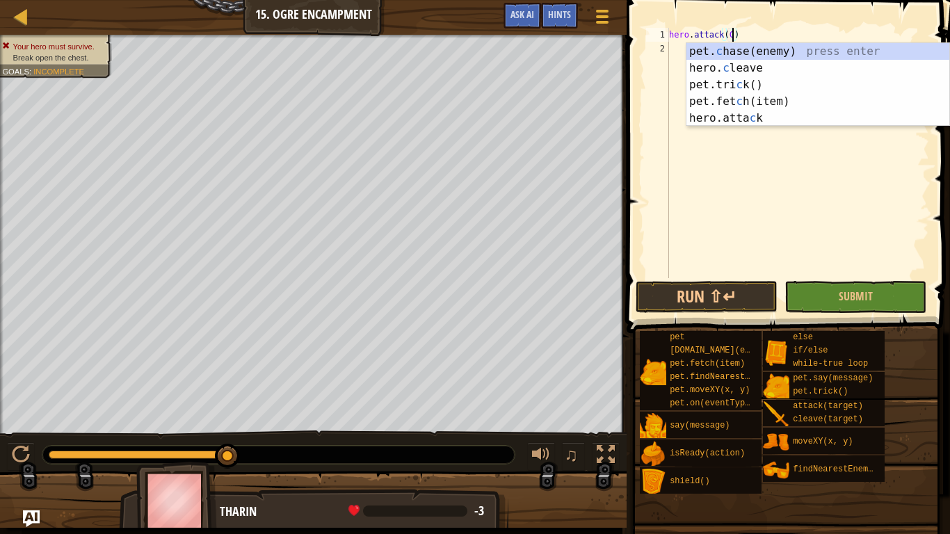
scroll to position [6, 10]
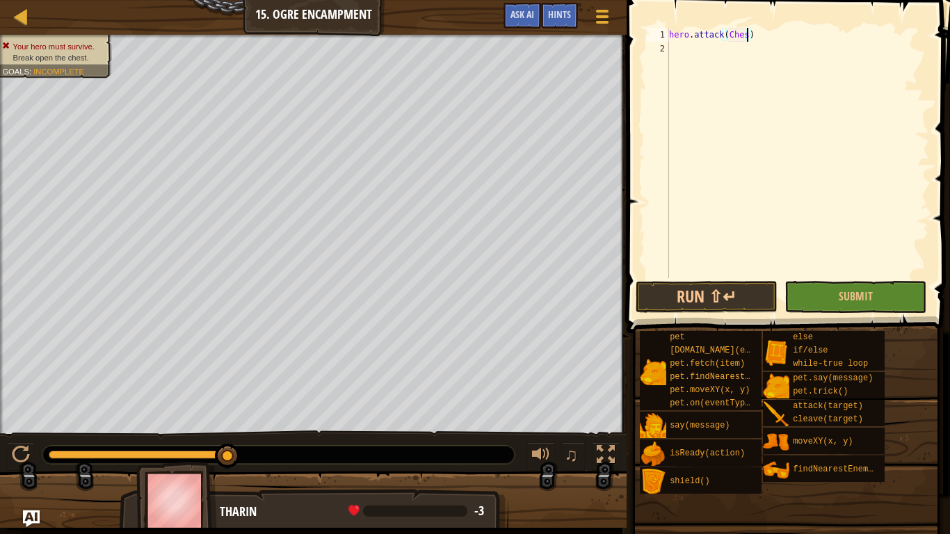
type textarea "hero.attack(Chest)"
click at [677, 49] on div "hero . attack ( Chest )" at bounding box center [797, 167] width 263 height 278
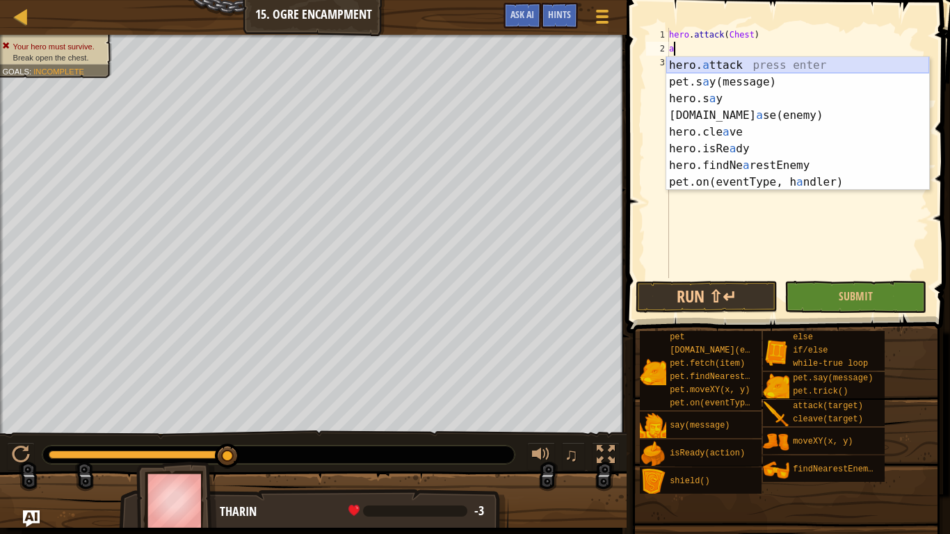
click at [700, 59] on div "hero. a ttack press enter pet.s a y(message) press enter hero.s a y press enter…" at bounding box center [797, 140] width 263 height 167
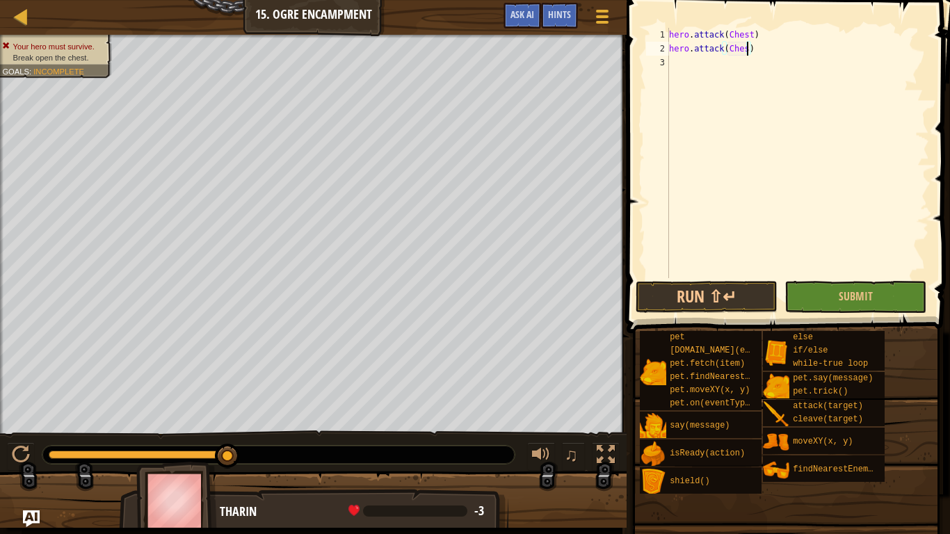
scroll to position [6, 12]
click at [733, 287] on button "Run ⇧↵" at bounding box center [707, 297] width 142 height 32
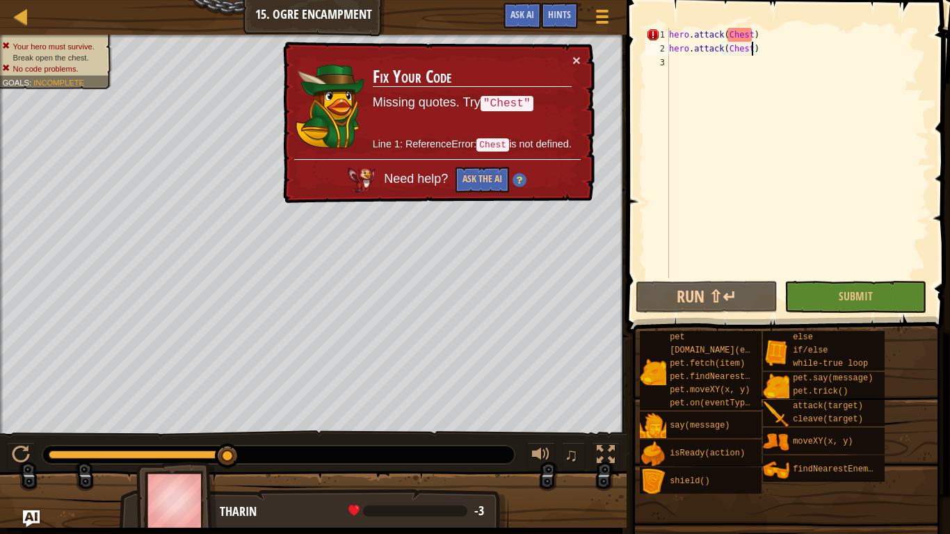
click at [757, 36] on div "hero . attack ( Chest ) hero . attack ( Chest )" at bounding box center [797, 167] width 263 height 278
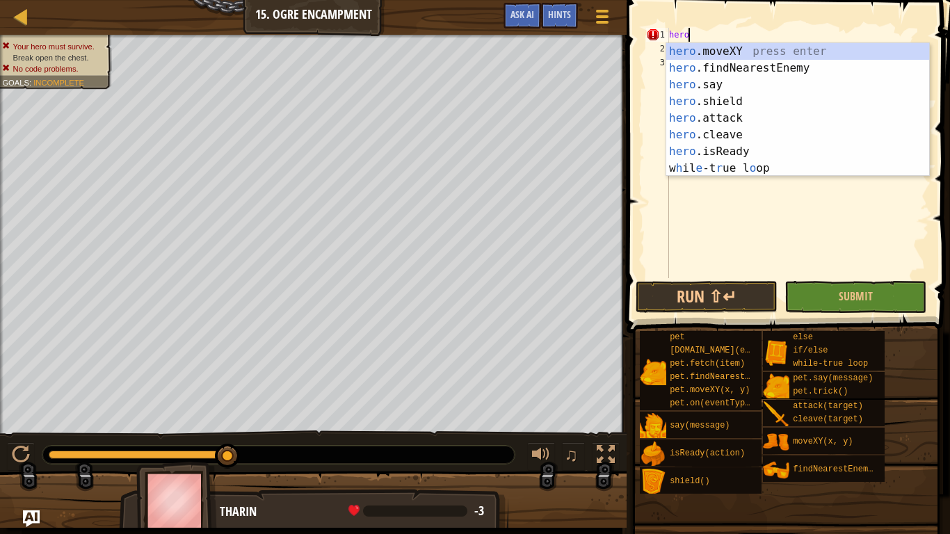
scroll to position [6, 1]
type textarea "h"
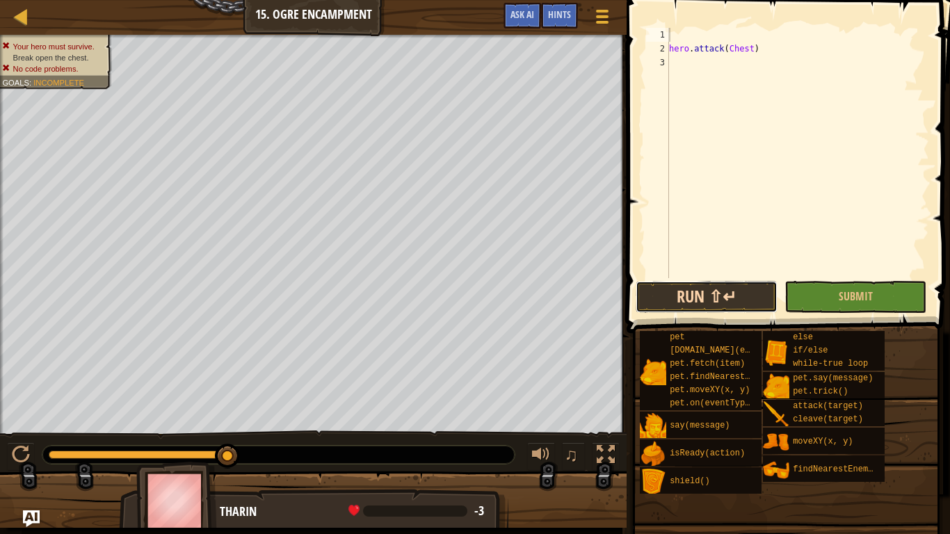
click at [679, 289] on button "Run ⇧↵" at bounding box center [707, 297] width 142 height 32
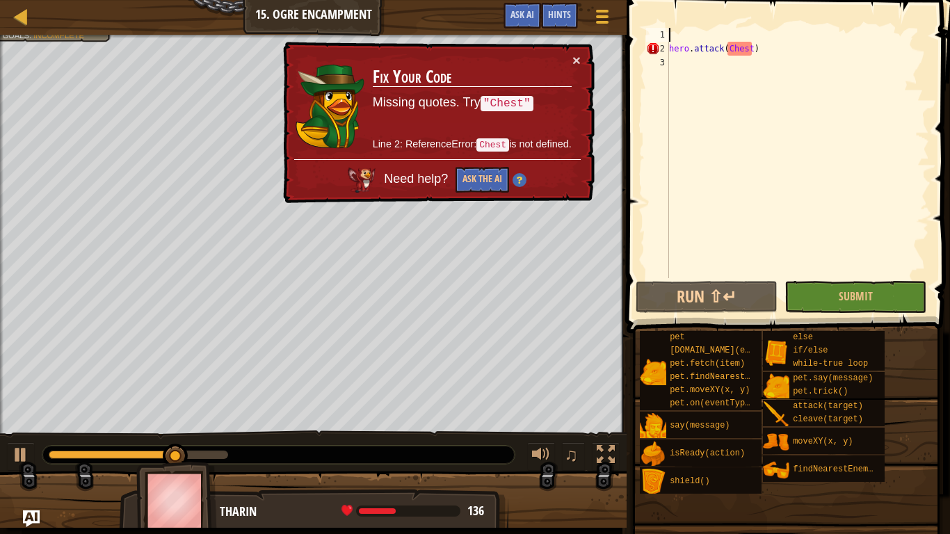
click at [730, 52] on div "hero . attack ( Chest )" at bounding box center [797, 167] width 263 height 278
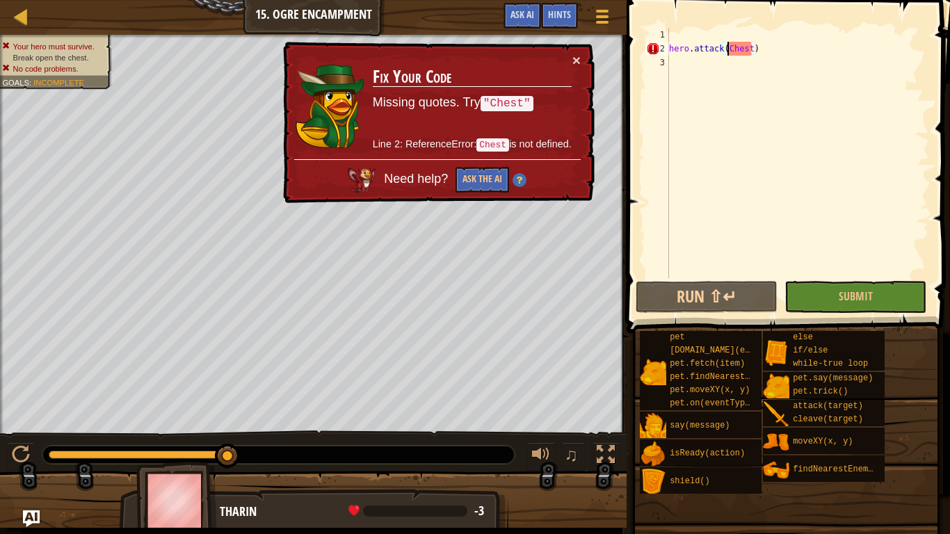
scroll to position [6, 9]
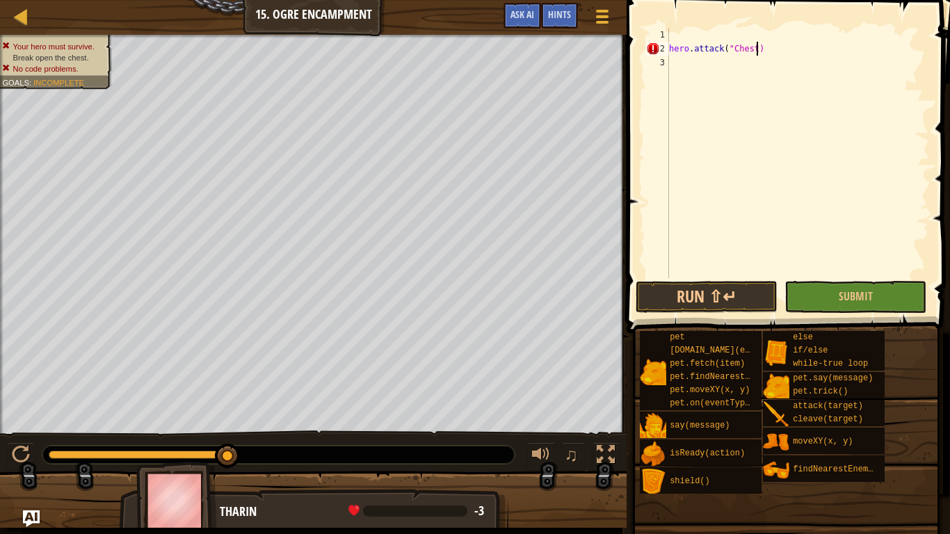
click at [757, 51] on div "hero . attack ( "Chest)" at bounding box center [797, 167] width 263 height 278
type textarea "hero.attack("Chest")"
click at [677, 308] on button "Run ⇧↵" at bounding box center [707, 297] width 142 height 32
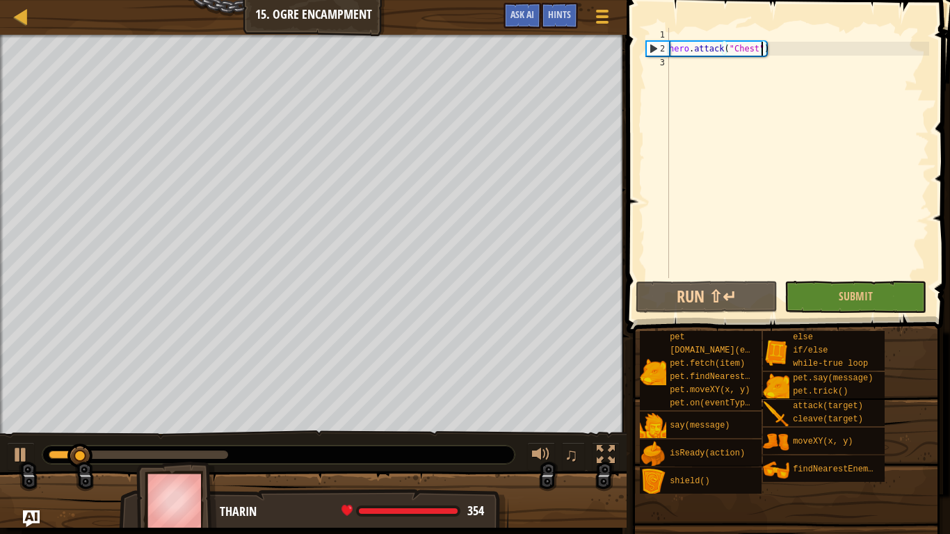
click at [681, 68] on div "hero . attack ( "Chest" )" at bounding box center [797, 167] width 263 height 278
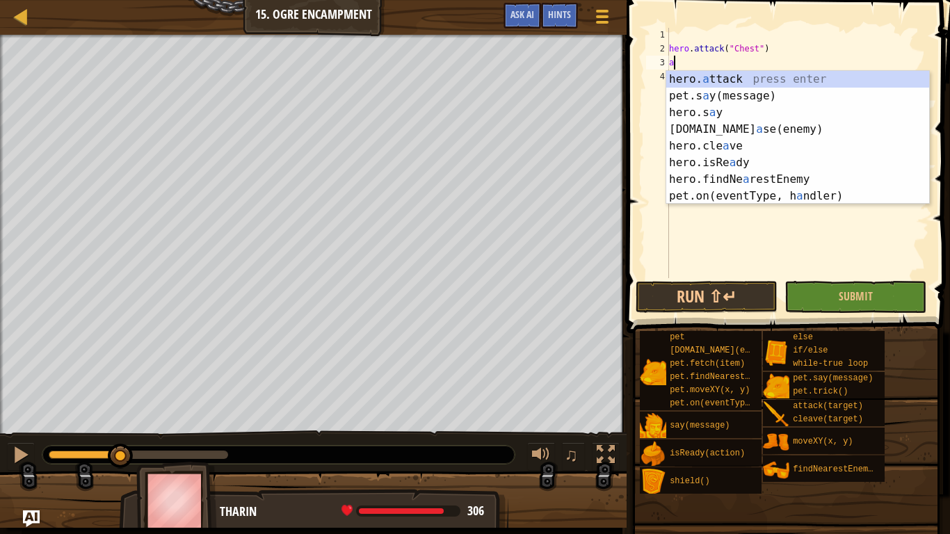
click at [704, 72] on div "hero. a ttack press enter pet.s a y(message) press enter hero.s a y press enter…" at bounding box center [797, 154] width 263 height 167
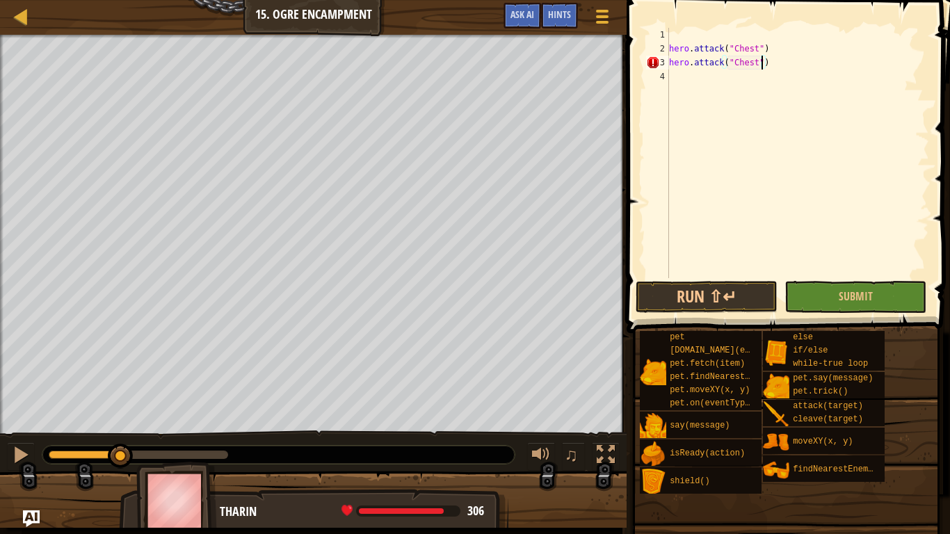
scroll to position [6, 13]
click at [721, 294] on button "Run ⇧↵" at bounding box center [707, 297] width 142 height 32
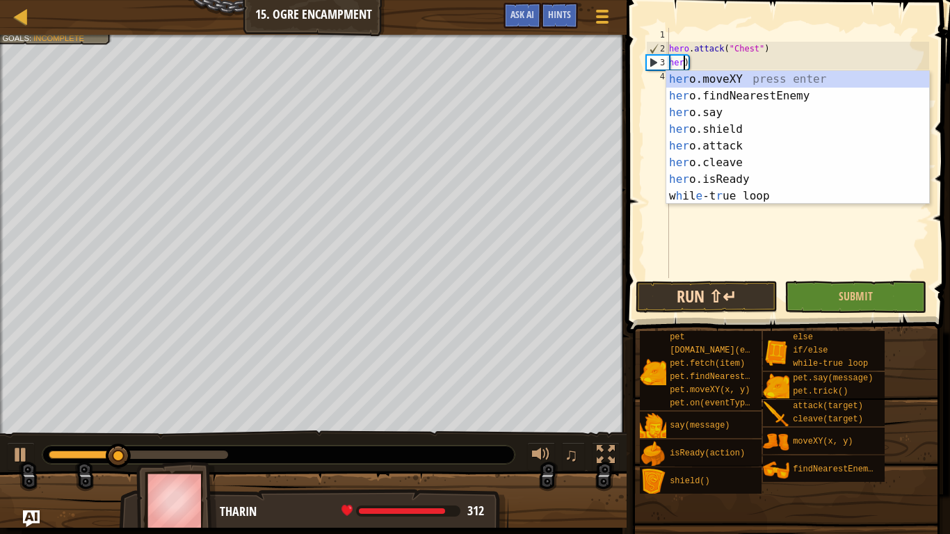
scroll to position [6, 0]
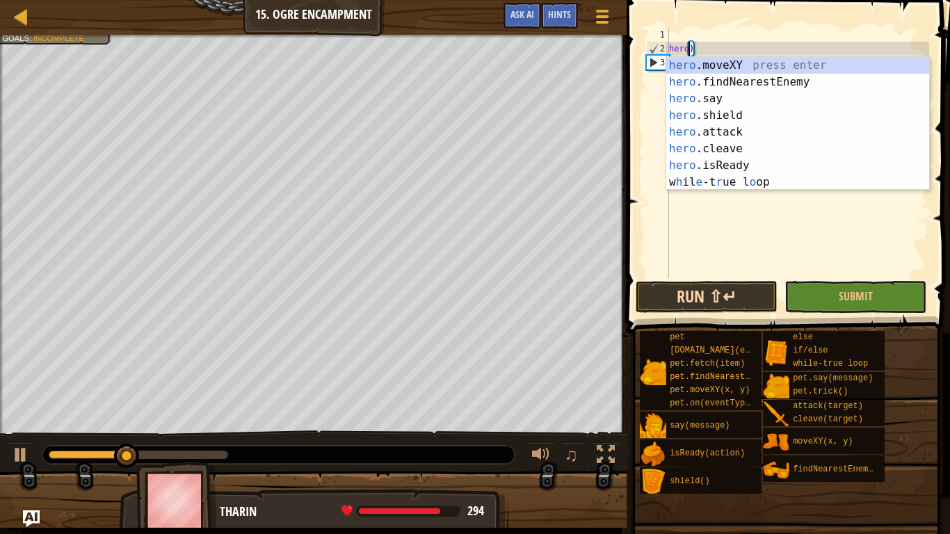
type textarea ")"
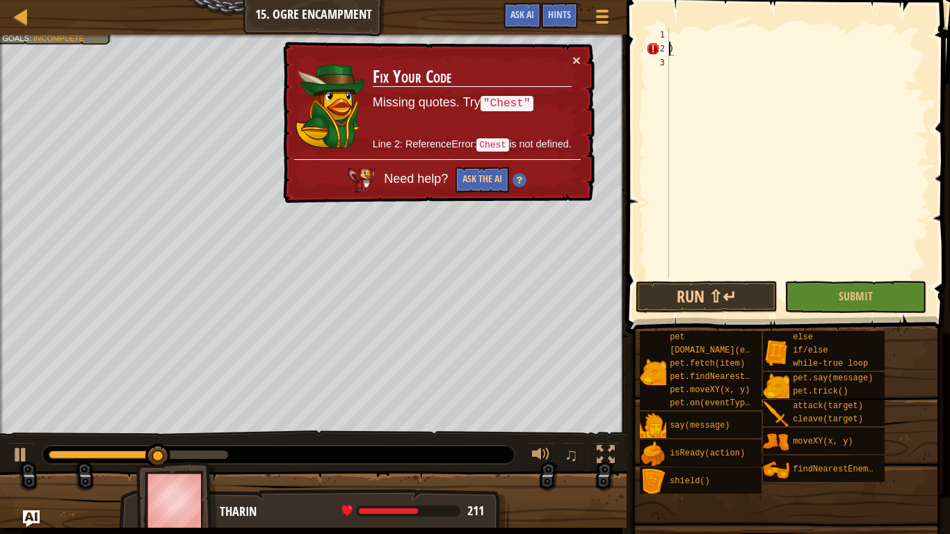
click at [677, 24] on span at bounding box center [789, 147] width 335 height 374
click at [682, 60] on div ")" at bounding box center [797, 167] width 263 height 278
click at [676, 47] on div ")" at bounding box center [797, 167] width 263 height 278
type textarea ")"
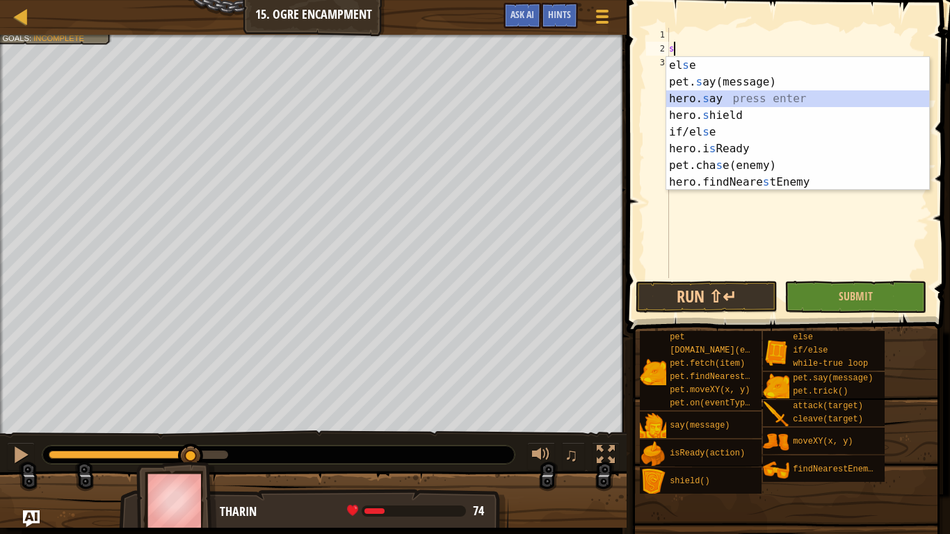
click at [749, 96] on div "el s e press enter pet. s ay(message) press enter hero. s ay press enter hero. …" at bounding box center [797, 140] width 263 height 167
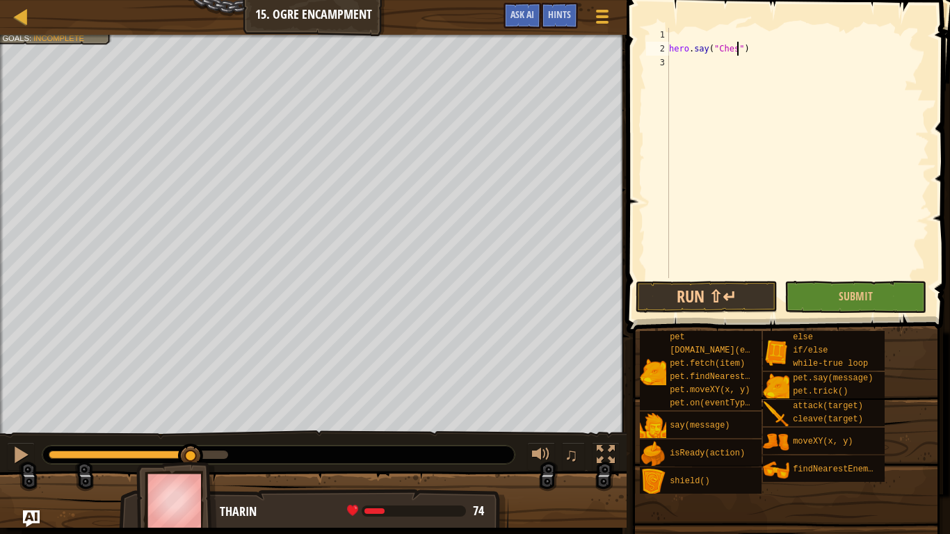
scroll to position [6, 10]
type textarea "hero.say("Chest")"
click at [750, 299] on button "Run ⇧↵" at bounding box center [707, 297] width 142 height 32
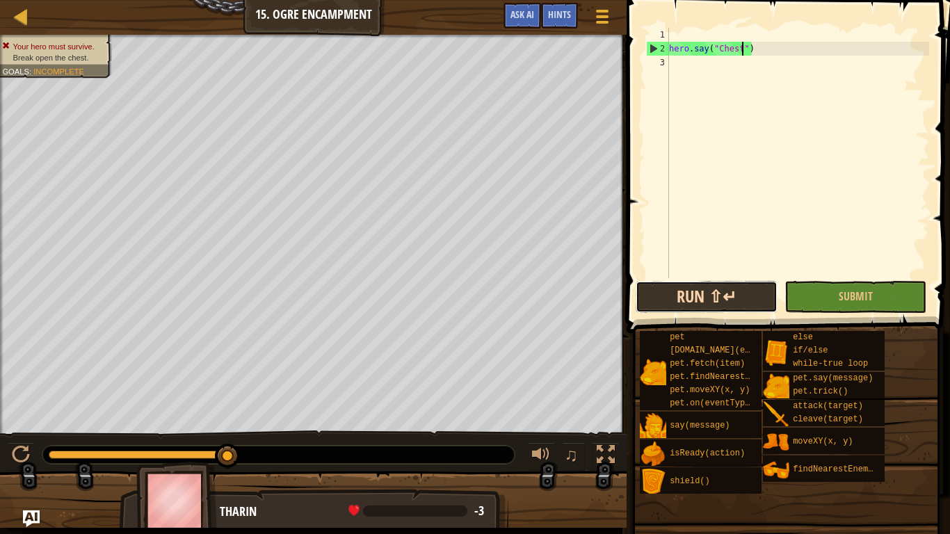
click at [750, 299] on button "Run ⇧↵" at bounding box center [707, 297] width 142 height 32
click at [771, 47] on div "hero . say ( "Chest" )" at bounding box center [797, 167] width 263 height 278
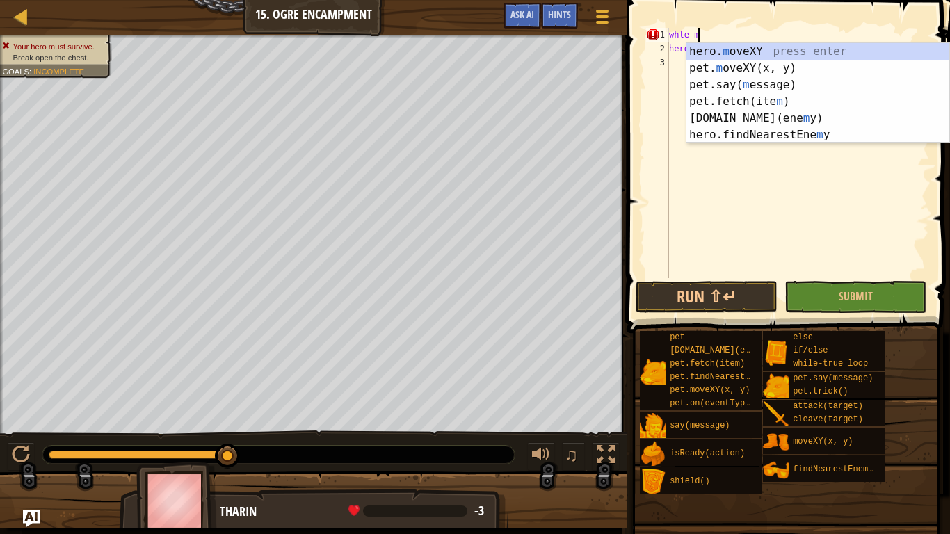
scroll to position [6, 3]
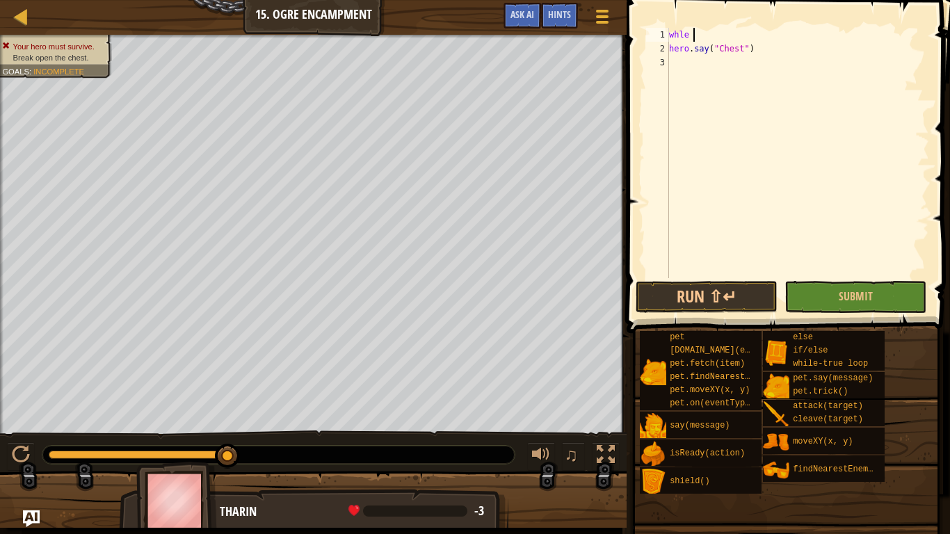
type textarea "whle"
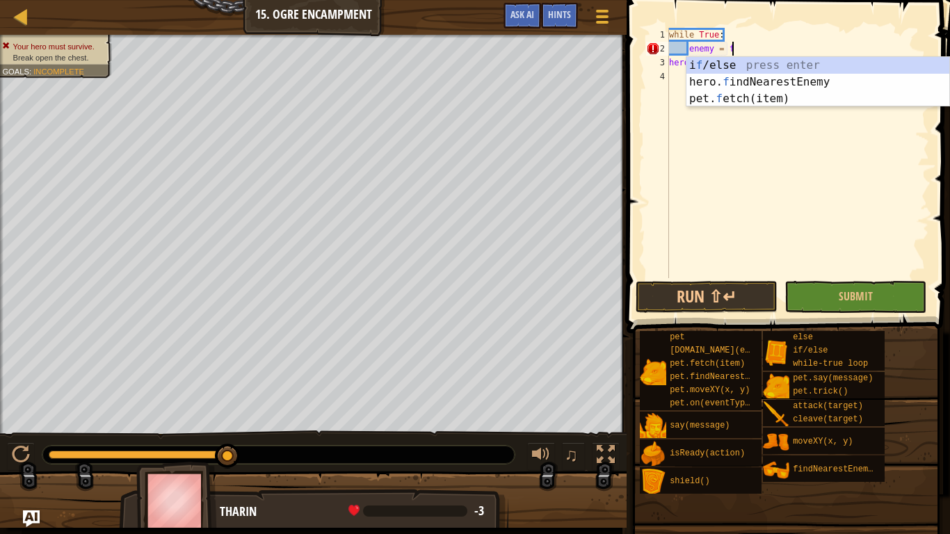
type textarea "enemy = fi"
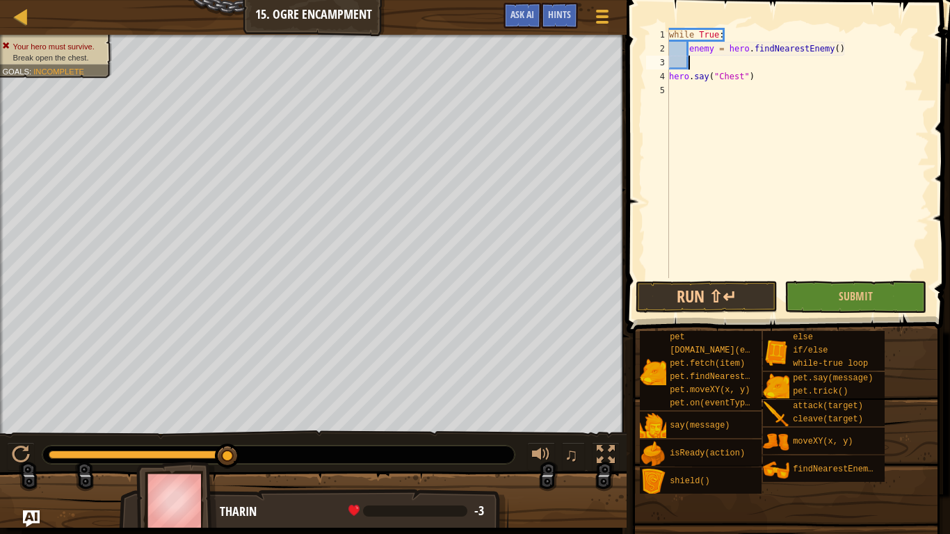
scroll to position [6, 2]
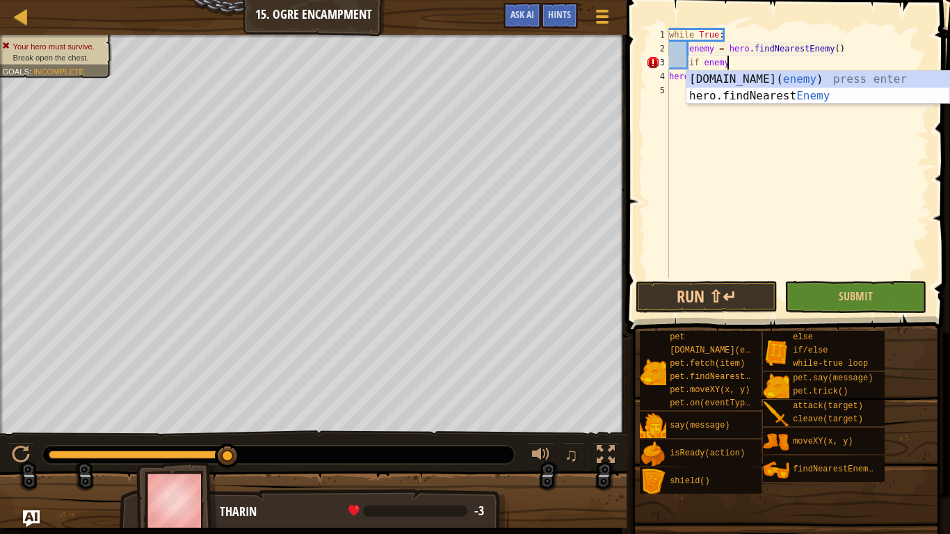
type textarea "if enemy:"
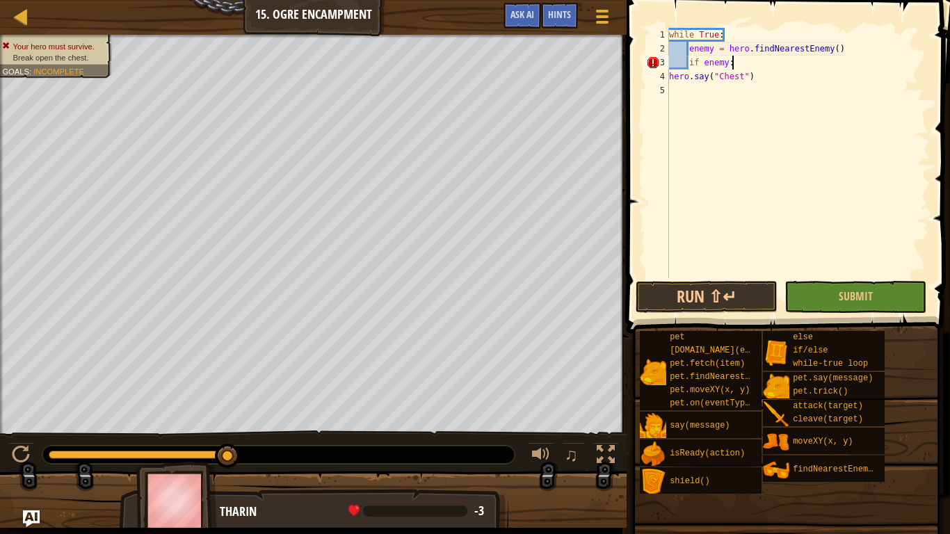
scroll to position [6, 5]
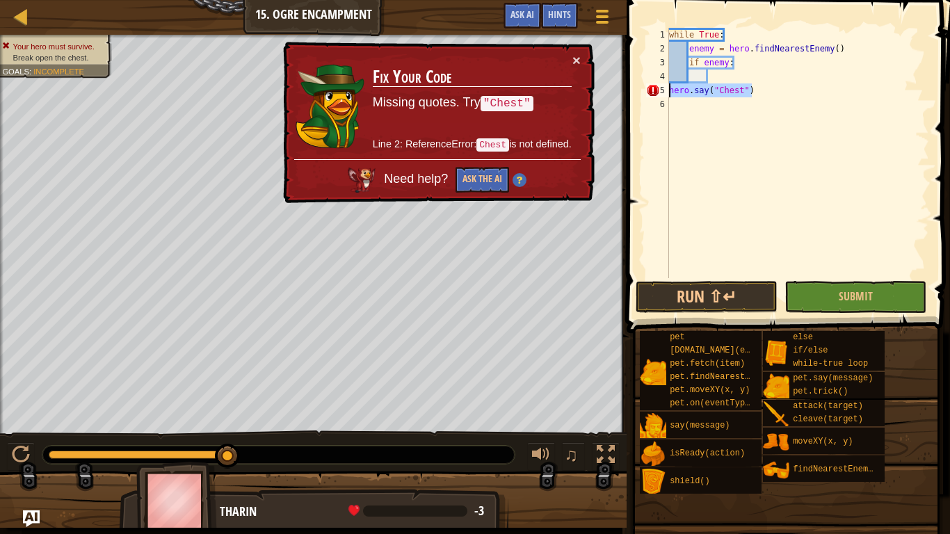
drag, startPoint x: 780, startPoint y: 87, endPoint x: 663, endPoint y: 89, distance: 116.9
click at [663, 89] on div "1 2 3 4 5 6 while True : enemy = hero . findNearestEnemy ( ) if enemy : hero . …" at bounding box center [786, 153] width 286 height 250
type textarea "hero.say("Chest")"
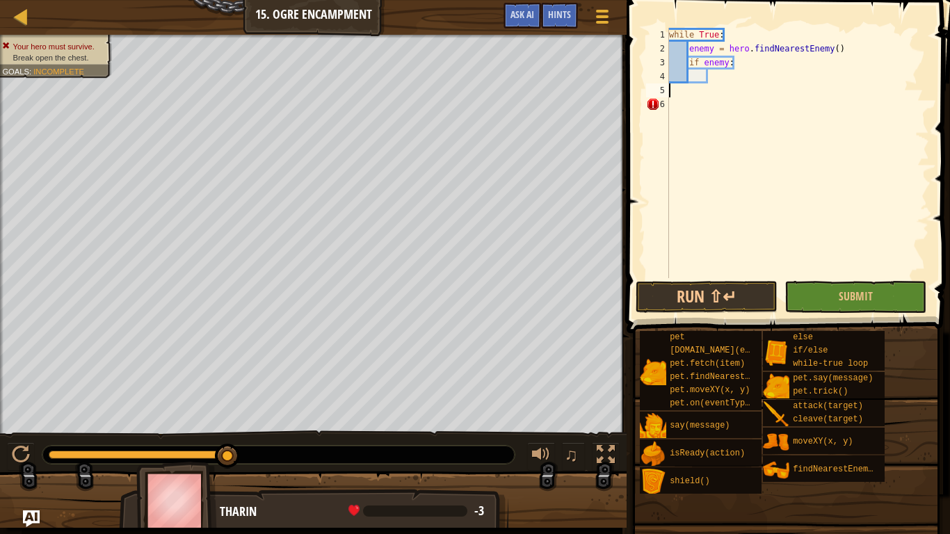
type textarea "i"
type textarea "hero.attack(enemy)"
type textarea "else:"
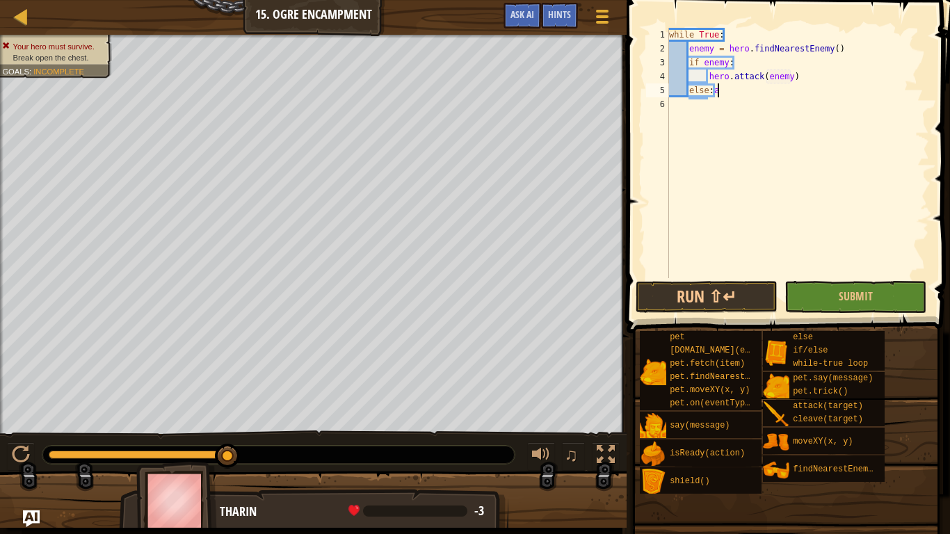
scroll to position [6, 6]
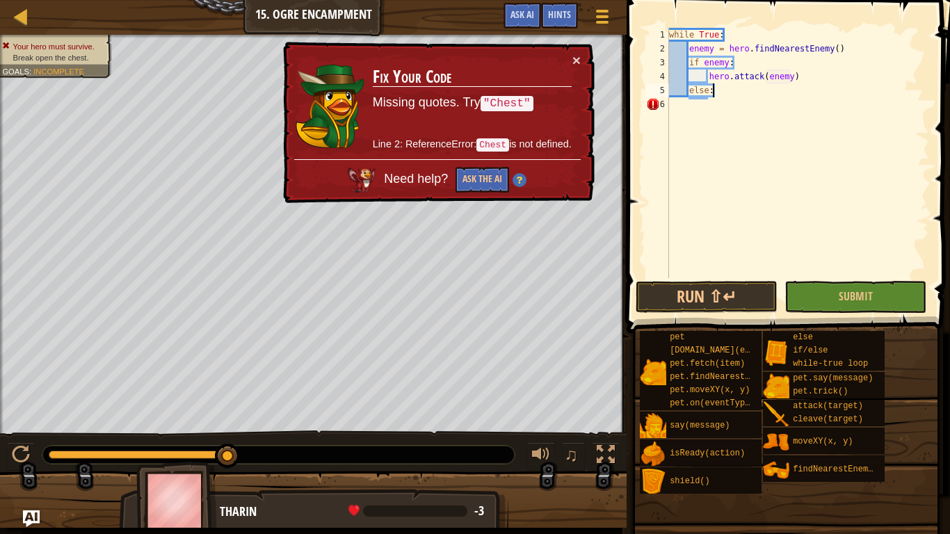
click at [675, 106] on div "while True : enemy = hero . findNearestEnemy ( ) if enemy : hero . attack ( ene…" at bounding box center [797, 167] width 263 height 278
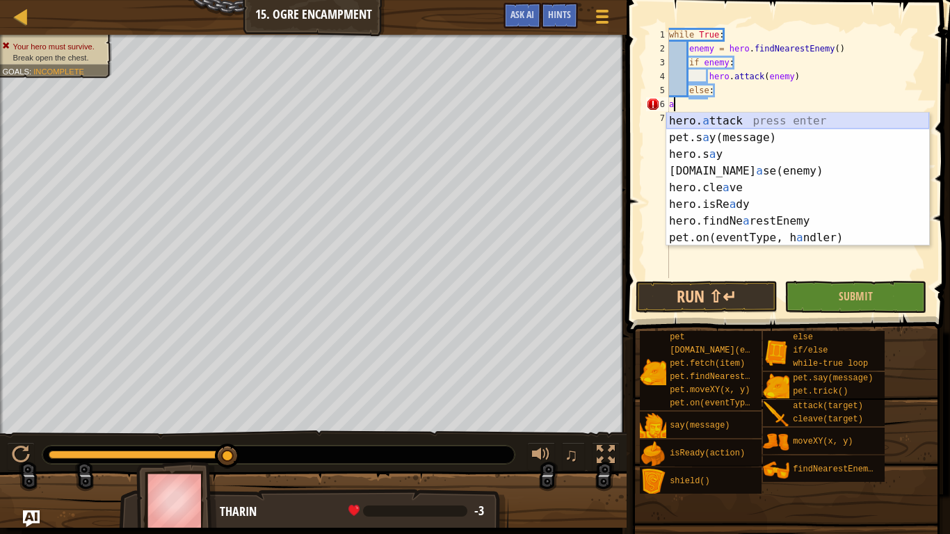
click at [700, 118] on div "hero. a ttack press enter pet.s a y(message) press enter hero.s a y press enter…" at bounding box center [797, 196] width 263 height 167
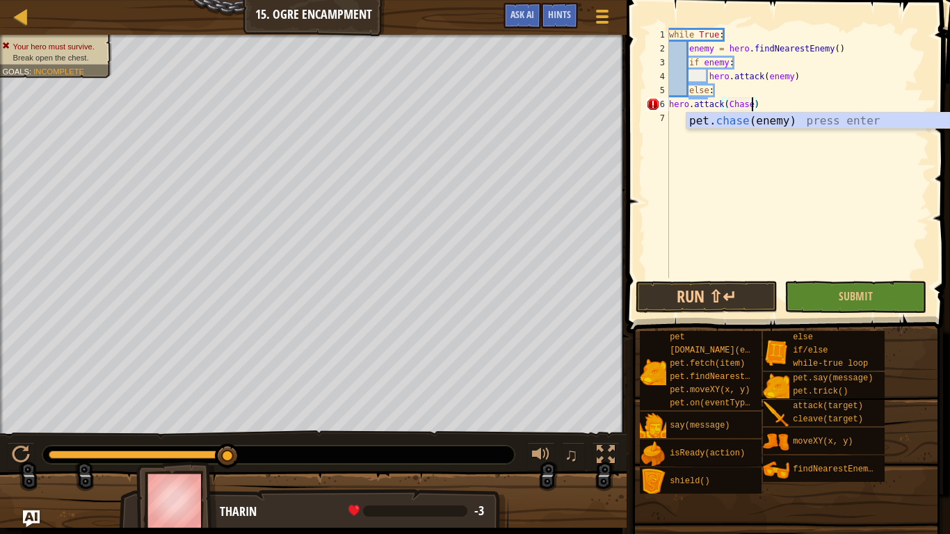
scroll to position [6, 13]
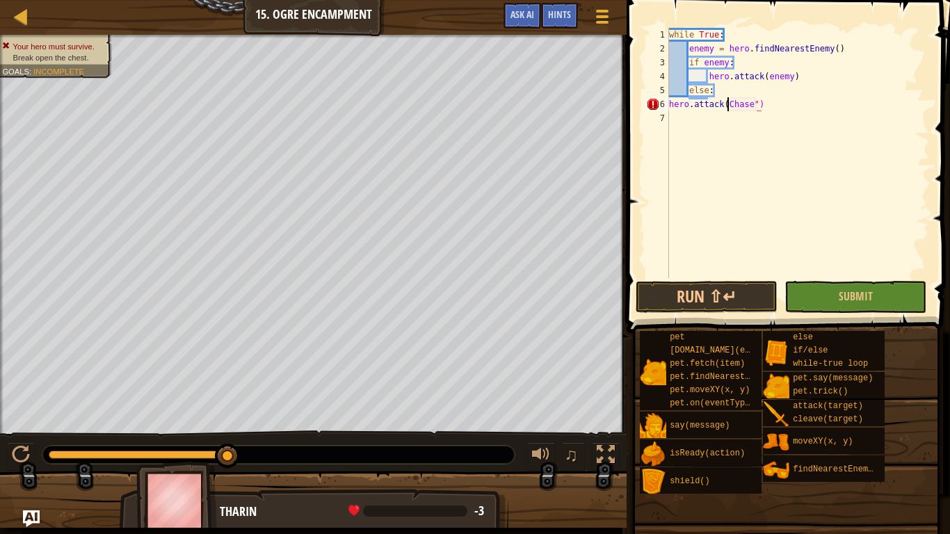
click at [727, 106] on div "while True : enemy = hero . findNearestEnemy ( ) if enemy : hero . attack ( ene…" at bounding box center [797, 167] width 263 height 278
click at [724, 302] on button "Run ⇧↵" at bounding box center [707, 297] width 142 height 32
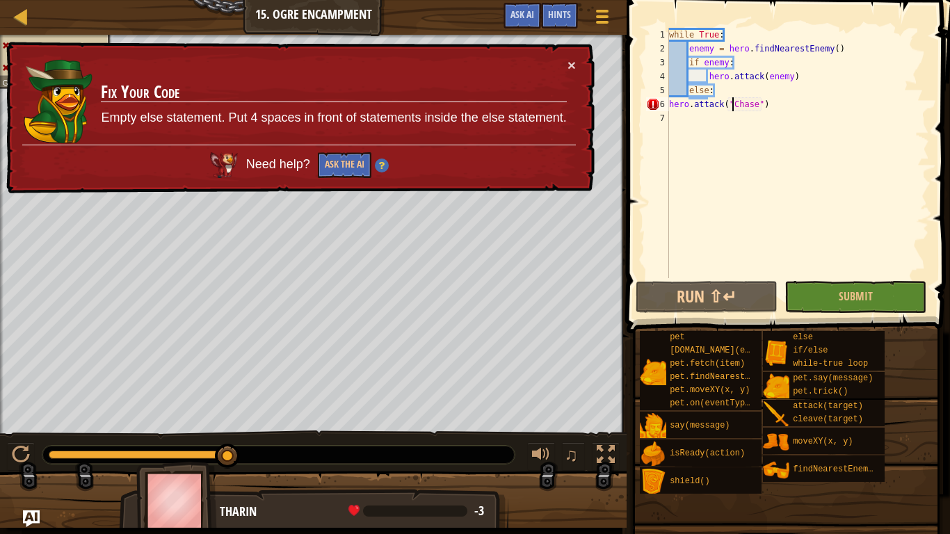
click at [756, 108] on div "while True : enemy = hero . findNearestEnemy ( ) if enemy : hero . attack ( ene…" at bounding box center [797, 167] width 263 height 278
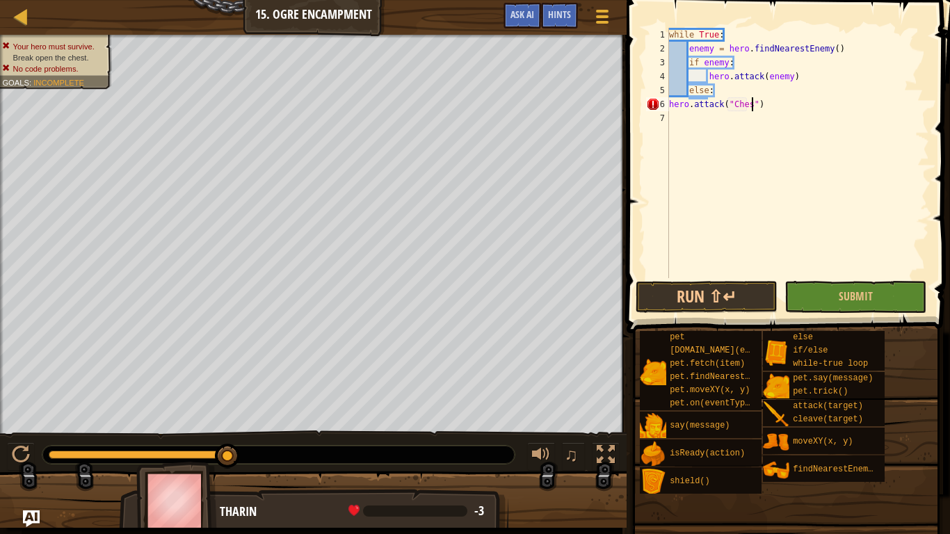
scroll to position [6, 13]
click at [710, 302] on button "Run ⇧↵" at bounding box center [707, 297] width 142 height 32
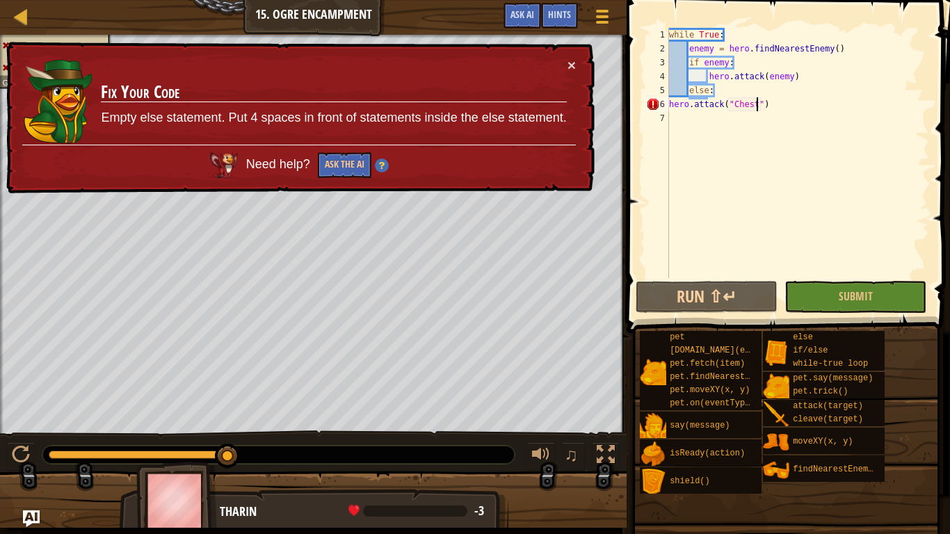
click at [670, 102] on div "while True : enemy = hero . findNearestEnemy ( ) if enemy : hero . attack ( ene…" at bounding box center [797, 167] width 263 height 278
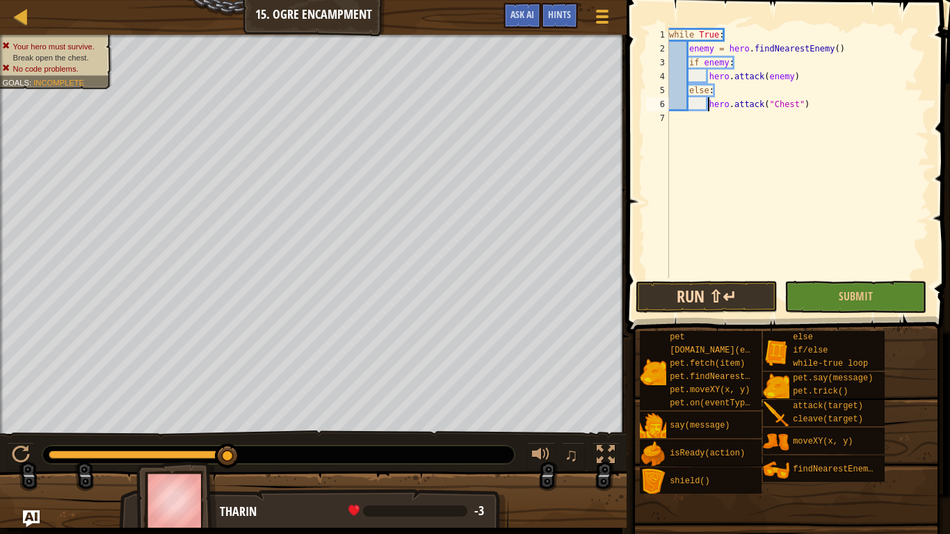
type textarea "hero.attack("Chest")"
click at [713, 299] on button "Run ⇧↵" at bounding box center [707, 297] width 142 height 32
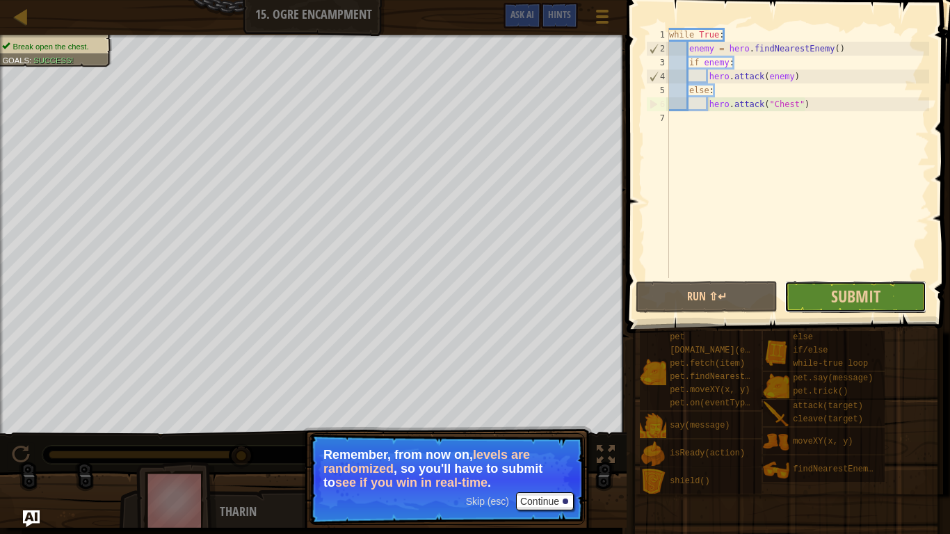
click at [910, 291] on button "Submit" at bounding box center [855, 297] width 142 height 32
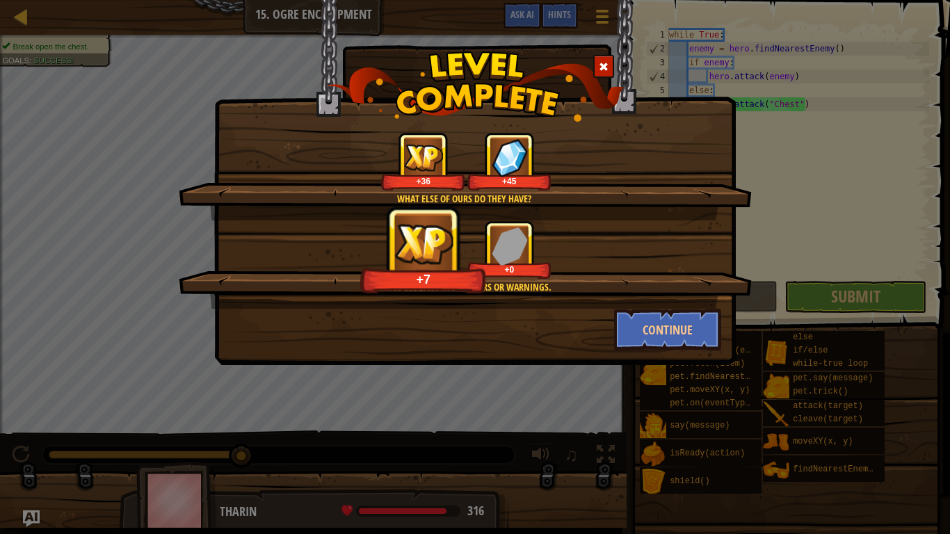
click at [670, 360] on div "What else of ours do they have? +36 +45 Clean code: no code errors or warnings.…" at bounding box center [475, 182] width 522 height 365
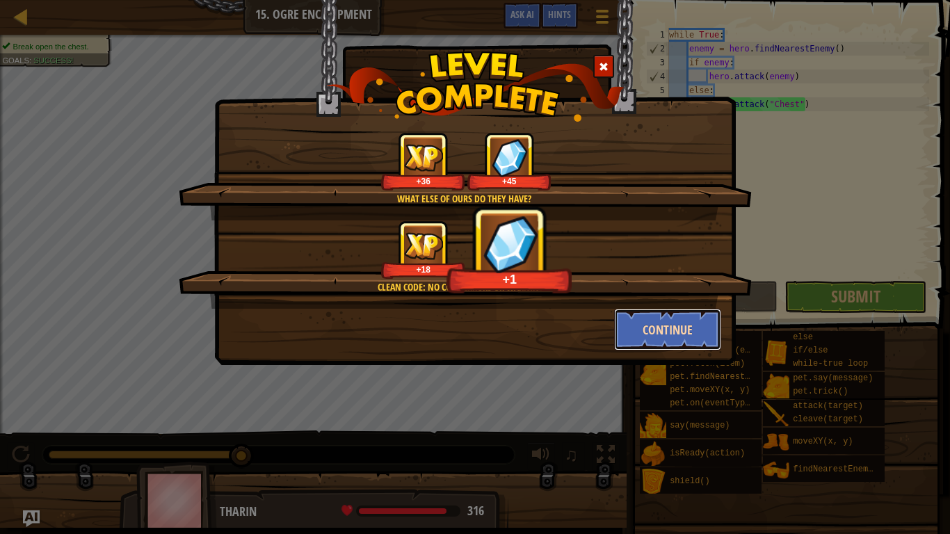
click at [638, 325] on button "Continue" at bounding box center [668, 330] width 108 height 42
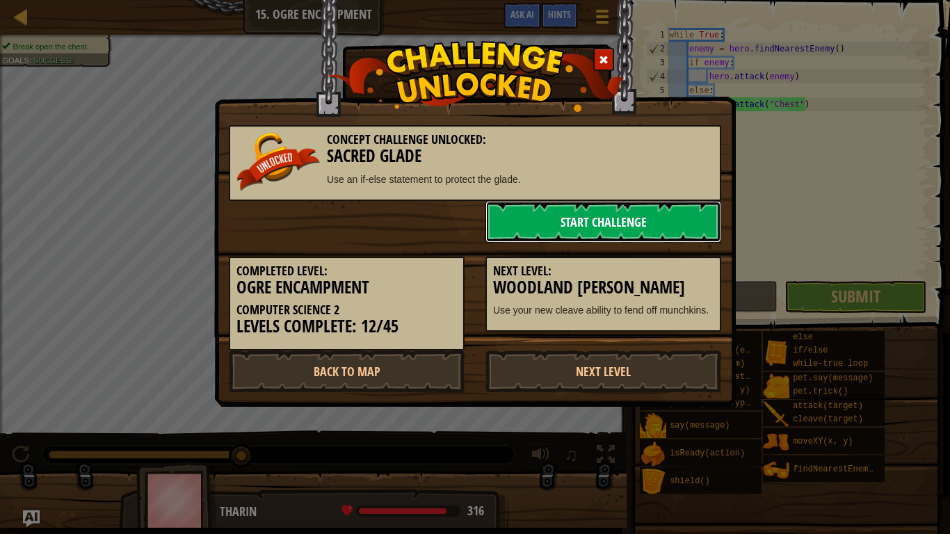
click at [567, 227] on link "Start Challenge" at bounding box center [603, 222] width 236 height 42
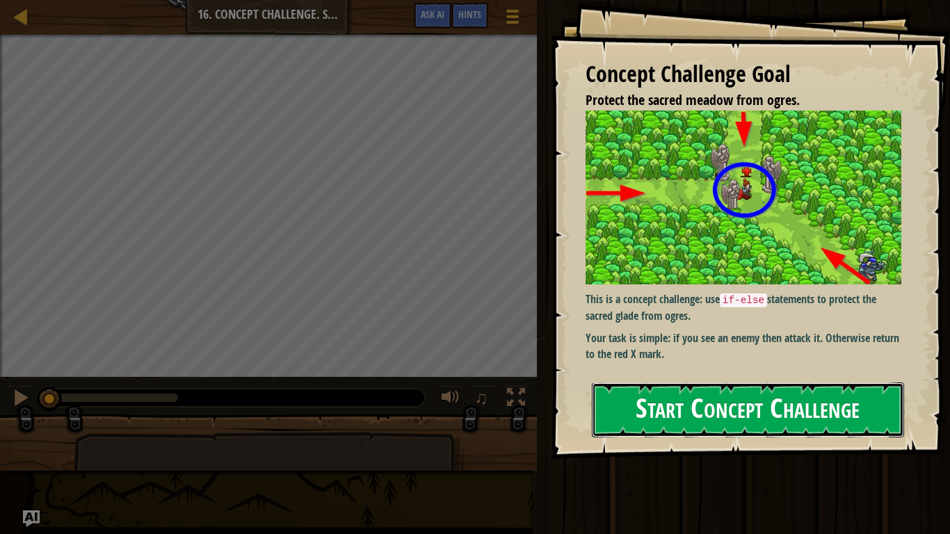
click at [695, 402] on button "Start Concept Challenge" at bounding box center [748, 410] width 312 height 55
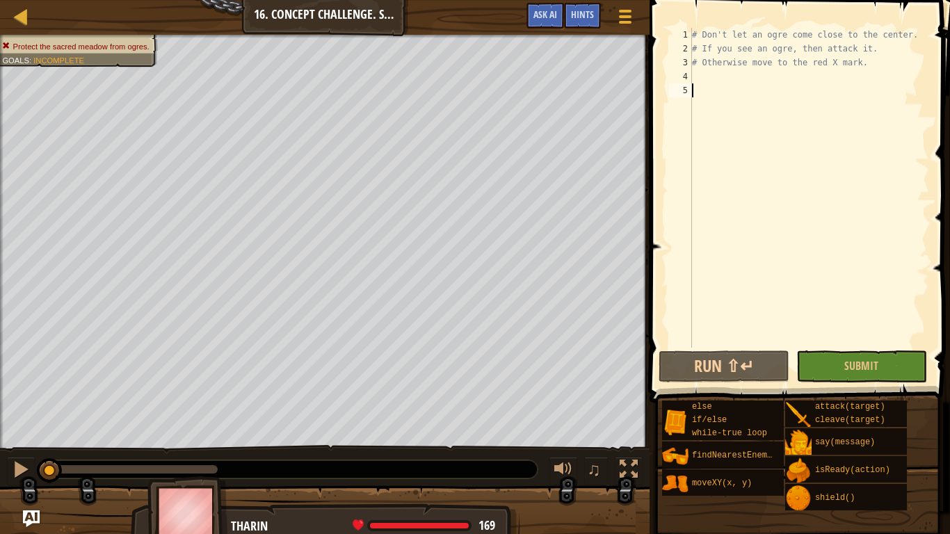
type textarea "t"
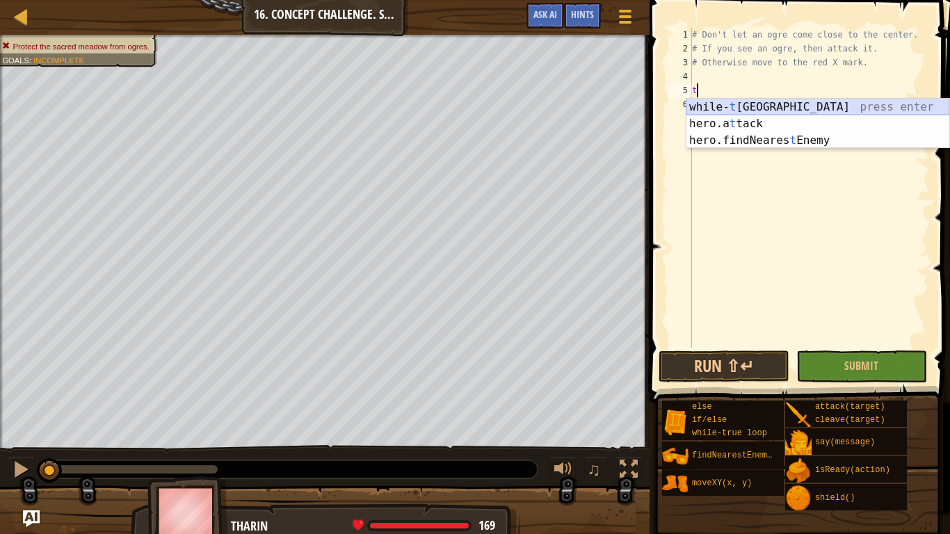
click at [709, 100] on div "while- t rue loop press enter hero.a t tack press enter hero.findNeares t Enemy…" at bounding box center [817, 140] width 263 height 83
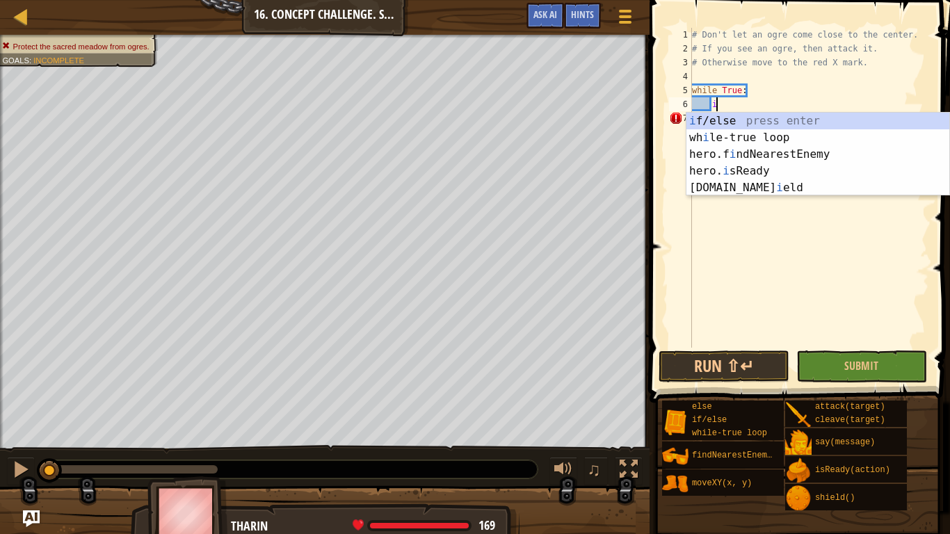
scroll to position [6, 3]
click at [749, 118] on div "i f/else press enter wh i le-true loop press enter hero.f i ndNearestEnemy pres…" at bounding box center [817, 171] width 263 height 117
type textarea "if enemy:"
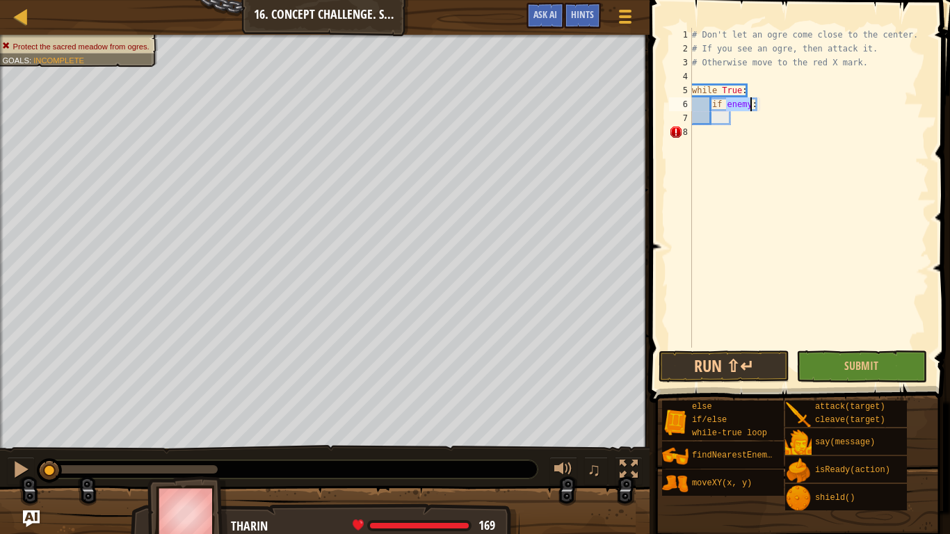
click at [736, 126] on div "# Don't let an ogre come close to the center. # If you see an ogre, then attack…" at bounding box center [809, 202] width 240 height 348
click at [734, 122] on div "# Don't let an ogre come close to the center. # If you see an ogre, then attack…" at bounding box center [809, 202] width 240 height 348
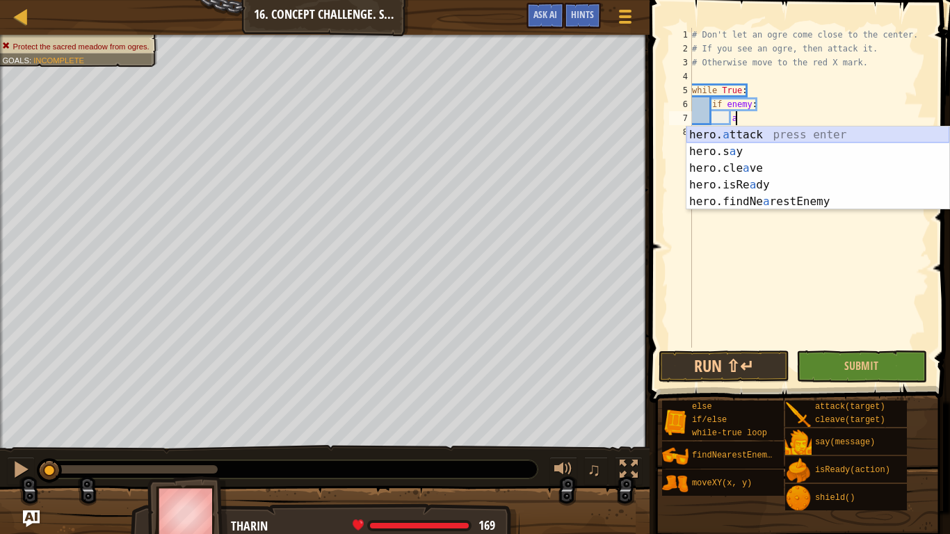
click at [757, 129] on div "hero. a ttack press enter hero.s a y press enter hero.cle a ve press enter hero…" at bounding box center [817, 185] width 263 height 117
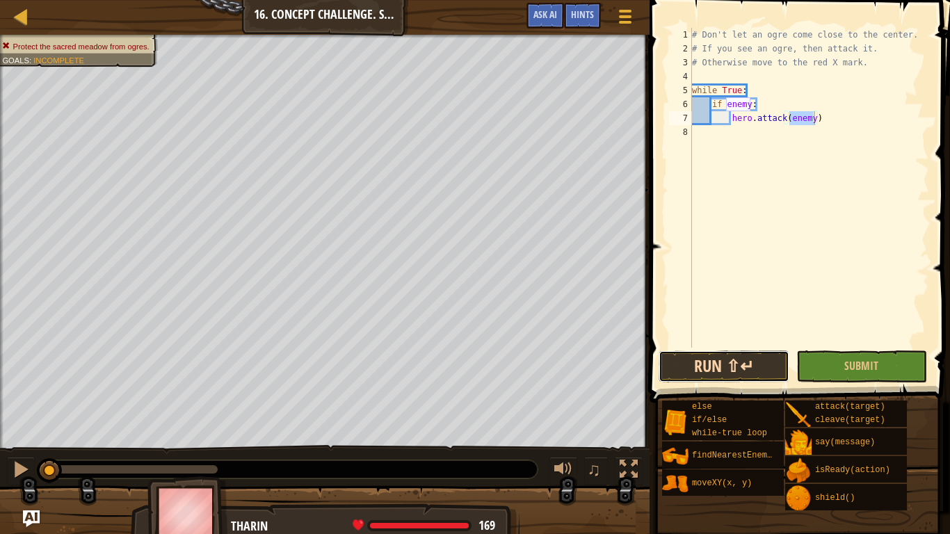
click at [767, 371] on button "Run ⇧↵" at bounding box center [724, 367] width 131 height 32
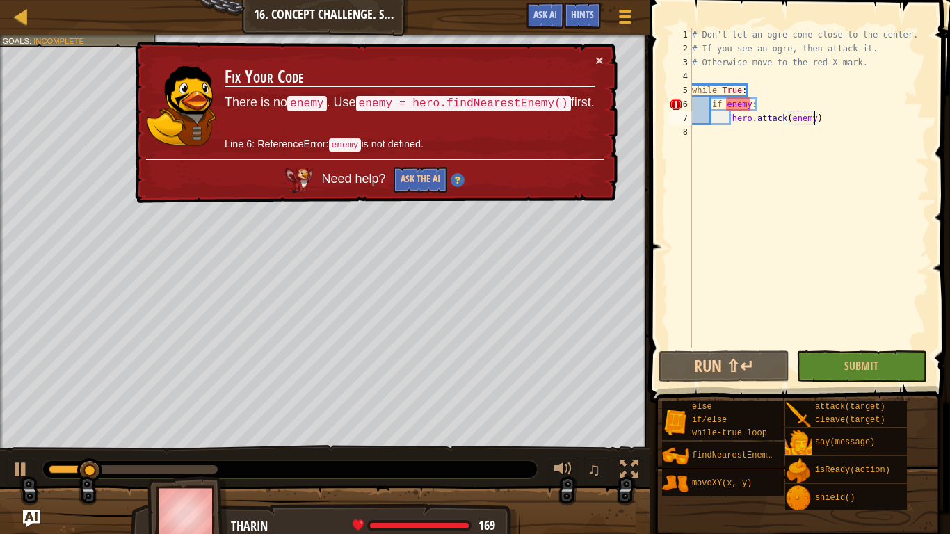
click at [763, 101] on div "# Don't let an ogre come close to the center. # If you see an ogre, then attack…" at bounding box center [809, 202] width 240 height 348
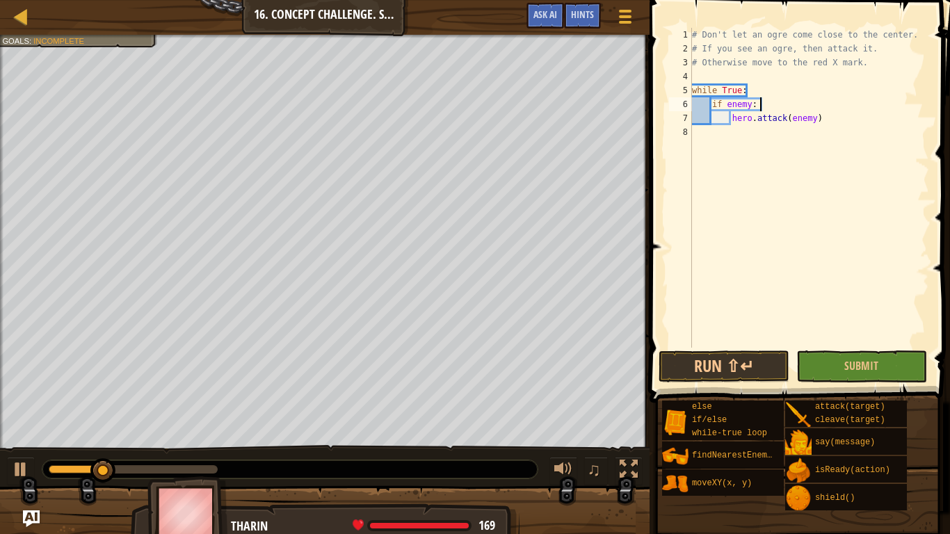
scroll to position [6, 10]
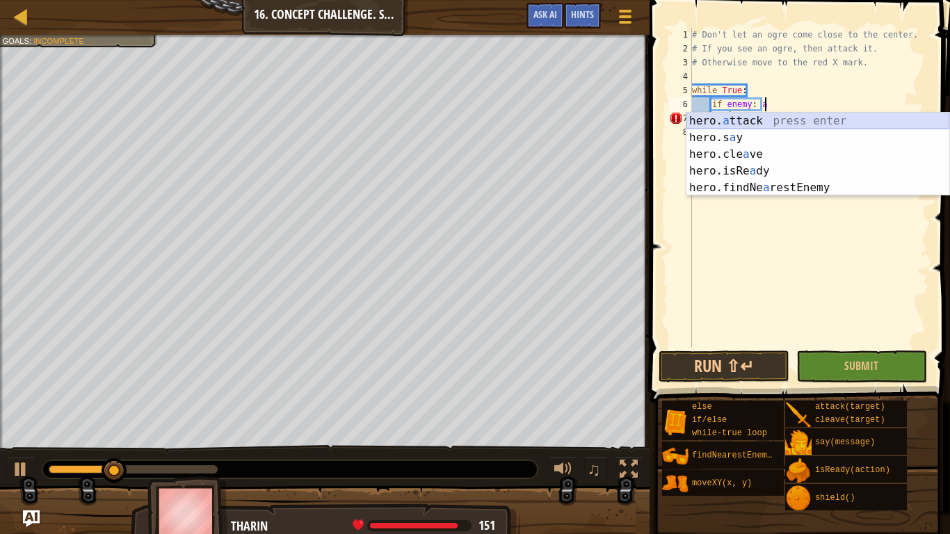
click at [773, 120] on div "hero. a ttack press enter hero.s a y press enter hero.cle a ve press enter hero…" at bounding box center [817, 171] width 263 height 117
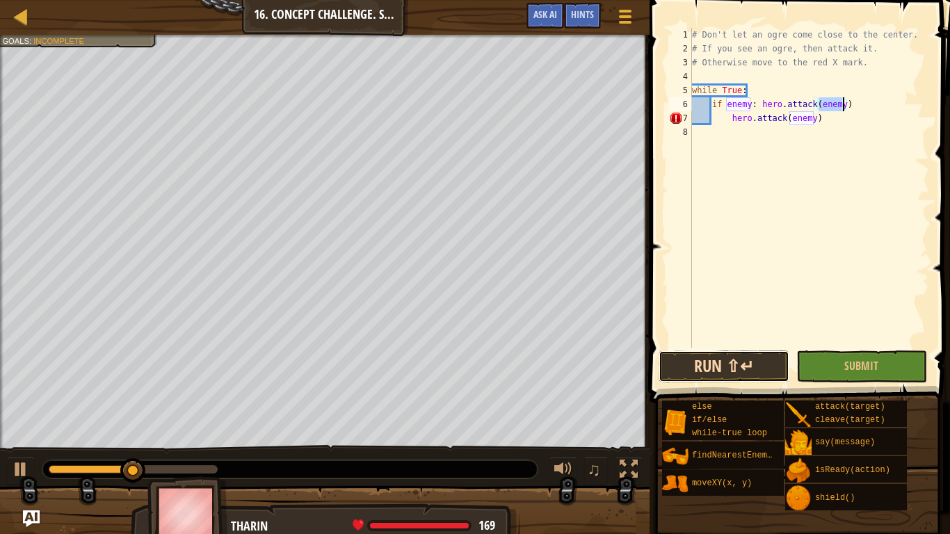
click at [743, 373] on button "Run ⇧↵" at bounding box center [724, 367] width 131 height 32
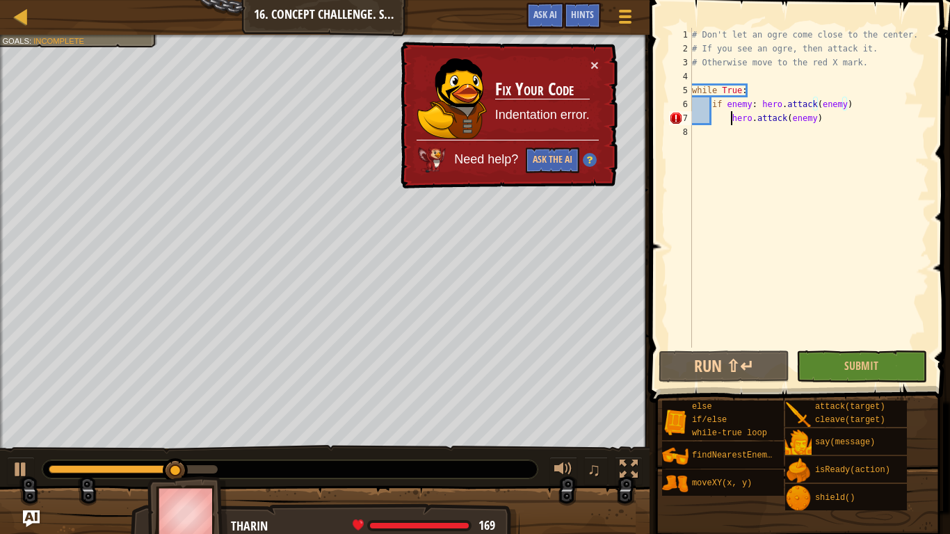
click at [733, 123] on div "# Don't let an ogre come close to the center. # If you see an ogre, then attack…" at bounding box center [809, 202] width 240 height 348
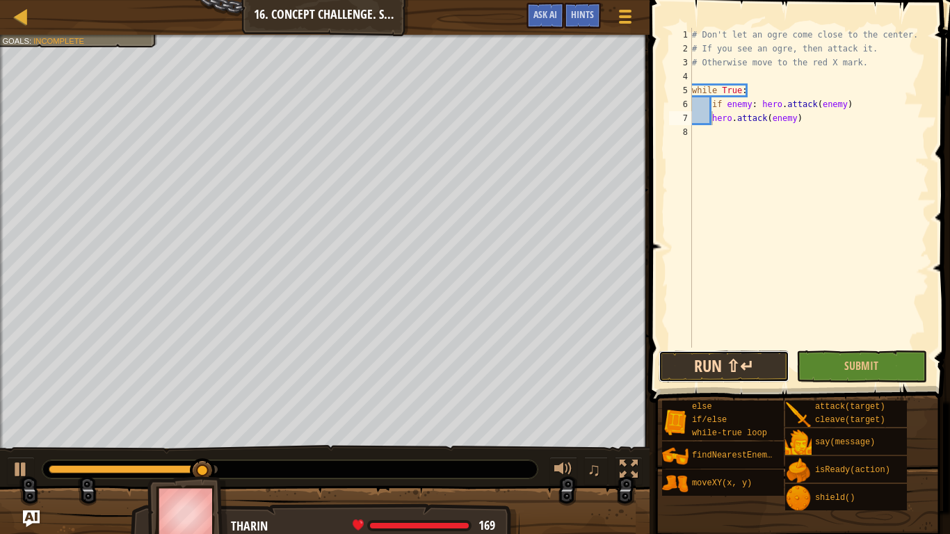
click at [693, 376] on button "Run ⇧↵" at bounding box center [724, 367] width 131 height 32
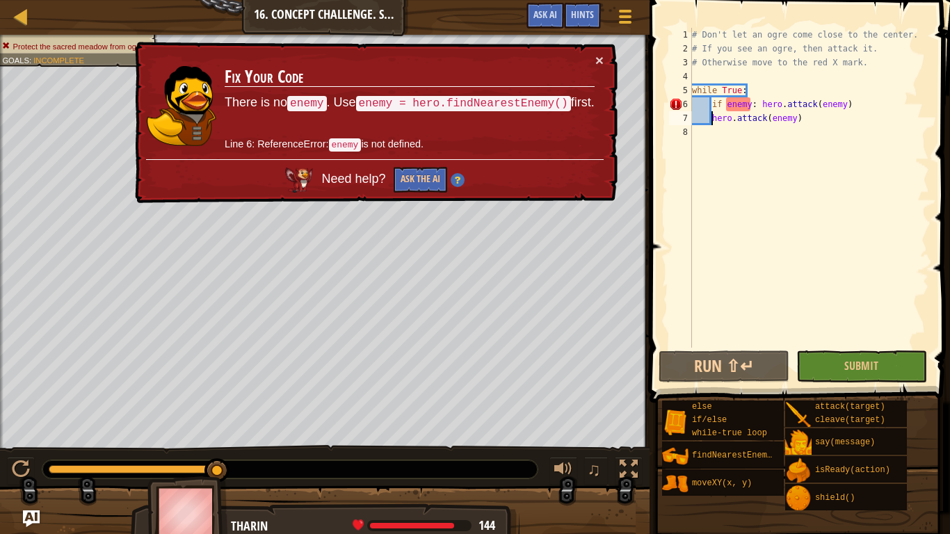
click at [862, 106] on div "# Don't let an ogre come close to the center. # If you see an ogre, then attack…" at bounding box center [809, 202] width 240 height 348
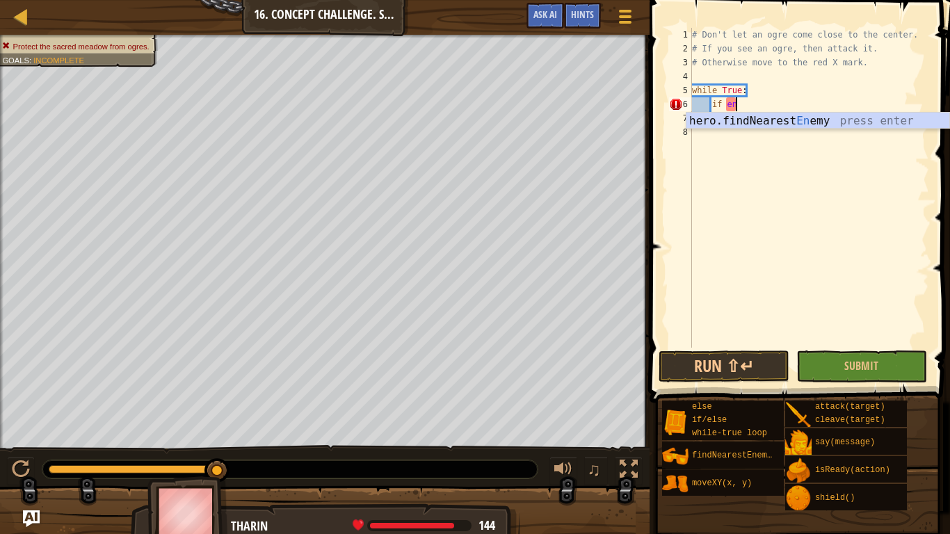
type textarea "i"
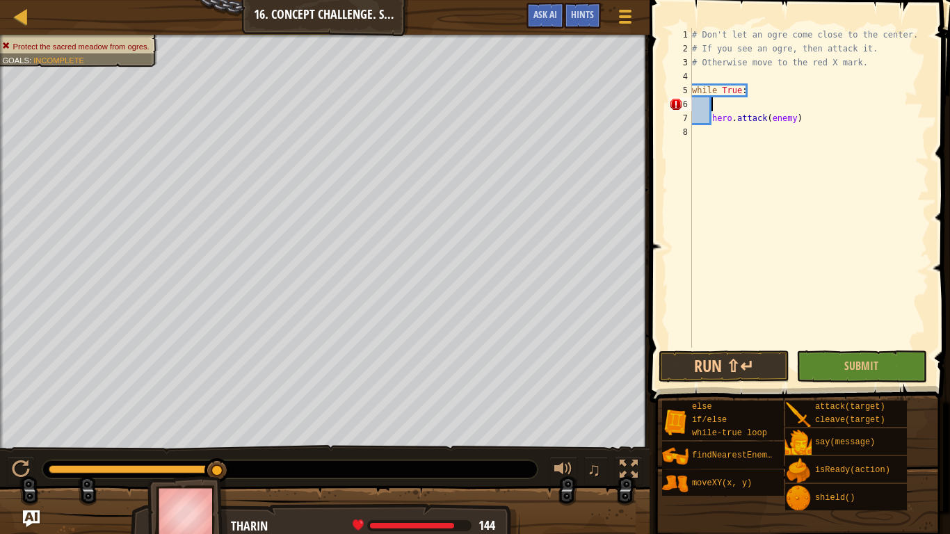
type textarea "while True:"
click at [748, 96] on div "# Don't let an ogre come close to the center. # If you see an ogre, then attack…" at bounding box center [809, 202] width 240 height 348
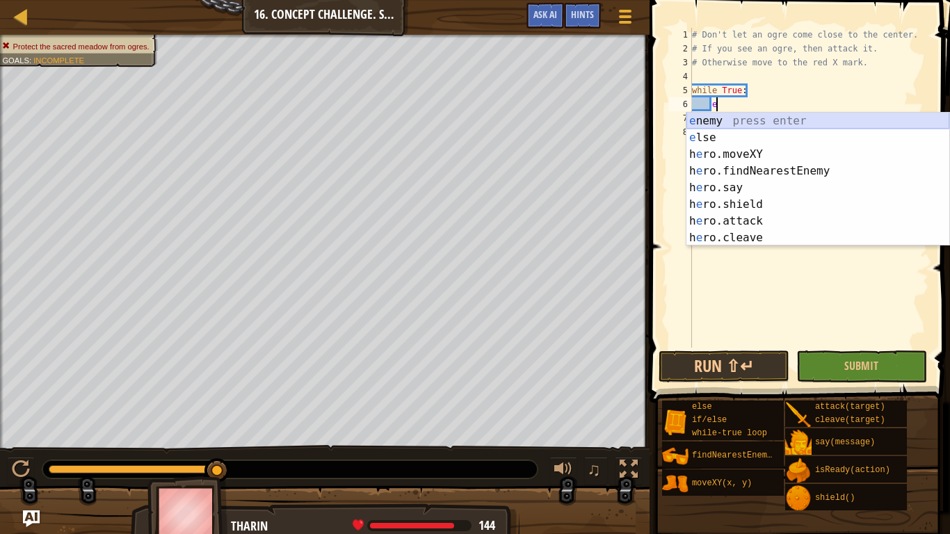
click at [757, 120] on div "e nemy press enter e lse press enter h e ro.moveXY press enter h e ro.findNeare…" at bounding box center [817, 196] width 263 height 167
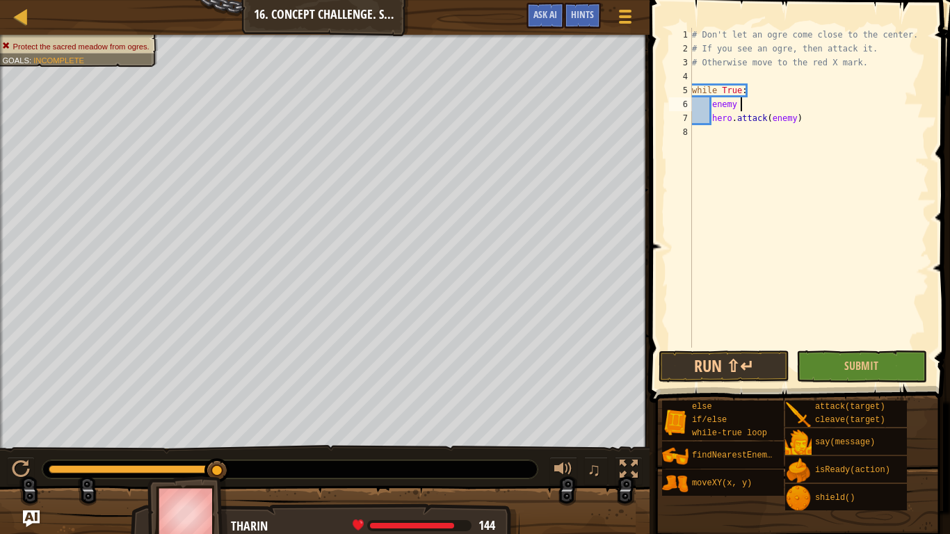
scroll to position [6, 7]
type textarea "enemy = f"
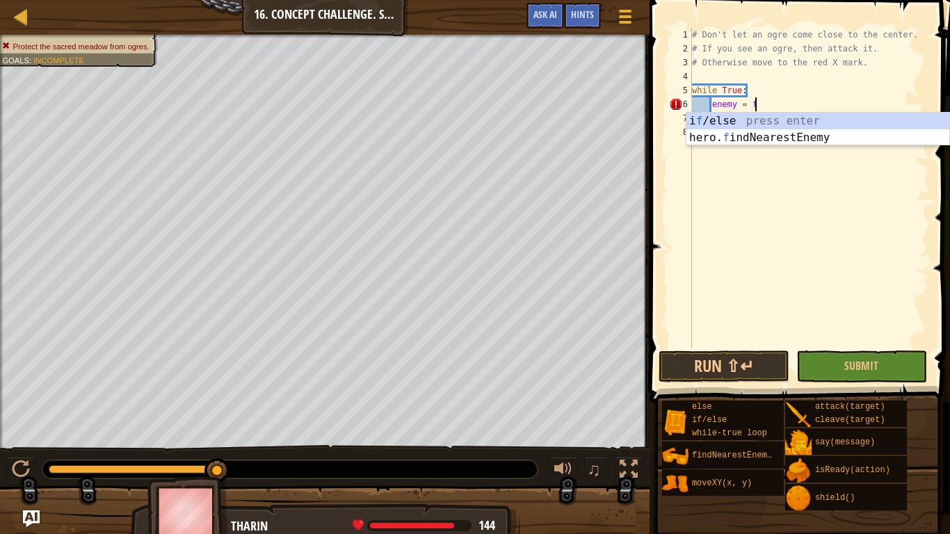
scroll to position [6, 8]
click at [772, 136] on div "i f /else press enter hero. f indNearestEnemy press enter" at bounding box center [817, 146] width 263 height 67
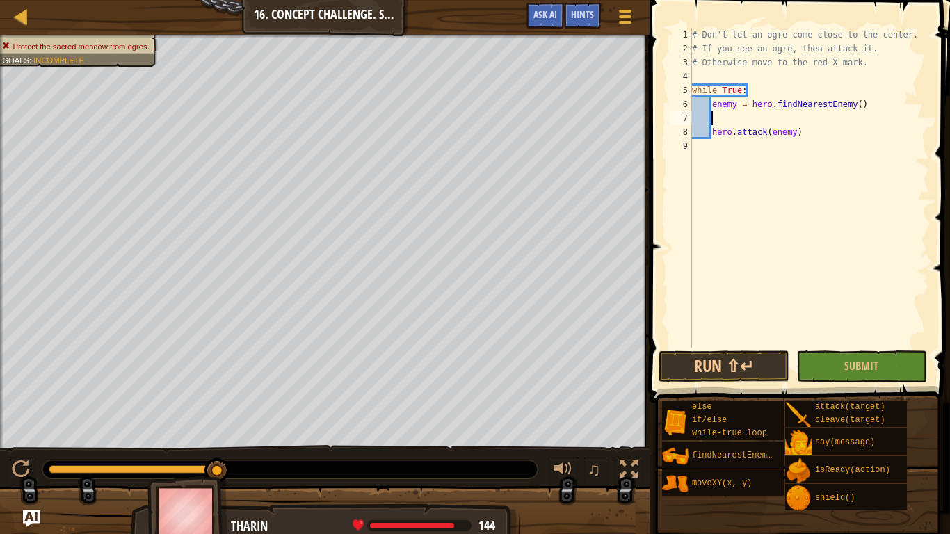
scroll to position [6, 3]
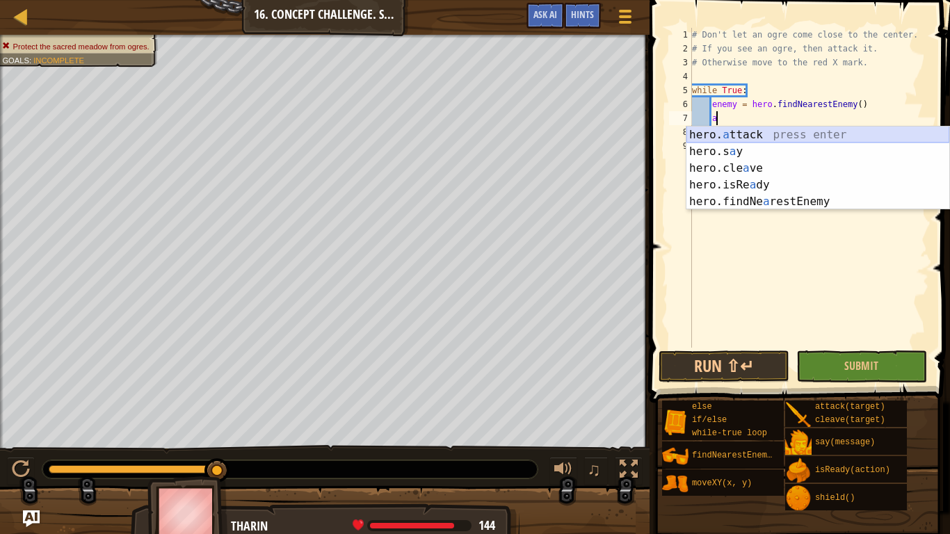
click at [722, 134] on div "hero. a ttack press enter hero.s a y press enter hero.cle a ve press enter hero…" at bounding box center [817, 185] width 263 height 117
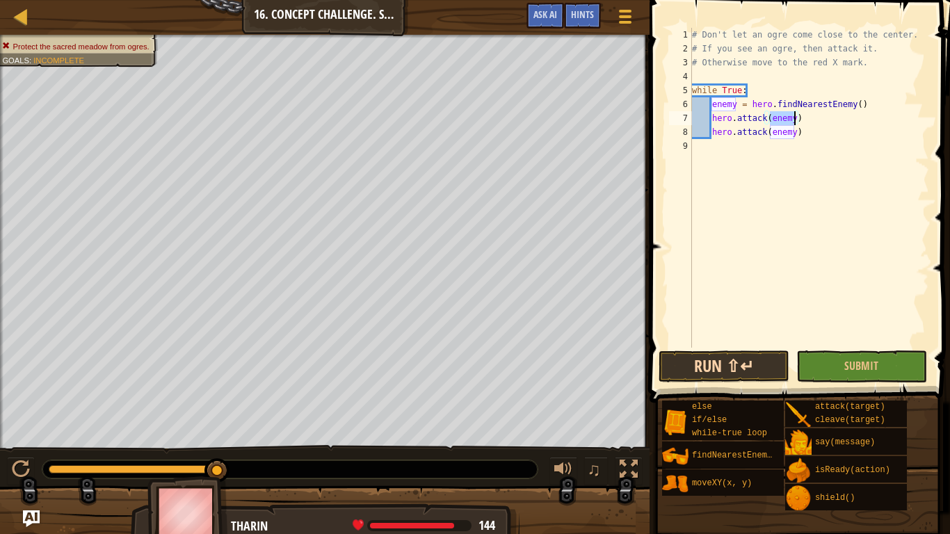
type textarea "hero.attack(enemy)"
click at [743, 369] on button "Run ⇧↵" at bounding box center [724, 367] width 131 height 32
